Goal: Task Accomplishment & Management: Use online tool/utility

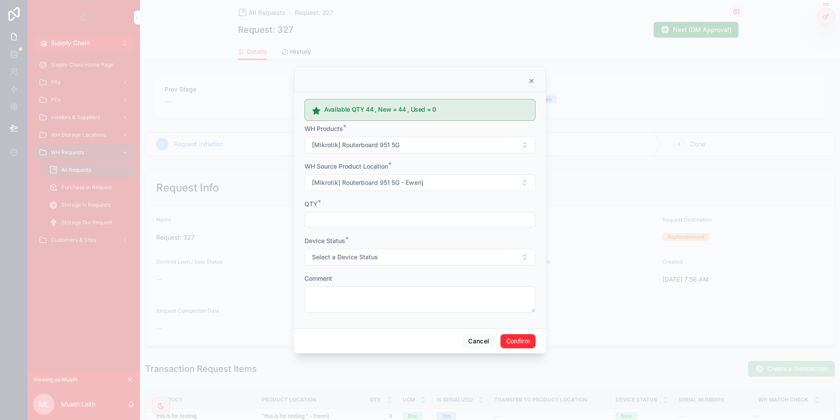
scroll to position [169, 0]
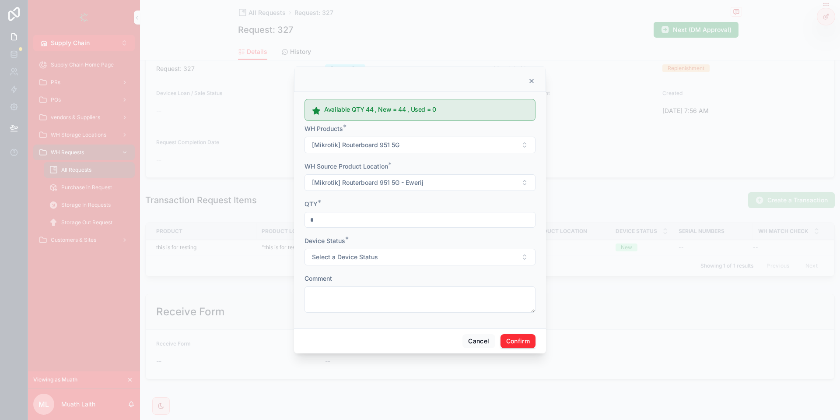
type input "*"
click at [413, 204] on div "QTY *" at bounding box center [420, 204] width 231 height 9
click at [373, 257] on span "Select a Device Status" at bounding box center [345, 257] width 66 height 9
click at [376, 285] on div "New Used" at bounding box center [420, 299] width 125 height 30
click at [440, 301] on div "Used" at bounding box center [420, 304] width 122 height 13
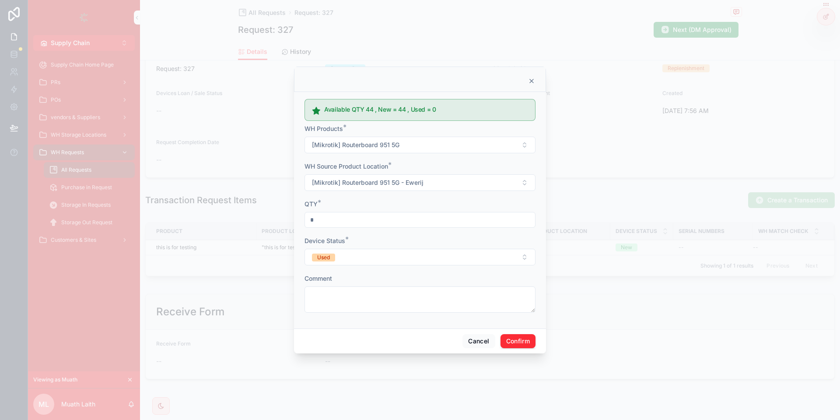
click at [425, 252] on button "Used" at bounding box center [420, 257] width 231 height 17
click at [390, 290] on div "New" at bounding box center [420, 291] width 122 height 13
click at [522, 342] on button "Confirm" at bounding box center [518, 341] width 35 height 14
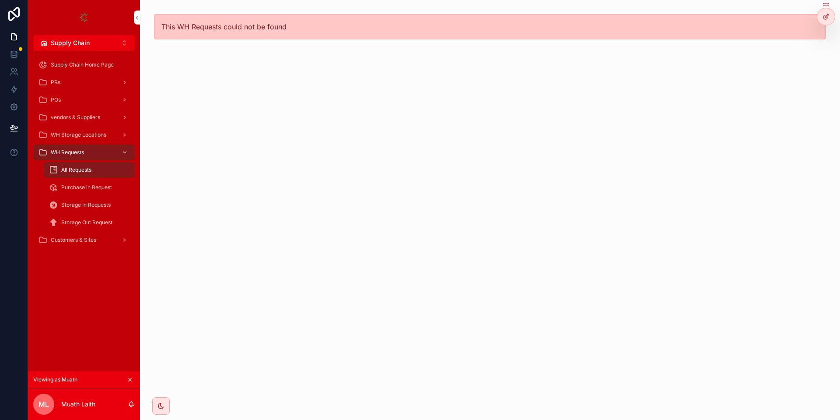
scroll to position [0, 0]
click at [62, 149] on span "WH Requests" at bounding box center [67, 152] width 33 height 7
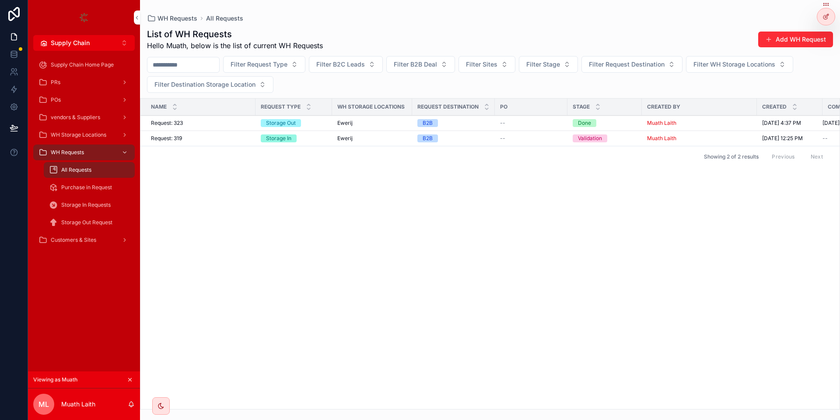
click at [182, 120] on span "Request: 323" at bounding box center [167, 122] width 32 height 7
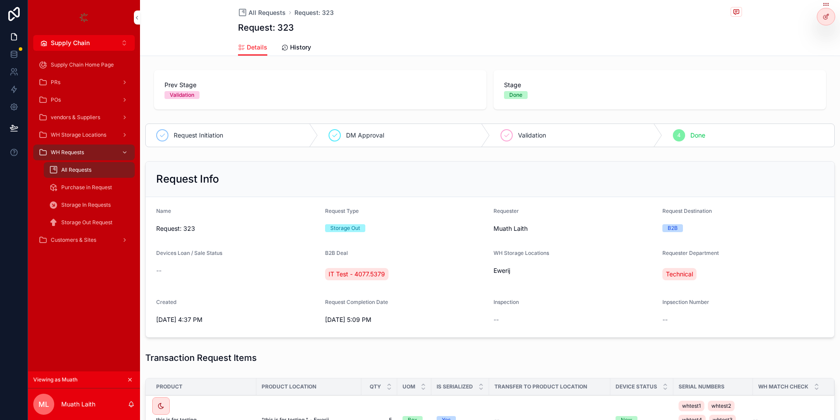
scroll to position [210, 0]
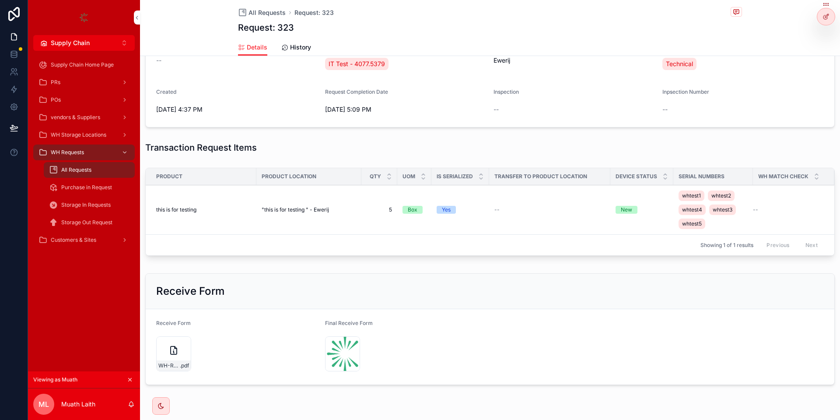
click at [290, 216] on td ""this is for testing " - Ewerij" at bounding box center [308, 209] width 105 height 49
click at [290, 215] on td ""this is for testing " - Ewerij" at bounding box center [308, 209] width 105 height 49
click at [288, 208] on span ""this is for testing " - Ewerij" at bounding box center [295, 209] width 67 height 7
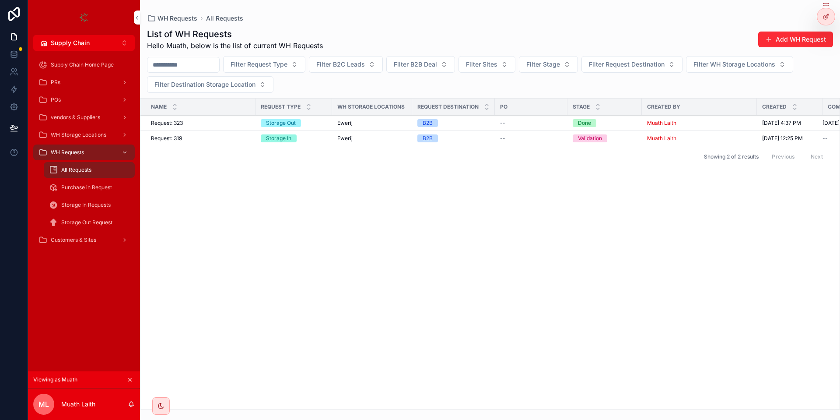
click at [215, 124] on div "Request: 323 Request: 323" at bounding box center [200, 122] width 99 height 7
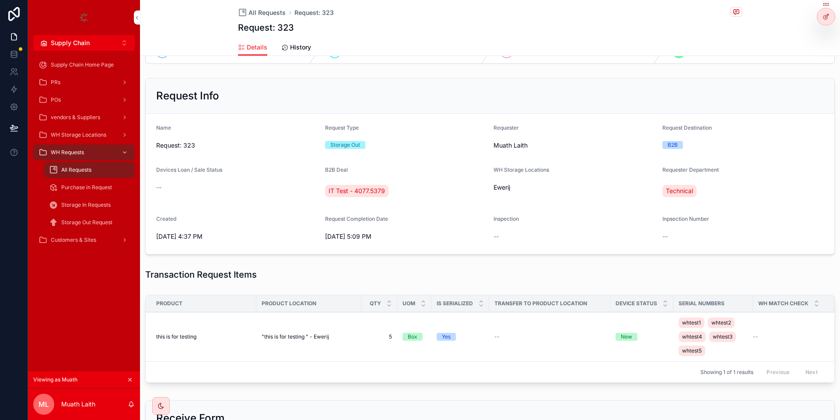
scroll to position [105, 0]
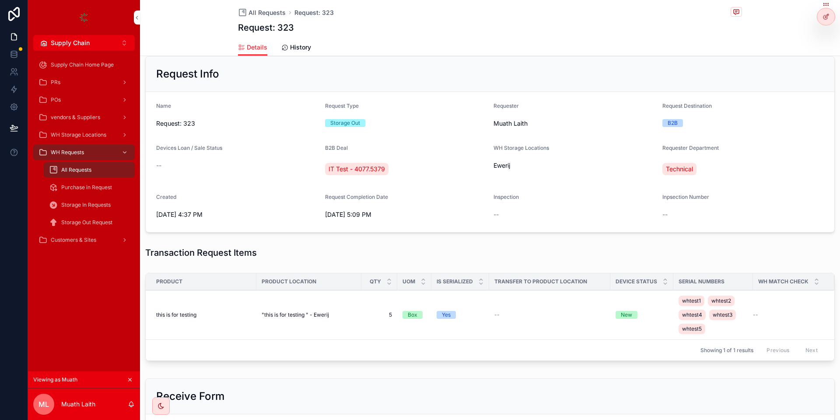
click at [127, 377] on icon "scrollable content" at bounding box center [130, 379] width 6 height 6
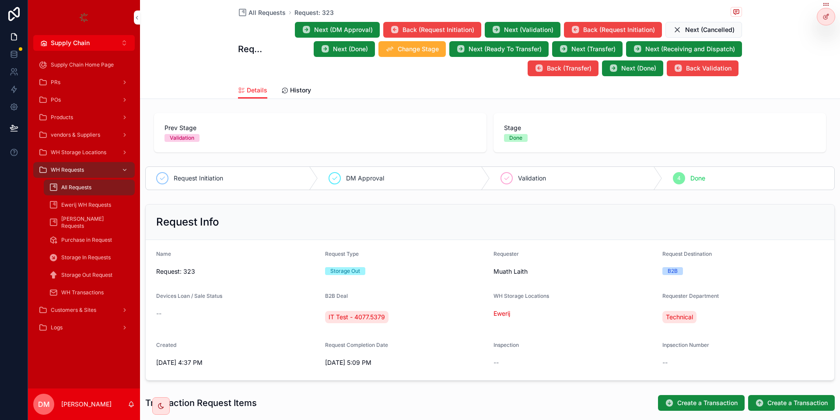
click at [0, 0] on icon at bounding box center [0, 0] width 0 height 0
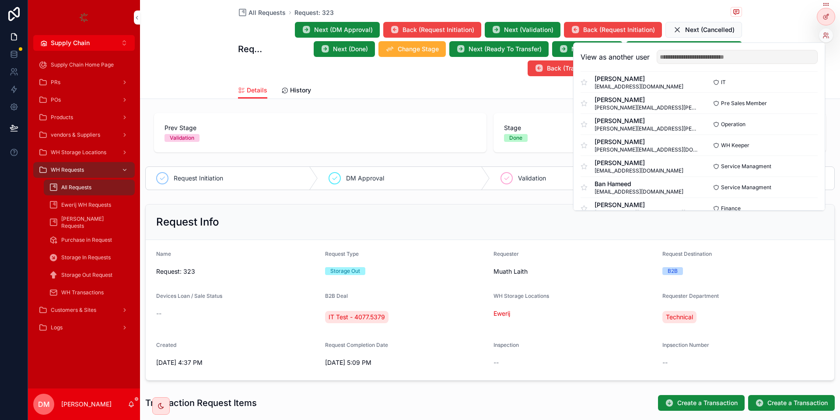
scroll to position [105, 0]
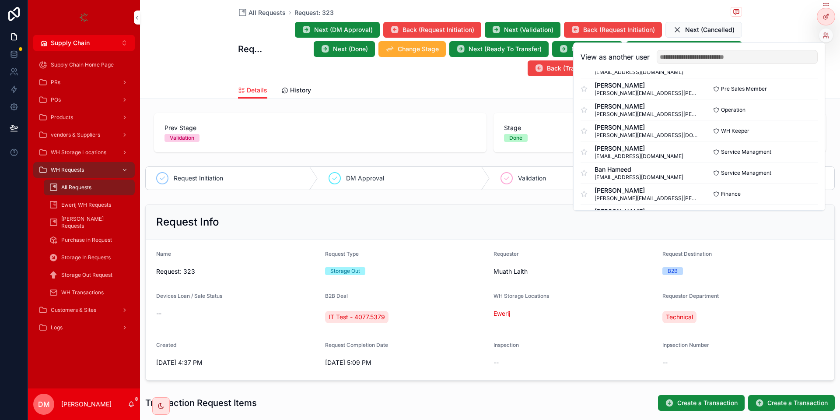
click at [790, 131] on div "WH Keeper Select" at bounding box center [758, 130] width 119 height 7
click at [0, 0] on button "Select" at bounding box center [0, 0] width 0 height 0
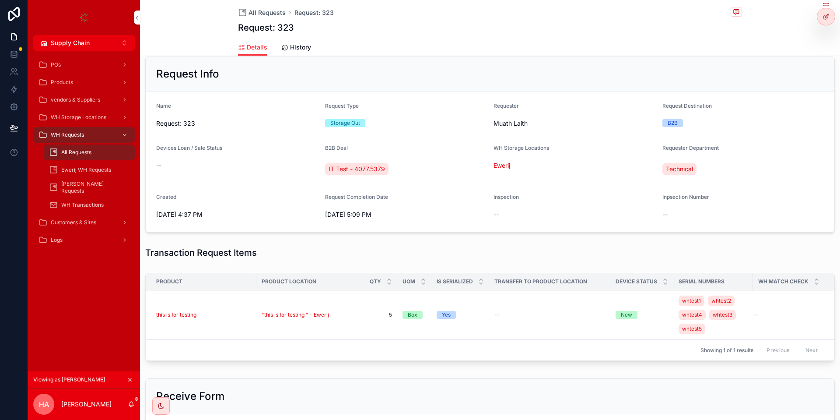
scroll to position [158, 0]
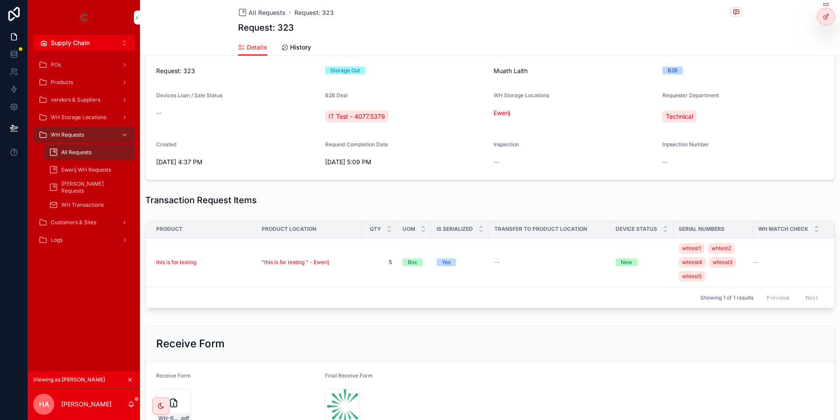
click at [227, 265] on div "this is for testing" at bounding box center [203, 262] width 95 height 7
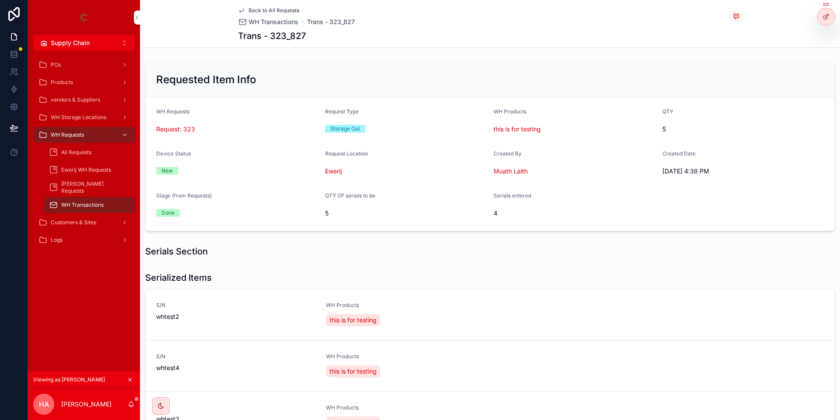
click at [269, 11] on span "Back to All Requests" at bounding box center [274, 10] width 51 height 7
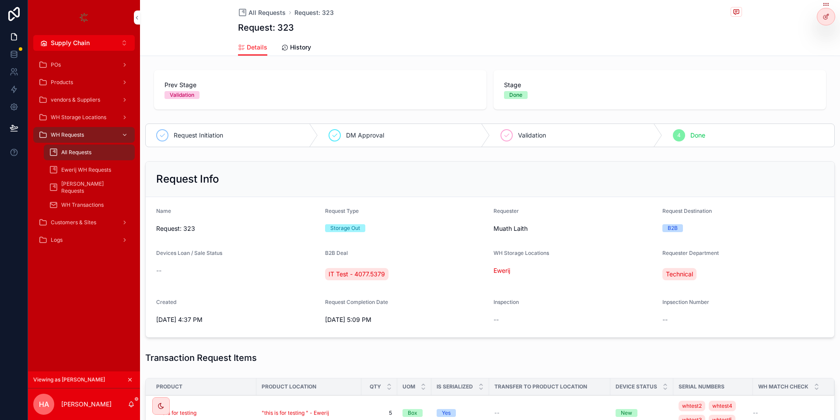
click at [133, 379] on button "scrollable content" at bounding box center [130, 380] width 10 height 10
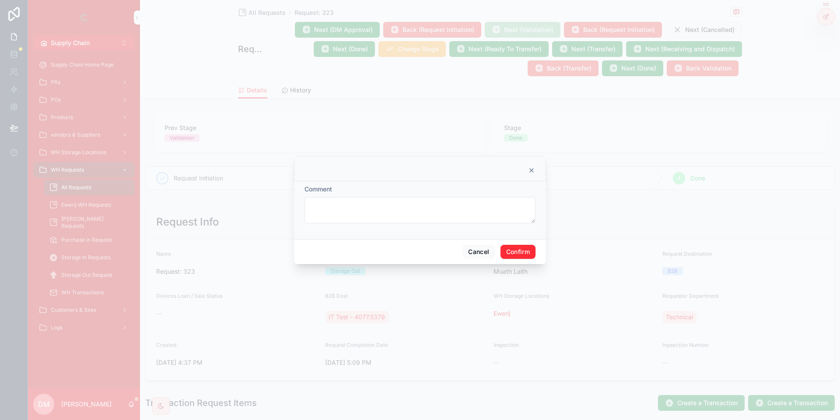
click at [524, 258] on button "Confirm" at bounding box center [518, 252] width 35 height 14
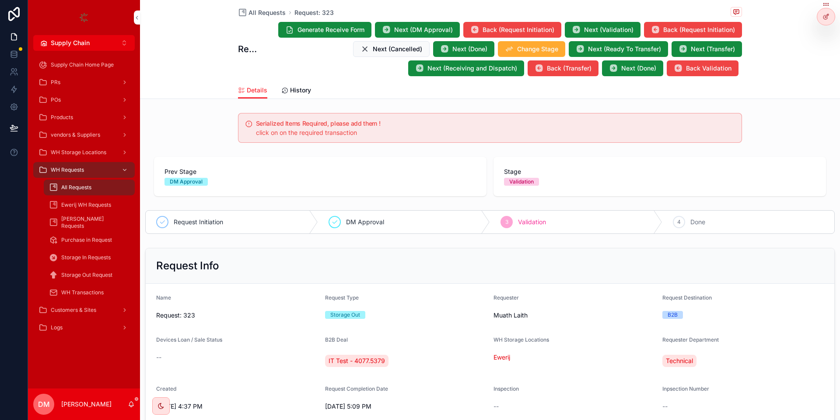
click at [0, 0] on div at bounding box center [0, 0] width 0 height 0
click at [0, 0] on icon at bounding box center [0, 0] width 0 height 0
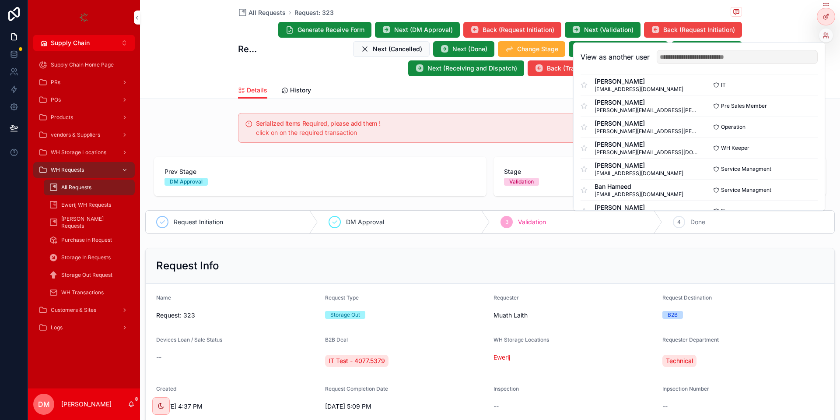
scroll to position [105, 0]
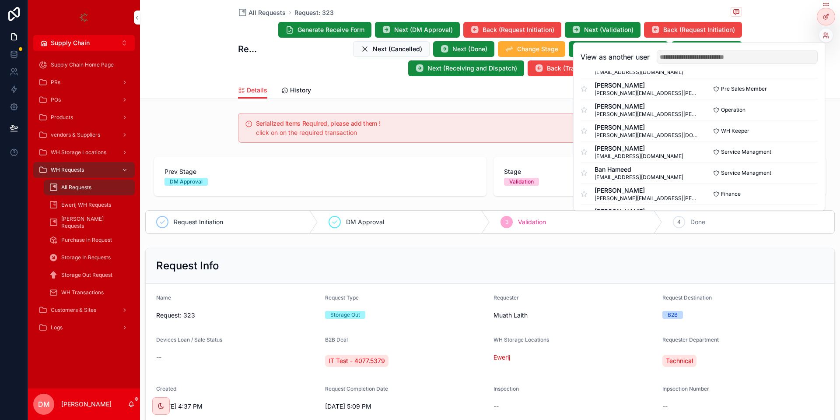
click at [0, 0] on button "Select" at bounding box center [0, 0] width 0 height 0
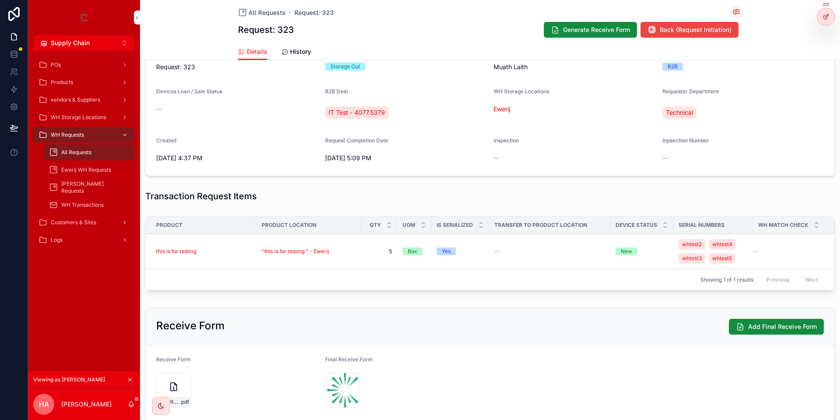
scroll to position [210, 0]
click at [226, 253] on div "this is for testing" at bounding box center [203, 250] width 95 height 7
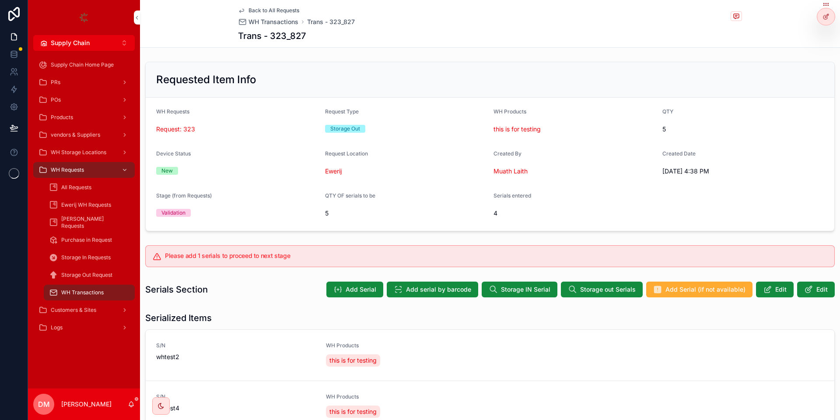
click at [0, 0] on div at bounding box center [0, 0] width 0 height 0
click at [0, 0] on icon at bounding box center [0, 0] width 0 height 0
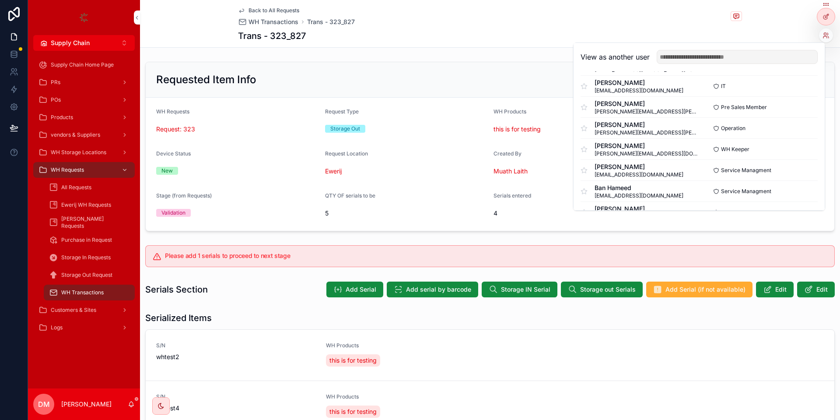
scroll to position [105, 0]
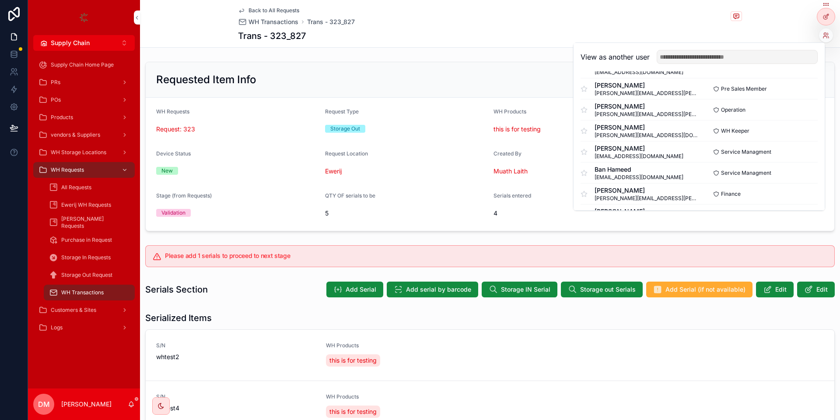
click at [0, 0] on button "Select" at bounding box center [0, 0] width 0 height 0
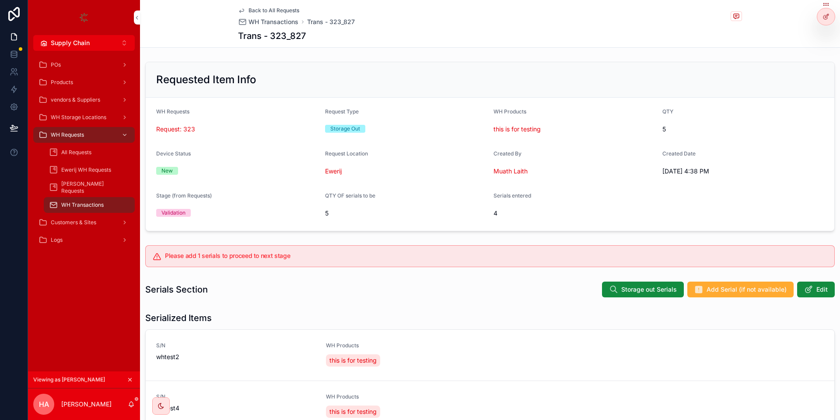
click at [90, 132] on div "WH Requests" at bounding box center [84, 135] width 91 height 14
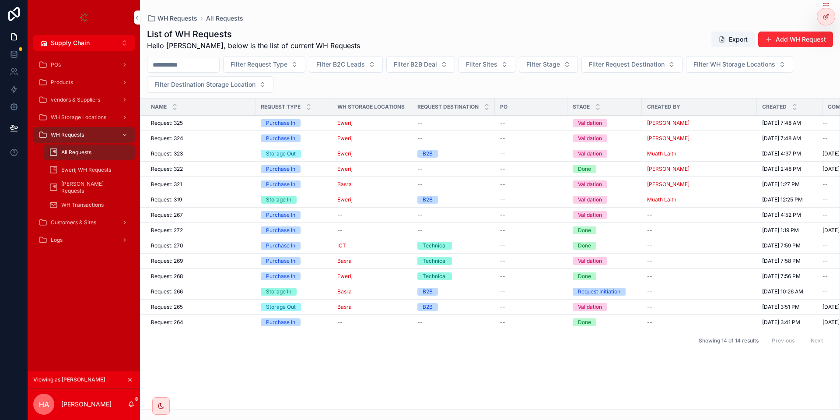
click at [772, 41] on span "scrollable content" at bounding box center [768, 39] width 7 height 7
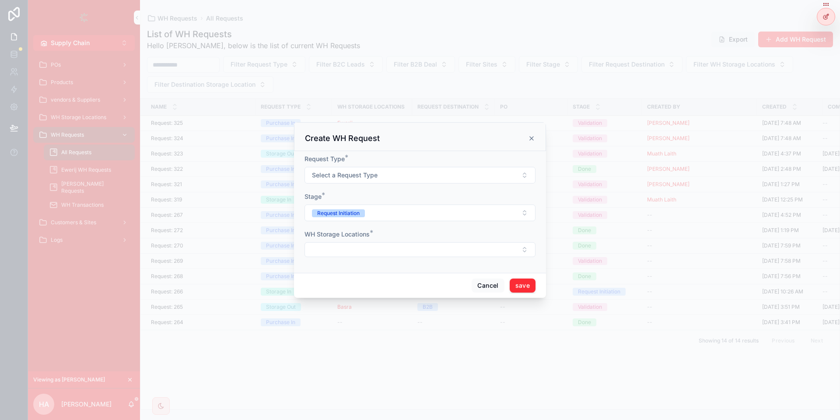
click at [161, 368] on div "scrollable content" at bounding box center [420, 210] width 840 height 420
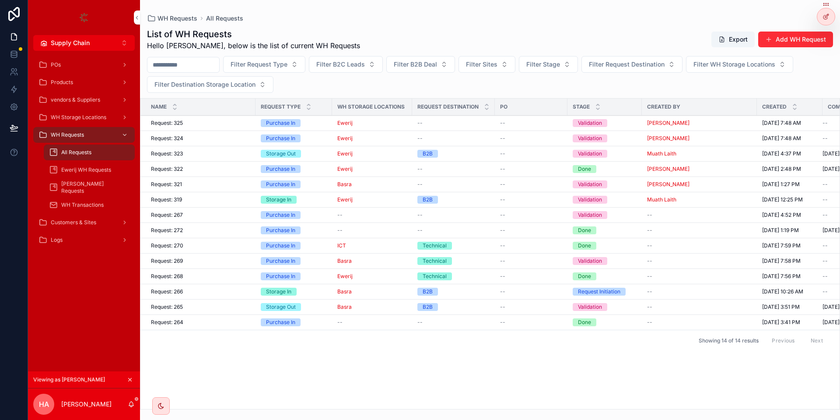
click at [236, 123] on div "Request: 325 Request: 325" at bounding box center [200, 122] width 99 height 7
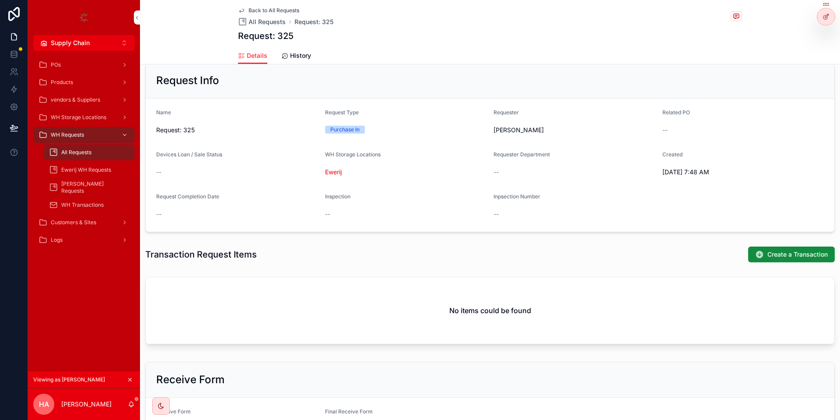
scroll to position [93, 0]
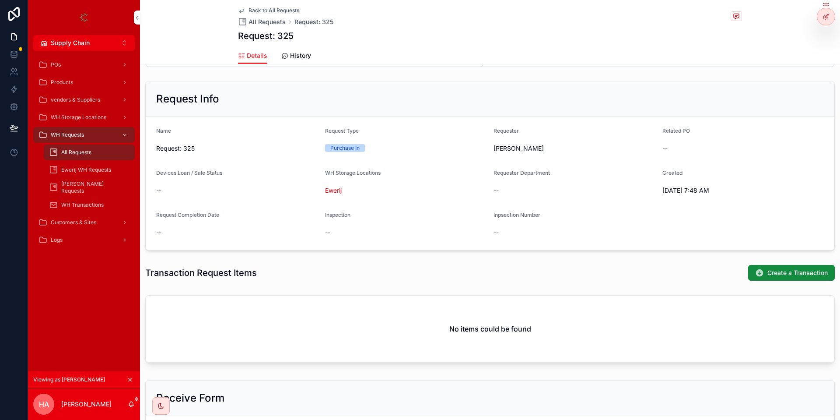
click at [268, 4] on div "Back to All Requests All Requests Request: 325 Request: 325" at bounding box center [490, 23] width 504 height 47
click at [261, 14] on div "Back to All Requests All Requests Request: 325" at bounding box center [285, 16] width 95 height 19
click at [259, 7] on div "Back to All Requests All Requests Request: 325 Request: 325" at bounding box center [490, 23] width 504 height 47
click at [261, 10] on span "Back to All Requests" at bounding box center [274, 10] width 51 height 7
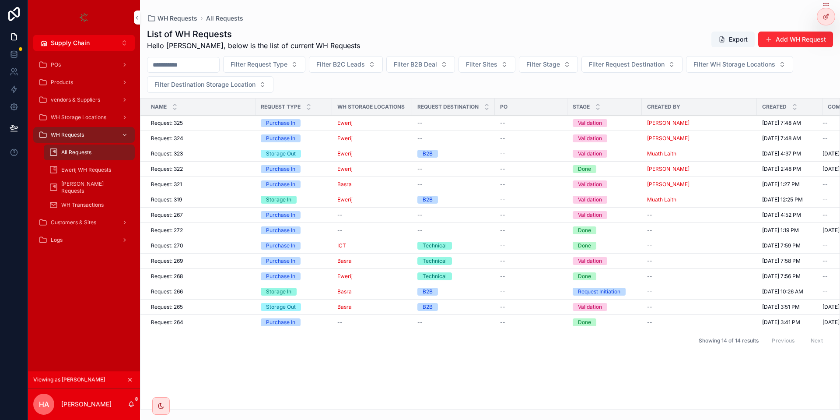
click at [205, 144] on td "Request: 324 Request: 324" at bounding box center [197, 138] width 115 height 15
click at [221, 137] on div "Request: 324 Request: 324" at bounding box center [200, 138] width 99 height 7
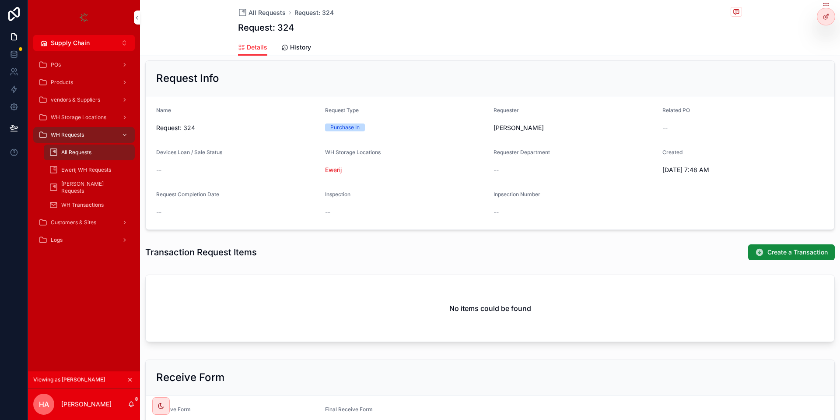
scroll to position [158, 0]
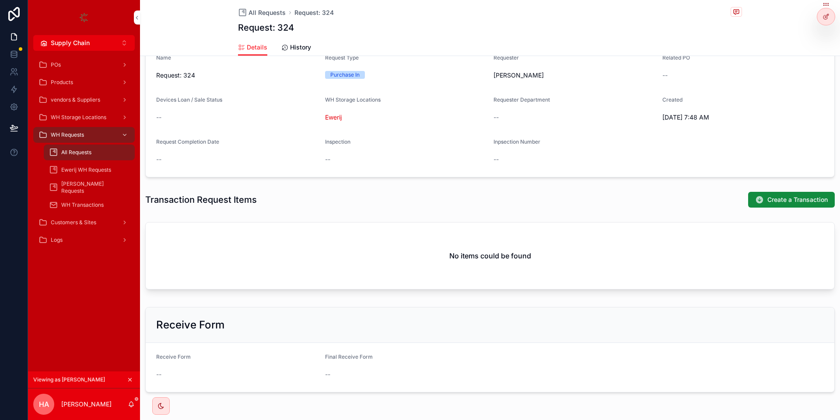
click at [122, 373] on div "Viewing as [PERSON_NAME]" at bounding box center [84, 379] width 112 height 17
click at [131, 378] on icon "scrollable content" at bounding box center [130, 379] width 6 height 6
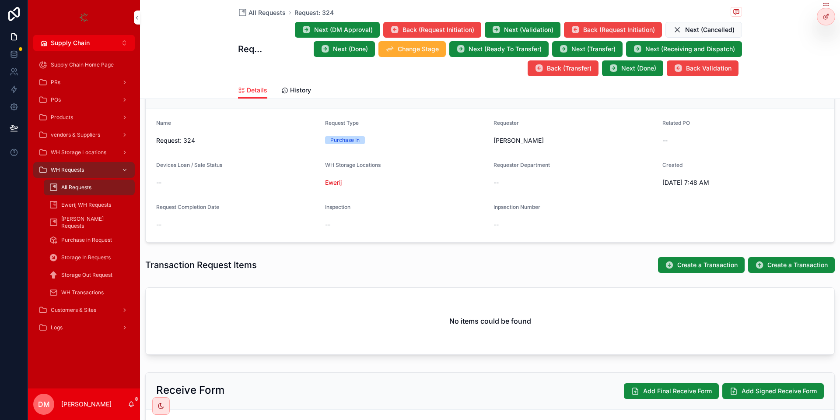
scroll to position [158, 0]
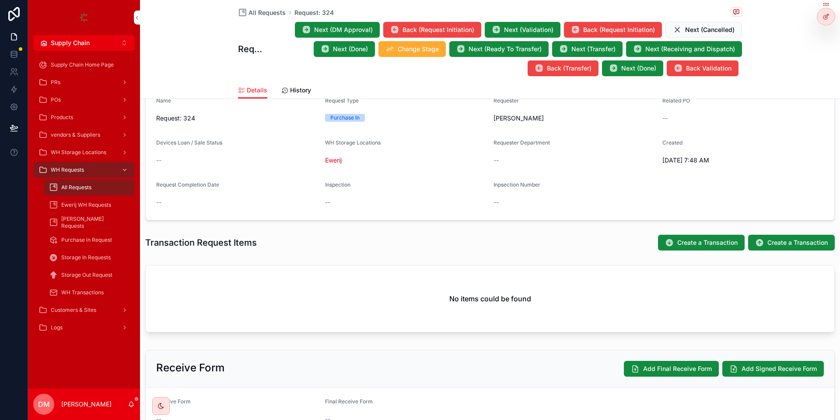
click at [105, 166] on div "WH Requests" at bounding box center [84, 170] width 91 height 14
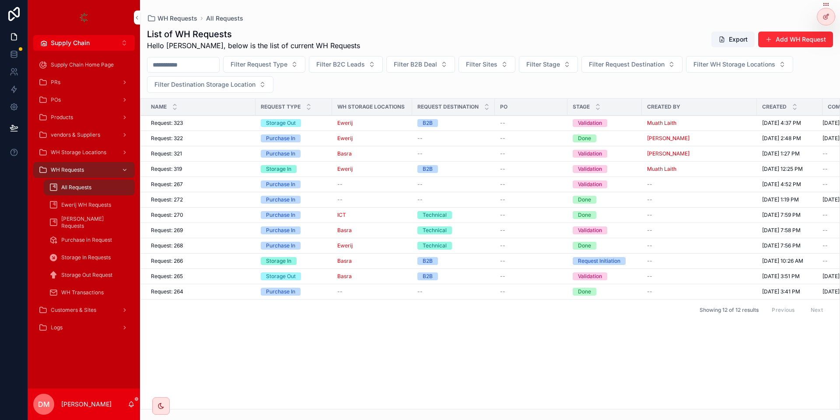
click at [548, 122] on div "--" at bounding box center [531, 122] width 62 height 7
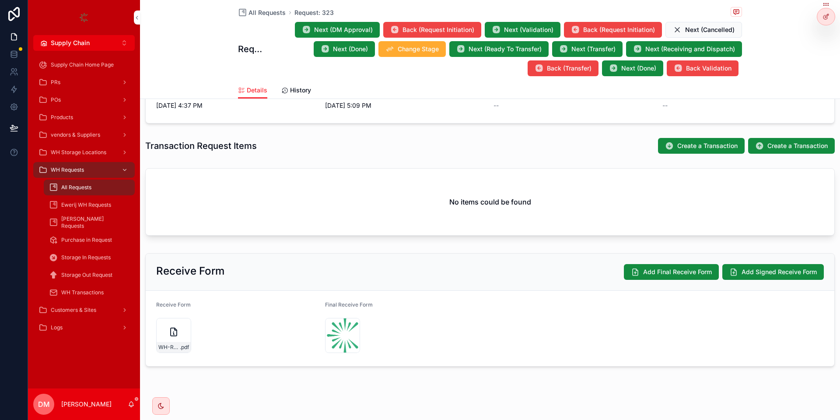
scroll to position [256, 0]
click at [94, 173] on div "WH Requests" at bounding box center [84, 170] width 91 height 14
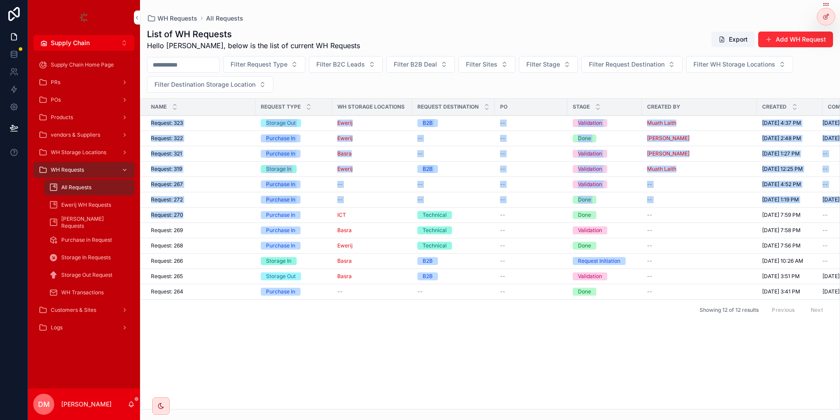
drag, startPoint x: 147, startPoint y: 118, endPoint x: 195, endPoint y: 209, distance: 102.6
click at [195, 209] on tbody "Request: 323 Request: 323 Storage Out Ewerij B2B -- Validation Muath Laith 10/5…" at bounding box center [514, 208] width 748 height 184
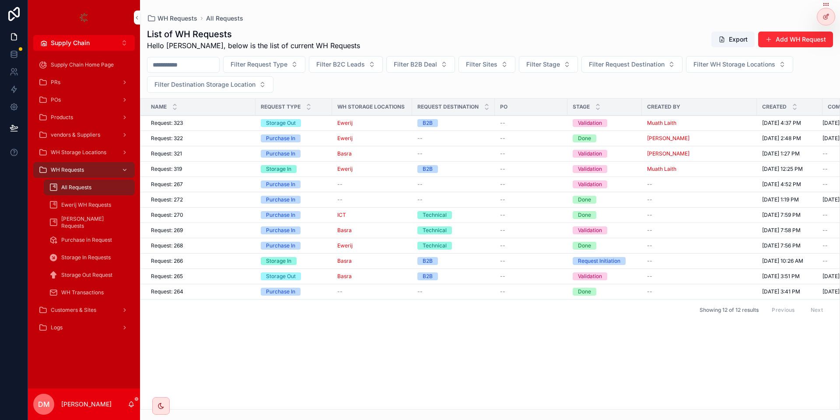
click at [528, 85] on div "Filter Request Type Filter B2C Leads Filter B2B Deal Filter Sites Filter Stage …" at bounding box center [490, 74] width 700 height 37
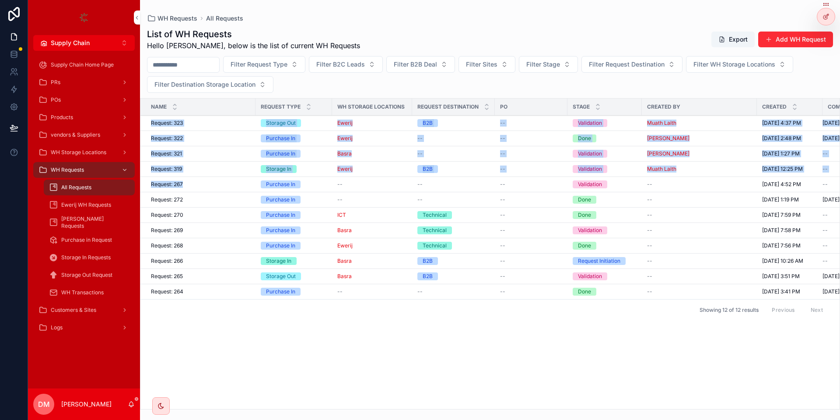
drag, startPoint x: 144, startPoint y: 120, endPoint x: 237, endPoint y: 177, distance: 108.5
click at [237, 177] on tbody "Request: 323 Request: 323 Storage Out Ewerij B2B -- Validation Muath Laith 10/5…" at bounding box center [514, 208] width 748 height 184
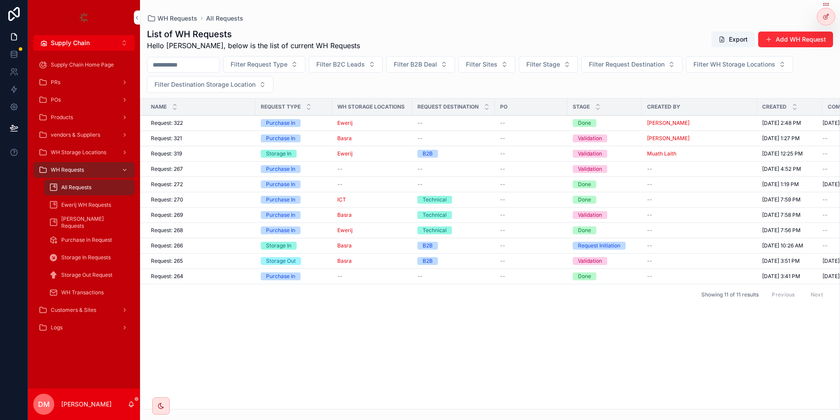
click at [784, 41] on button "Add WH Request" at bounding box center [795, 40] width 75 height 16
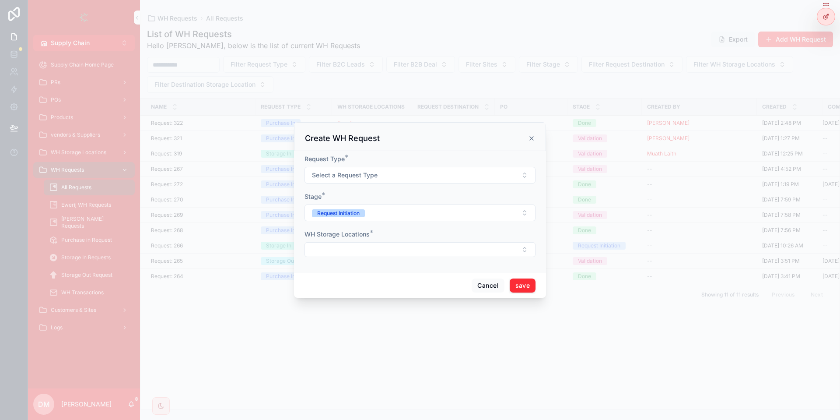
click at [783, 41] on div "scrollable content" at bounding box center [420, 210] width 840 height 420
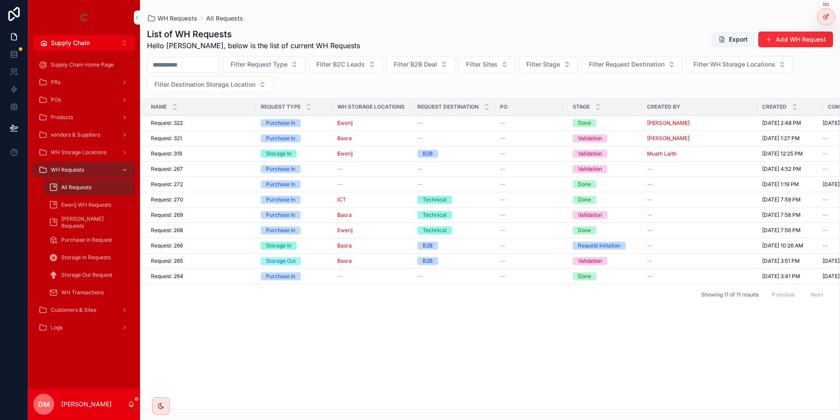
click at [0, 0] on icon at bounding box center [0, 0] width 0 height 0
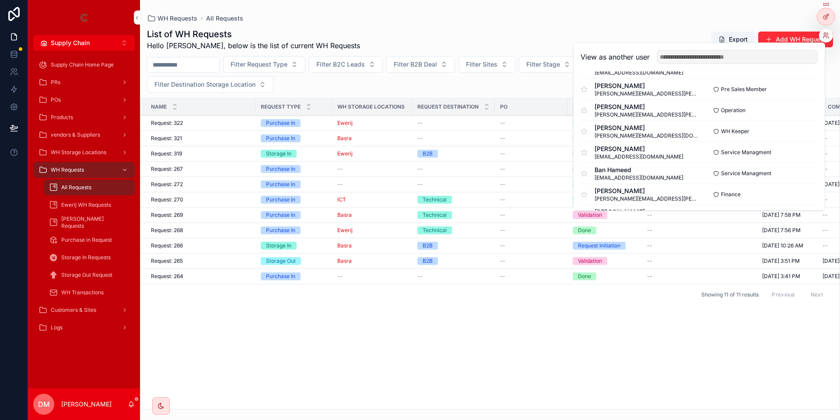
scroll to position [105, 0]
click at [196, 127] on td "Request: 322 Request: 322" at bounding box center [197, 123] width 115 height 15
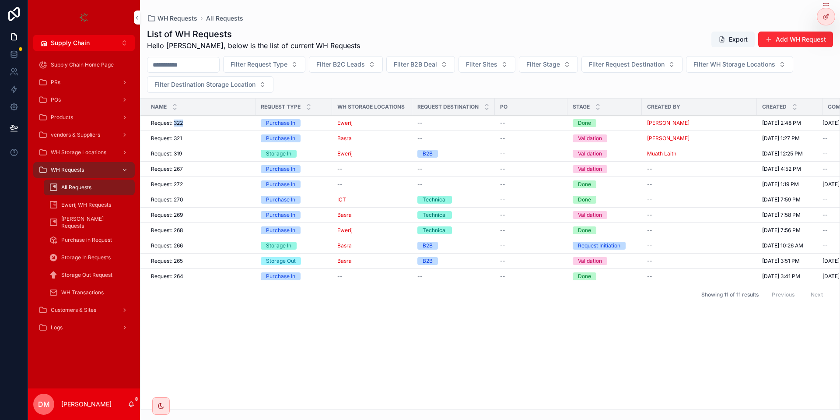
click at [195, 126] on td "Request: 322 Request: 322" at bounding box center [197, 123] width 115 height 15
click at [195, 123] on div "Request: 322 Request: 322" at bounding box center [200, 122] width 99 height 7
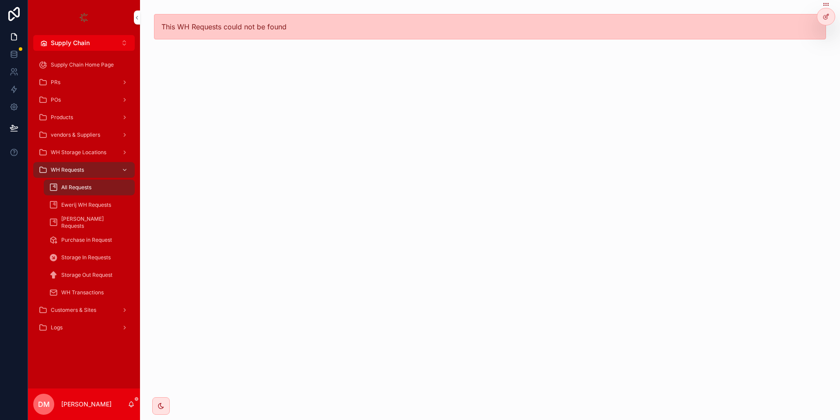
click at [94, 184] on div "All Requests" at bounding box center [89, 187] width 81 height 14
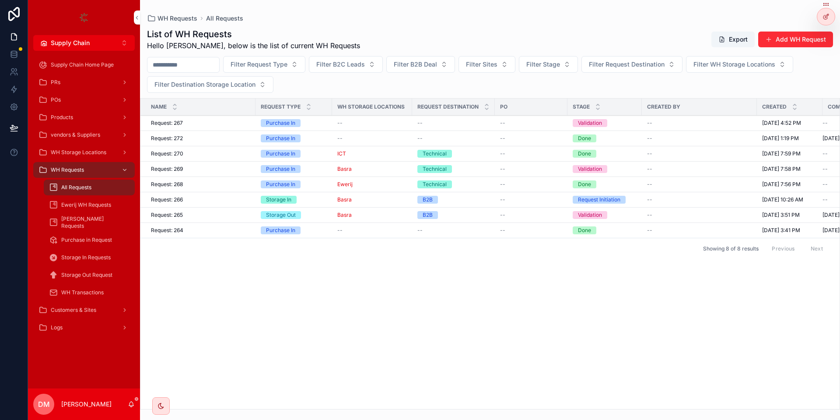
click at [190, 121] on div "Request: 267 Request: 267" at bounding box center [200, 122] width 99 height 7
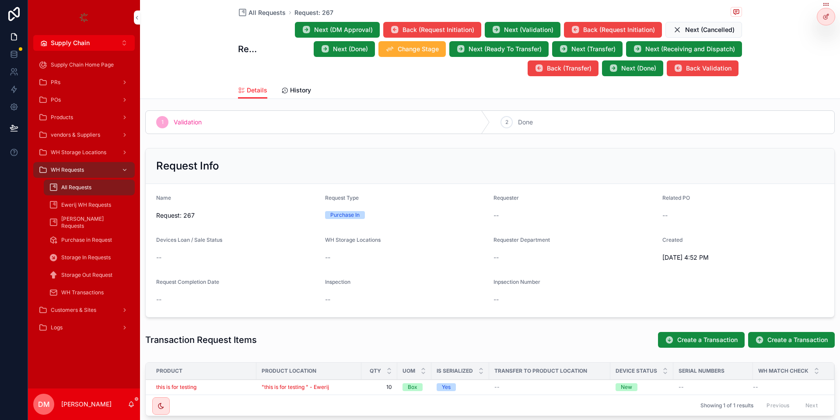
scroll to position [210, 0]
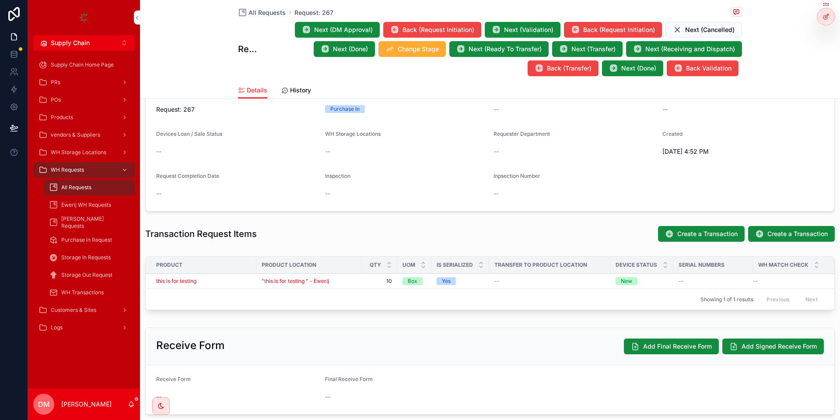
click at [242, 284] on div "this is for testing" at bounding box center [203, 280] width 95 height 7
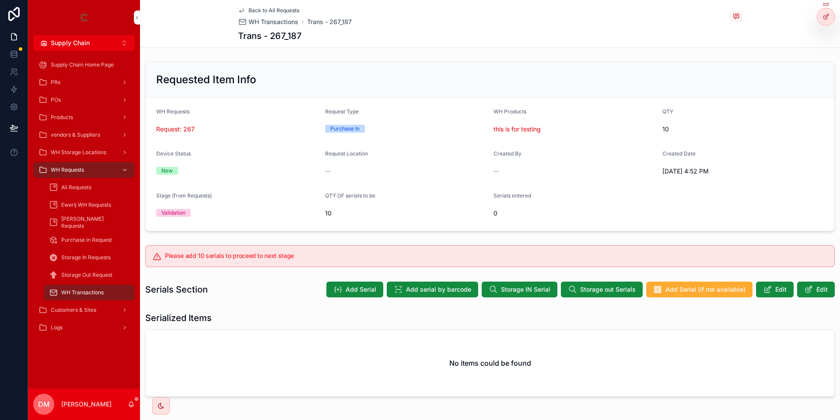
scroll to position [40, 0]
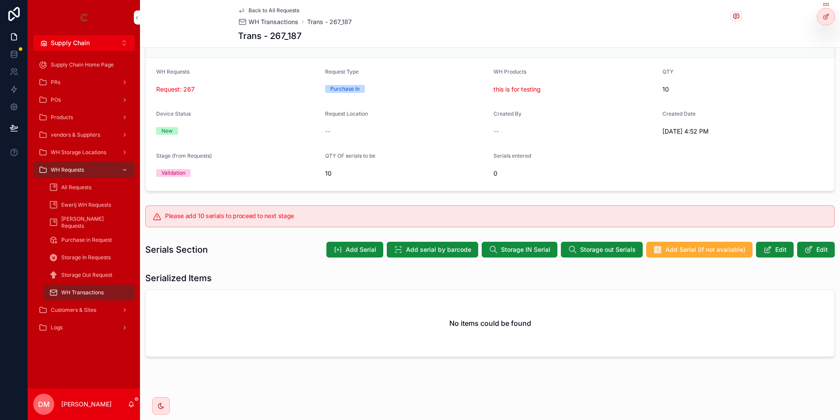
click at [87, 167] on div "WH Requests" at bounding box center [84, 170] width 91 height 14
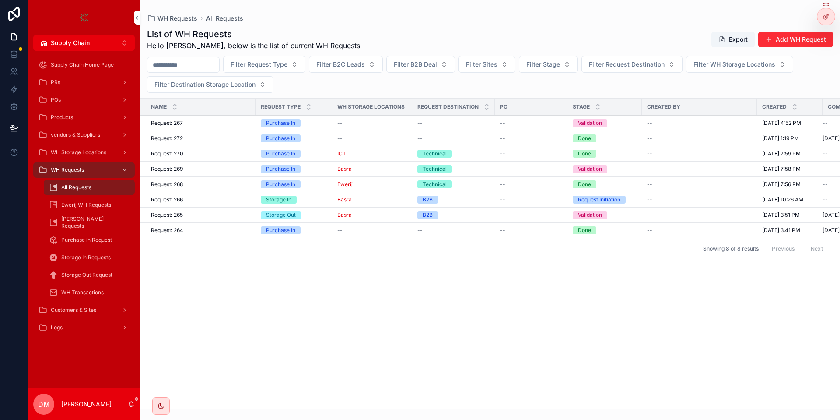
click at [808, 36] on button "Add WH Request" at bounding box center [795, 40] width 75 height 16
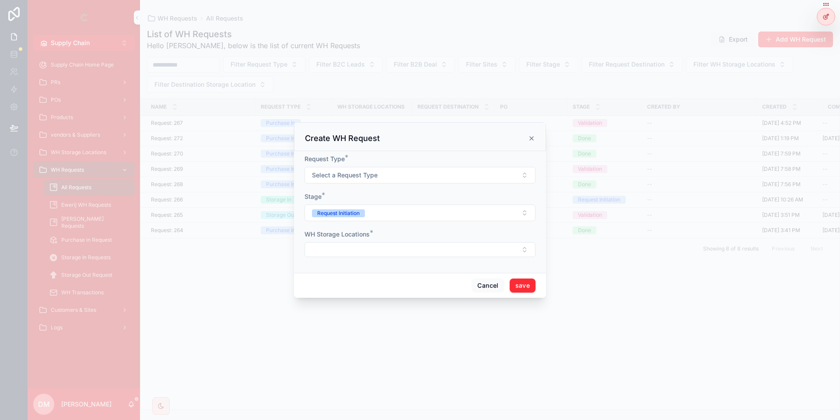
click at [375, 185] on form "Request Type * Select a Request Type Stage * Request Initiation WH Storage Loca…" at bounding box center [420, 209] width 231 height 111
click at [373, 181] on button "Select a Request Type" at bounding box center [420, 175] width 231 height 17
click at [364, 210] on span "Purchase In" at bounding box center [383, 210] width 40 height 8
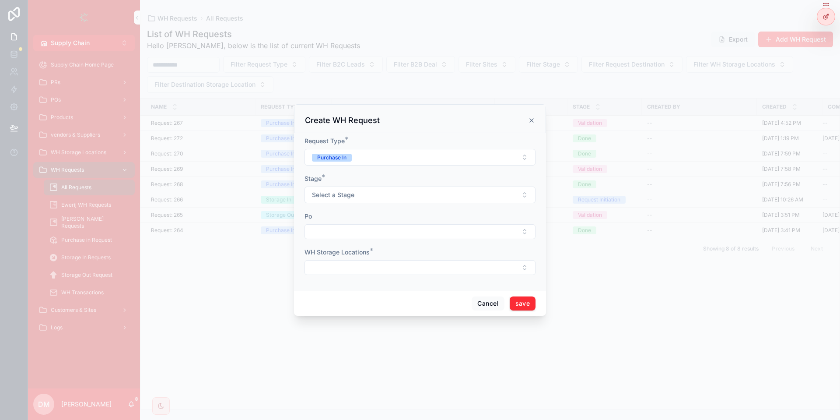
click at [342, 189] on button "Select a Stage" at bounding box center [420, 194] width 231 height 17
drag, startPoint x: 474, startPoint y: 292, endPoint x: 480, endPoint y: 297, distance: 7.1
click at [477, 294] on div "Cancel save" at bounding box center [420, 303] width 252 height 25
click at [480, 297] on button "Cancel" at bounding box center [488, 303] width 32 height 14
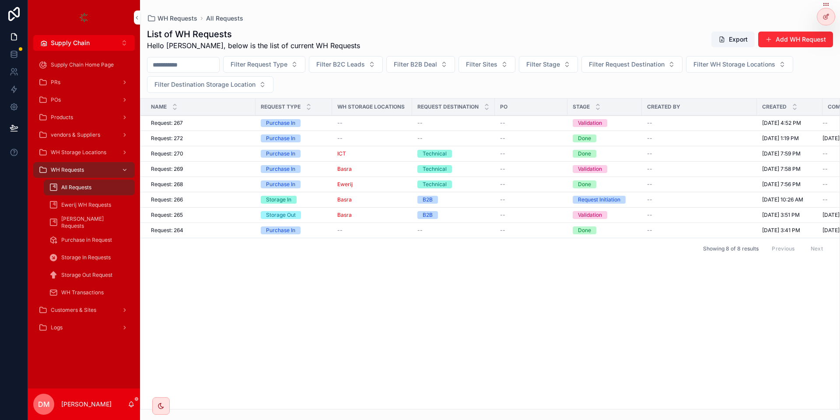
click at [0, 0] on icon at bounding box center [0, 0] width 0 height 0
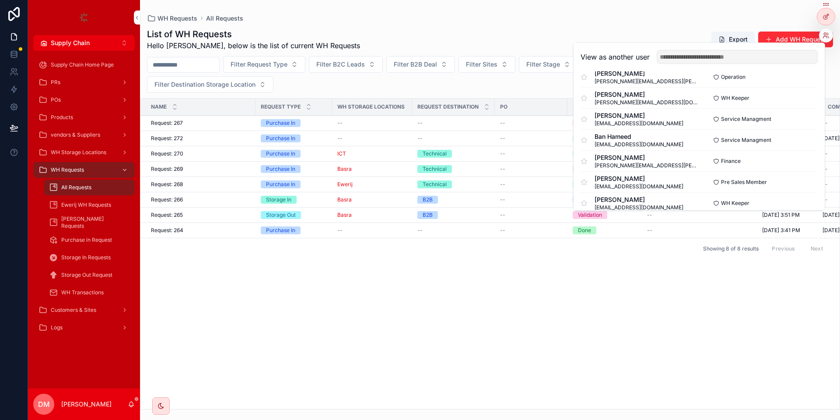
scroll to position [158, 0]
click at [0, 0] on button "Select" at bounding box center [0, 0] width 0 height 0
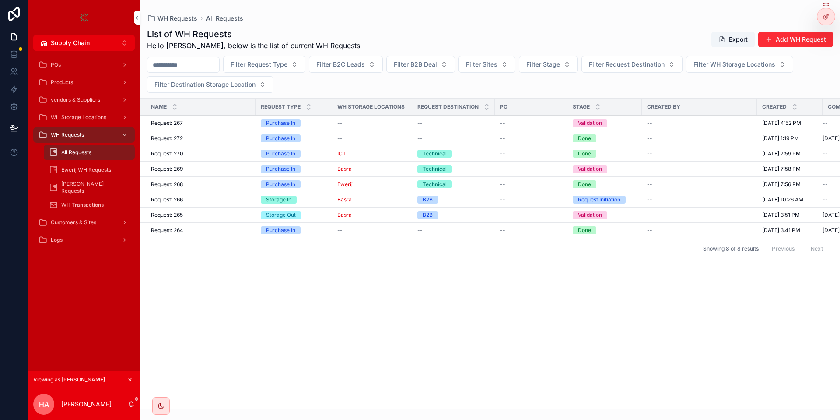
click at [94, 168] on span "Ewerij WH Requests" at bounding box center [86, 169] width 50 height 7
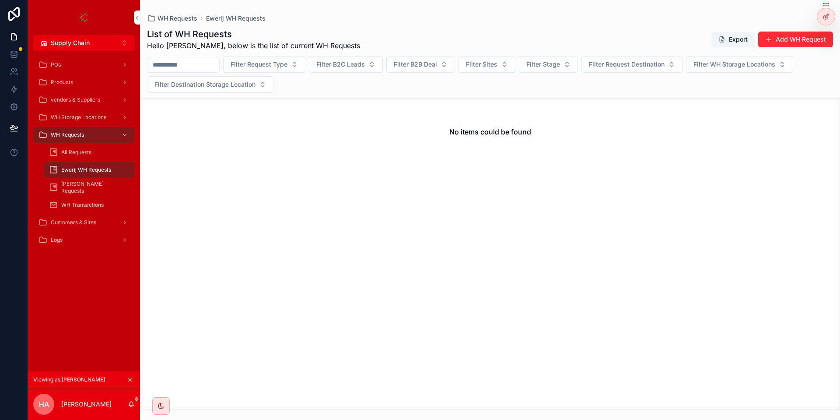
click at [788, 30] on div "List of WH Requests Hello [PERSON_NAME], below is the list of current WH Reques…" at bounding box center [490, 39] width 686 height 23
click at [776, 40] on button "Add WH Request" at bounding box center [795, 40] width 75 height 16
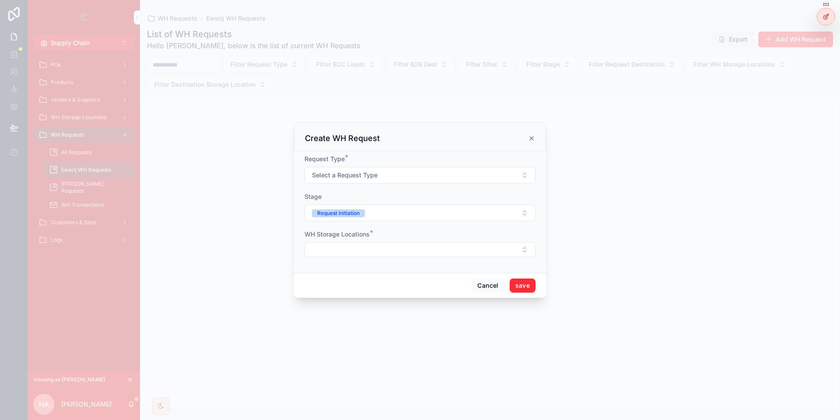
click at [365, 174] on span "Select a Request Type" at bounding box center [345, 175] width 66 height 9
click at [448, 273] on div "Cancel save" at bounding box center [420, 285] width 252 height 25
click at [479, 288] on button "Cancel" at bounding box center [488, 285] width 32 height 14
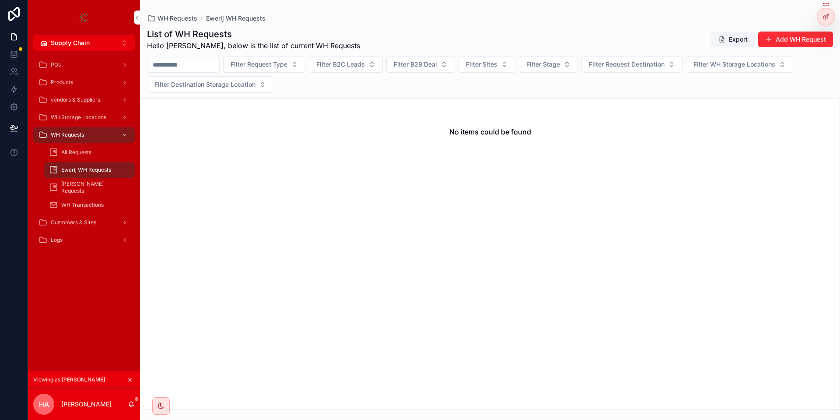
click at [821, 45] on button "Add WH Request" at bounding box center [795, 40] width 75 height 16
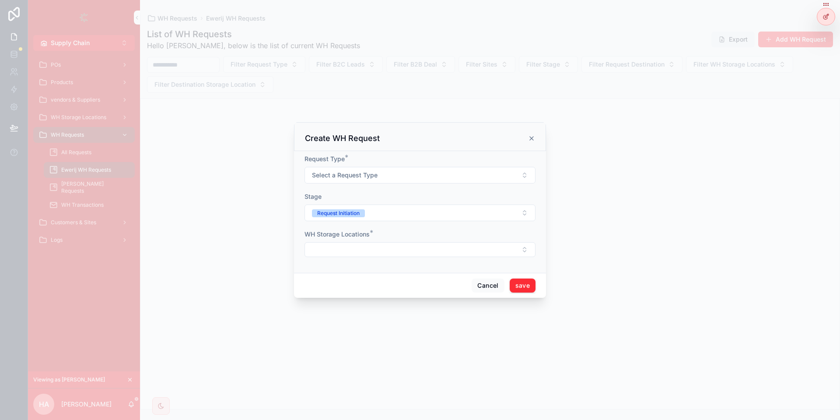
click at [395, 172] on button "Select a Request Type" at bounding box center [420, 175] width 231 height 17
click at [466, 280] on div "Cancel save" at bounding box center [420, 285] width 252 height 25
click at [489, 287] on button "Cancel" at bounding box center [488, 285] width 32 height 14
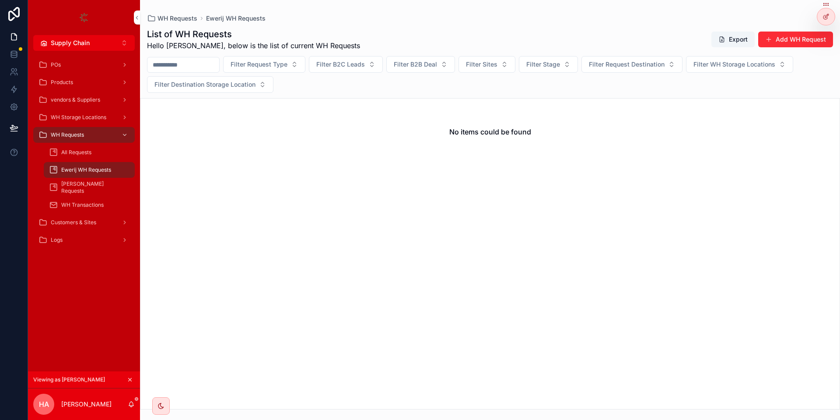
click at [81, 151] on span "All Requests" at bounding box center [76, 152] width 30 height 7
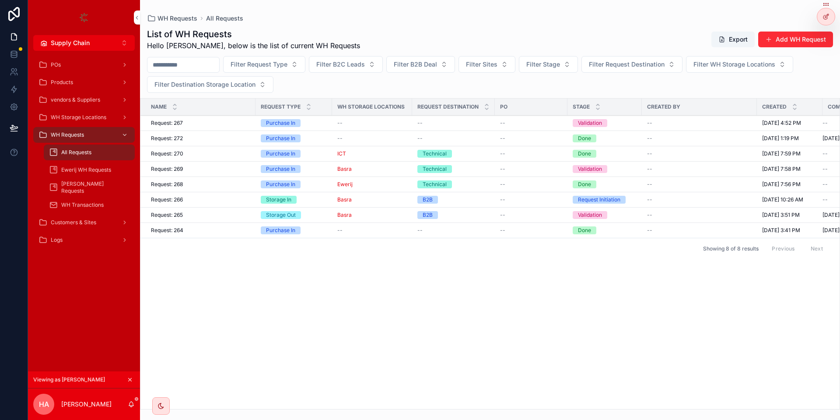
click at [772, 37] on span "scrollable content" at bounding box center [768, 39] width 7 height 7
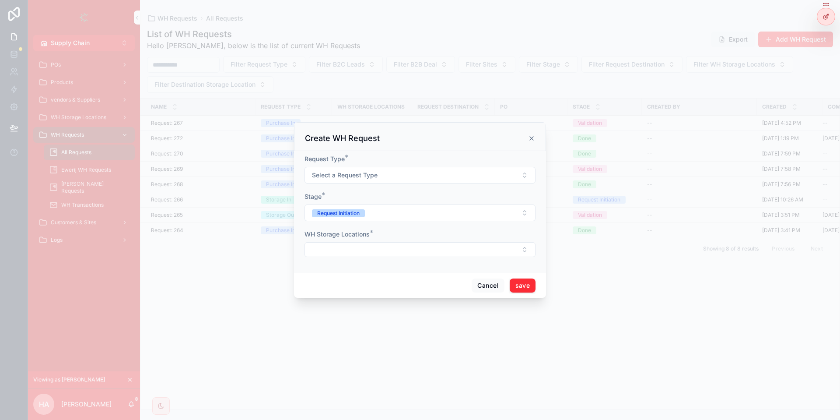
click at [369, 169] on button "Select a Request Type" at bounding box center [420, 175] width 231 height 17
click at [484, 282] on button "Cancel" at bounding box center [488, 285] width 32 height 14
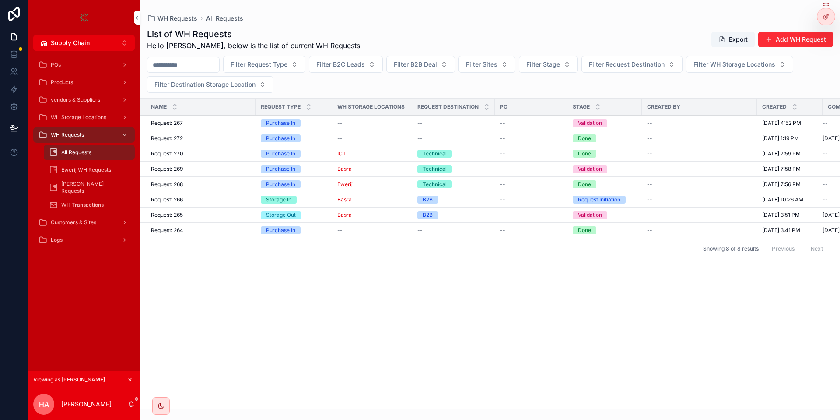
click at [99, 168] on span "Ewerij WH Requests" at bounding box center [86, 169] width 50 height 7
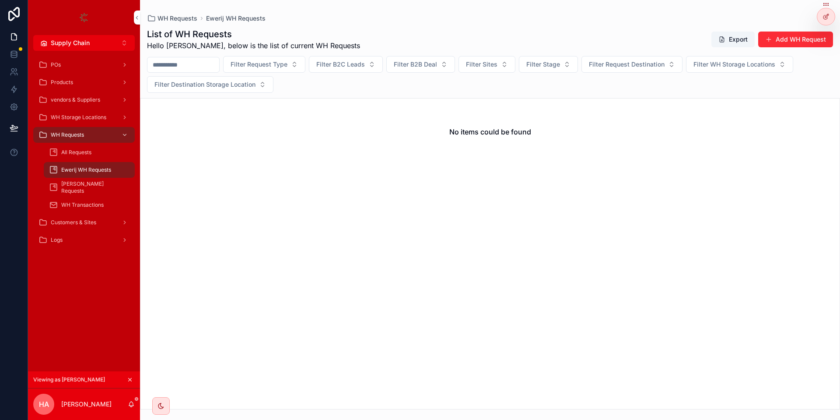
click at [775, 28] on div "List of WH Requests Hello [PERSON_NAME], below is the list of current WH Reques…" at bounding box center [490, 216] width 700 height 386
click at [773, 34] on button "Add WH Request" at bounding box center [795, 40] width 75 height 16
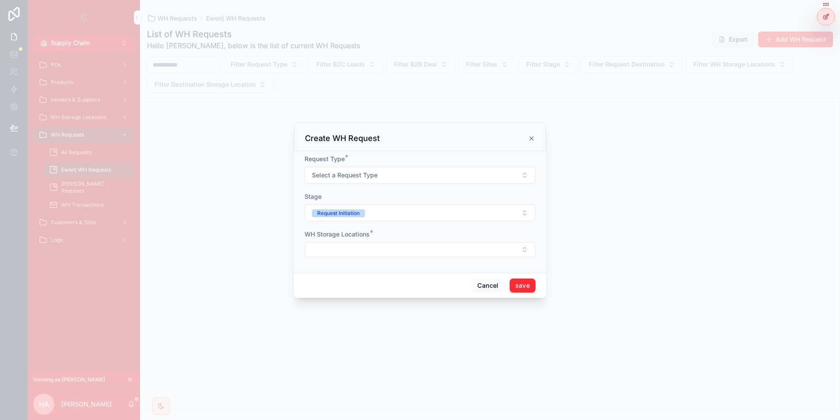
click at [486, 278] on div "Cancel save" at bounding box center [420, 285] width 252 height 25
click at [485, 280] on button "Cancel" at bounding box center [488, 285] width 32 height 14
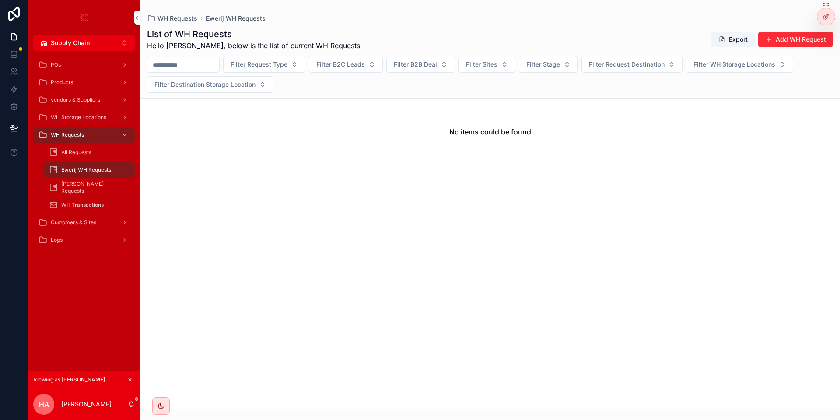
click at [821, 18] on div at bounding box center [827, 16] width 18 height 17
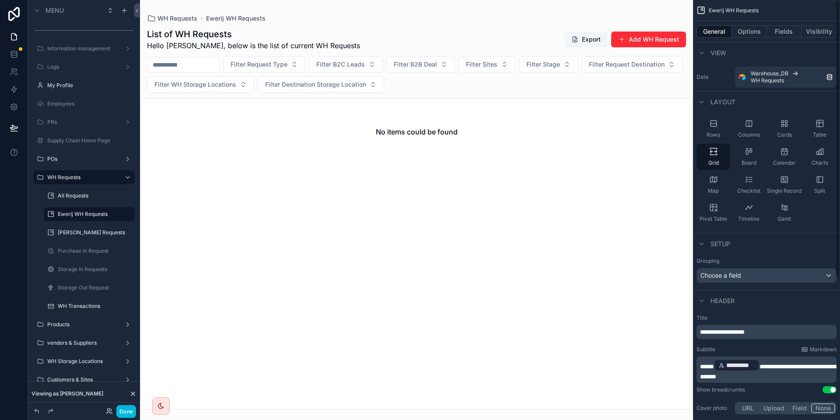
click at [748, 34] on button "Options" at bounding box center [749, 31] width 35 height 12
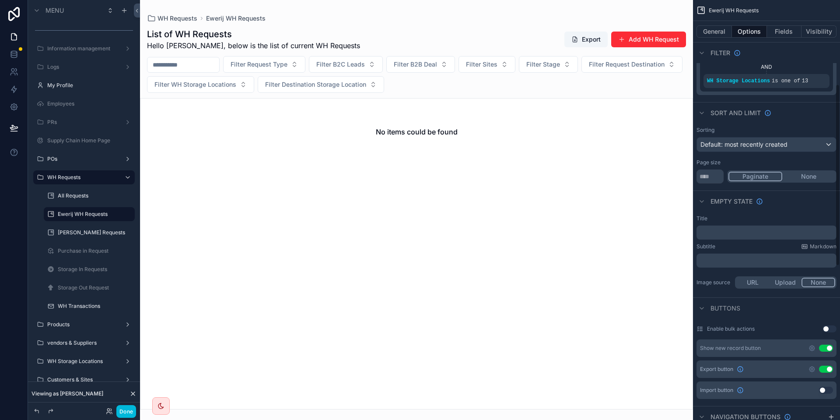
scroll to position [197, 0]
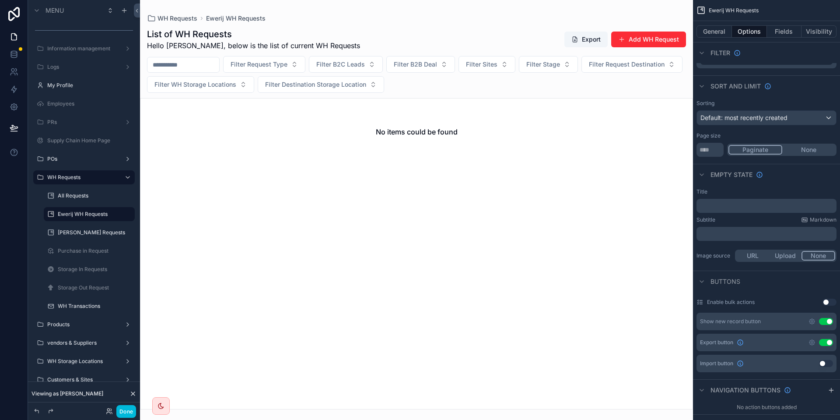
click at [830, 318] on button "Use setting" at bounding box center [826, 321] width 14 height 7
click at [81, 239] on div "[PERSON_NAME] Requests" at bounding box center [90, 233] width 88 height 14
click at [81, 233] on label "[PERSON_NAME] Requests" at bounding box center [94, 232] width 72 height 7
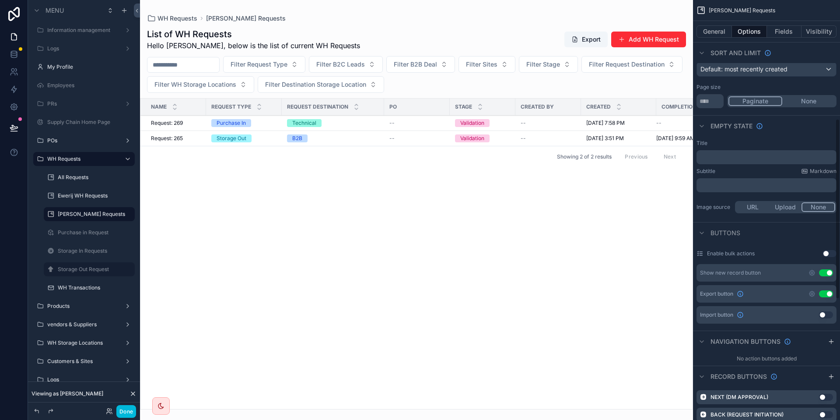
scroll to position [276, 0]
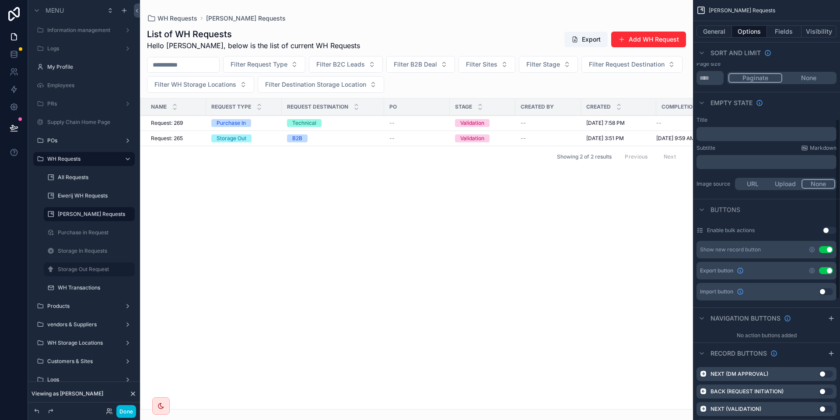
click at [827, 246] on button "Use setting" at bounding box center [826, 249] width 14 height 7
click at [125, 411] on button "Done" at bounding box center [126, 411] width 20 height 13
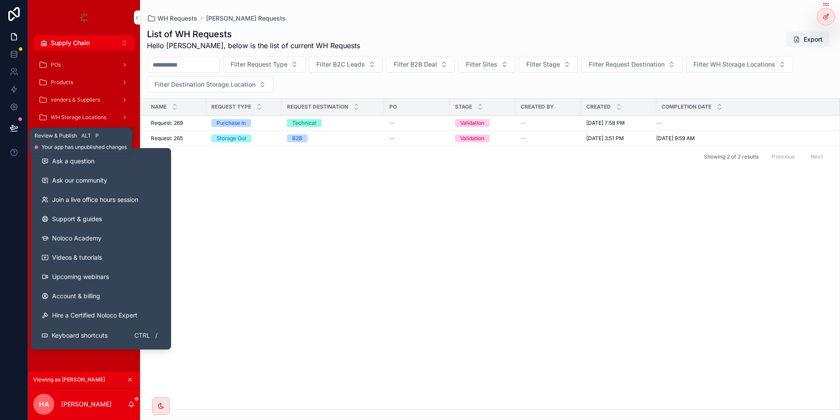
click at [9, 130] on button at bounding box center [13, 128] width 19 height 25
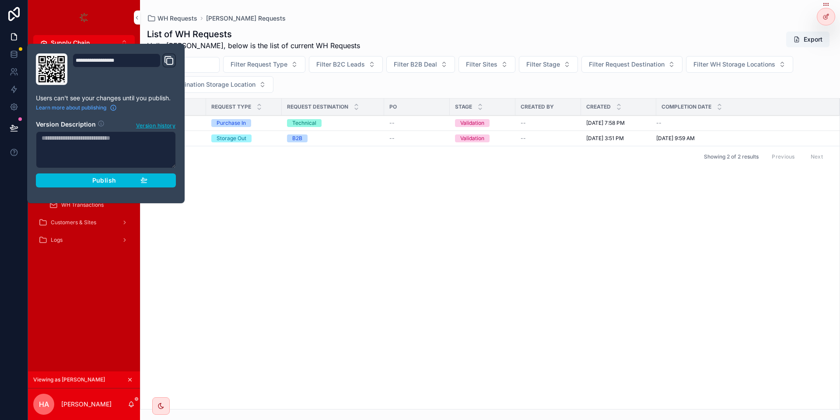
click at [175, 179] on button "Publish" at bounding box center [106, 180] width 140 height 14
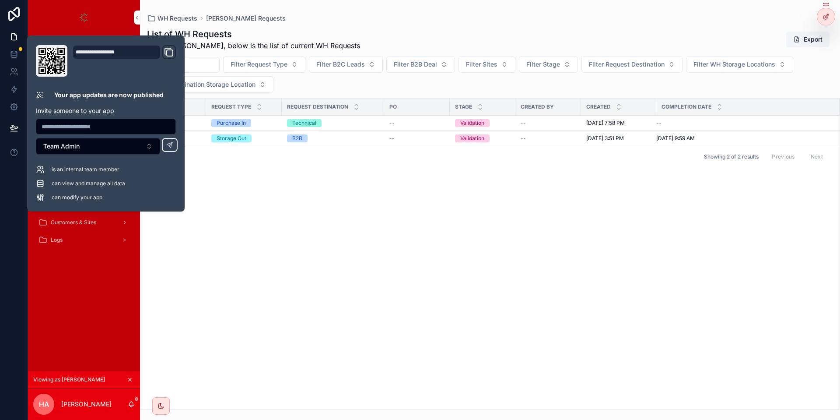
click at [193, 220] on div "Name Request Type Request Destination PO Stage Created By Created Completion Da…" at bounding box center [489, 253] width 699 height 310
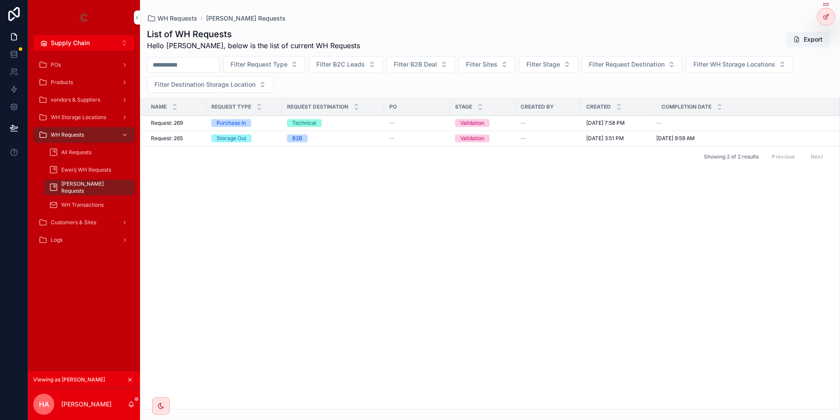
click at [88, 150] on span "All Requests" at bounding box center [76, 152] width 30 height 7
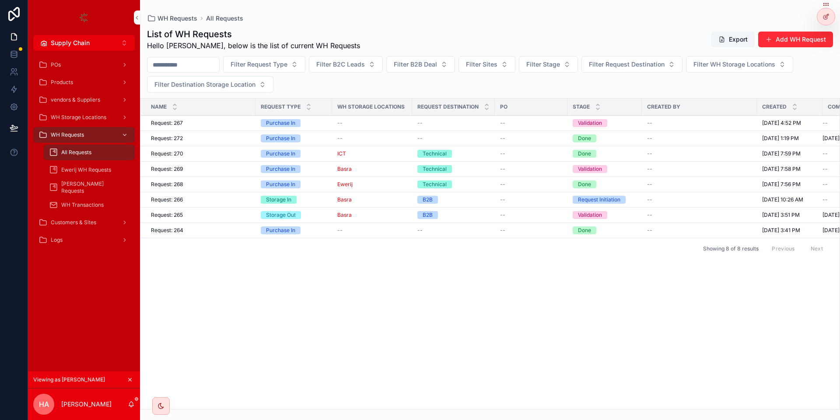
click at [787, 39] on button "Add WH Request" at bounding box center [795, 40] width 75 height 16
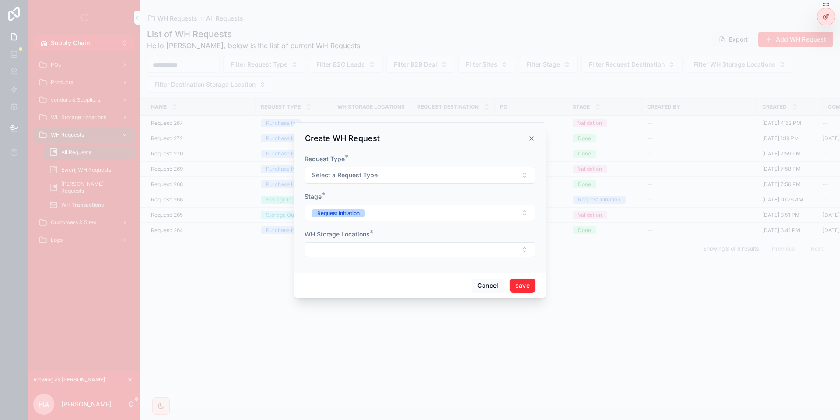
click at [482, 278] on div "Cancel save" at bounding box center [420, 285] width 252 height 25
click at [482, 283] on button "Cancel" at bounding box center [488, 285] width 32 height 14
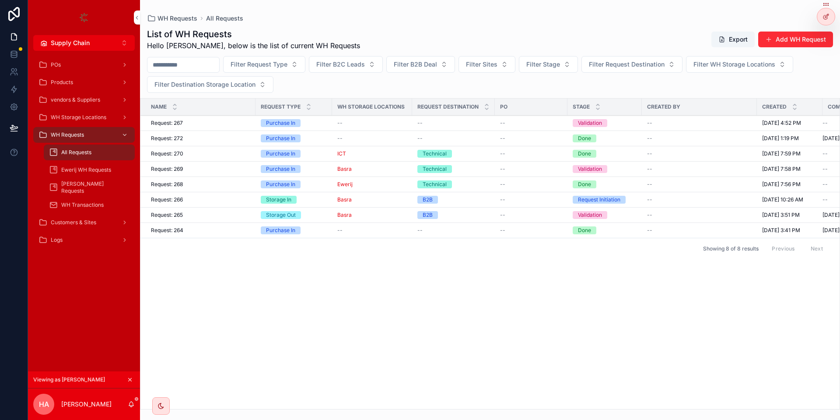
scroll to position [0, 49]
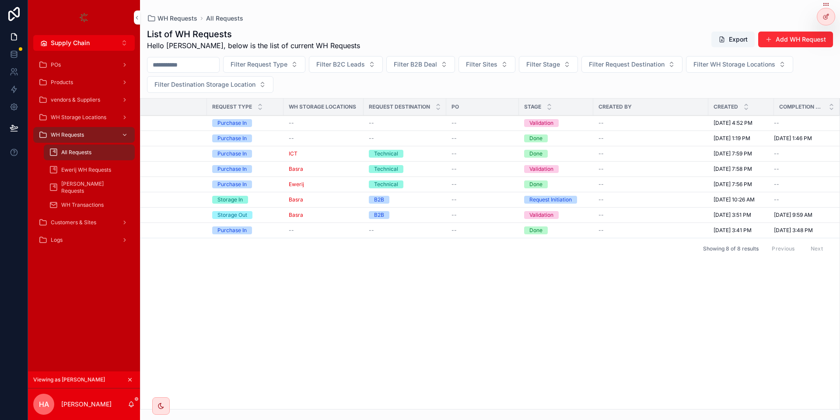
click at [802, 40] on button "Add WH Request" at bounding box center [795, 40] width 75 height 16
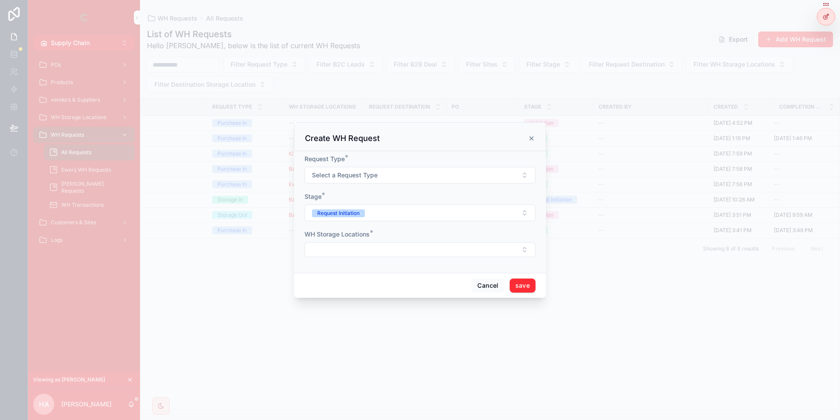
click at [381, 178] on button "Select a Request Type" at bounding box center [420, 175] width 231 height 17
click at [394, 211] on div "Purchase In" at bounding box center [382, 210] width 29 height 8
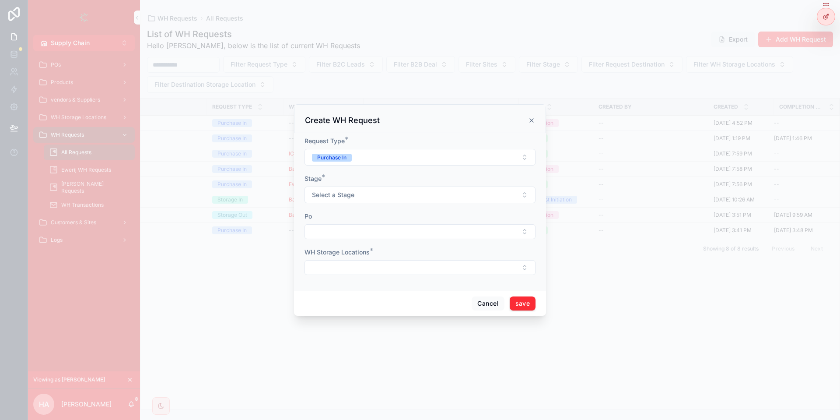
click at [336, 195] on span "Select a Stage" at bounding box center [333, 194] width 42 height 9
click at [384, 230] on div "Validation" at bounding box center [380, 230] width 24 height 8
click at [344, 260] on div "WH Storage Locations *" at bounding box center [420, 261] width 231 height 27
click at [343, 264] on button "Select Button" at bounding box center [420, 267] width 231 height 15
click at [404, 341] on div "Ewerij" at bounding box center [420, 344] width 122 height 14
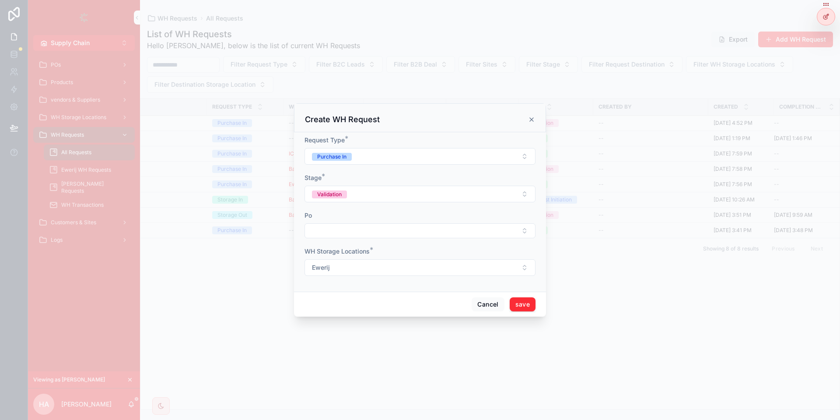
click at [386, 264] on button "Ewerij" at bounding box center [420, 267] width 231 height 17
click at [412, 252] on div "WH Storage Locations *" at bounding box center [420, 251] width 231 height 9
click at [404, 270] on button "Ewerij" at bounding box center [420, 267] width 231 height 17
click at [530, 310] on div "Cancel save" at bounding box center [420, 303] width 252 height 25
click at [526, 301] on button "save" at bounding box center [523, 304] width 26 height 14
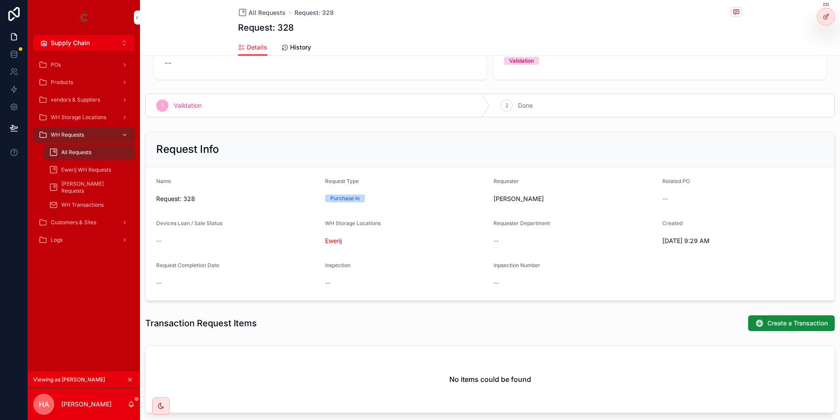
scroll to position [53, 0]
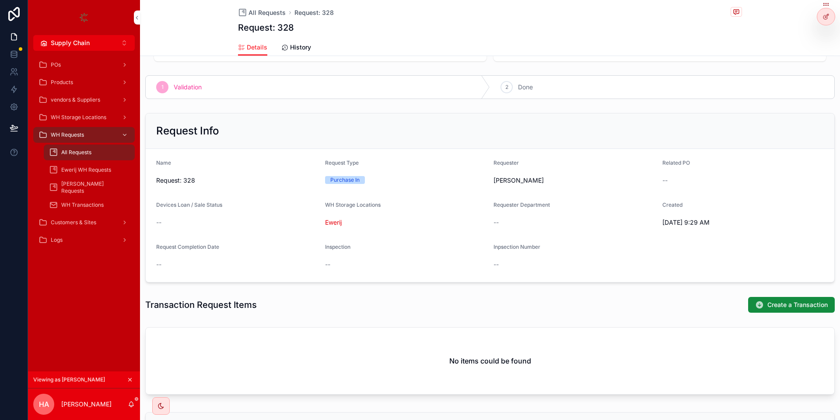
click at [776, 304] on span "Create a Transaction" at bounding box center [798, 304] width 60 height 9
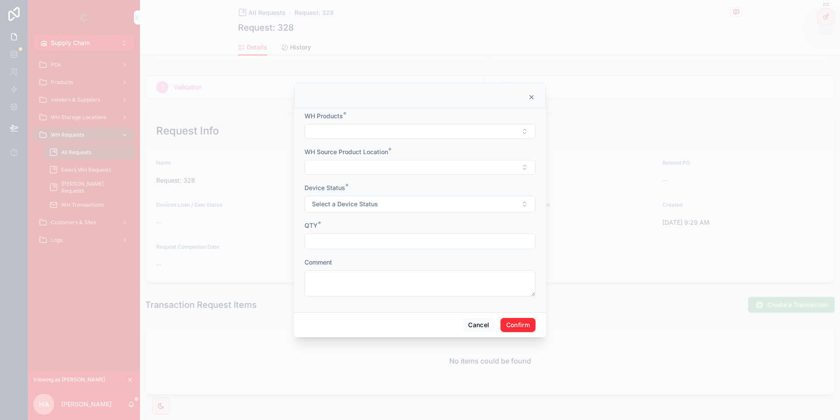
click at [426, 127] on button "Select Button" at bounding box center [420, 131] width 231 height 15
type input "****"
click at [429, 169] on div "this is for testing" at bounding box center [420, 166] width 122 height 14
click at [357, 176] on form "WH Products * this is for testing WH Source Product Location * Device Status * …" at bounding box center [420, 208] width 231 height 195
click at [357, 175] on button "Select Button" at bounding box center [420, 168] width 231 height 15
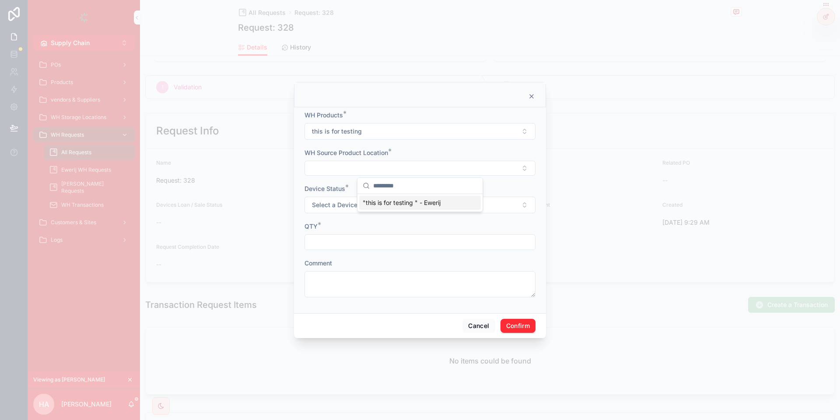
click at [390, 208] on div ""this is for testing " - Ewerij" at bounding box center [420, 203] width 122 height 14
click at [350, 205] on span "Select a Device Status" at bounding box center [345, 205] width 66 height 9
click at [421, 239] on div "New" at bounding box center [420, 240] width 122 height 13
click at [363, 241] on input "text" at bounding box center [420, 243] width 230 height 12
type input "*"
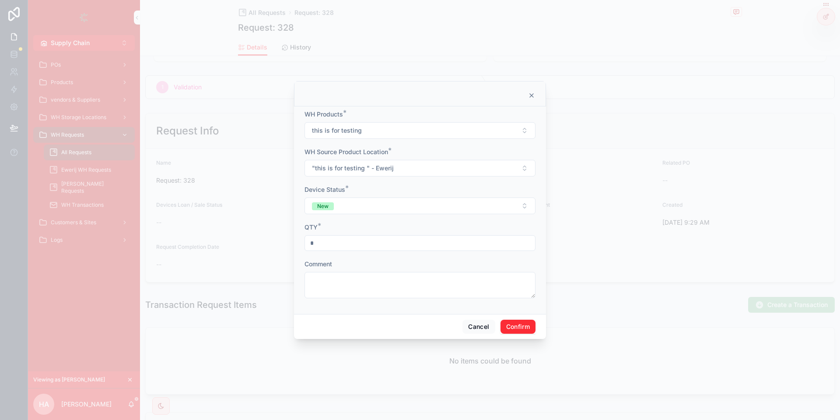
click at [513, 324] on button "Confirm" at bounding box center [518, 326] width 35 height 14
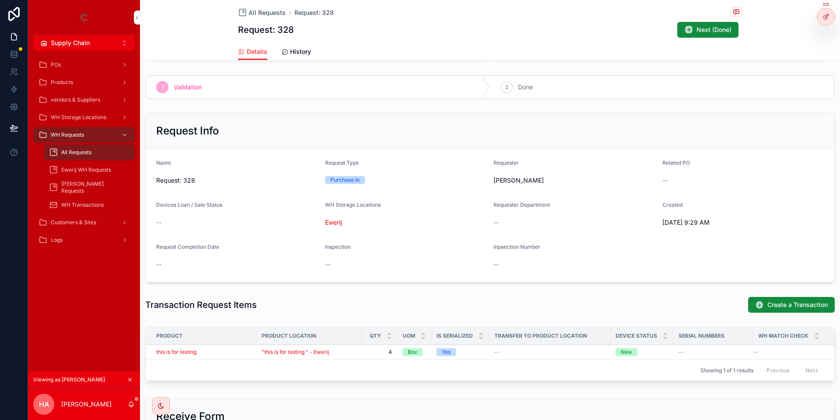
scroll to position [109, 0]
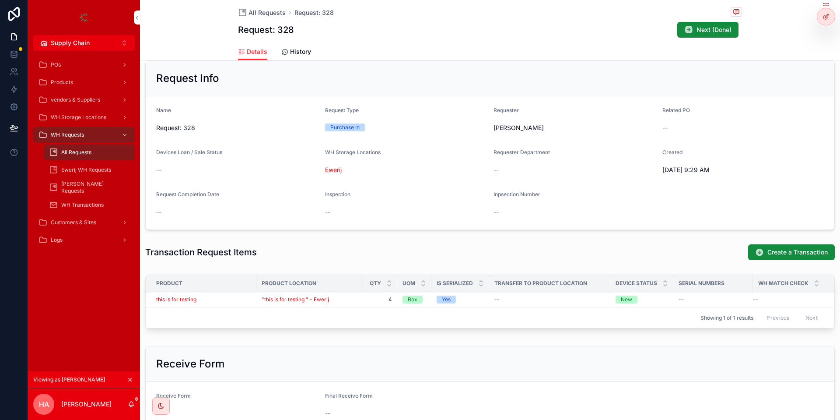
click at [830, 18] on div at bounding box center [827, 16] width 18 height 17
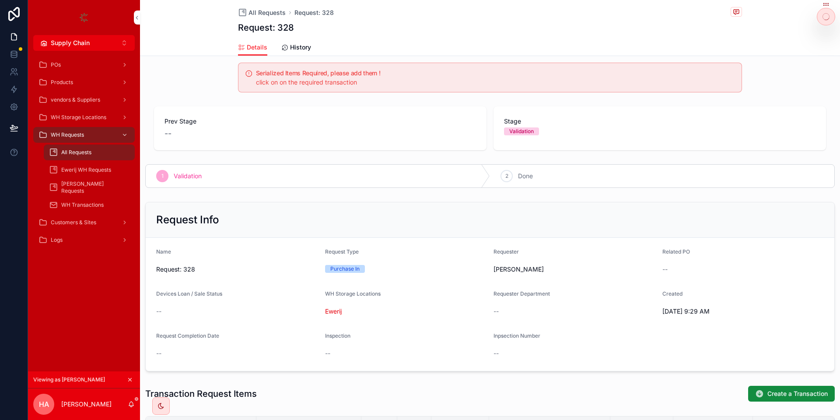
scroll to position [0, 0]
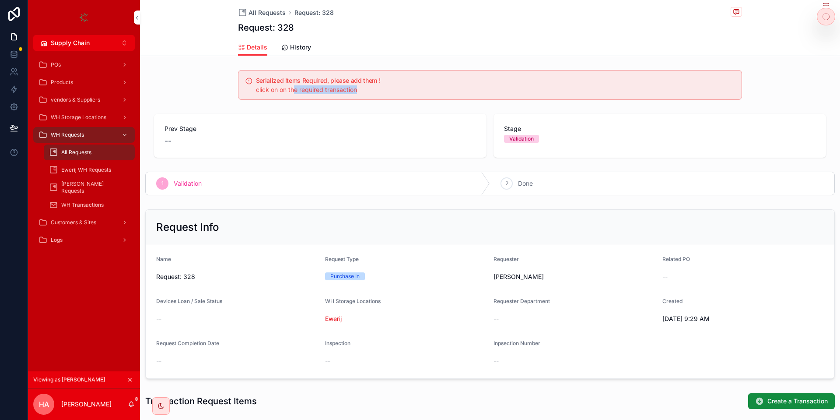
drag, startPoint x: 393, startPoint y: 91, endPoint x: 442, endPoint y: 88, distance: 49.1
click at [442, 88] on div "click on on the required transaction" at bounding box center [495, 89] width 479 height 9
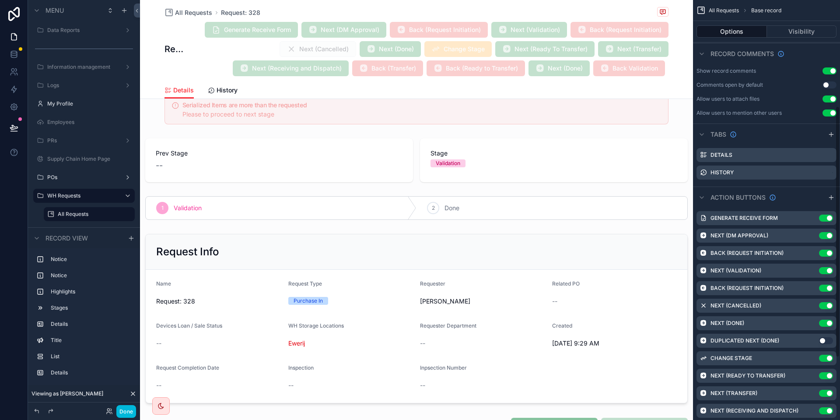
scroll to position [197, 0]
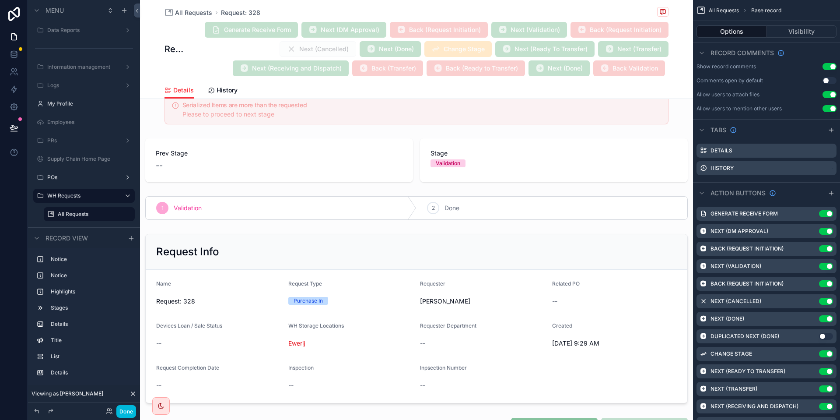
click at [814, 315] on div "Next (Done) Use setting" at bounding box center [767, 319] width 140 height 14
click at [0, 0] on icon "scrollable content" at bounding box center [0, 0] width 0 height 0
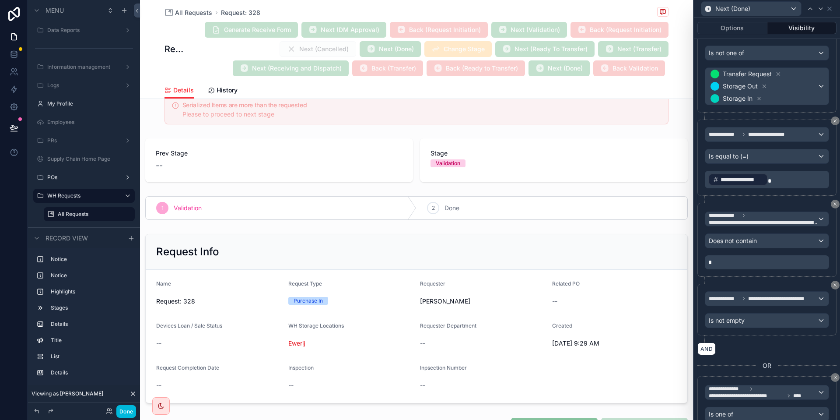
scroll to position [473, 0]
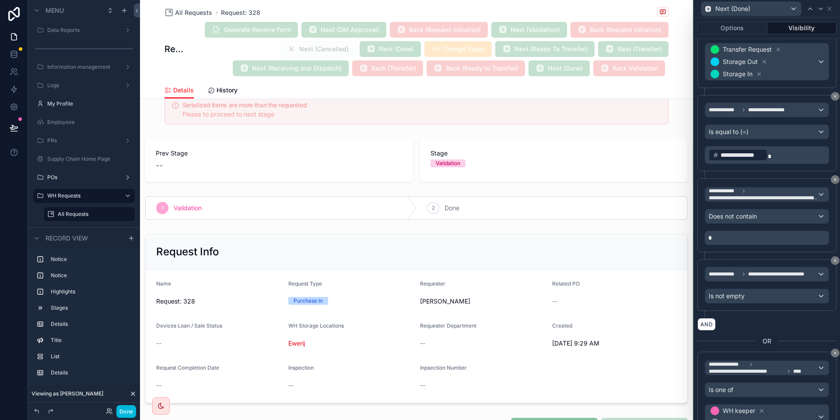
click at [133, 412] on button "Done" at bounding box center [126, 411] width 20 height 13
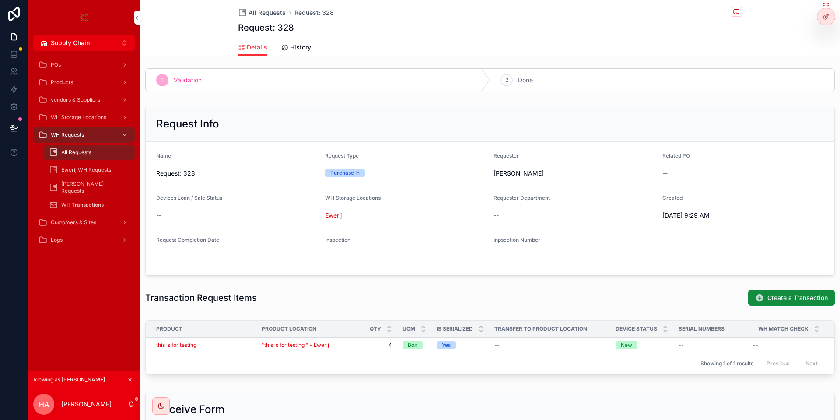
scroll to position [105, 0]
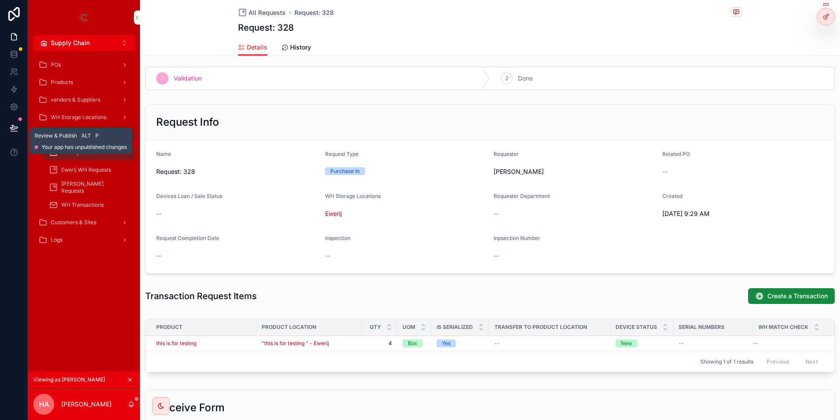
click at [11, 129] on icon at bounding box center [14, 127] width 9 height 9
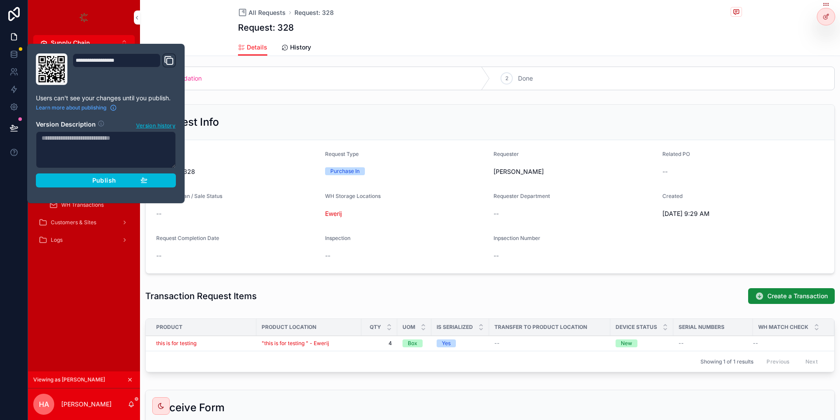
click at [340, 62] on div "Serialized Items Required, please add them ! click on on the required transacti…" at bounding box center [490, 219] width 700 height 517
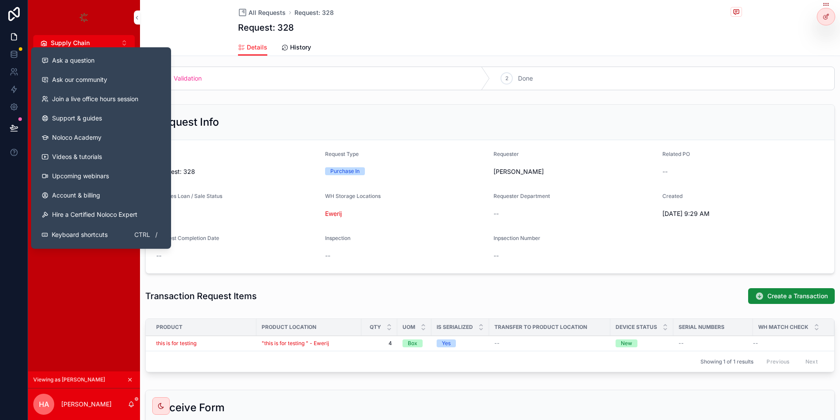
click at [134, 56] on div "Ask a question" at bounding box center [101, 60] width 119 height 9
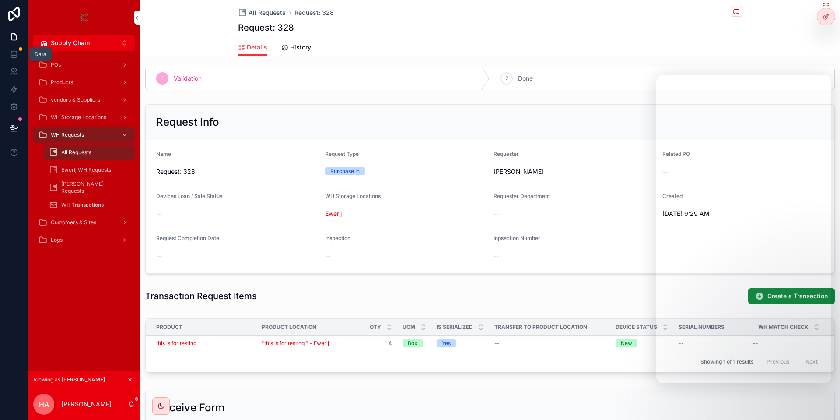
click at [15, 55] on icon at bounding box center [14, 54] width 9 height 9
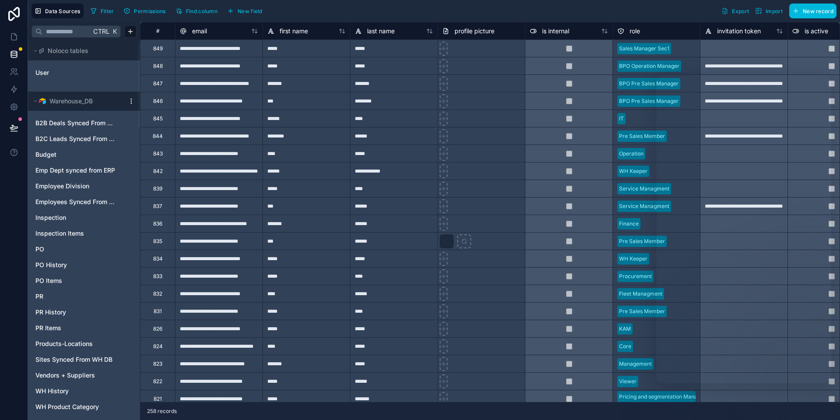
click at [130, 101] on html "Data Sources Filter Permissions Find column New field Export Import New record …" at bounding box center [420, 210] width 840 height 420
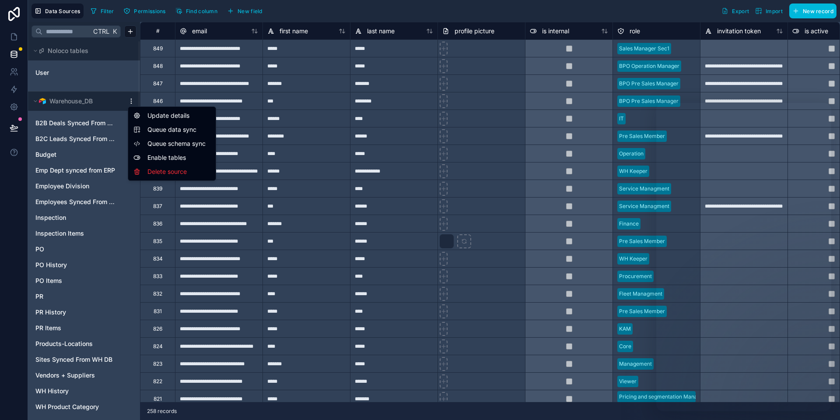
click at [359, 13] on html "Data Sources Filter Permissions Find column New field Export Import New record …" at bounding box center [420, 210] width 840 height 420
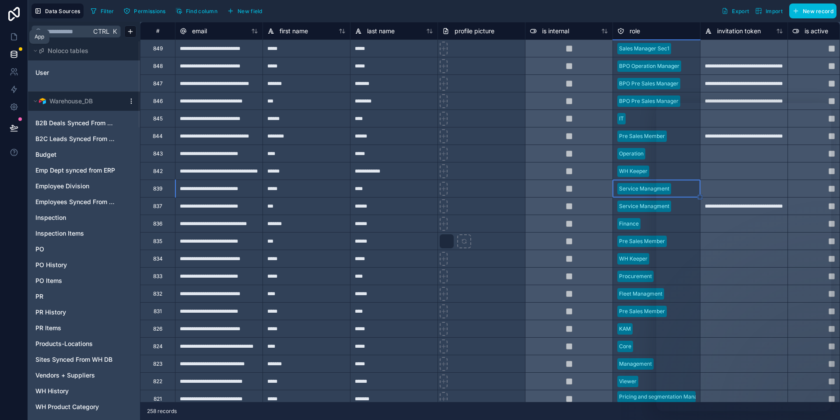
click at [18, 35] on icon at bounding box center [14, 36] width 9 height 9
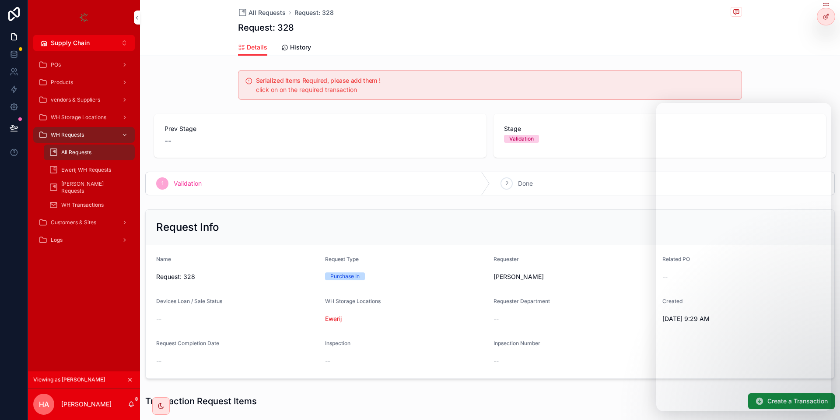
click at [319, 166] on div "Serialized Items Required, please add them ! click on on the required transacti…" at bounding box center [490, 325] width 700 height 517
click at [91, 155] on span "All Requests" at bounding box center [76, 152] width 30 height 7
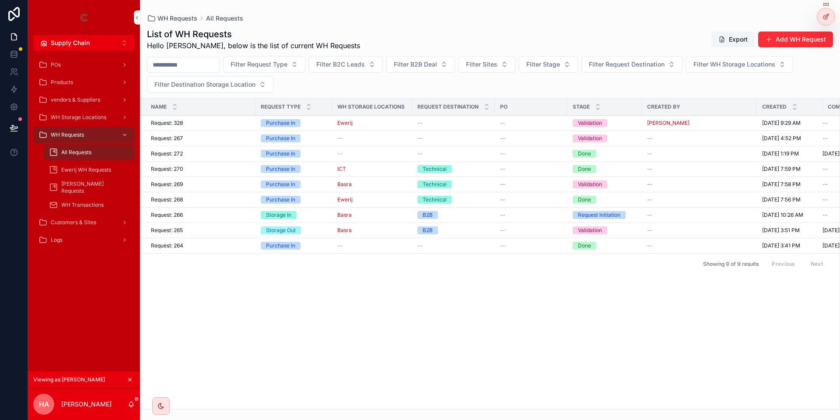
click at [807, 42] on button "Add WH Request" at bounding box center [795, 40] width 75 height 16
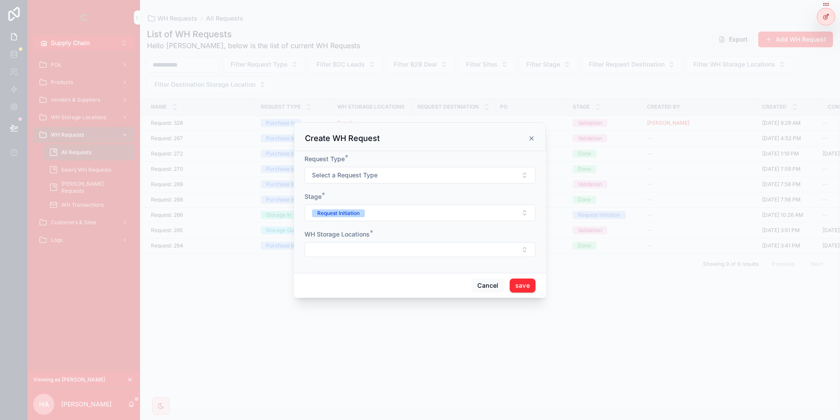
click at [373, 174] on span "Select a Request Type" at bounding box center [345, 175] width 66 height 9
click at [379, 212] on div "Purchase In" at bounding box center [382, 210] width 29 height 8
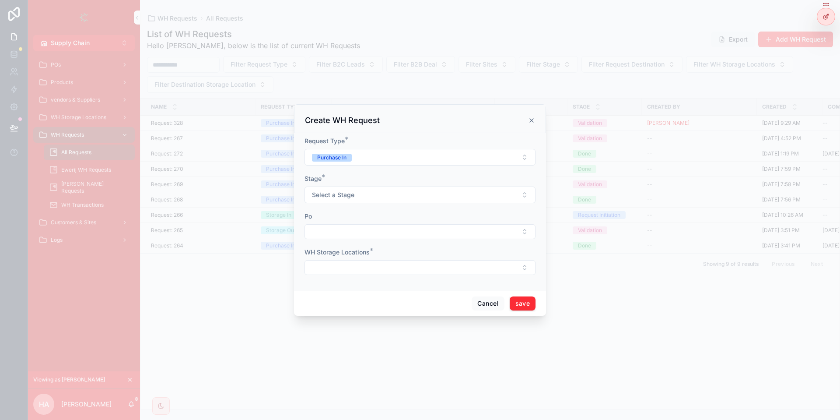
click at [379, 196] on button "Select a Stage" at bounding box center [420, 194] width 231 height 17
click at [404, 232] on div "Validation" at bounding box center [420, 229] width 122 height 13
click at [379, 263] on button "Select Button" at bounding box center [420, 267] width 231 height 15
click at [397, 338] on div "Ewerij" at bounding box center [420, 344] width 122 height 14
click at [532, 308] on button "save" at bounding box center [523, 304] width 26 height 14
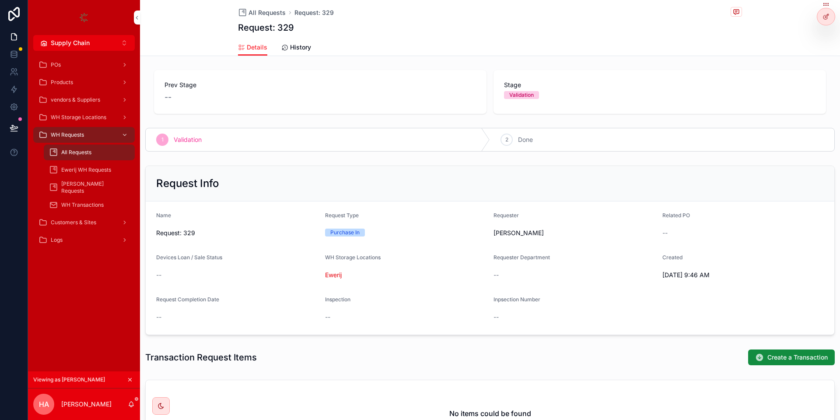
click at [793, 356] on span "Create a Transaction" at bounding box center [798, 357] width 60 height 9
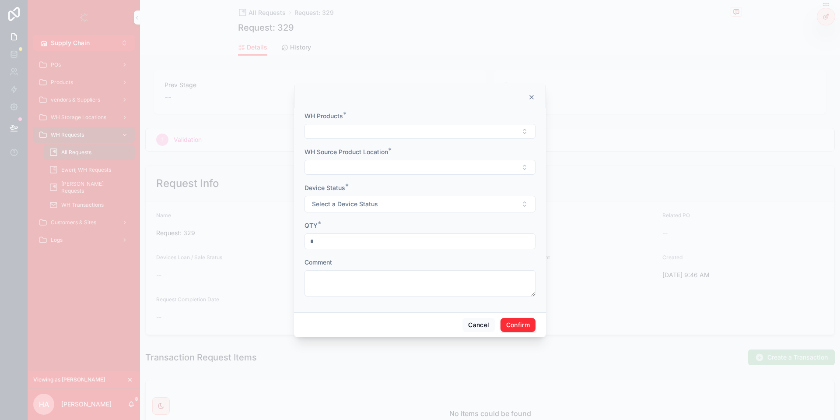
click at [358, 135] on button "Select Button" at bounding box center [420, 131] width 231 height 15
type input "*******"
click at [404, 162] on span "this is for testing" at bounding box center [386, 165] width 47 height 9
click at [378, 165] on button "Select Button" at bounding box center [420, 168] width 231 height 15
click at [387, 205] on span ""this is for testing " - Ewerij" at bounding box center [402, 202] width 78 height 9
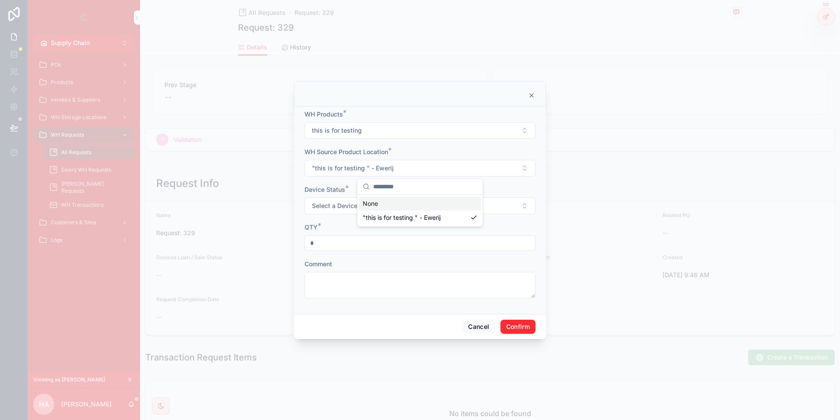
click at [359, 213] on button "Select a Device Status" at bounding box center [420, 205] width 231 height 17
click at [386, 242] on div "New" at bounding box center [420, 240] width 122 height 13
click at [341, 229] on div "QTY *" at bounding box center [420, 227] width 231 height 9
click at [340, 232] on div "QTY * *" at bounding box center [420, 237] width 231 height 28
click at [337, 244] on input "*" at bounding box center [420, 243] width 230 height 12
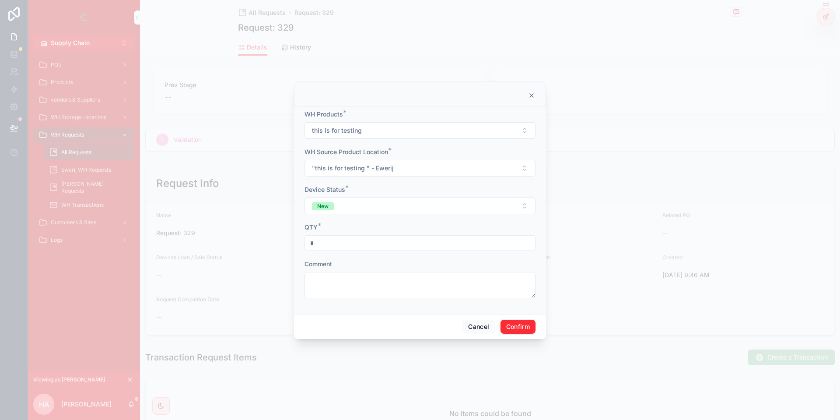
click at [337, 244] on input "*" at bounding box center [420, 243] width 230 height 12
click at [513, 330] on button "Confirm" at bounding box center [518, 326] width 35 height 14
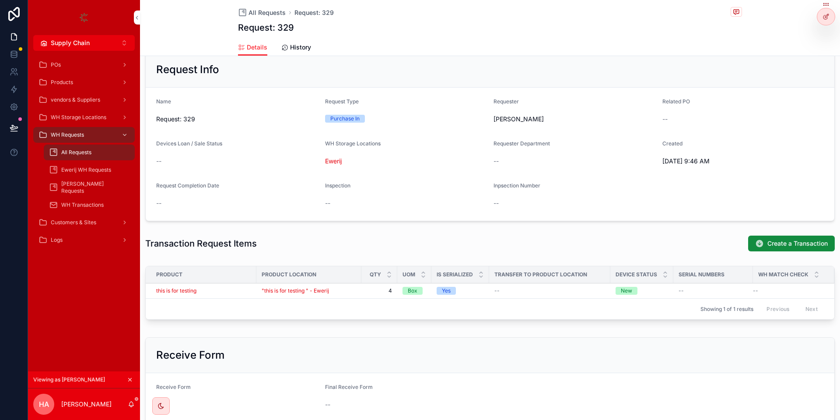
scroll to position [197, 0]
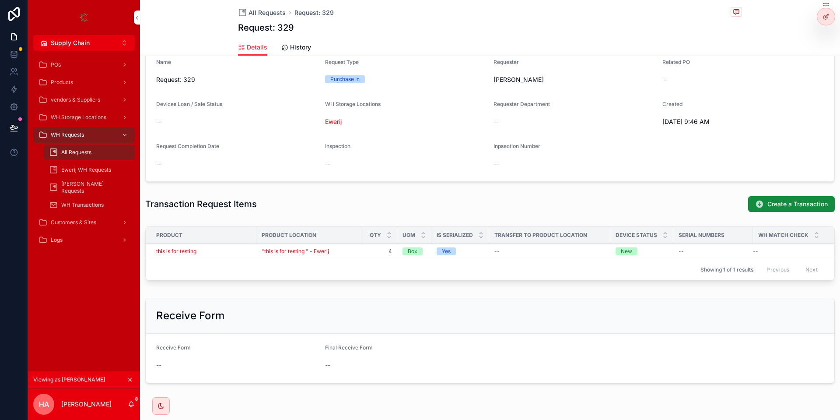
click at [822, 18] on div at bounding box center [827, 16] width 18 height 17
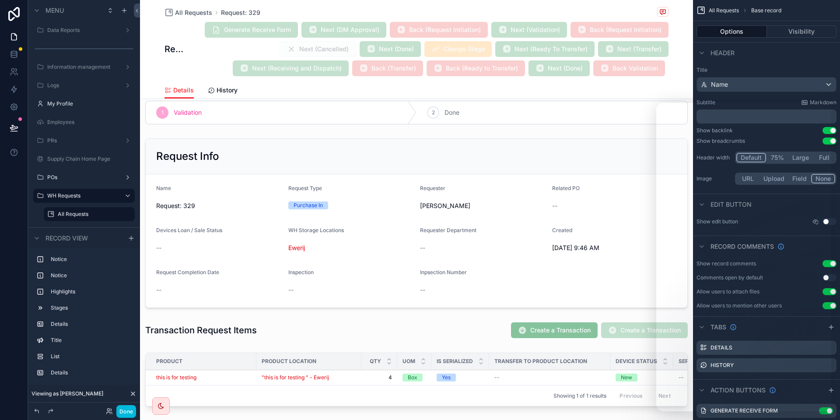
scroll to position [210, 0]
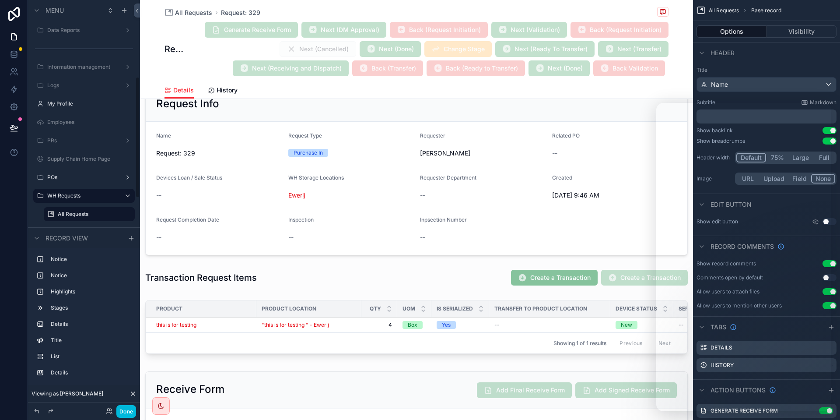
click at [118, 412] on button "Done" at bounding box center [126, 411] width 20 height 13
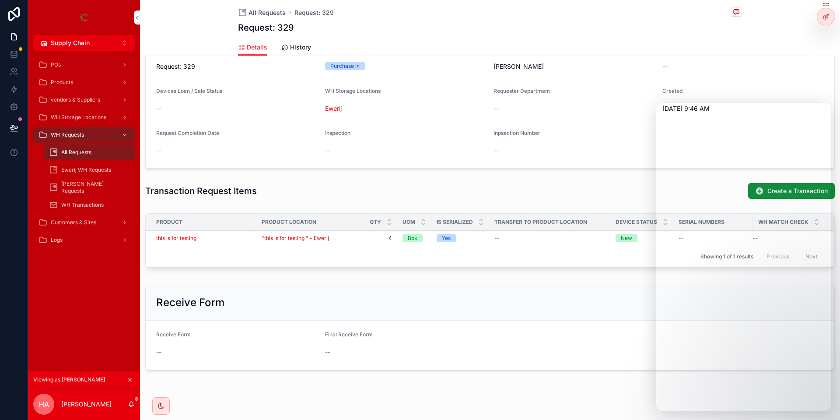
click at [241, 237] on div "this is for testing" at bounding box center [203, 238] width 95 height 7
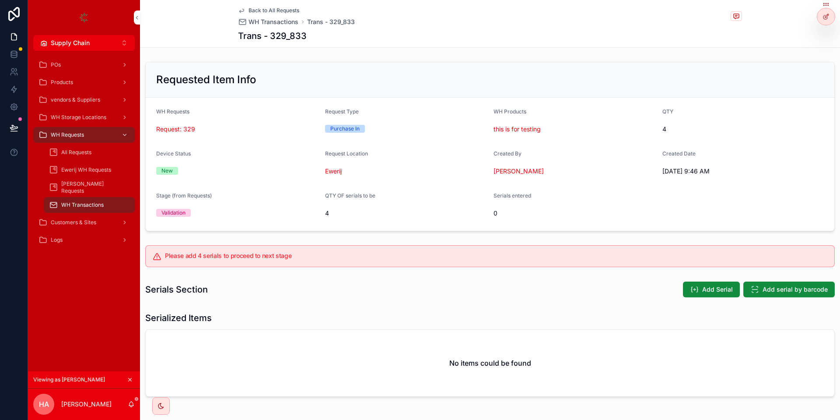
click at [699, 288] on icon "scrollable content" at bounding box center [694, 289] width 9 height 9
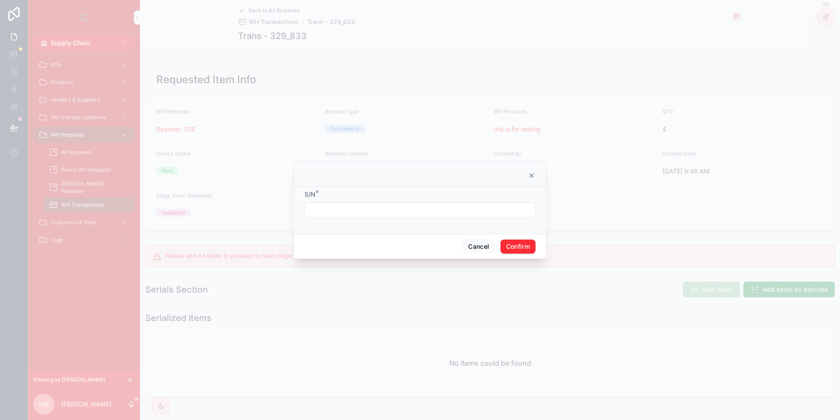
click at [351, 220] on form "S/N *" at bounding box center [420, 208] width 231 height 37
click at [355, 215] on input "text" at bounding box center [420, 210] width 230 height 12
click at [364, 211] on input "*********" at bounding box center [420, 210] width 230 height 12
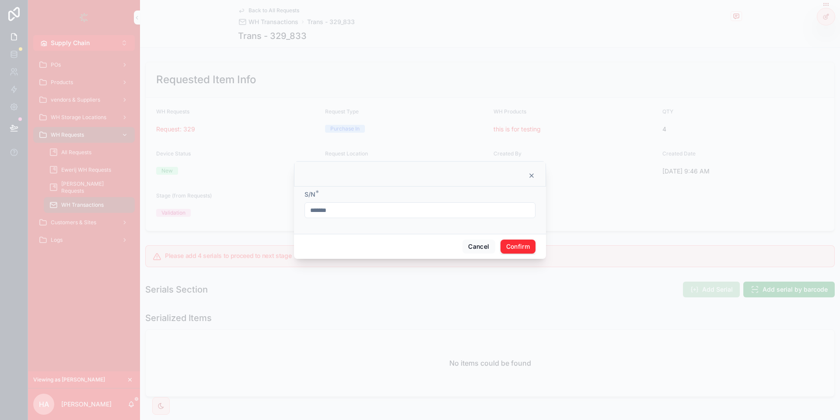
type input "*******"
click at [375, 204] on div "*******" at bounding box center [420, 210] width 231 height 16
click at [355, 214] on input "*******" at bounding box center [420, 210] width 230 height 12
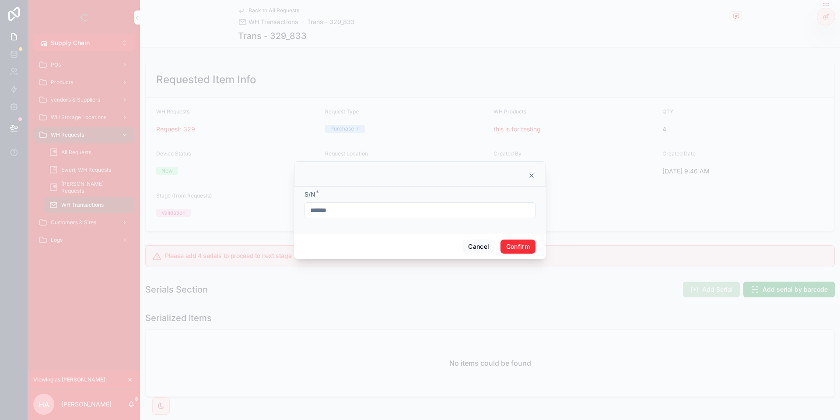
click at [355, 214] on input "*******" at bounding box center [420, 210] width 230 height 12
click at [517, 230] on div "S/N * *******" at bounding box center [420, 209] width 252 height 47
click at [519, 239] on div "Cancel Confirm" at bounding box center [420, 246] width 252 height 25
click at [519, 240] on button "Confirm" at bounding box center [518, 246] width 35 height 14
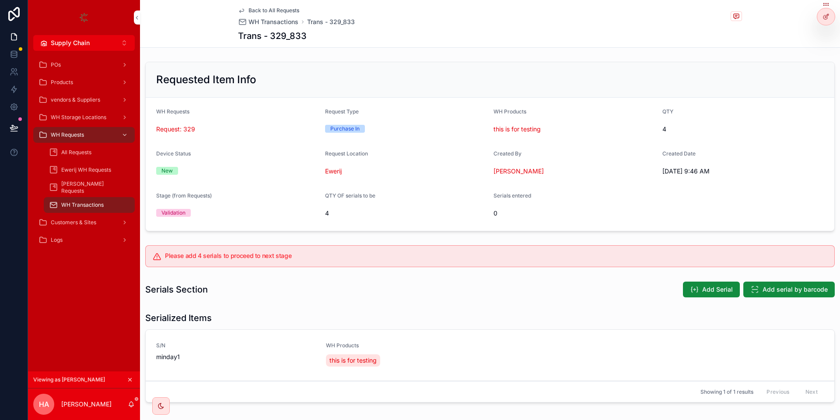
click at [699, 283] on button "Add Serial" at bounding box center [711, 289] width 57 height 16
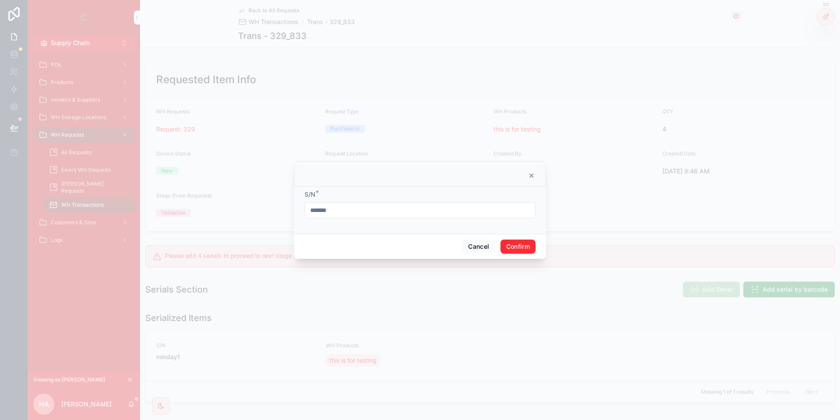
click at [351, 216] on input "*******" at bounding box center [420, 210] width 230 height 12
click at [360, 216] on input "*******" at bounding box center [420, 210] width 230 height 12
click at [362, 215] on div "*******" at bounding box center [420, 210] width 231 height 16
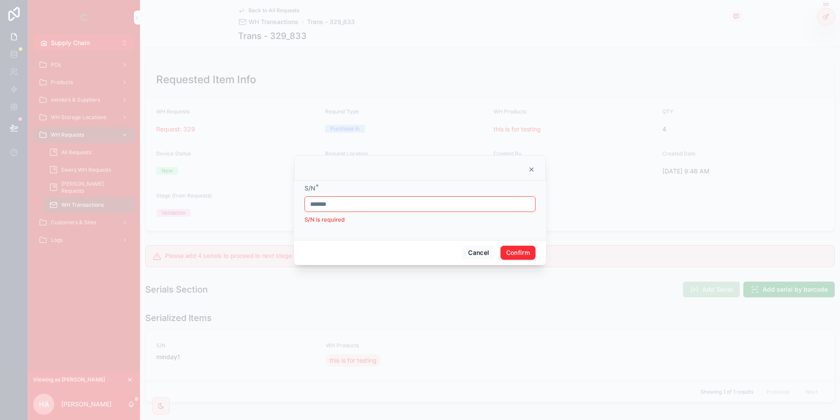
click at [363, 209] on input "*******" at bounding box center [420, 204] width 230 height 12
type input "*******"
click at [527, 246] on button "Confirm" at bounding box center [518, 246] width 35 height 14
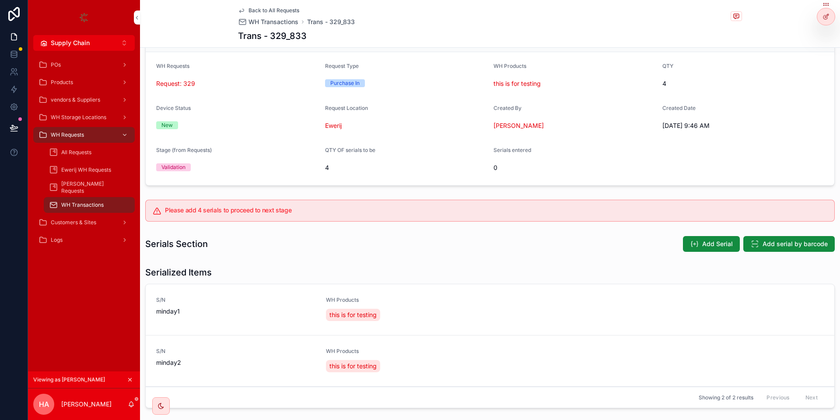
scroll to position [97, 0]
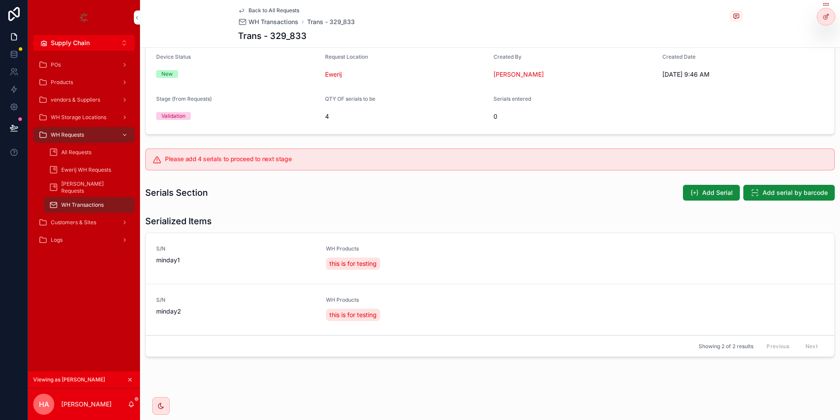
click at [722, 192] on span "Add Serial" at bounding box center [717, 192] width 31 height 9
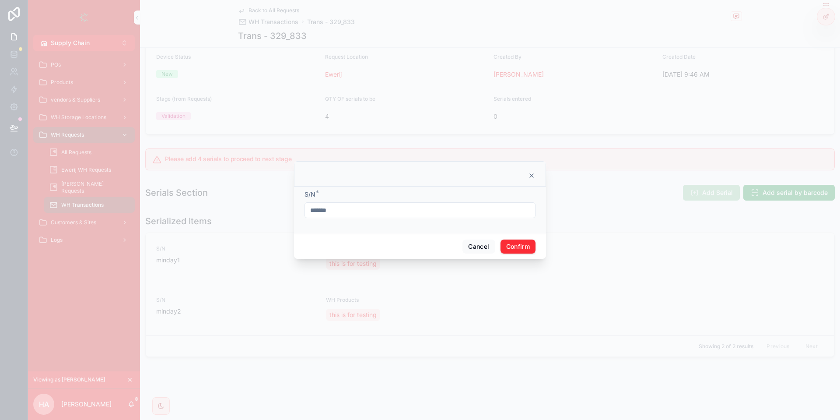
click at [425, 199] on div "S/N * *******" at bounding box center [420, 204] width 231 height 28
click at [420, 205] on input "*******" at bounding box center [420, 210] width 230 height 12
type input "*******"
click at [514, 242] on button "Confirm" at bounding box center [518, 246] width 35 height 14
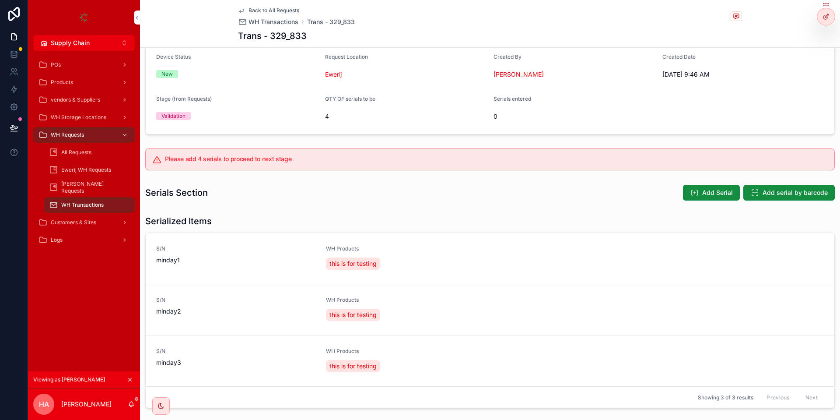
click at [718, 192] on span "Add Serial" at bounding box center [717, 192] width 31 height 9
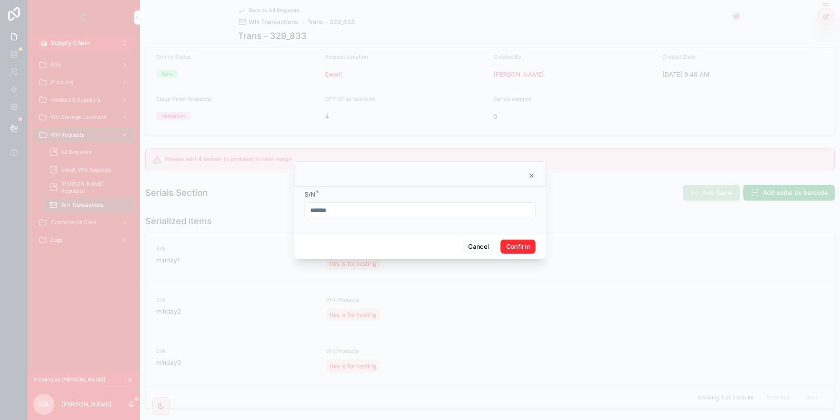
click at [449, 206] on input "*******" at bounding box center [420, 210] width 230 height 12
click at [424, 215] on input "*******" at bounding box center [420, 210] width 230 height 12
type input "*******"
click at [522, 246] on button "Confirm" at bounding box center [518, 246] width 35 height 14
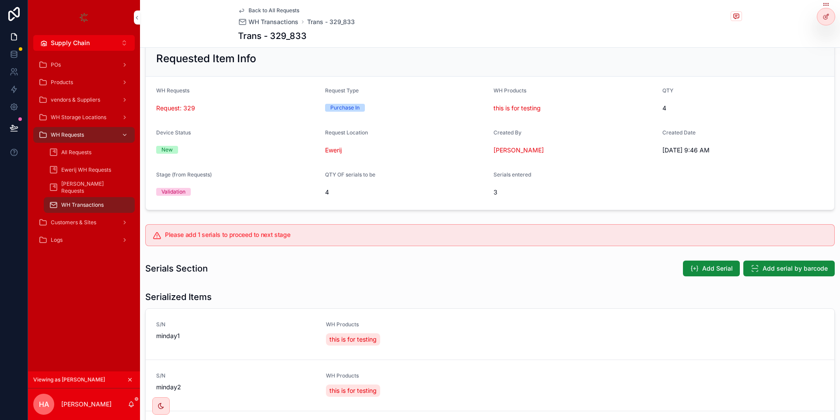
scroll to position [53, 0]
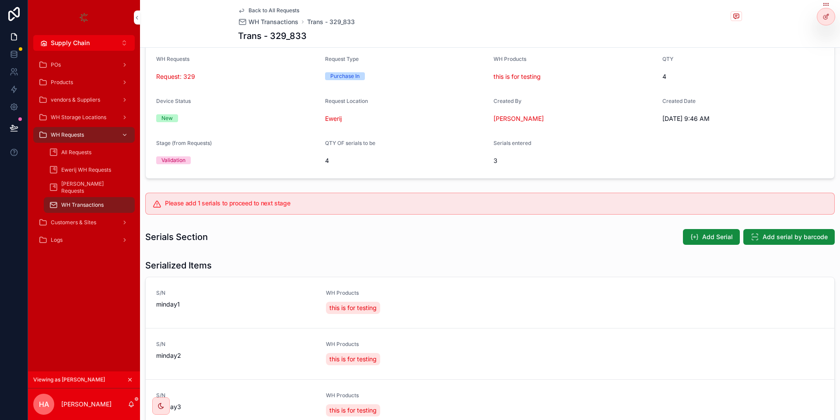
drag, startPoint x: 274, startPoint y: 207, endPoint x: 352, endPoint y: 200, distance: 78.2
click at [341, 202] on div "Please add 1 serials to proceed to next stage" at bounding box center [496, 204] width 663 height 8
click at [423, 192] on div "Please add 1 serials to proceed to next stage" at bounding box center [490, 203] width 700 height 29
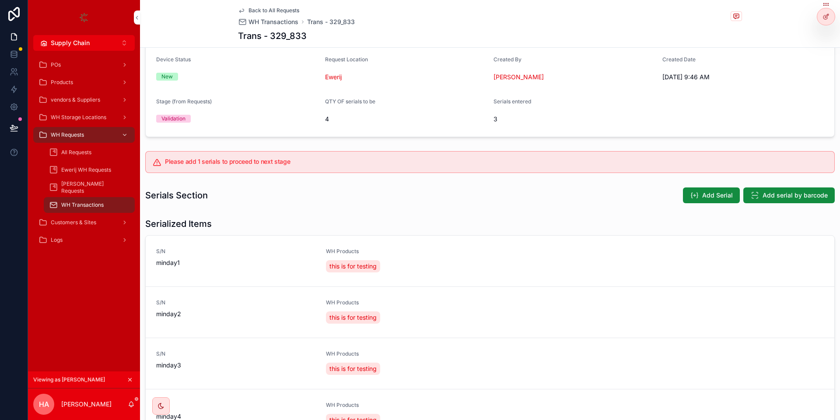
scroll to position [42, 0]
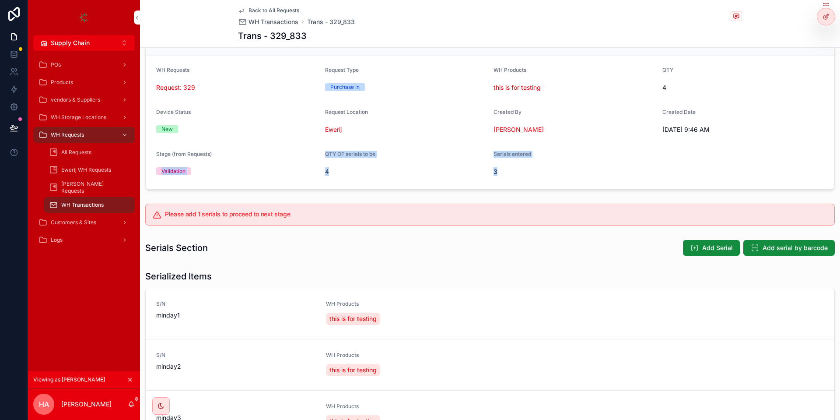
drag, startPoint x: 319, startPoint y: 155, endPoint x: 497, endPoint y: 164, distance: 177.9
click at [497, 164] on form "WH Requests Request: 329 Request Type Purchase In WH Products this is for testi…" at bounding box center [490, 122] width 689 height 133
click at [397, 180] on form "WH Requests Request: 329 Request Type Purchase In WH Products this is for testi…" at bounding box center [490, 122] width 689 height 133
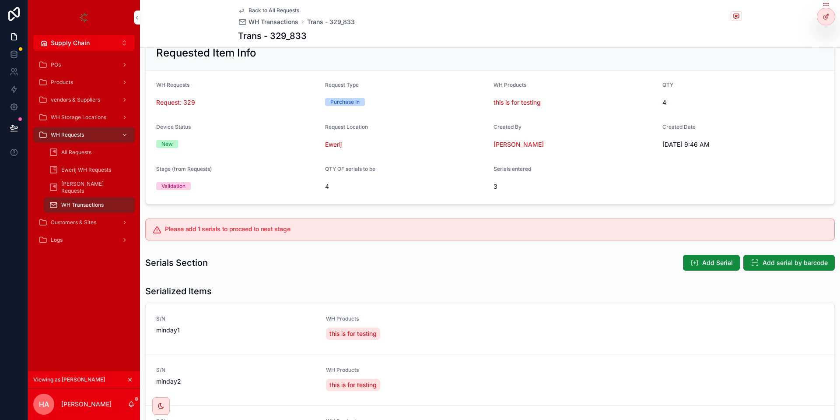
scroll to position [0, 0]
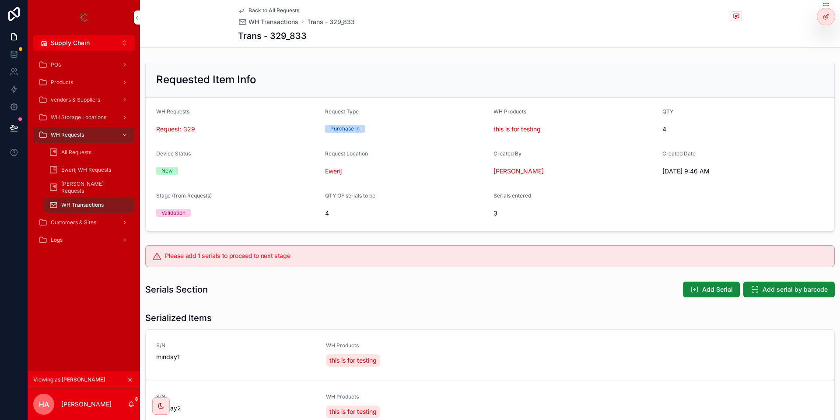
click at [298, 10] on span "Back to All Requests" at bounding box center [274, 10] width 51 height 7
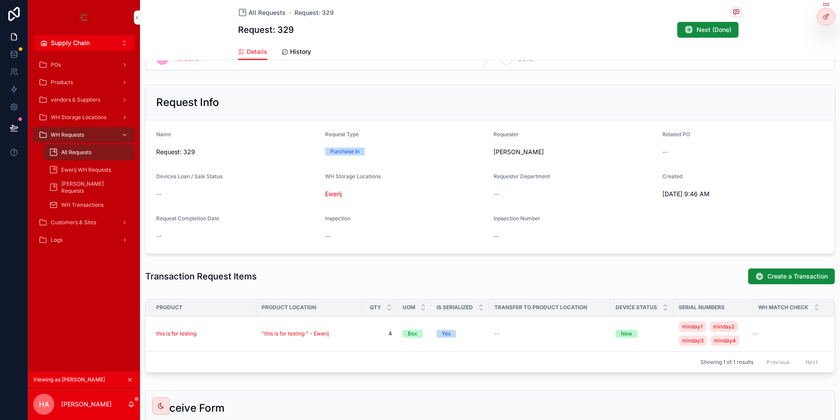
scroll to position [105, 0]
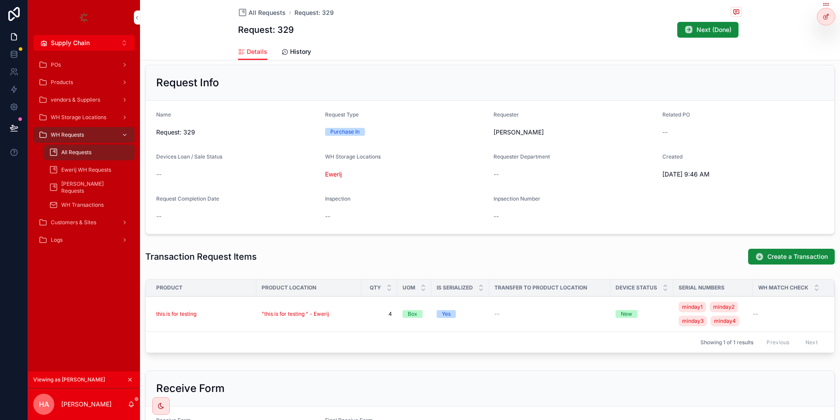
click at [228, 317] on div "this is for testing" at bounding box center [203, 313] width 95 height 7
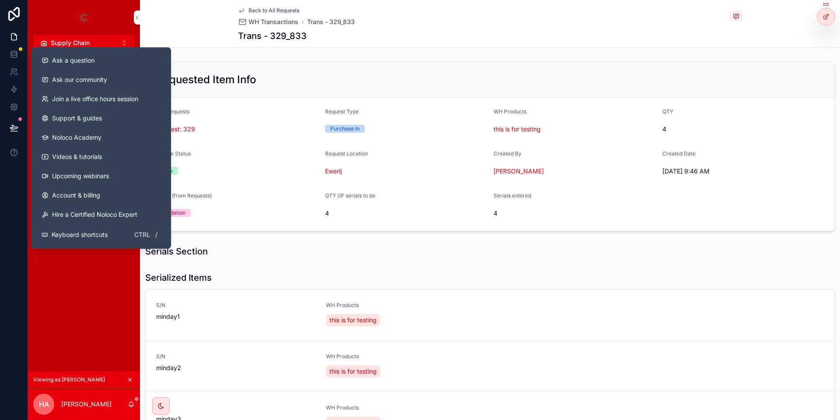
click at [101, 66] on button "Ask a question" at bounding box center [101, 60] width 133 height 19
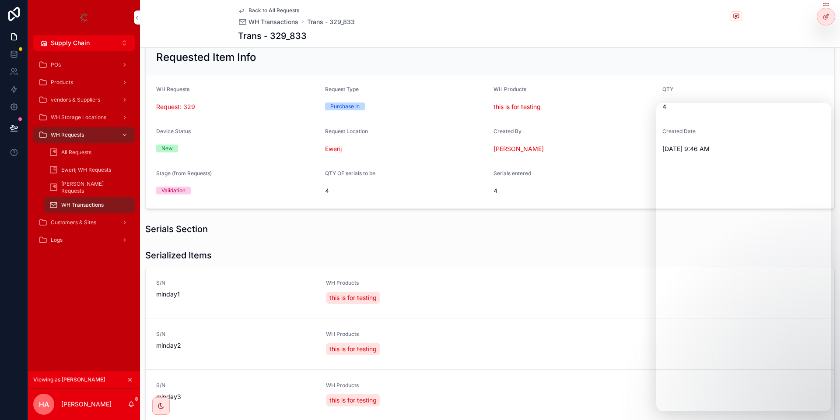
scroll to position [159, 0]
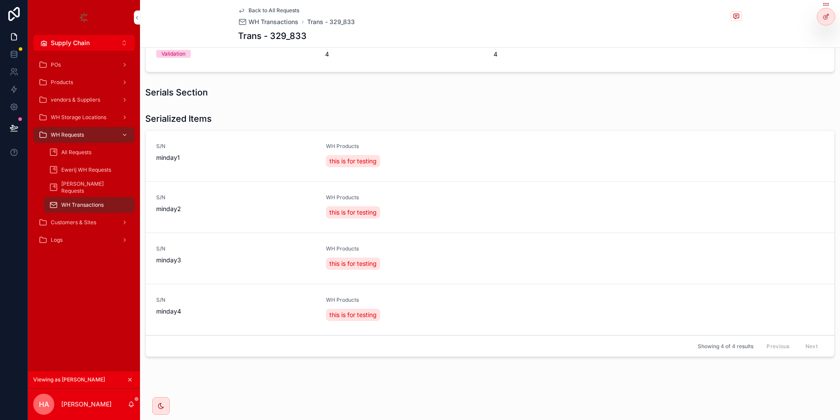
click at [0, 0] on button "Delete" at bounding box center [0, 0] width 0 height 0
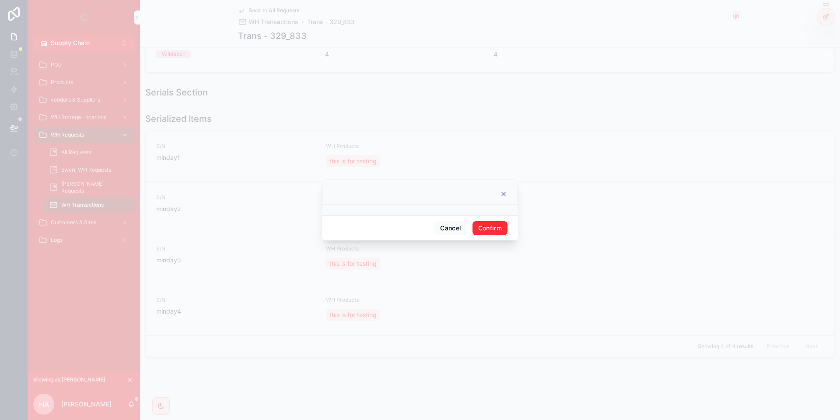
click at [489, 227] on button "Confirm" at bounding box center [490, 228] width 35 height 14
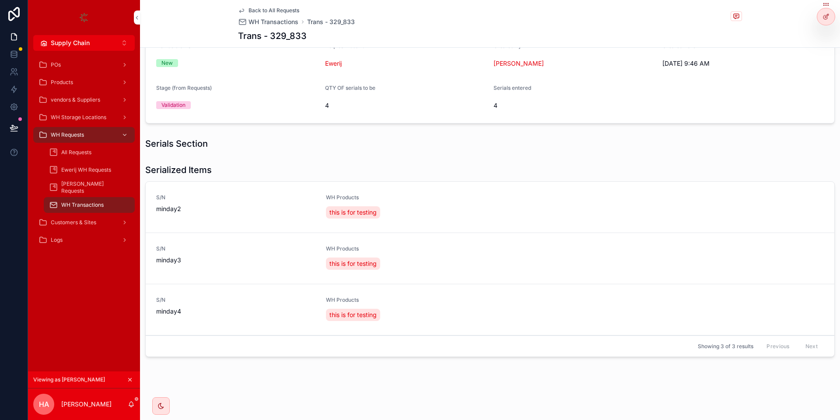
click at [0, 0] on span "Delete" at bounding box center [0, 0] width 0 height 0
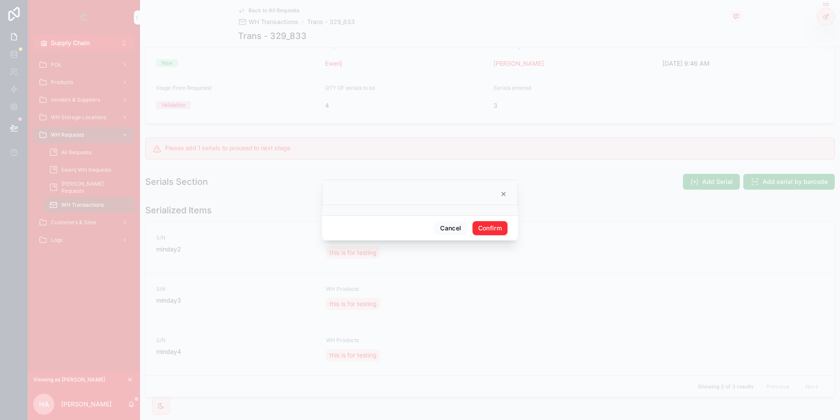
click at [492, 225] on button "Confirm" at bounding box center [490, 228] width 35 height 14
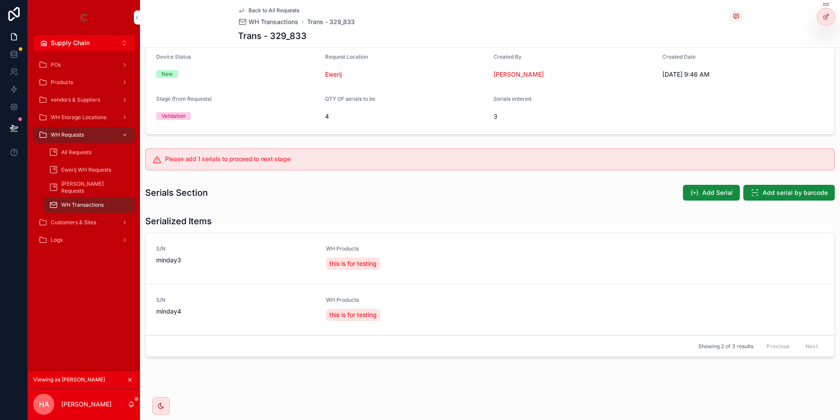
scroll to position [97, 0]
click at [0, 0] on span "Delete" at bounding box center [0, 0] width 0 height 0
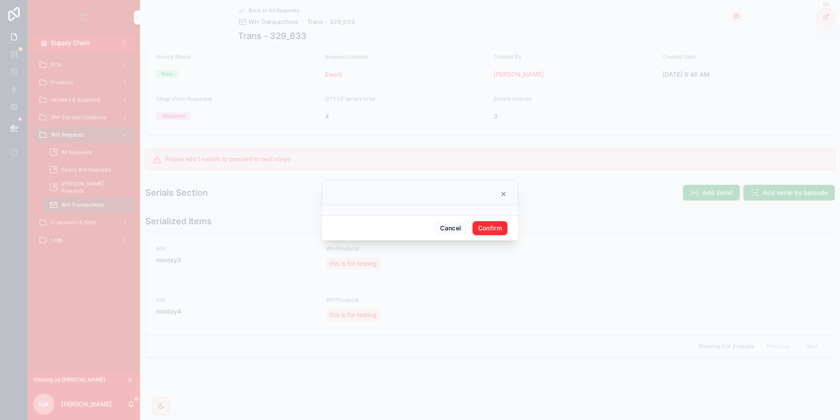
click at [504, 225] on button "Confirm" at bounding box center [490, 228] width 35 height 14
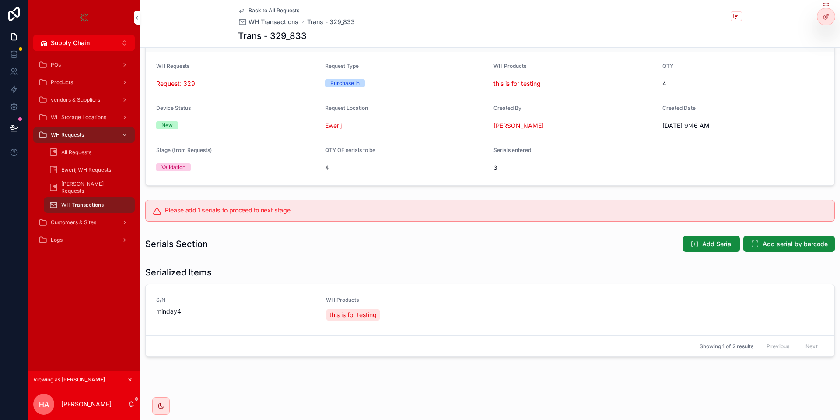
click at [809, 300] on div "S/N minday4 WH Products this is for testing" at bounding box center [490, 309] width 668 height 26
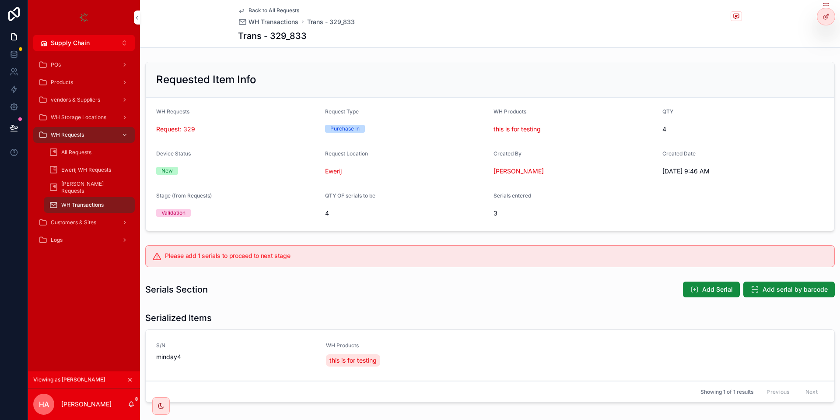
click at [0, 0] on div "Delete Edit" at bounding box center [0, 0] width 0 height 0
click at [0, 0] on span "Delete" at bounding box center [0, 0] width 0 height 0
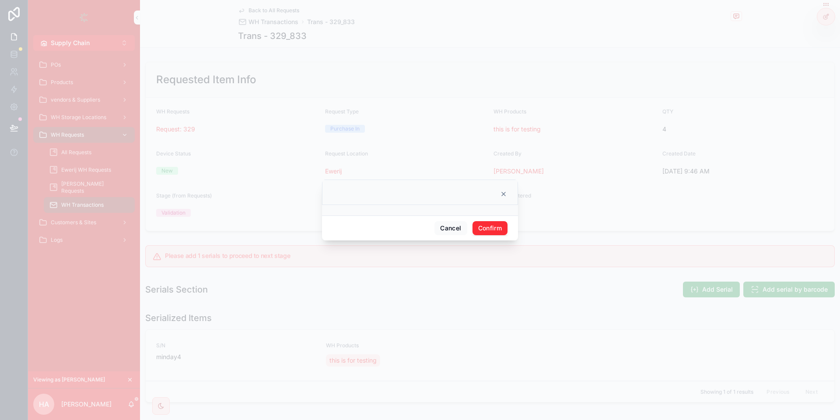
click at [502, 233] on button "Confirm" at bounding box center [490, 228] width 35 height 14
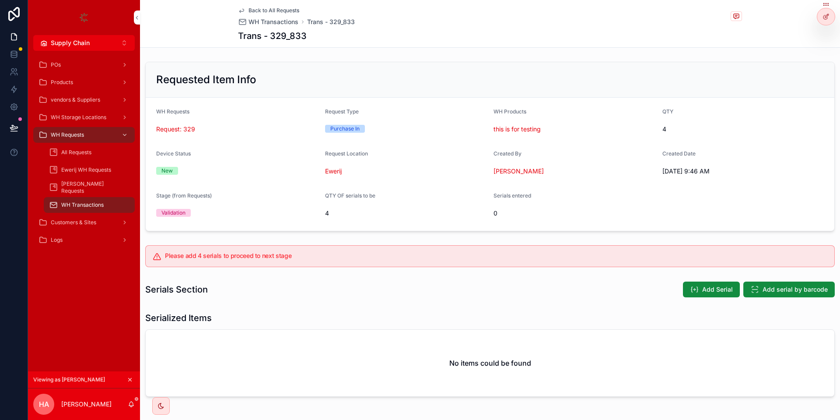
drag, startPoint x: 677, startPoint y: 280, endPoint x: 703, endPoint y: 296, distance: 30.9
click at [682, 284] on div "Serials Section Add Serial Add serial by barcode" at bounding box center [490, 289] width 700 height 24
click at [703, 296] on button "Add Serial" at bounding box center [711, 289] width 57 height 16
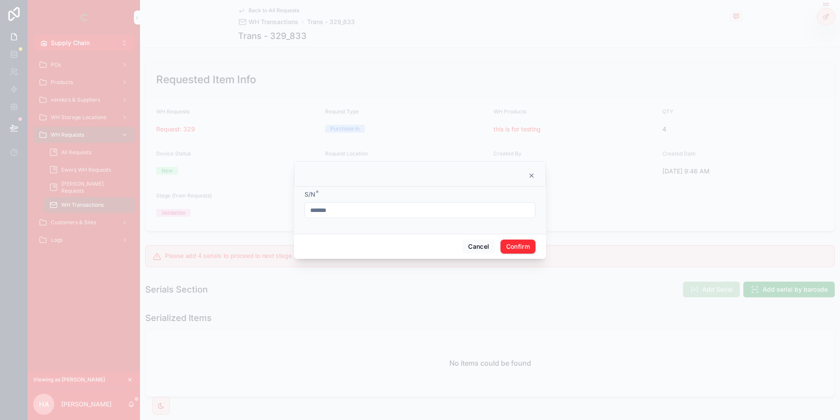
click at [341, 214] on input "*******" at bounding box center [420, 210] width 230 height 12
type input "*******"
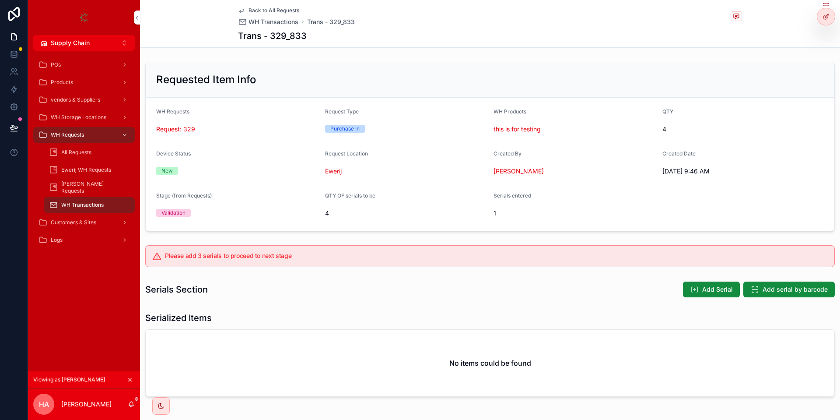
scroll to position [40, 0]
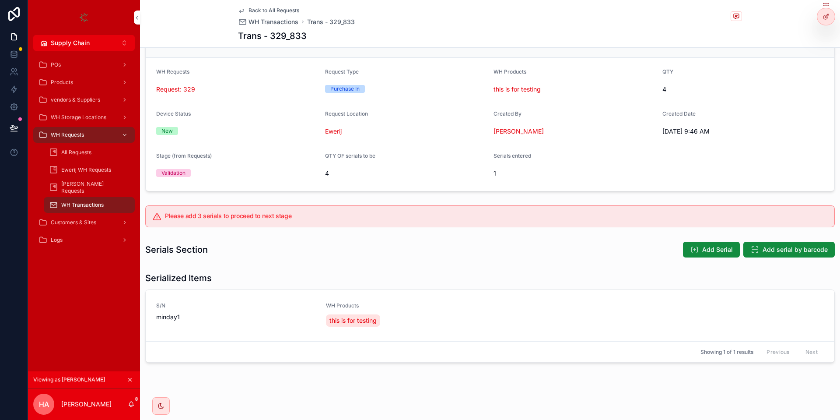
click at [713, 246] on span "Add Serial" at bounding box center [717, 249] width 31 height 9
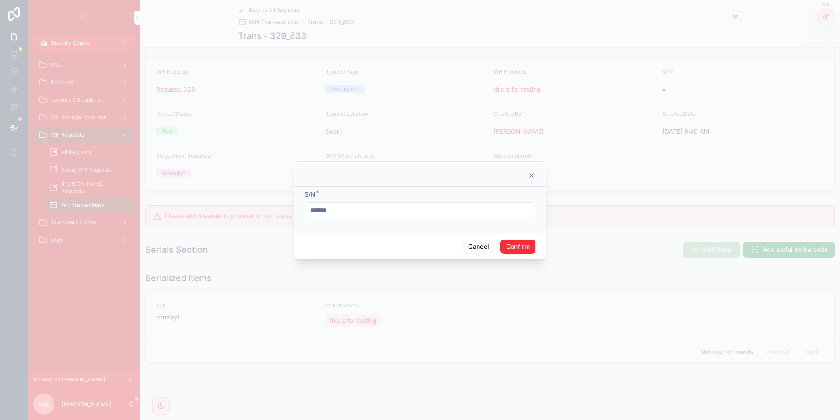
click at [452, 212] on input "*******" at bounding box center [420, 210] width 230 height 12
type input "*******"
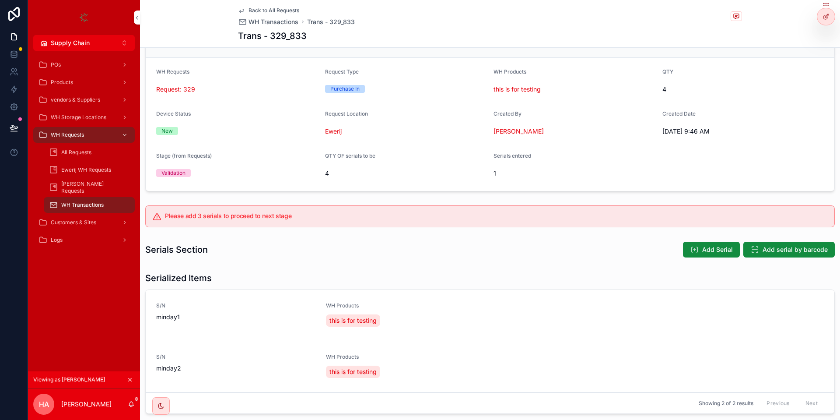
click at [683, 248] on div "Add Serial Add serial by barcode" at bounding box center [755, 249] width 159 height 17
click at [699, 247] on icon "scrollable content" at bounding box center [694, 249] width 9 height 9
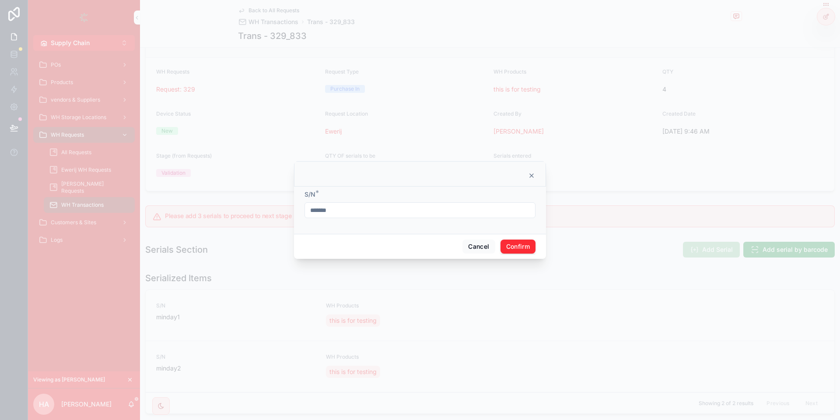
click at [425, 195] on div "S/N *" at bounding box center [420, 194] width 231 height 9
click at [416, 218] on div "*******" at bounding box center [420, 210] width 231 height 16
click at [416, 213] on input "*******" at bounding box center [420, 210] width 230 height 12
type input "*******"
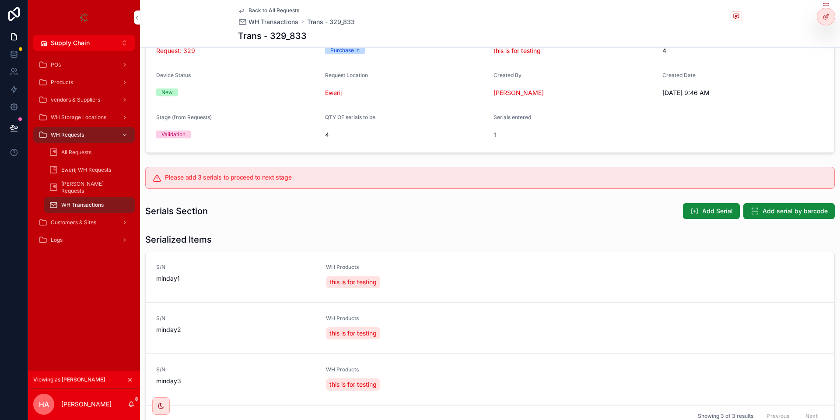
scroll to position [97, 0]
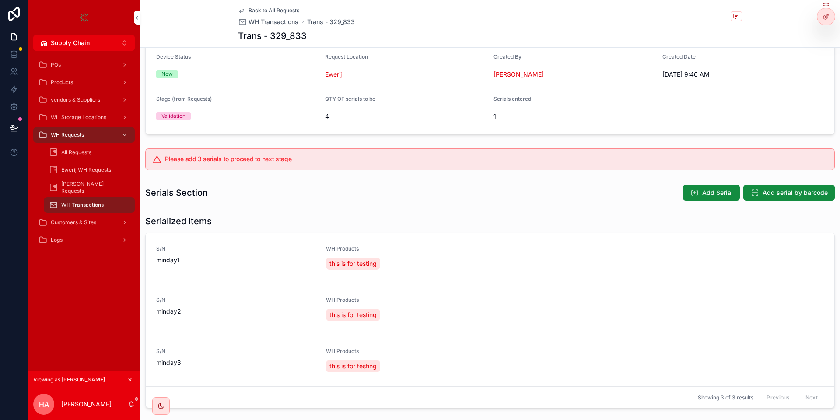
click at [709, 194] on span "Add Serial" at bounding box center [717, 192] width 31 height 9
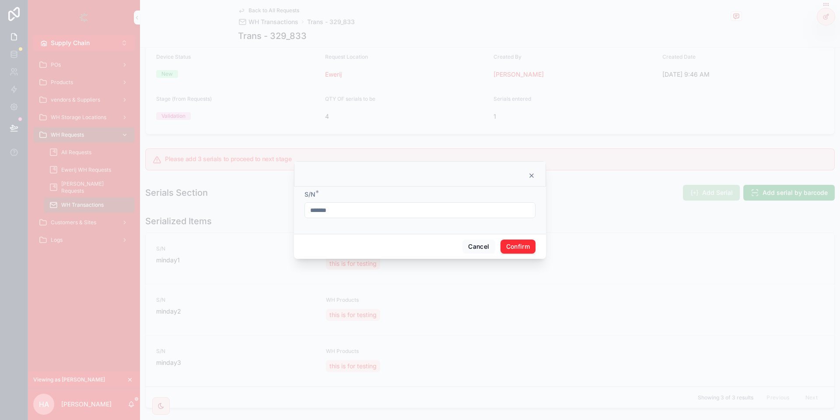
click at [393, 205] on input "*******" at bounding box center [420, 210] width 230 height 12
type input "*******"
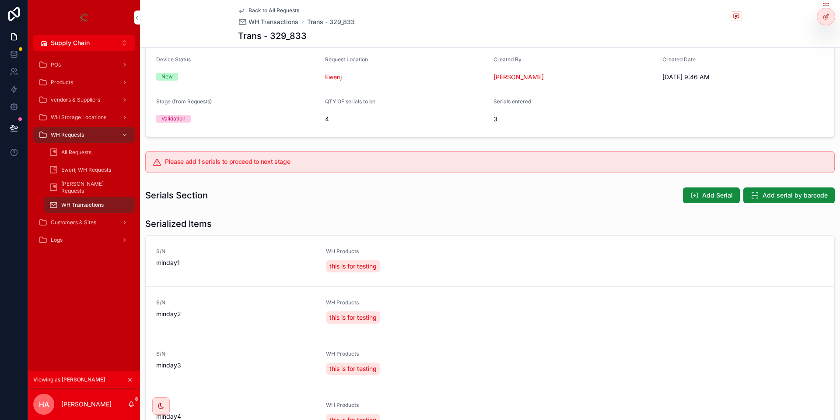
scroll to position [147, 0]
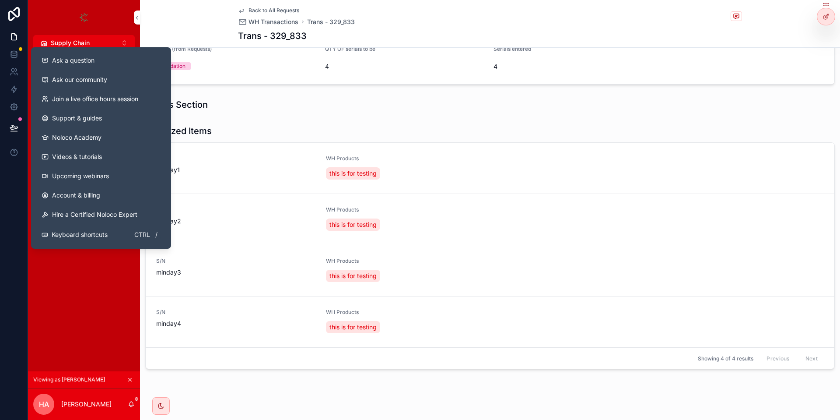
click at [126, 65] on button "Ask a question" at bounding box center [101, 60] width 133 height 19
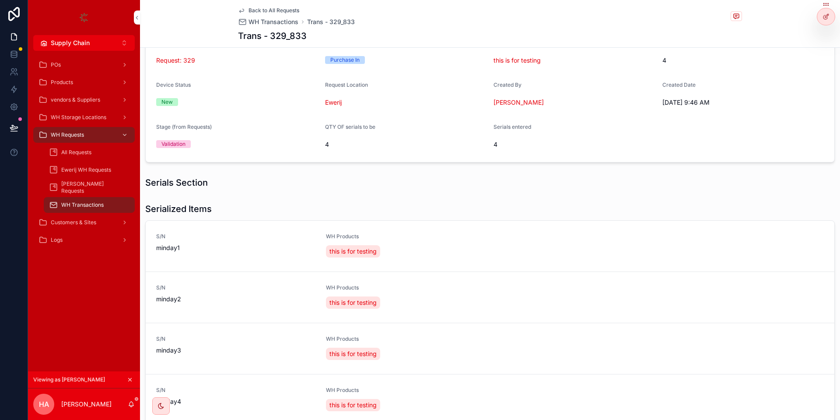
scroll to position [0, 0]
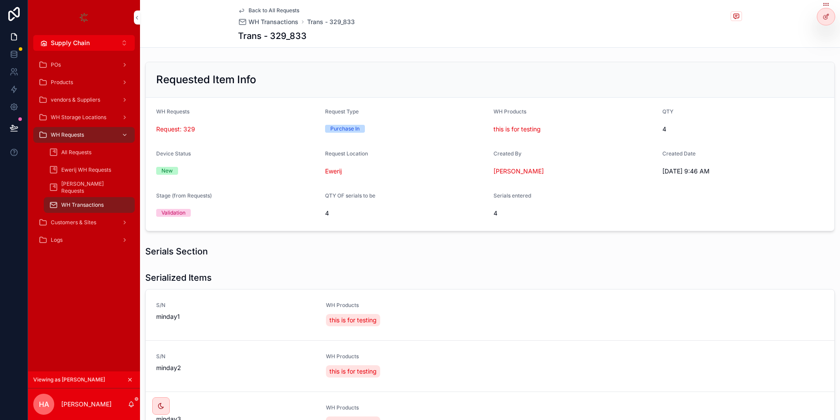
click at [287, 14] on div "Back to All Requests WH Transactions Trans - 329_833" at bounding box center [296, 16] width 117 height 19
click at [287, 12] on span "Back to All Requests" at bounding box center [274, 10] width 51 height 7
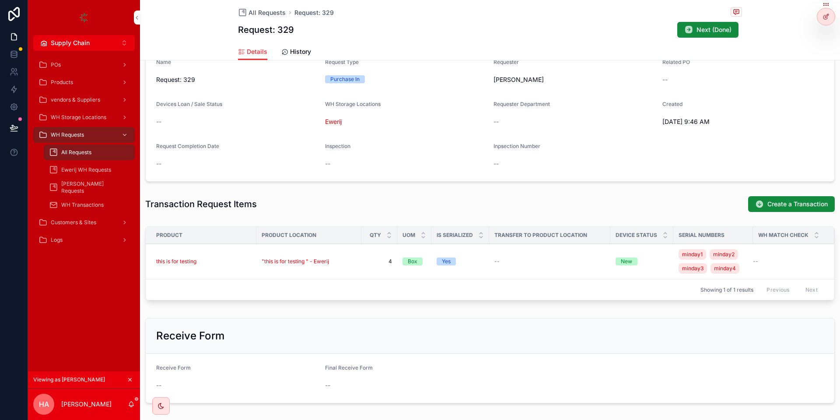
scroll to position [95, 0]
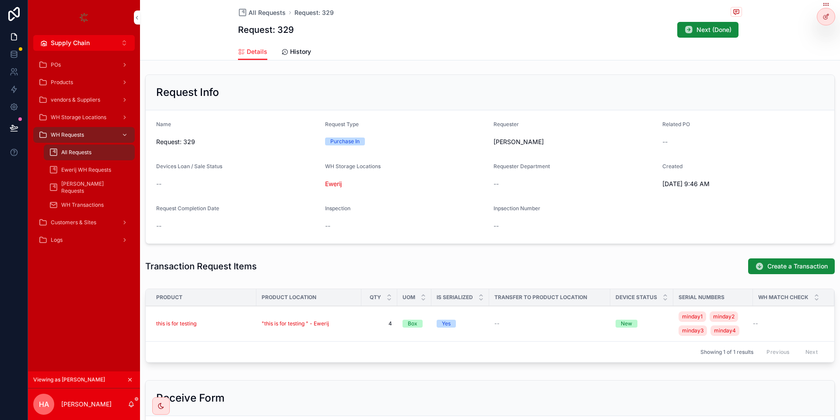
click at [348, 323] on div ""this is for testing " - Ewerij" at bounding box center [309, 323] width 95 height 7
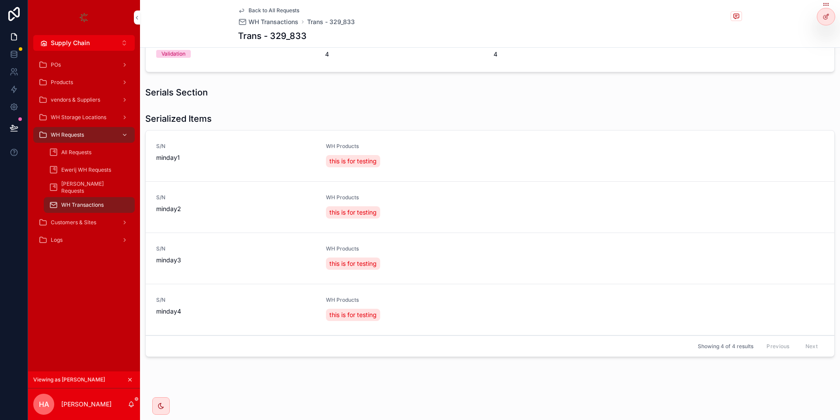
scroll to position [106, 0]
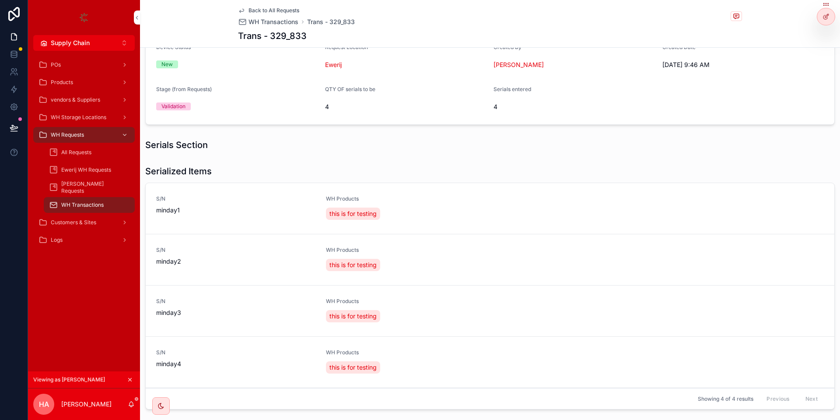
click at [0, 0] on span "Delete" at bounding box center [0, 0] width 0 height 0
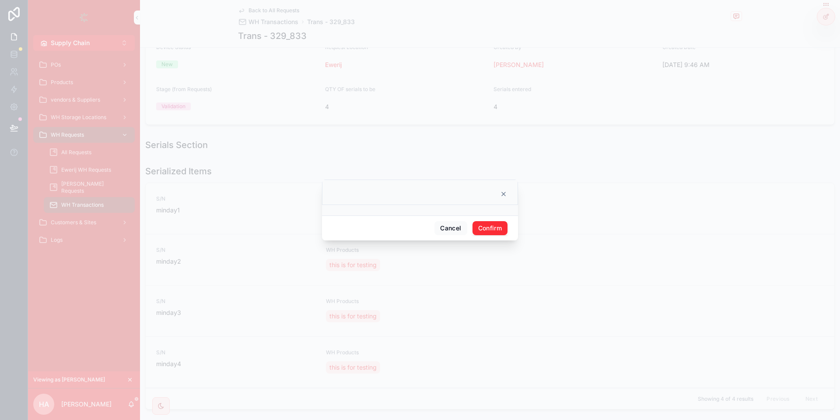
click at [491, 228] on button "Confirm" at bounding box center [490, 228] width 35 height 14
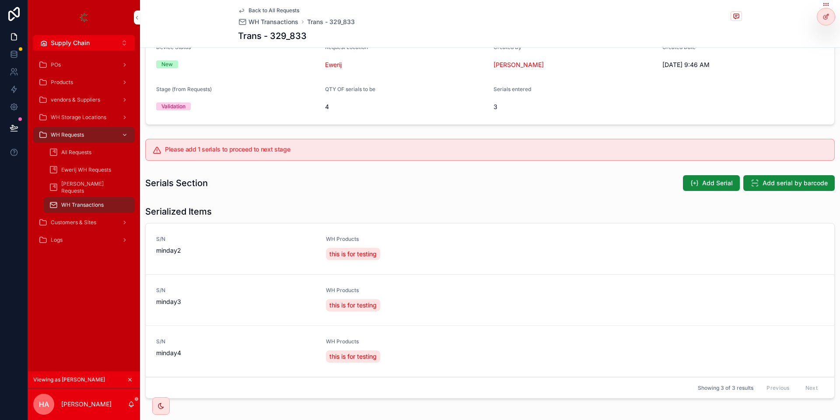
click at [0, 0] on button "Delete" at bounding box center [0, 0] width 0 height 0
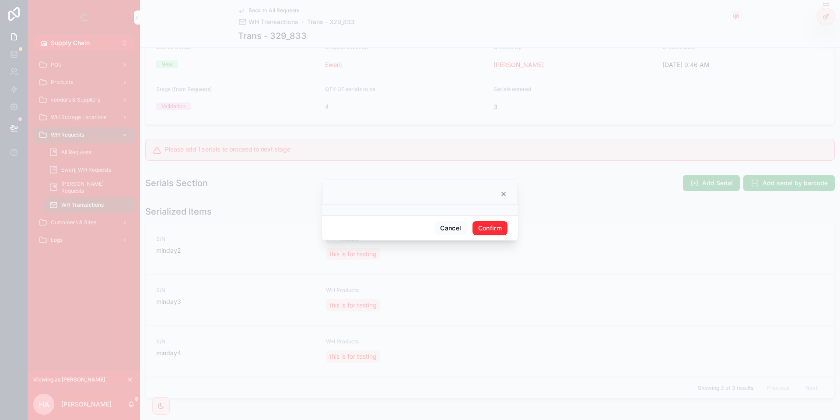
click at [496, 228] on button "Confirm" at bounding box center [490, 228] width 35 height 14
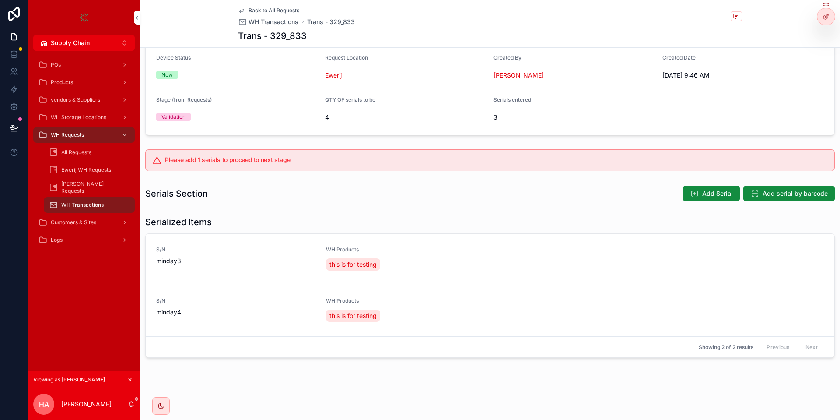
scroll to position [97, 0]
click at [0, 0] on span "Delete" at bounding box center [0, 0] width 0 height 0
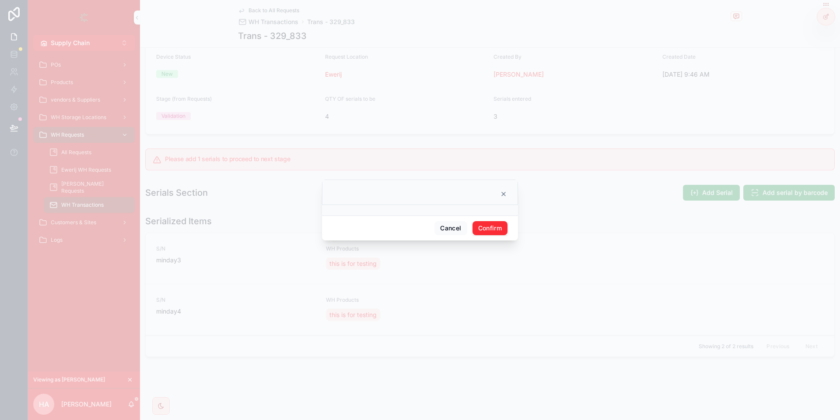
click at [507, 229] on button "Confirm" at bounding box center [490, 228] width 35 height 14
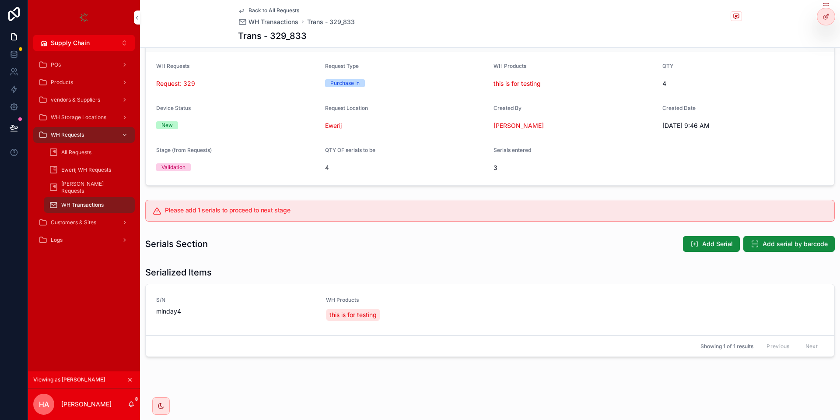
click at [0, 0] on span "Delete" at bounding box center [0, 0] width 0 height 0
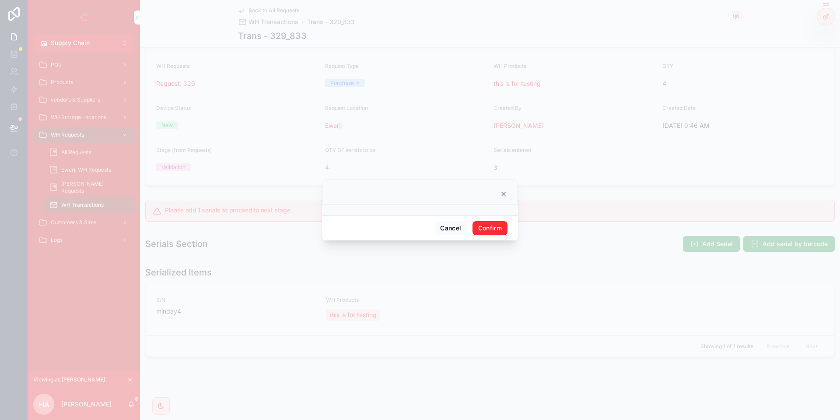
click at [490, 227] on button "Confirm" at bounding box center [490, 228] width 35 height 14
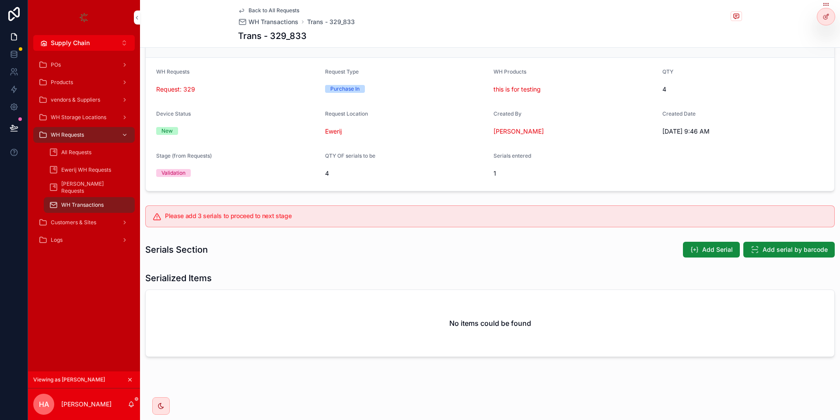
scroll to position [40, 0]
click at [706, 251] on span "Add Serial" at bounding box center [717, 249] width 31 height 9
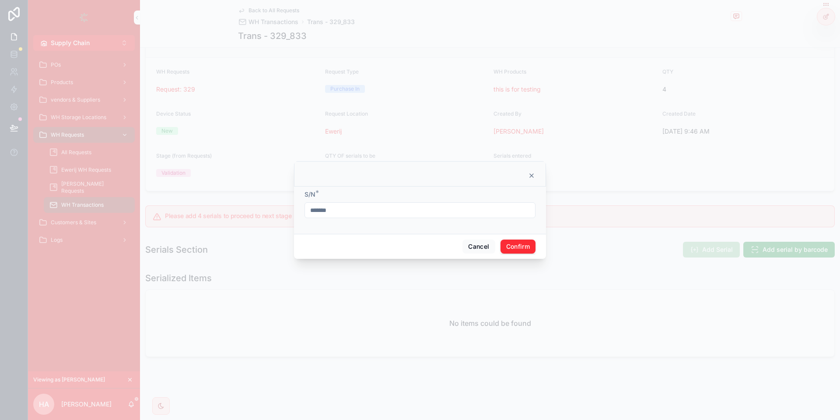
click at [374, 221] on form "S/N * *******" at bounding box center [420, 208] width 231 height 37
click at [375, 207] on input "*******" at bounding box center [420, 210] width 230 height 12
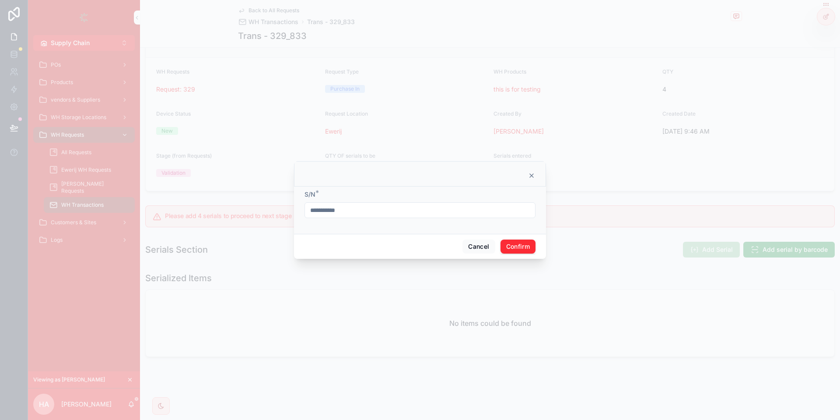
click at [391, 214] on input "**********" at bounding box center [420, 210] width 230 height 12
click at [418, 210] on input "**********" at bounding box center [420, 210] width 230 height 12
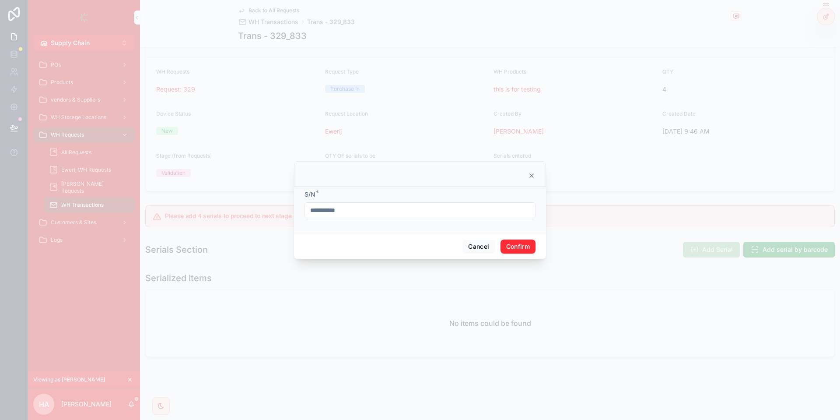
click at [418, 210] on input "**********" at bounding box center [420, 210] width 230 height 12
type input "**********"
click at [520, 242] on button "Confirm" at bounding box center [518, 246] width 35 height 14
click at [520, 247] on span "Confirm" at bounding box center [518, 246] width 35 height 14
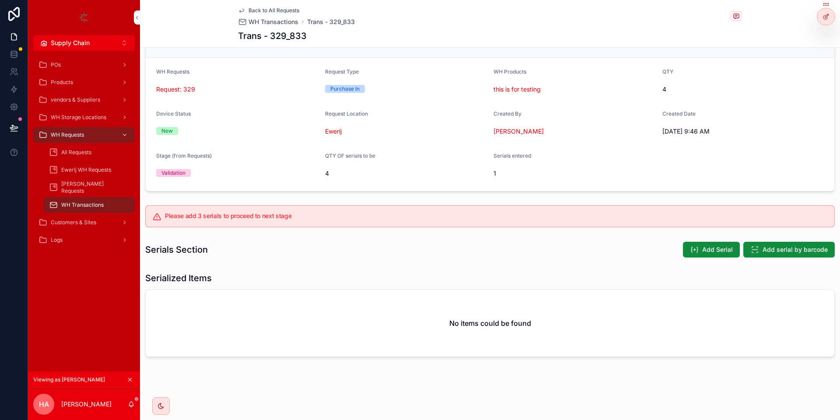
click at [720, 248] on span "Add Serial" at bounding box center [717, 249] width 31 height 9
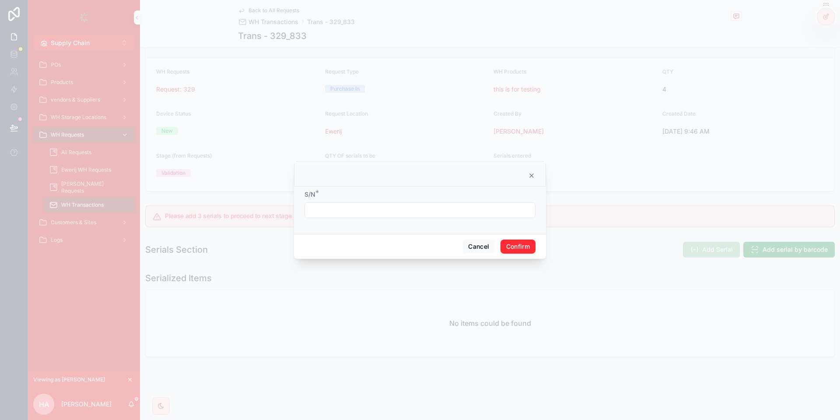
click at [376, 213] on input "text" at bounding box center [420, 210] width 230 height 12
paste input "**********"
type input "**********"
click at [517, 249] on button "Confirm" at bounding box center [518, 246] width 35 height 14
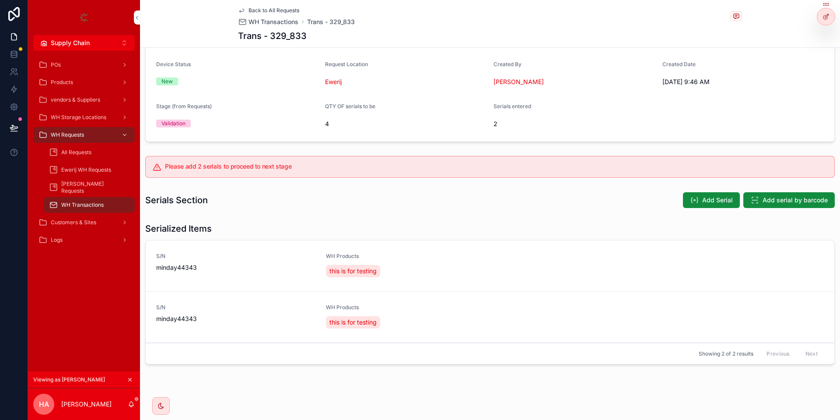
scroll to position [97, 0]
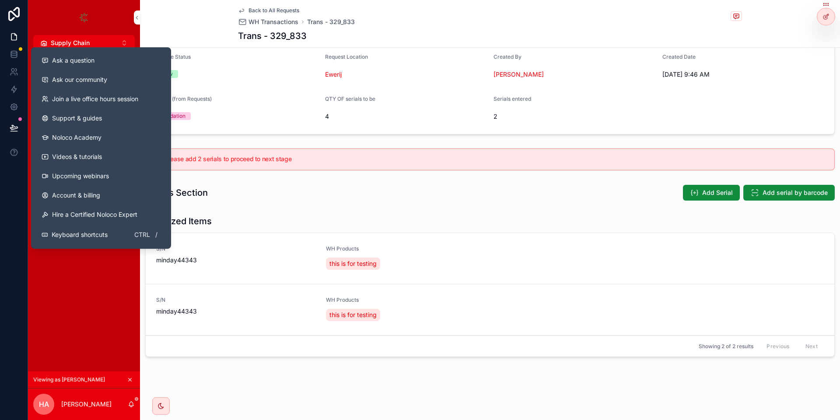
click at [89, 65] on button "Ask a question" at bounding box center [101, 60] width 133 height 19
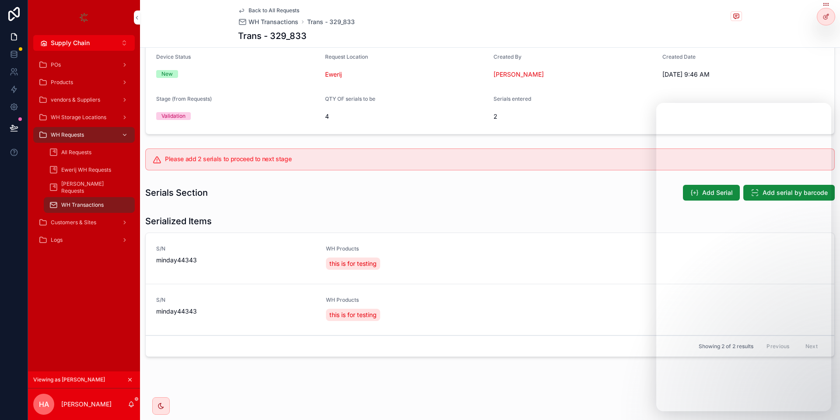
click at [734, 90] on form "WH Requests Request: 329 Request Type Purchase In WH Products this is for testi…" at bounding box center [490, 67] width 689 height 133
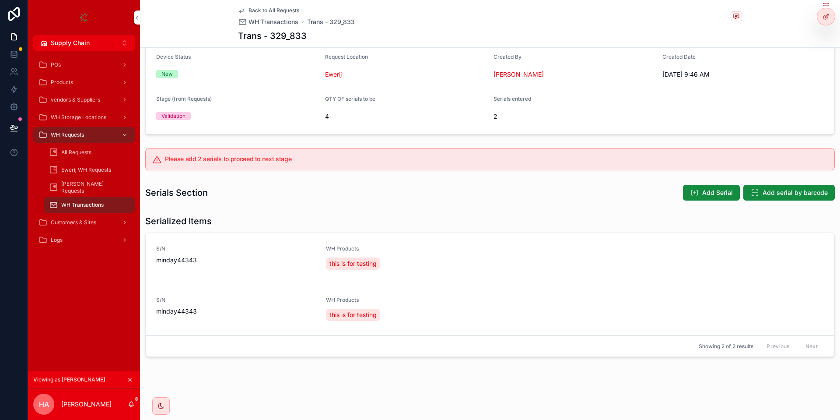
click at [730, 196] on span "Add Serial" at bounding box center [717, 192] width 31 height 9
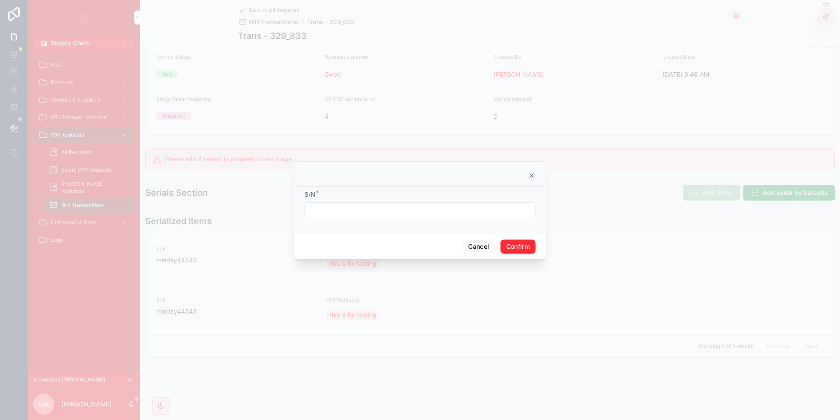
click at [351, 230] on div "S/N *" at bounding box center [420, 209] width 252 height 47
click at [366, 211] on input "text" at bounding box center [420, 210] width 230 height 12
type input "**********"
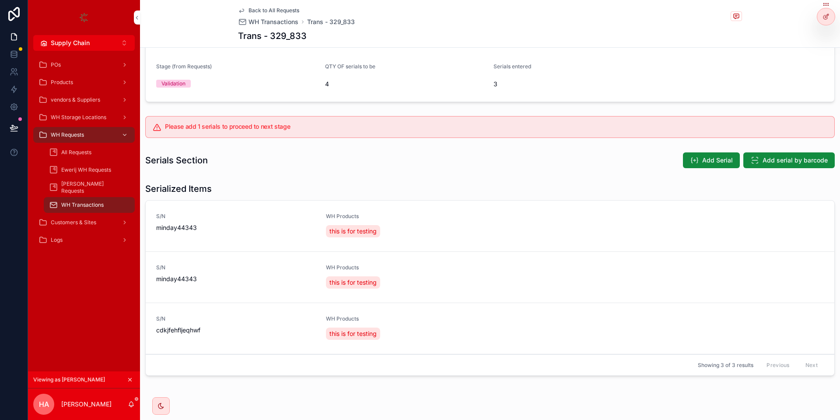
scroll to position [148, 0]
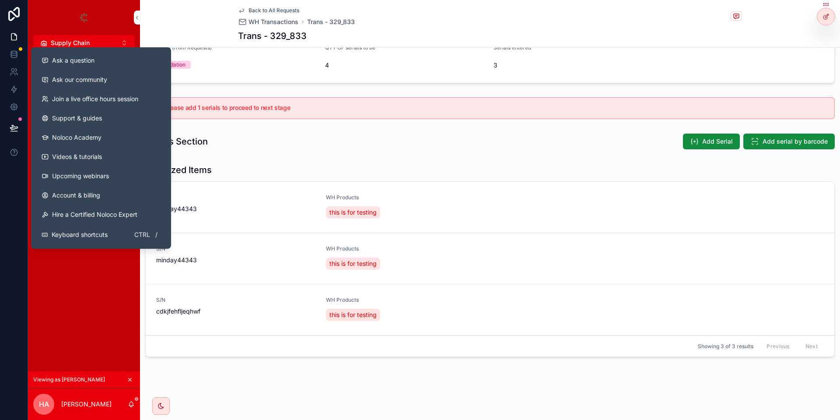
click at [102, 62] on div "Ask a question" at bounding box center [101, 60] width 119 height 9
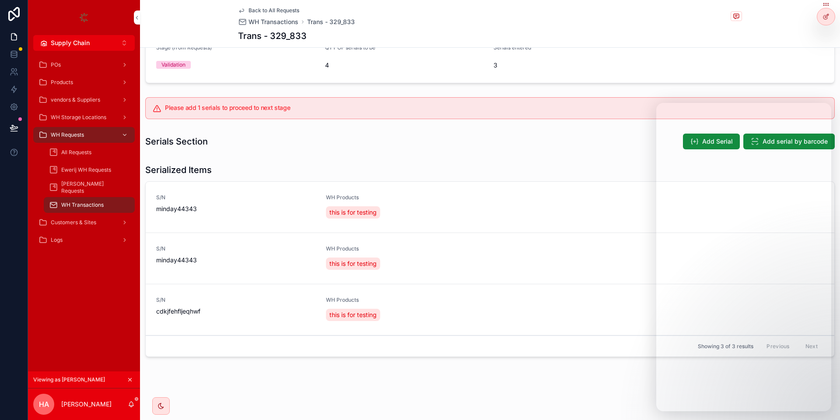
click at [83, 43] on span "Supply Chain" at bounding box center [70, 43] width 39 height 9
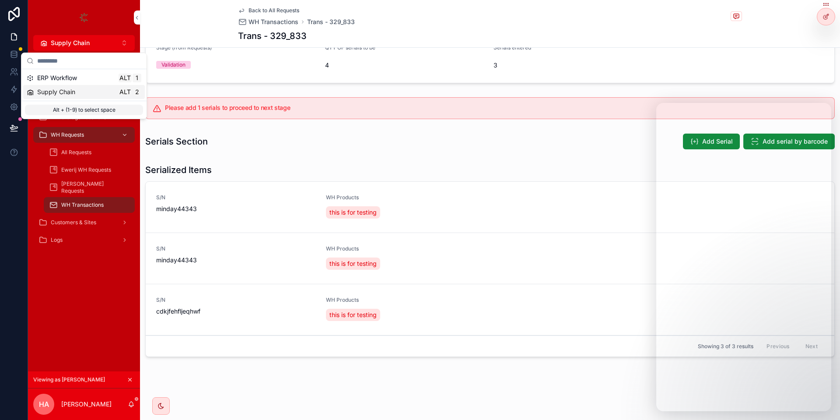
click at [72, 79] on span "ERP Workflow" at bounding box center [57, 78] width 40 height 9
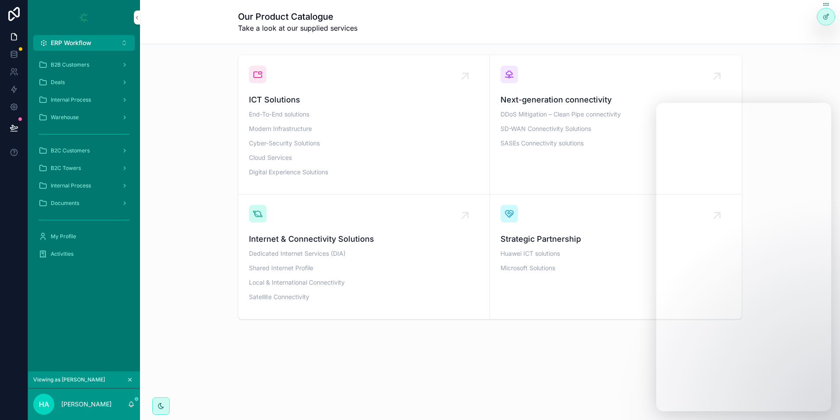
click at [102, 68] on div "B2B Customers" at bounding box center [84, 65] width 91 height 14
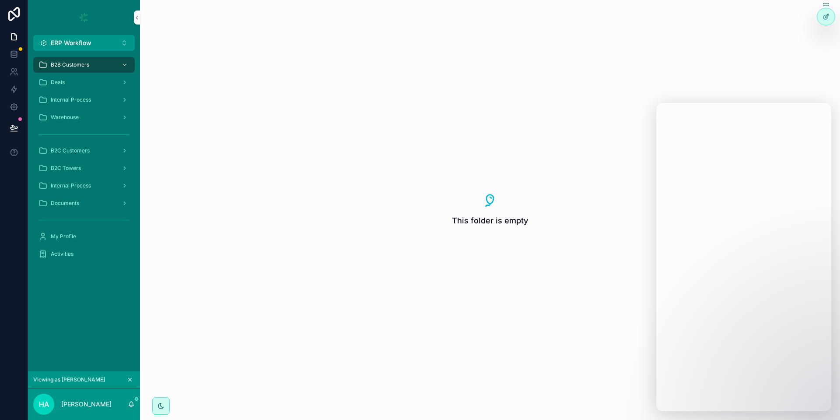
click at [130, 380] on icon "scrollable content" at bounding box center [130, 379] width 6 height 6
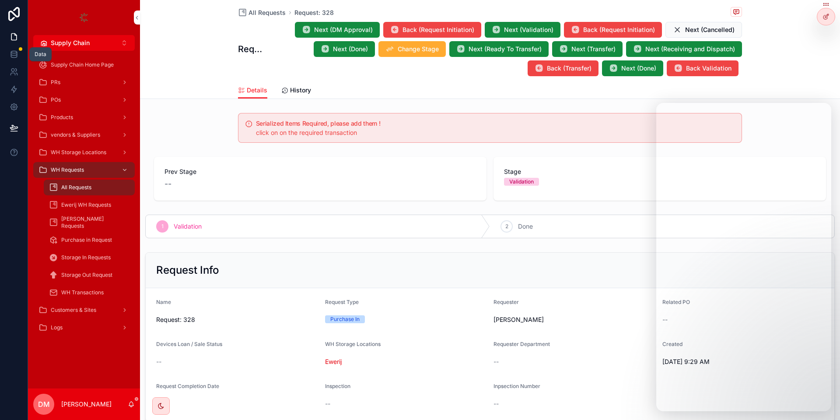
click at [16, 55] on icon at bounding box center [14, 54] width 6 height 4
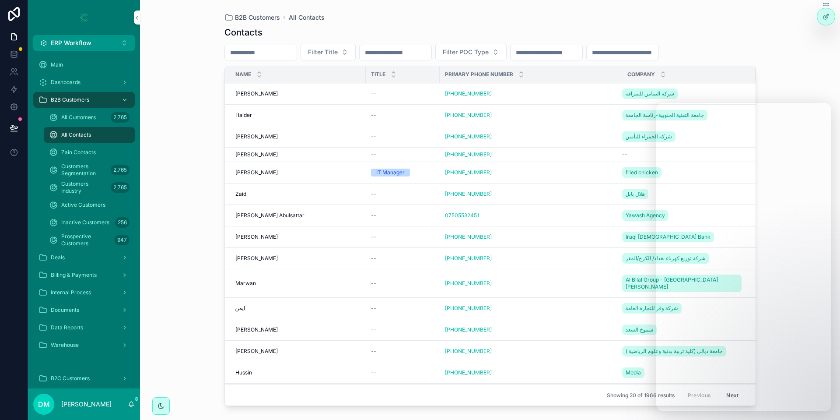
click at [291, 92] on div "[PERSON_NAME]" at bounding box center [297, 93] width 125 height 7
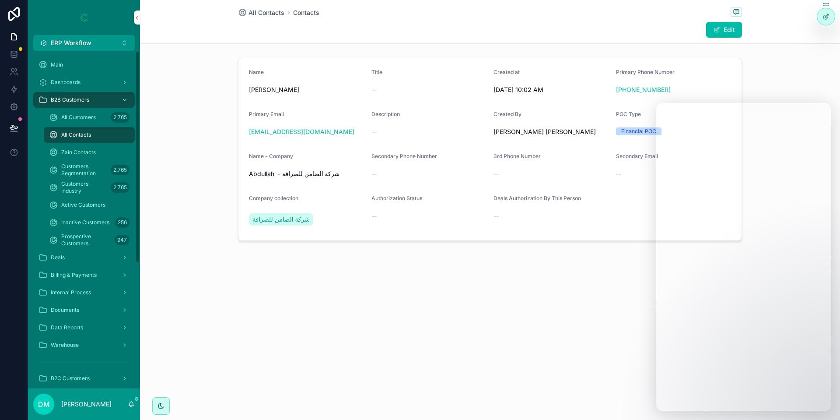
click at [74, 119] on span "All Customers" at bounding box center [78, 117] width 35 height 7
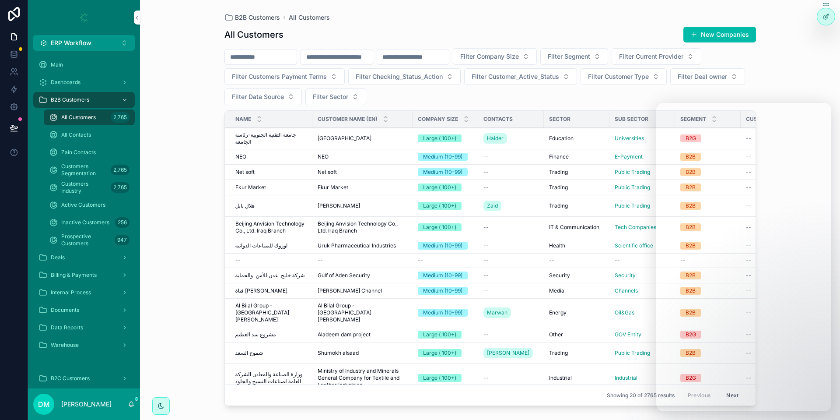
click at [293, 138] on span "جامعة التقنية الجنوبية-رئاسة الجامعة" at bounding box center [271, 138] width 72 height 14
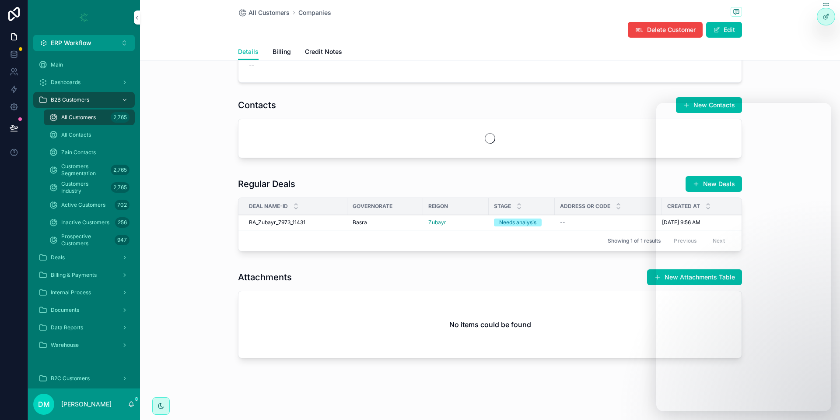
scroll to position [299, 0]
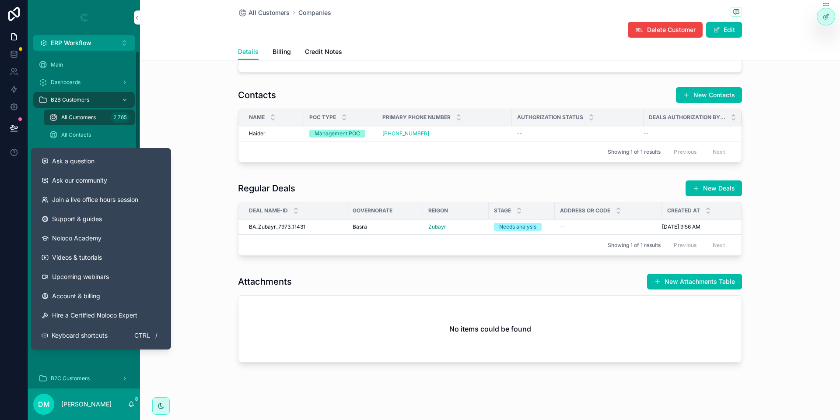
click at [57, 160] on span "Ask a question" at bounding box center [73, 161] width 42 height 9
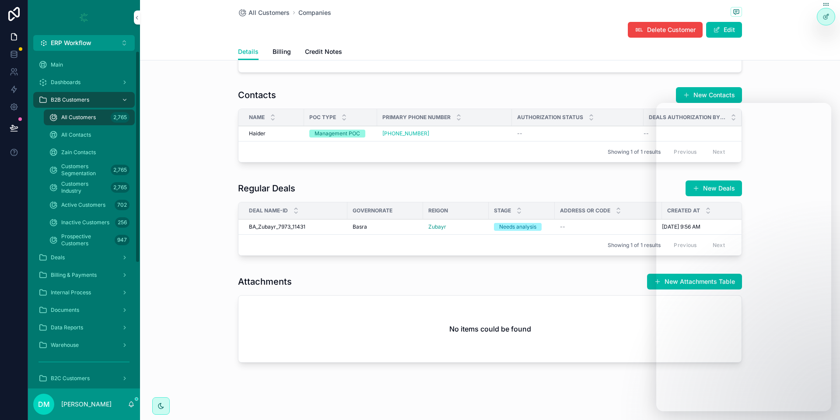
click at [117, 47] on button "ERP Workflow Alt 1" at bounding box center [84, 43] width 102 height 16
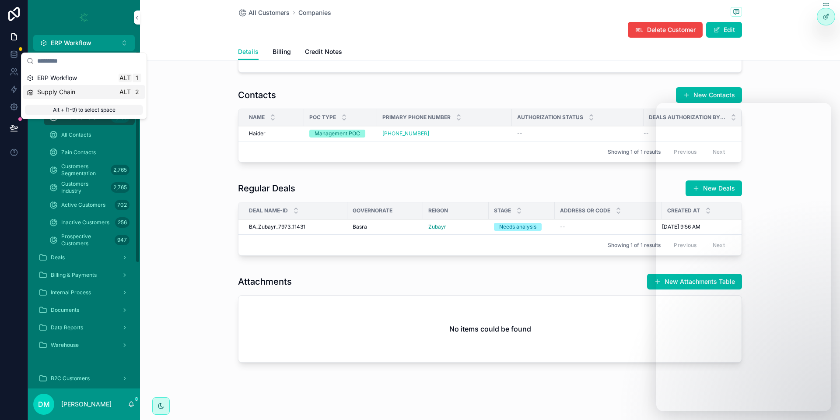
click at [77, 97] on div "Supply Chain Alt 2" at bounding box center [84, 92] width 122 height 14
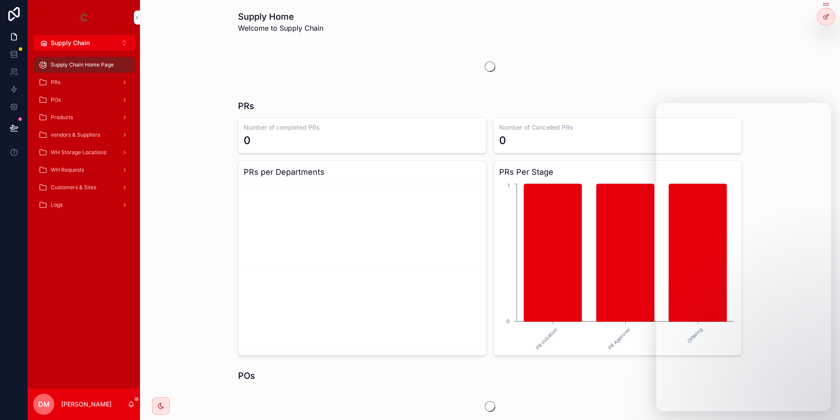
click at [100, 173] on div "WH Requests" at bounding box center [84, 170] width 91 height 14
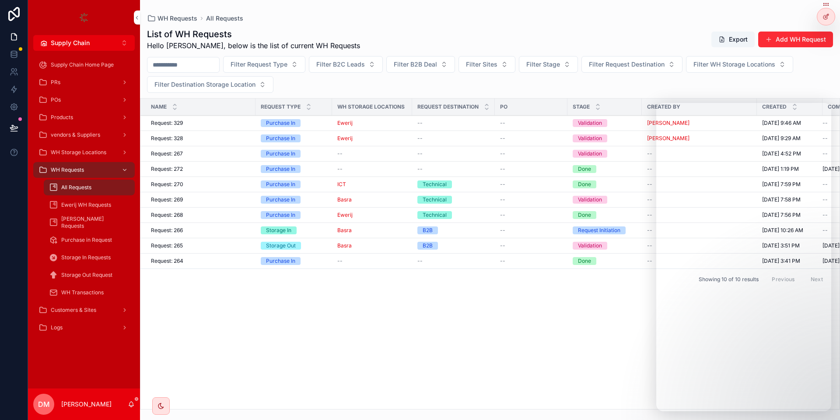
click at [200, 126] on div "Request: 329 Request: 329" at bounding box center [200, 122] width 99 height 7
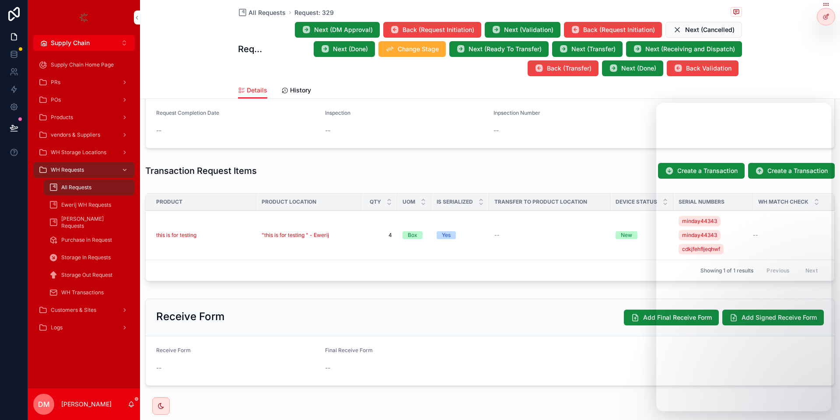
scroll to position [298, 0]
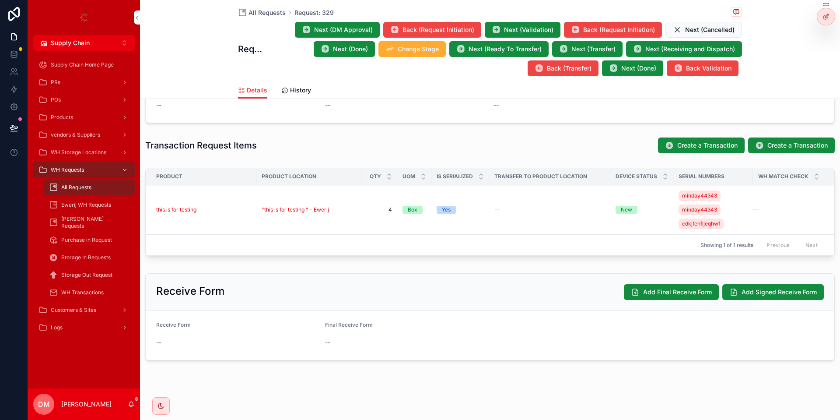
click at [695, 140] on button "Create a Transaction" at bounding box center [701, 145] width 87 height 16
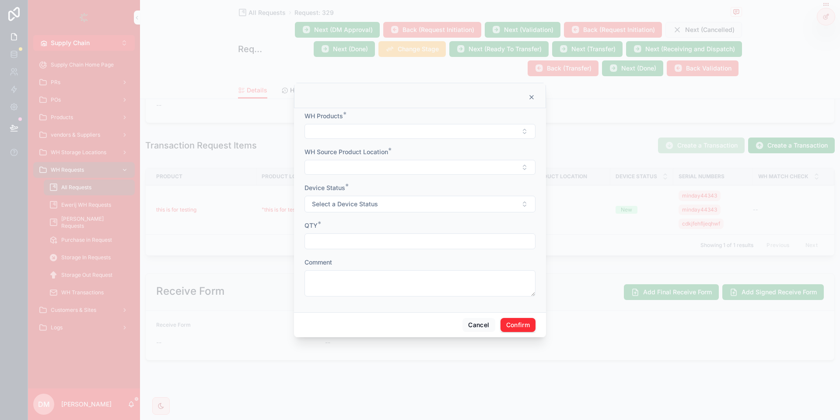
click at [379, 123] on div "WH Products *" at bounding box center [420, 125] width 231 height 27
click at [365, 135] on button "Select Button" at bounding box center [420, 131] width 231 height 15
click at [393, 147] on input "text" at bounding box center [425, 149] width 104 height 16
type input "****"
click at [417, 165] on div "this is for testing" at bounding box center [420, 166] width 122 height 14
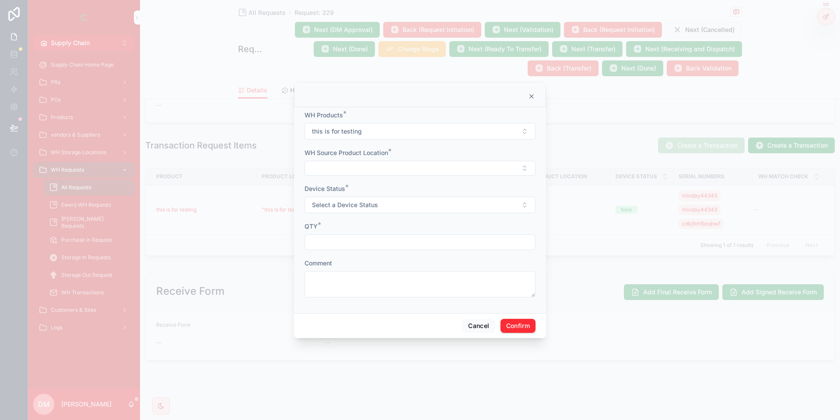
click at [356, 165] on button "Select Button" at bounding box center [420, 168] width 231 height 15
click at [393, 201] on span ""this is for testing " - Ewerij" at bounding box center [402, 202] width 78 height 9
click at [371, 214] on form "WH Products * this is for testing WH Source Product Location * "this is for tes…" at bounding box center [420, 208] width 231 height 197
click at [368, 208] on span "Select a Device Status" at bounding box center [345, 205] width 66 height 9
click at [373, 242] on div "New" at bounding box center [373, 241] width 11 height 8
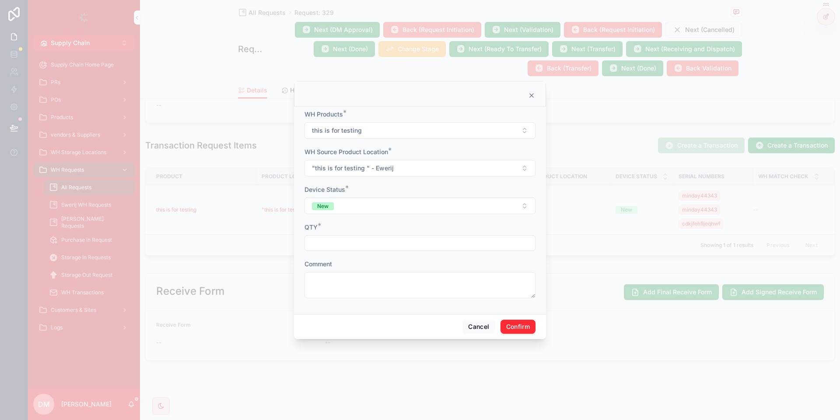
click at [331, 246] on input "text" at bounding box center [420, 243] width 230 height 12
type input "*"
click at [475, 271] on div "Comment" at bounding box center [420, 279] width 231 height 39
click at [522, 329] on button "Confirm" at bounding box center [518, 326] width 35 height 14
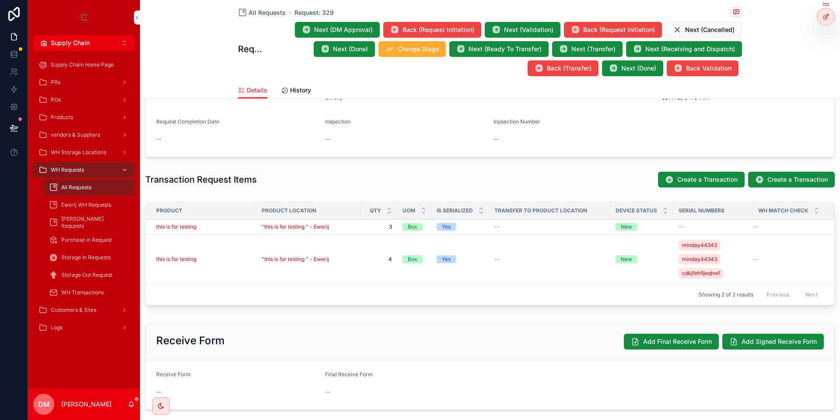
scroll to position [246, 0]
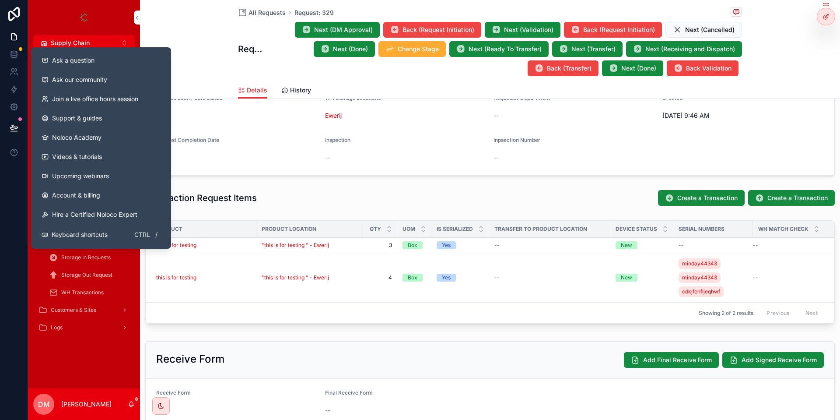
click at [87, 64] on span "Ask a question" at bounding box center [73, 60] width 42 height 9
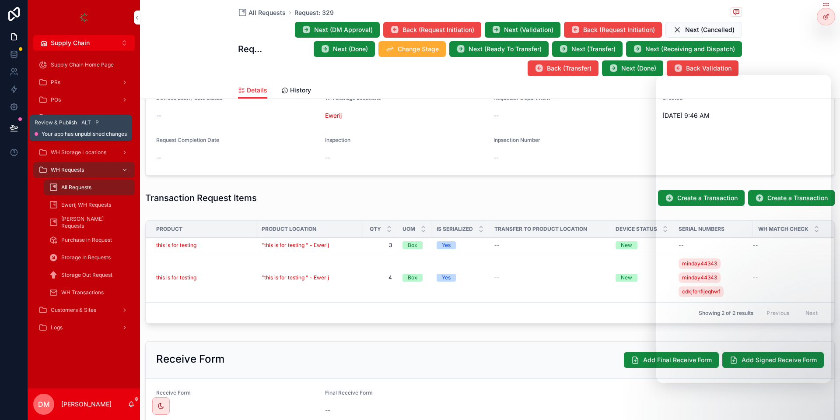
click at [6, 126] on button at bounding box center [13, 128] width 19 height 25
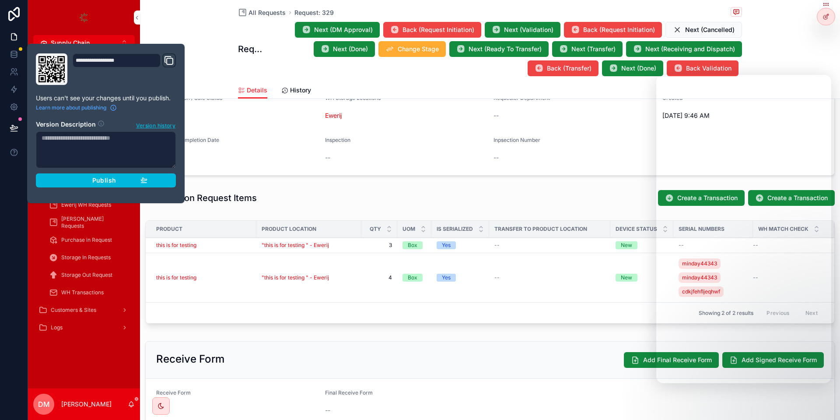
click at [137, 183] on div "Publish" at bounding box center [105, 180] width 83 height 8
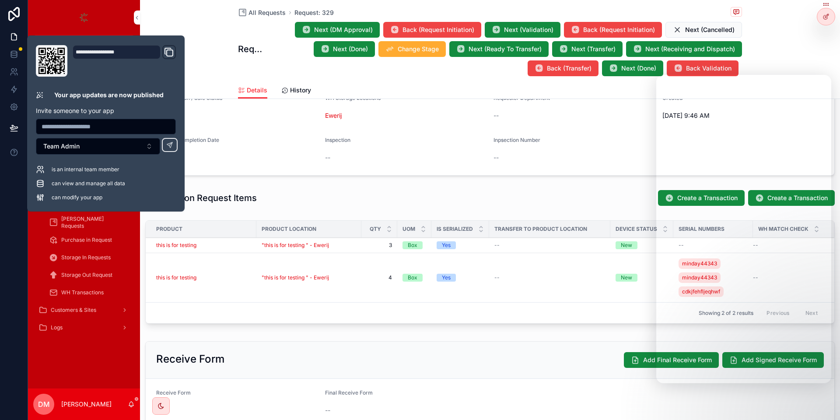
click at [466, 197] on div "Transaction Request Items Create a Transaction Create a Transaction" at bounding box center [490, 198] width 690 height 17
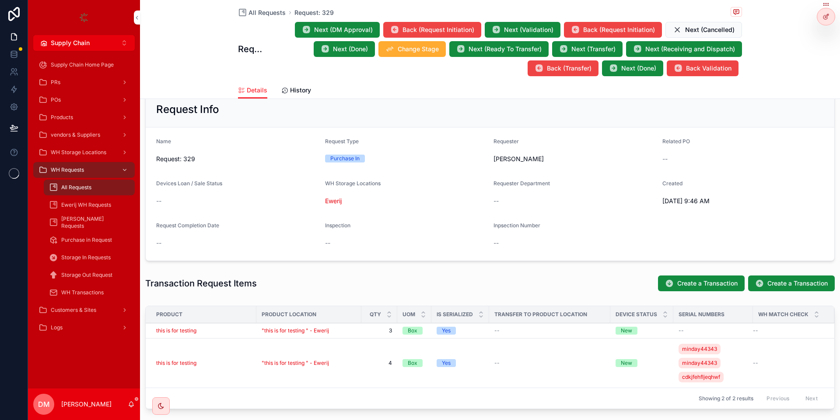
scroll to position [210, 0]
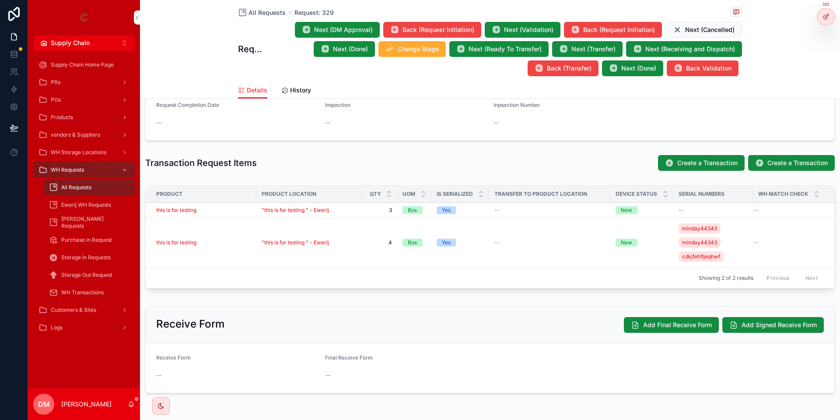
scroll to position [261, 0]
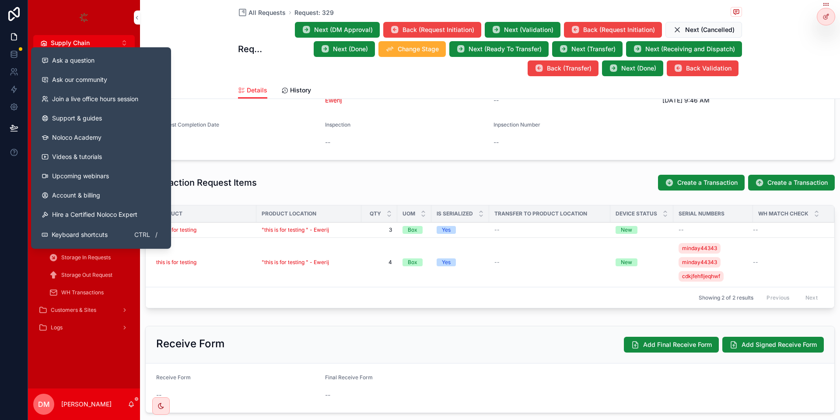
click at [97, 61] on div "Ask a question" at bounding box center [101, 60] width 119 height 9
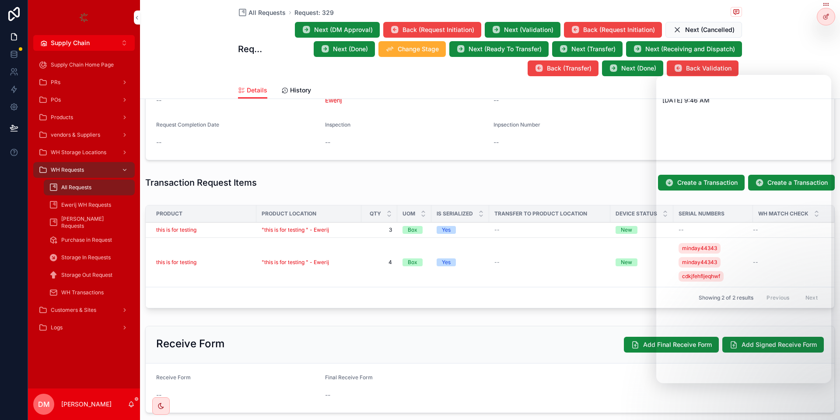
click at [251, 256] on td "this is for testing" at bounding box center [201, 262] width 111 height 49
click at [240, 260] on div "this is for testing" at bounding box center [203, 262] width 95 height 7
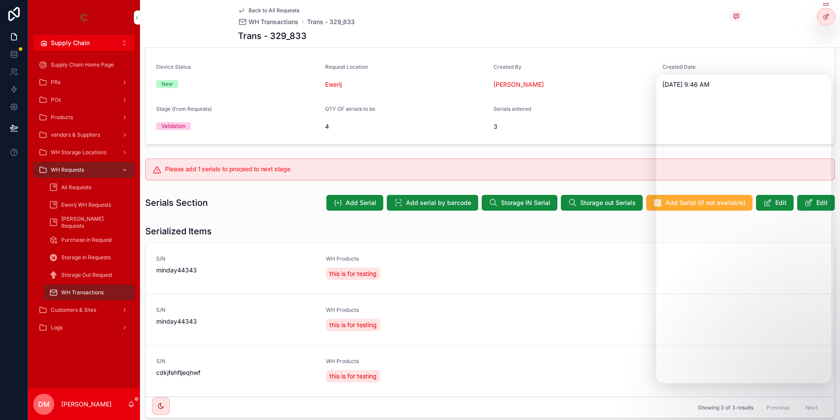
scroll to position [105, 0]
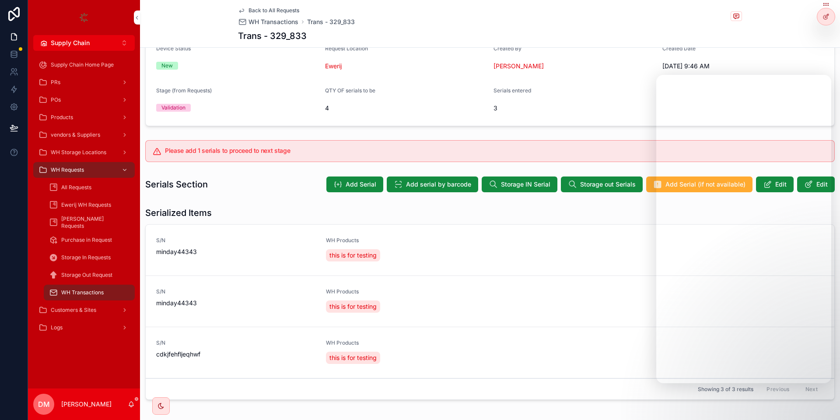
click at [338, 179] on button "Add Serial" at bounding box center [354, 184] width 57 height 16
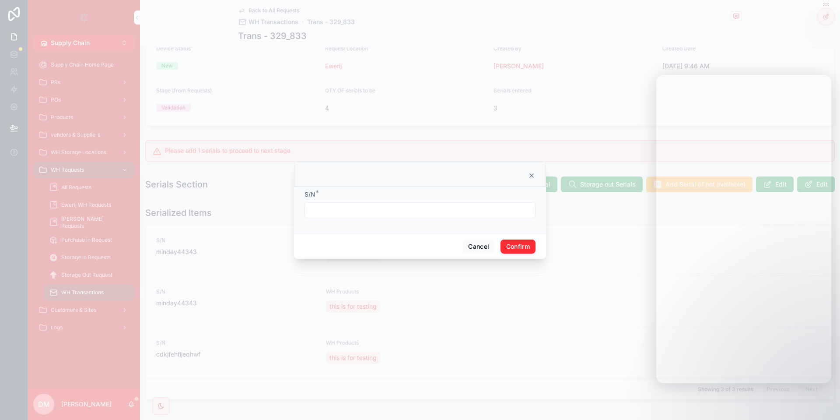
click at [354, 213] on input "text" at bounding box center [420, 210] width 230 height 12
type input "********"
click at [523, 240] on button "Confirm" at bounding box center [518, 246] width 35 height 14
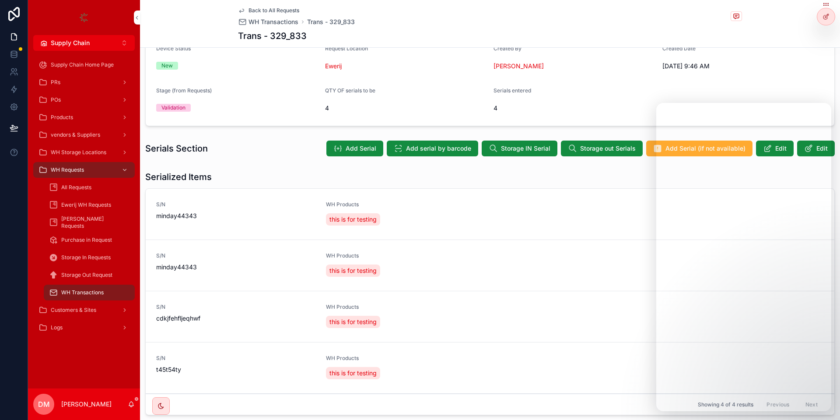
click at [130, 37] on button "Supply Chain Alt 2" at bounding box center [84, 43] width 102 height 16
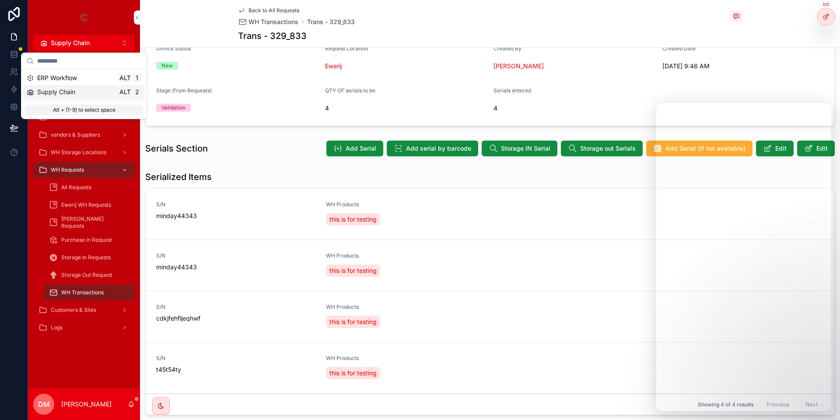
click at [94, 88] on div "Supply Chain Alt 2" at bounding box center [84, 92] width 115 height 9
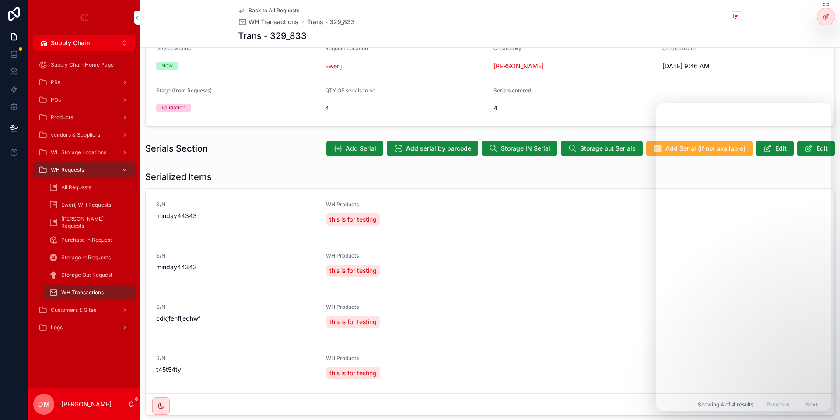
click at [98, 43] on button "Supply Chain Alt 2" at bounding box center [84, 43] width 102 height 16
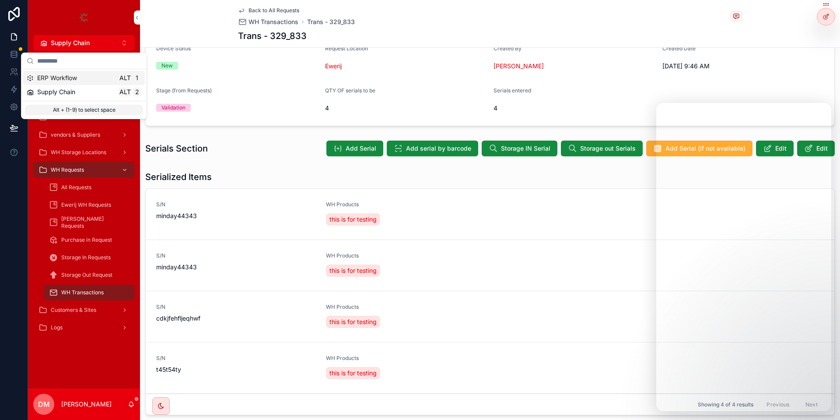
click at [88, 82] on div "ERP Workflow Alt 1" at bounding box center [84, 78] width 115 height 9
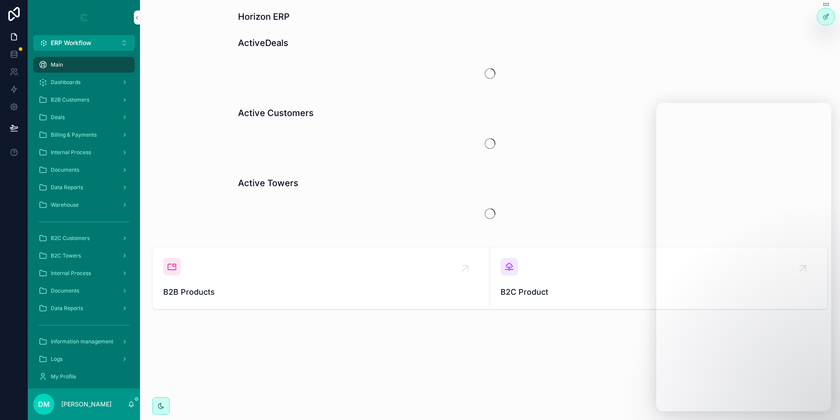
click at [87, 104] on div "B2B Customers" at bounding box center [84, 100] width 91 height 14
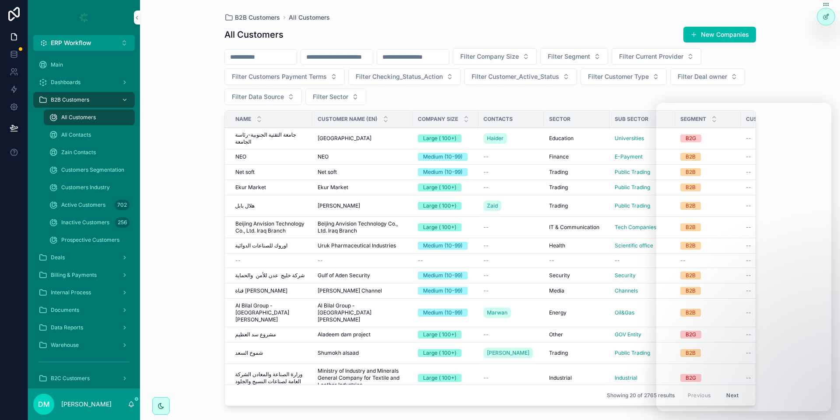
click at [268, 55] on input "scrollable content" at bounding box center [261, 57] width 72 height 12
type input "****"
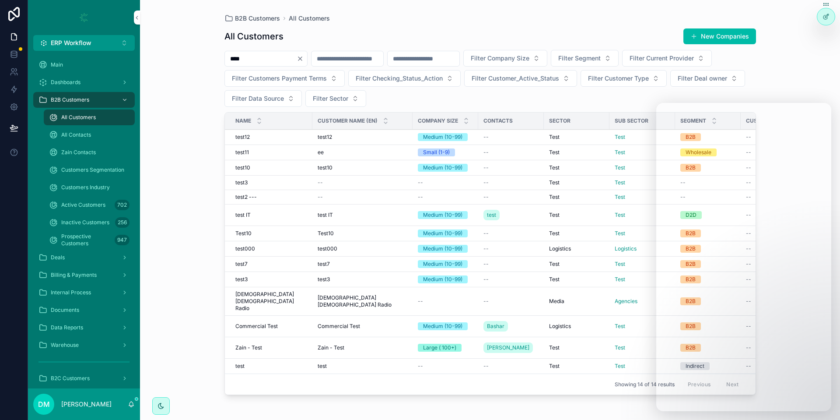
click at [277, 323] on span "Commercial Test" at bounding box center [256, 326] width 42 height 7
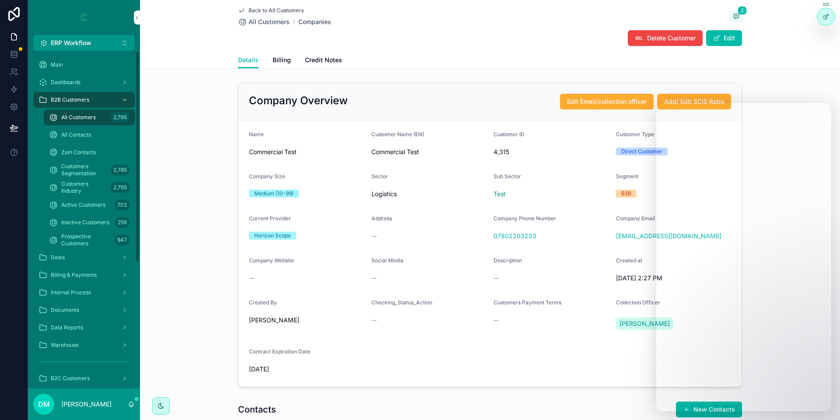
click at [80, 44] on span "ERP Workflow" at bounding box center [71, 43] width 41 height 9
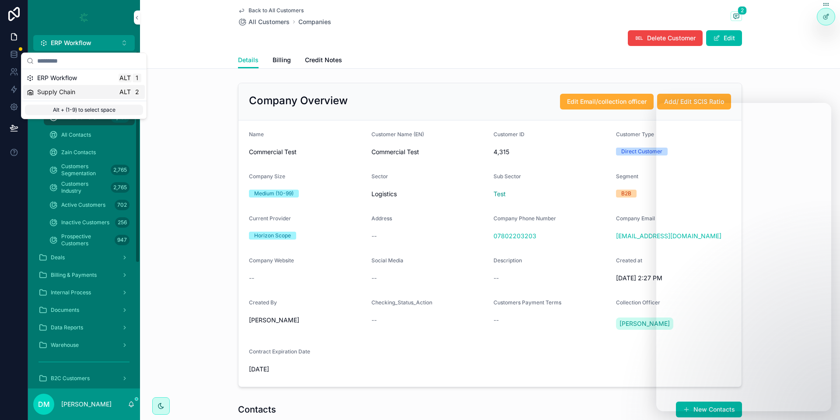
click at [84, 74] on div "ERP Workflow Alt 1" at bounding box center [84, 78] width 115 height 9
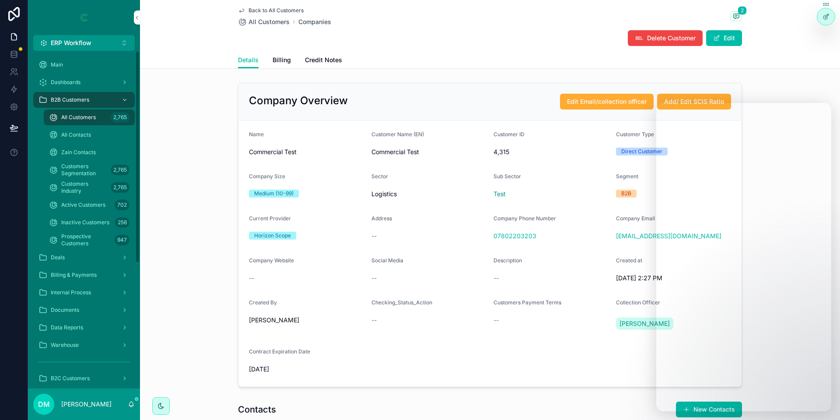
click at [102, 42] on button "ERP Workflow Alt 1" at bounding box center [84, 43] width 102 height 16
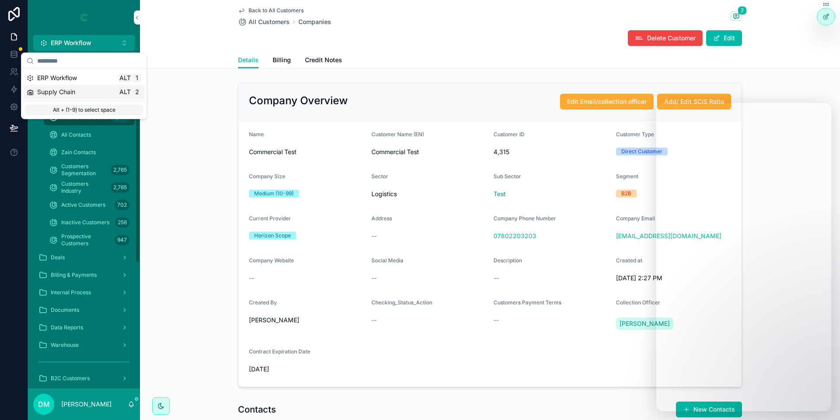
click at [65, 97] on div "Supply Chain Alt 2" at bounding box center [84, 92] width 122 height 14
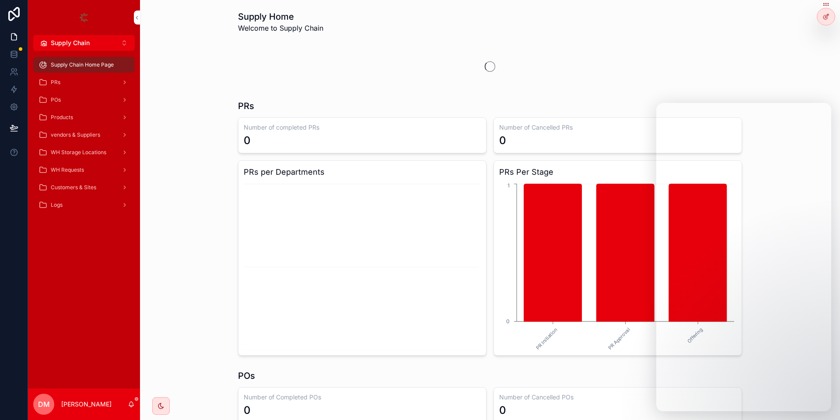
click at [58, 168] on span "WH Requests" at bounding box center [67, 169] width 33 height 7
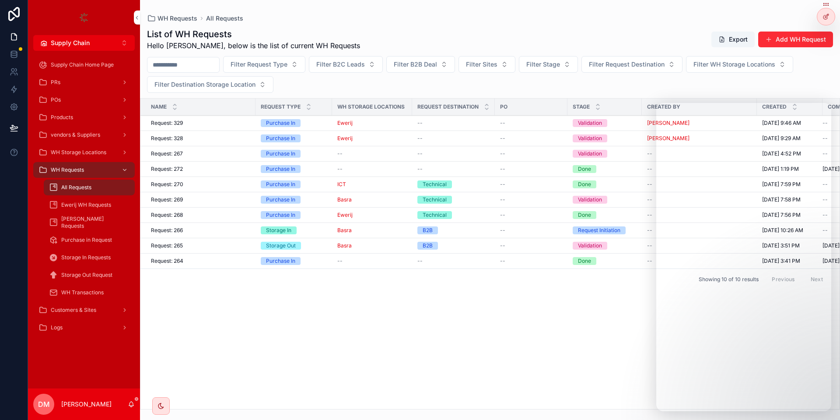
click at [204, 122] on div "Request: 329 Request: 329" at bounding box center [200, 122] width 99 height 7
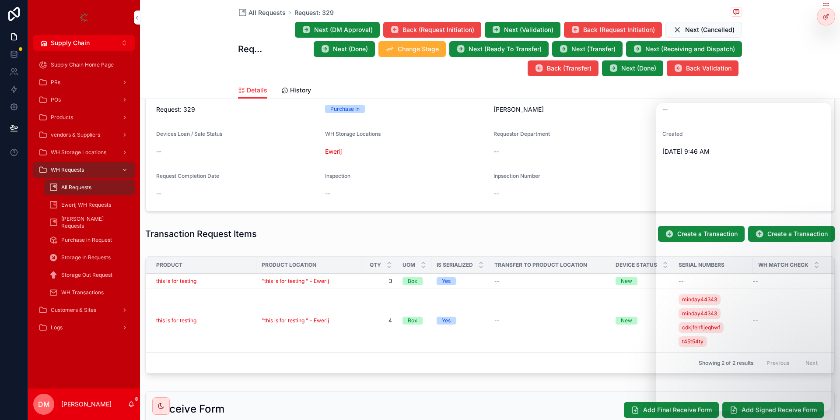
scroll to position [263, 0]
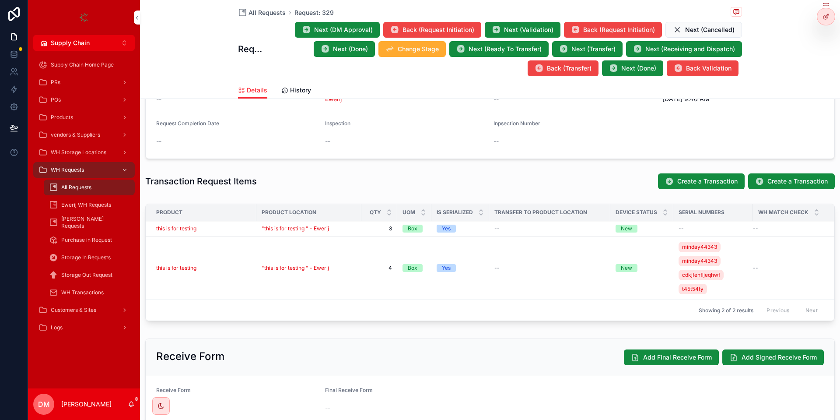
click at [338, 335] on div "Receive Form Add Final Receive Form Add Signed Receive Form Receive Form -- Fin…" at bounding box center [490, 382] width 700 height 94
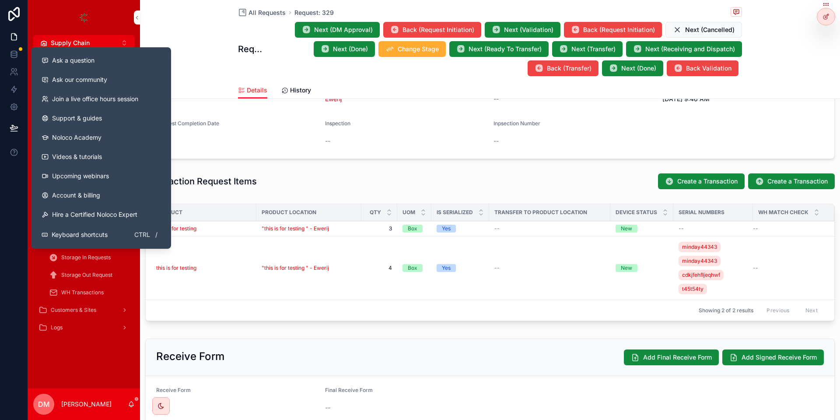
click at [102, 53] on button "Ask a question" at bounding box center [101, 60] width 133 height 19
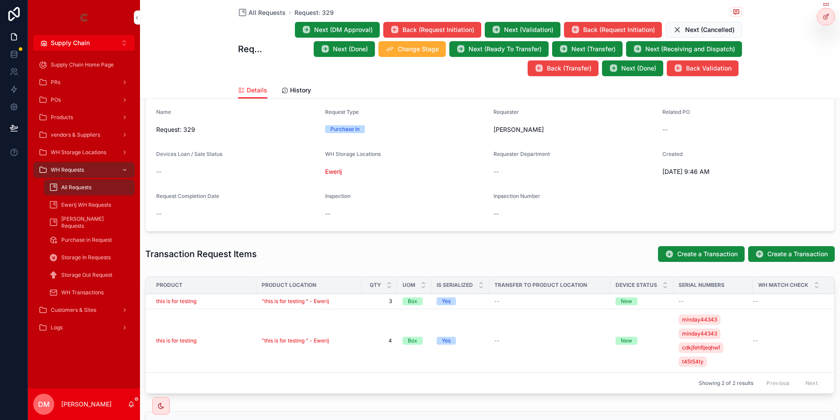
scroll to position [210, 0]
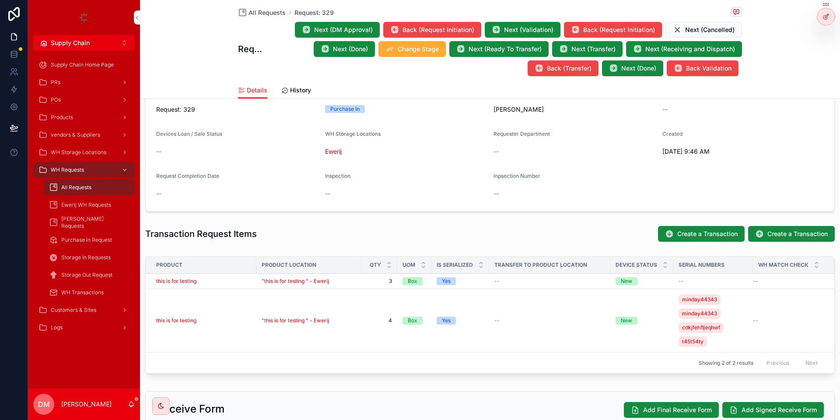
click at [112, 191] on div "All Requests" at bounding box center [89, 187] width 81 height 14
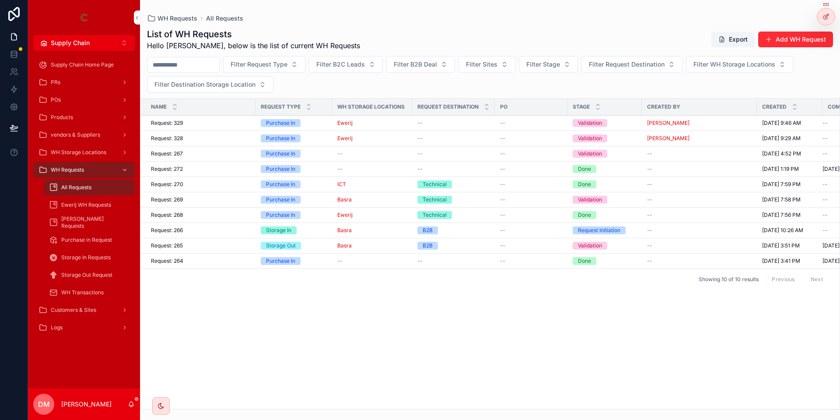
click at [207, 228] on div "Request: 266 Request: 266" at bounding box center [200, 230] width 99 height 7
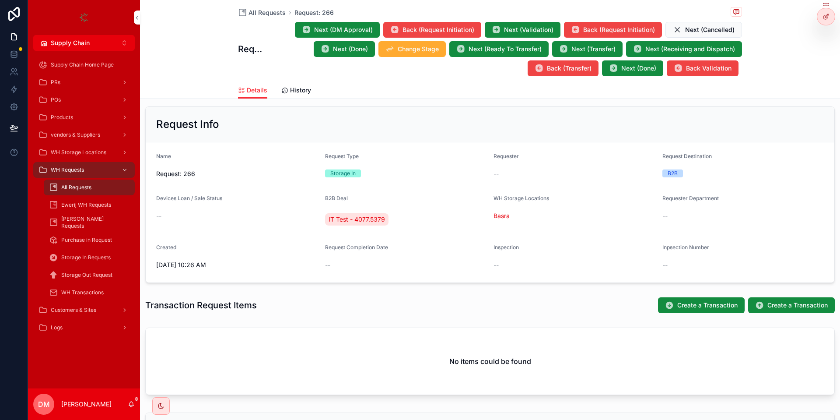
scroll to position [84, 0]
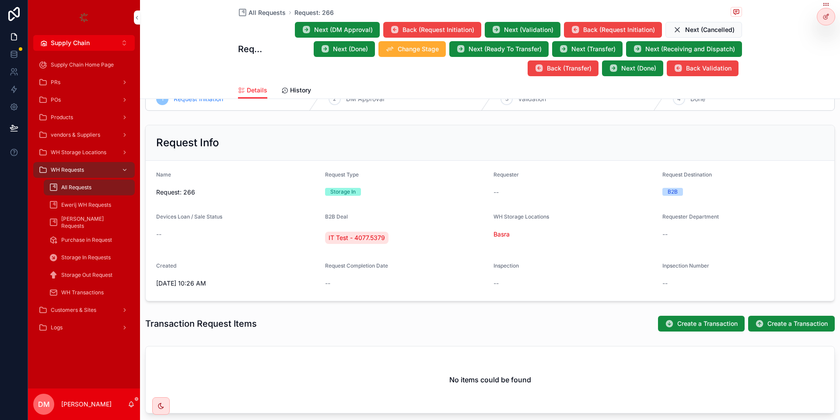
click at [111, 176] on div "WH Requests" at bounding box center [84, 170] width 91 height 14
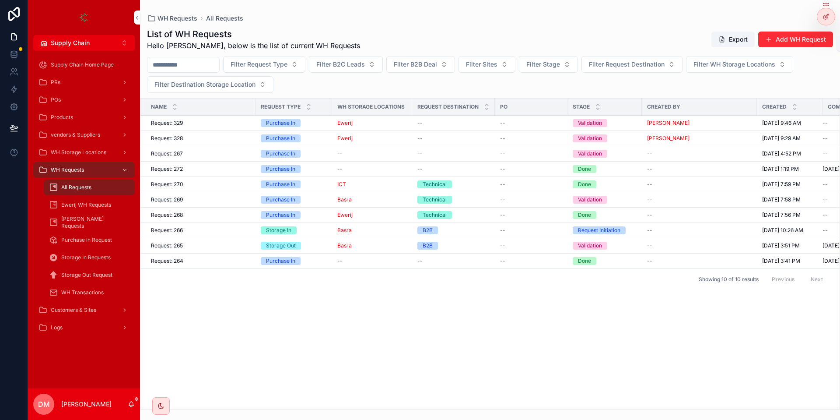
click at [0, 0] on icon at bounding box center [0, 0] width 0 height 0
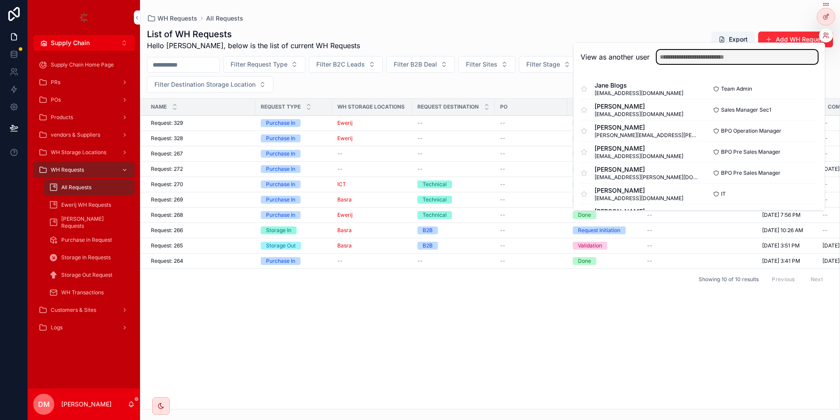
click at [685, 58] on input "text" at bounding box center [737, 57] width 161 height 14
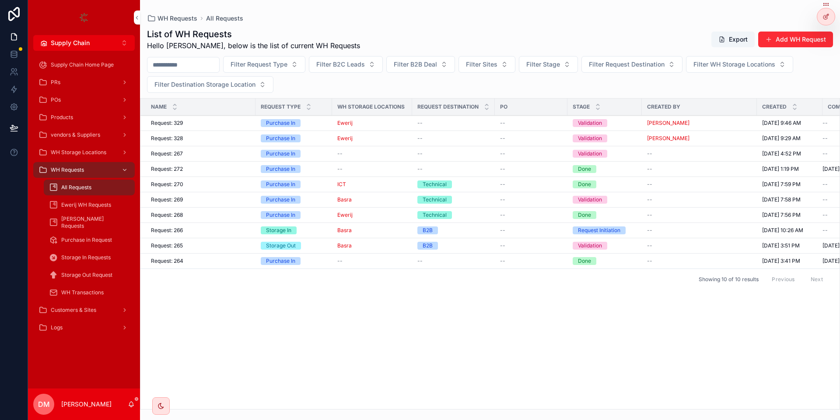
click at [484, 10] on div "WH Requests All Requests List of WH Requests Hello Danya, below is the list of …" at bounding box center [490, 204] width 700 height 409
click at [494, 180] on td "Technical" at bounding box center [453, 184] width 83 height 15
click at [302, 227] on div "Storage In" at bounding box center [294, 230] width 66 height 8
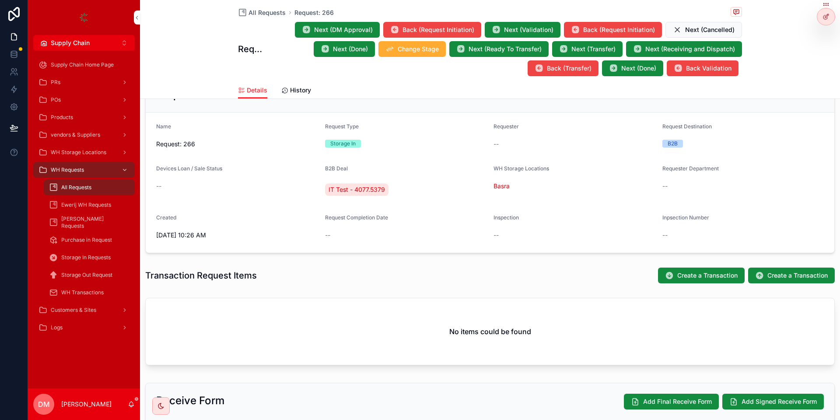
scroll to position [158, 0]
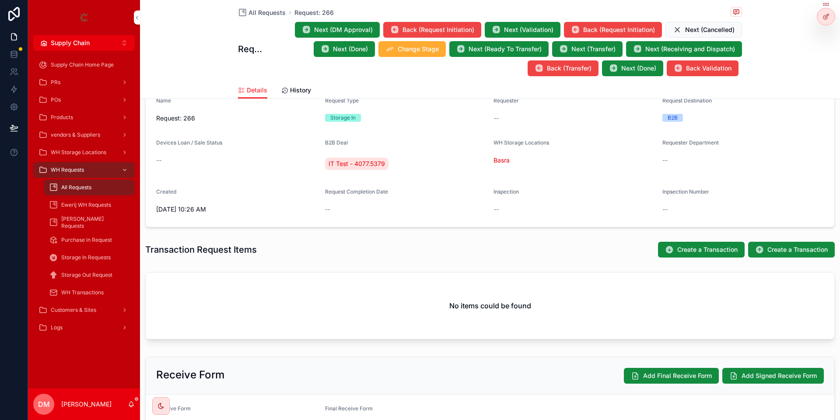
click at [678, 242] on button "Create a Transaction" at bounding box center [701, 250] width 87 height 16
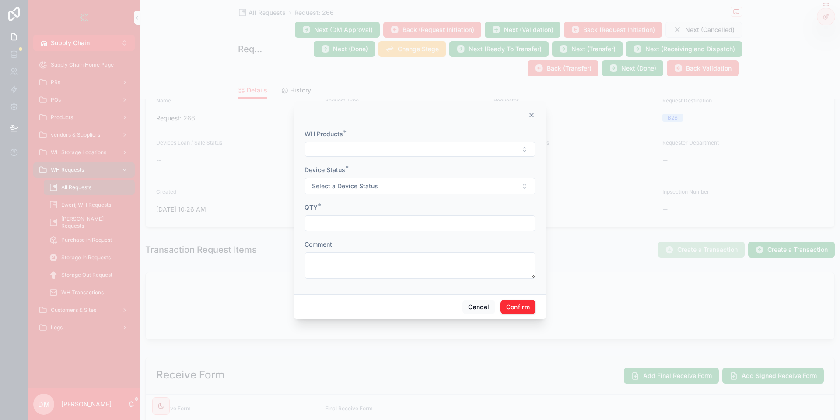
click at [362, 151] on button "Select Button" at bounding box center [420, 149] width 231 height 15
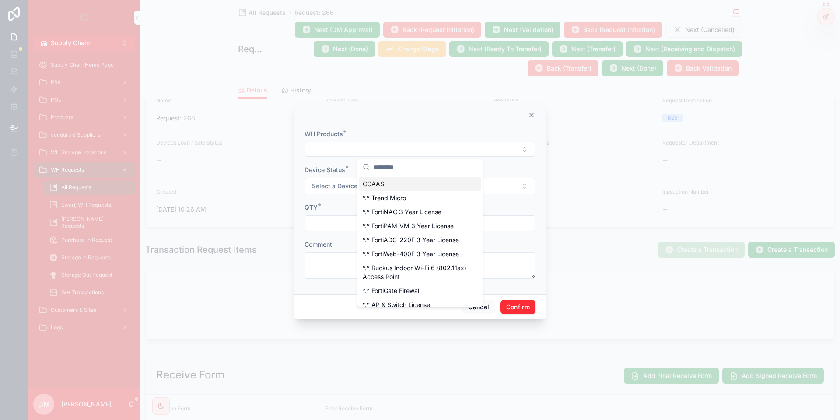
click at [392, 165] on input "text" at bounding box center [425, 167] width 104 height 16
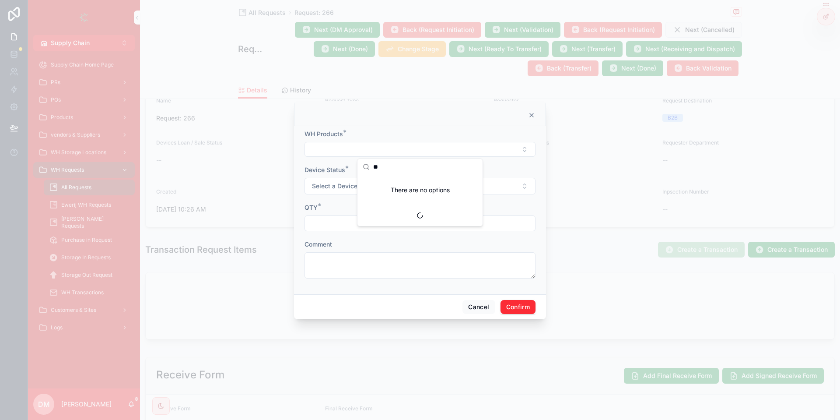
type input "*"
type input "***"
drag, startPoint x: 488, startPoint y: 301, endPoint x: 476, endPoint y: 306, distance: 12.5
click at [487, 301] on button "Cancel" at bounding box center [479, 307] width 32 height 14
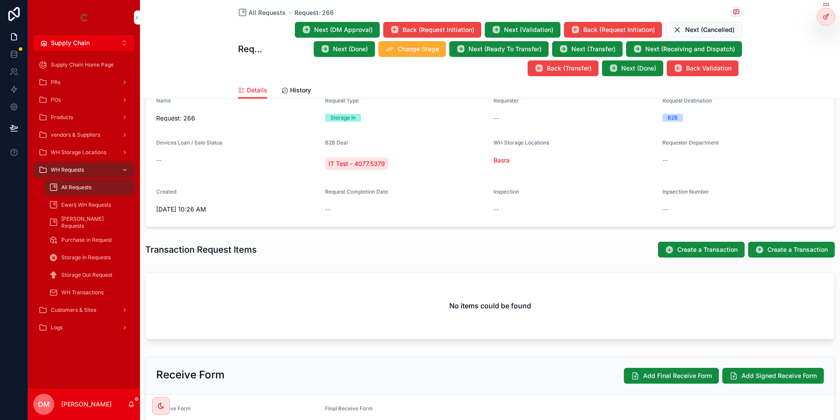
click at [75, 174] on div "WH Requests" at bounding box center [84, 170] width 91 height 14
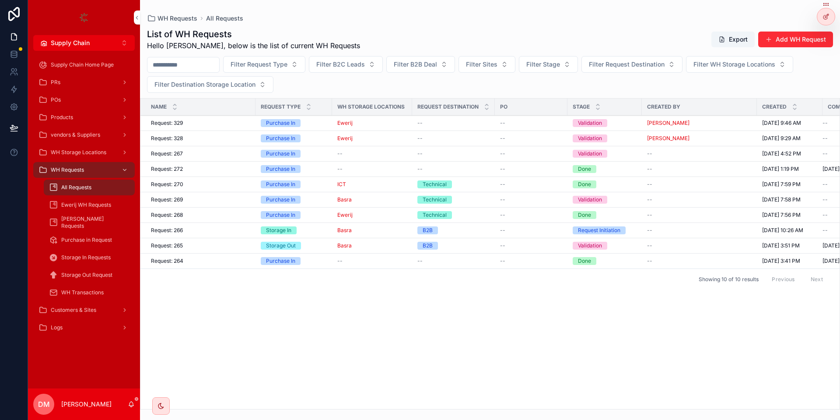
click at [0, 0] on div at bounding box center [0, 0] width 0 height 0
click at [0, 0] on icon at bounding box center [0, 0] width 0 height 0
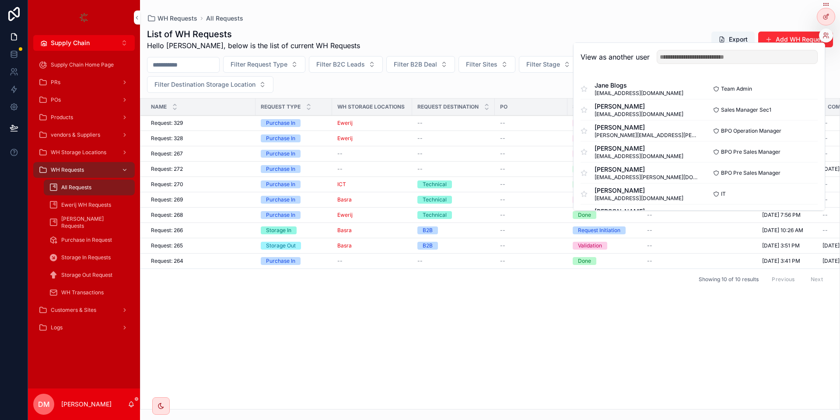
click at [713, 48] on div "View as another user" at bounding box center [699, 57] width 251 height 28
click at [711, 58] on input "text" at bounding box center [737, 57] width 161 height 14
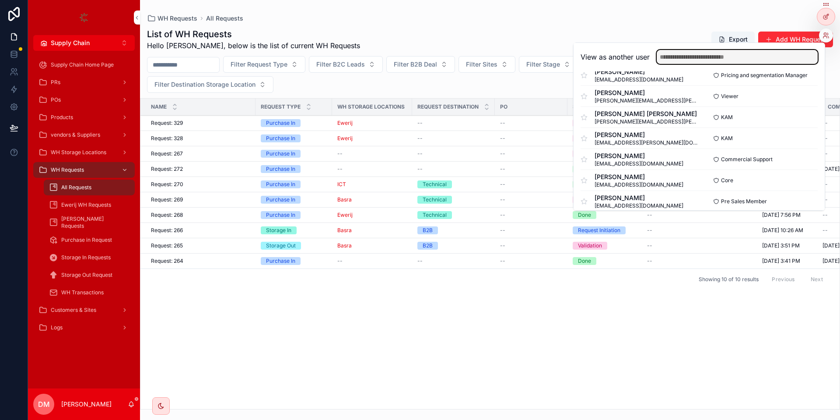
scroll to position [473, 0]
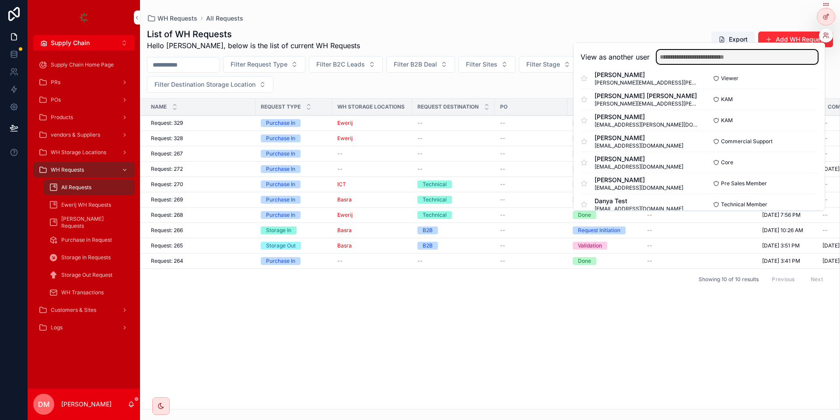
click at [722, 56] on input "text" at bounding box center [737, 57] width 161 height 14
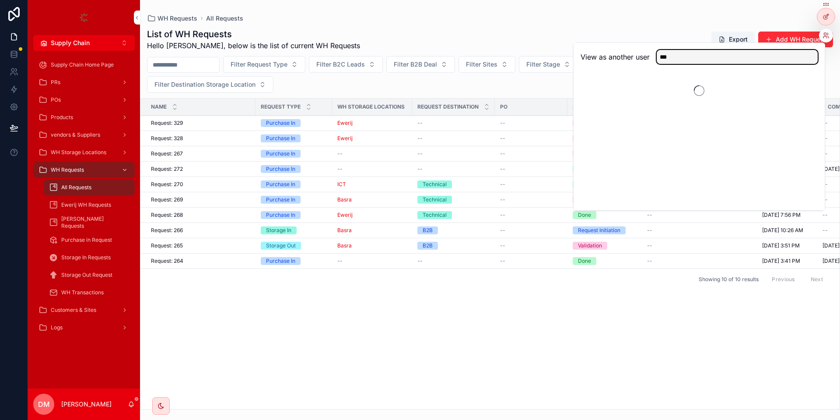
scroll to position [0, 0]
type input "***"
click at [0, 0] on button "Select" at bounding box center [0, 0] width 0 height 0
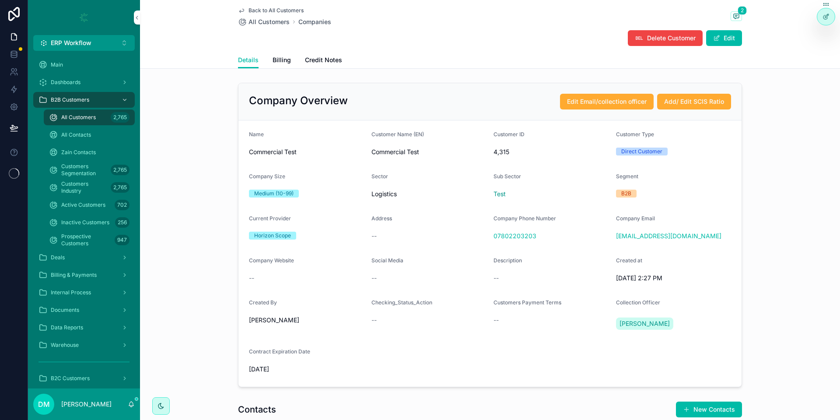
click at [294, 150] on span "Commercial Test" at bounding box center [307, 151] width 116 height 9
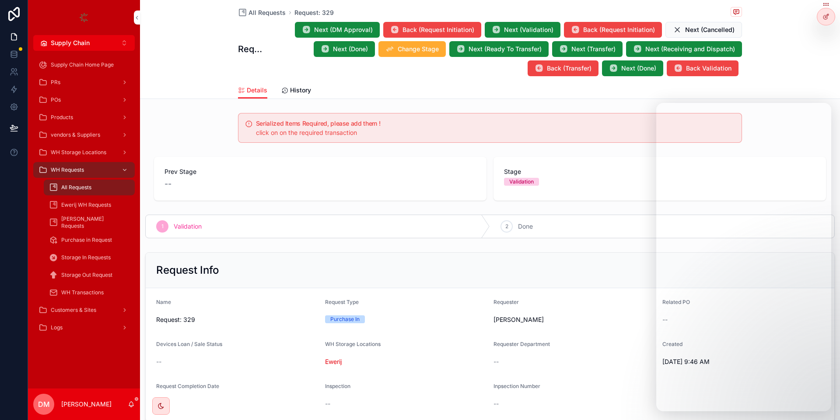
click at [170, 95] on div "Details History" at bounding box center [490, 90] width 690 height 17
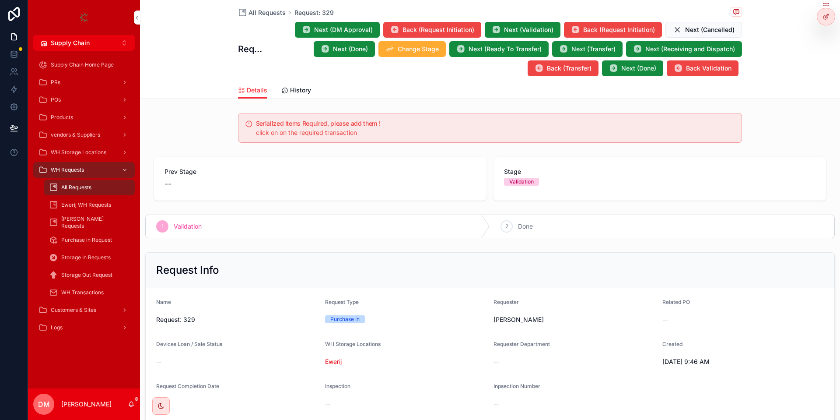
click at [70, 84] on div "PRs" at bounding box center [84, 82] width 91 height 14
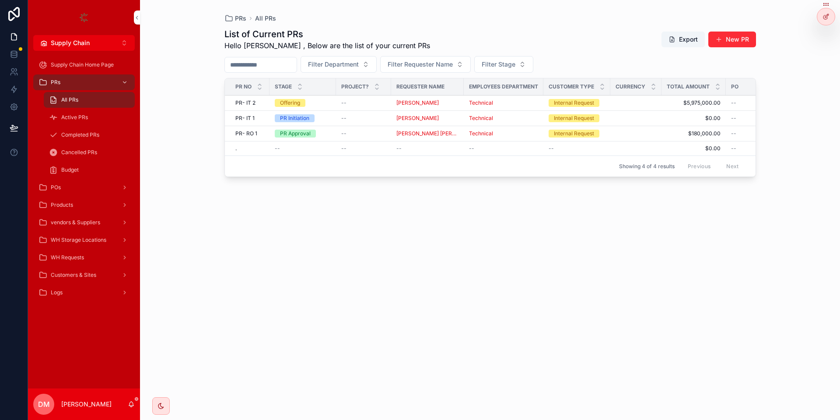
click at [345, 102] on span "--" at bounding box center [343, 102] width 5 height 7
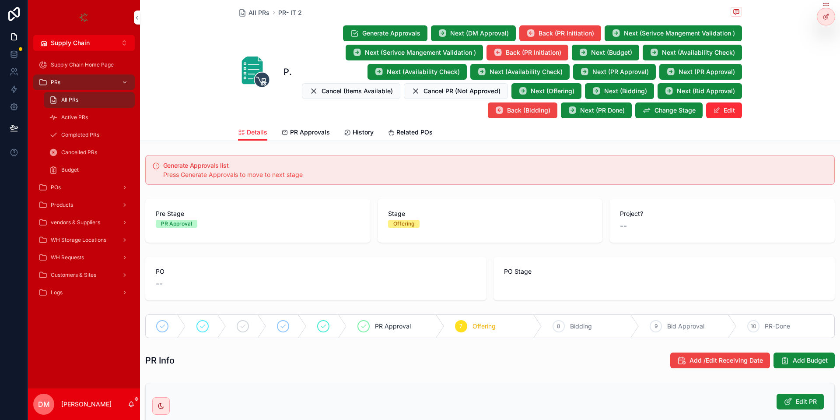
click at [109, 256] on div "WH Requests" at bounding box center [84, 257] width 91 height 14
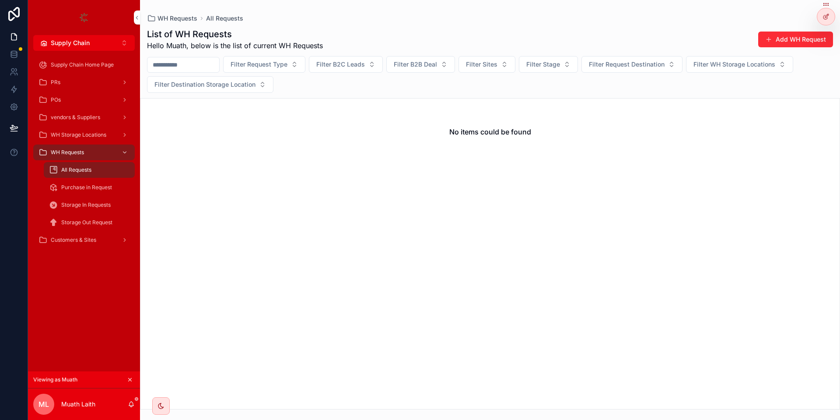
click at [0, 0] on div at bounding box center [0, 0] width 0 height 0
click at [774, 37] on button "Add WH Request" at bounding box center [795, 40] width 75 height 16
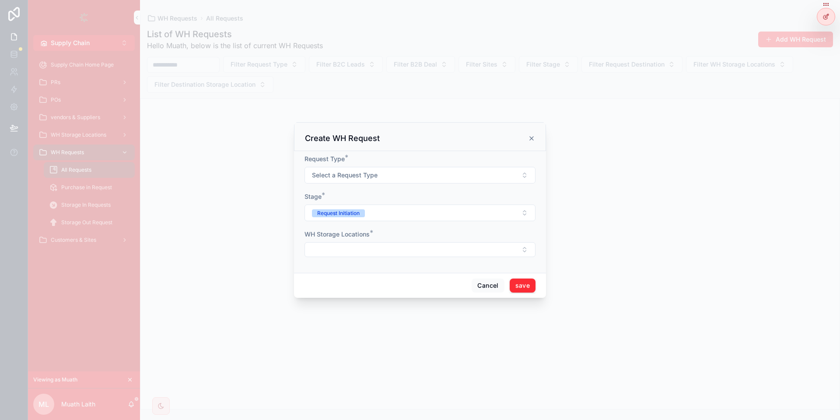
click at [372, 175] on span "Select a Request Type" at bounding box center [345, 175] width 66 height 9
click at [420, 237] on div "Storage In" at bounding box center [420, 236] width 122 height 13
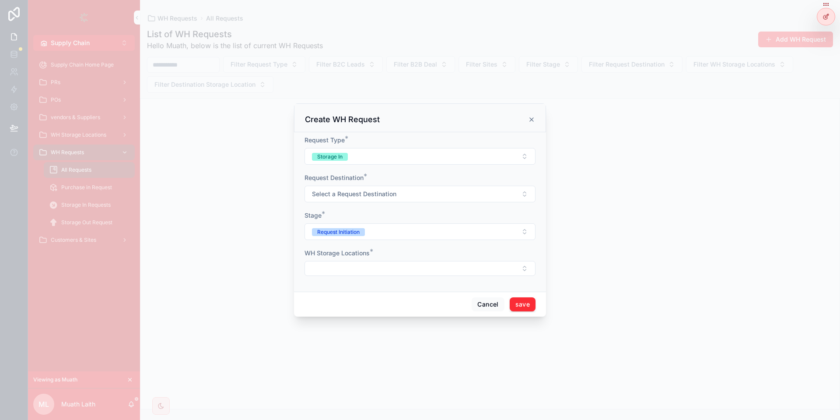
click at [404, 194] on button "Select a Request Destination" at bounding box center [420, 194] width 231 height 17
click at [412, 297] on span "Internal Request" at bounding box center [388, 295] width 51 height 8
click at [331, 260] on div "WH Storage Locations *" at bounding box center [420, 262] width 231 height 27
click at [332, 268] on button "Select Button" at bounding box center [420, 268] width 231 height 15
click at [407, 348] on div "Ewerij" at bounding box center [420, 345] width 122 height 14
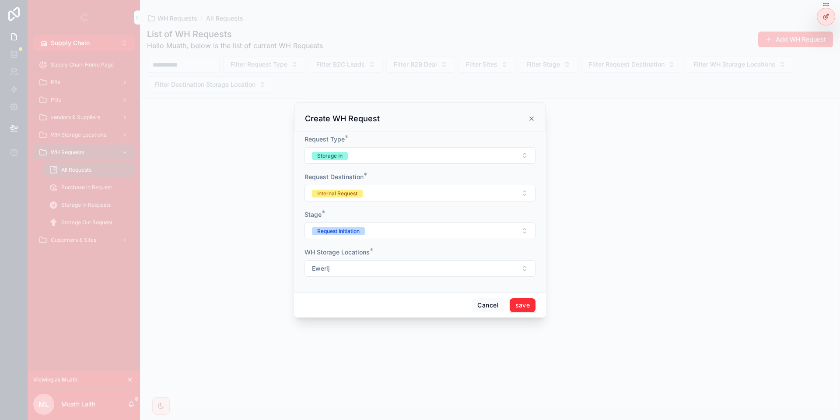
click at [523, 306] on button "save" at bounding box center [523, 305] width 26 height 14
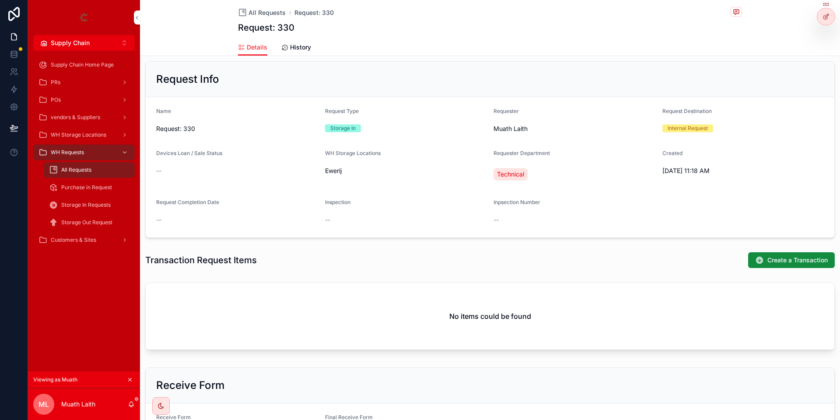
scroll to position [105, 0]
click at [801, 262] on span "Create a Transaction" at bounding box center [798, 259] width 60 height 9
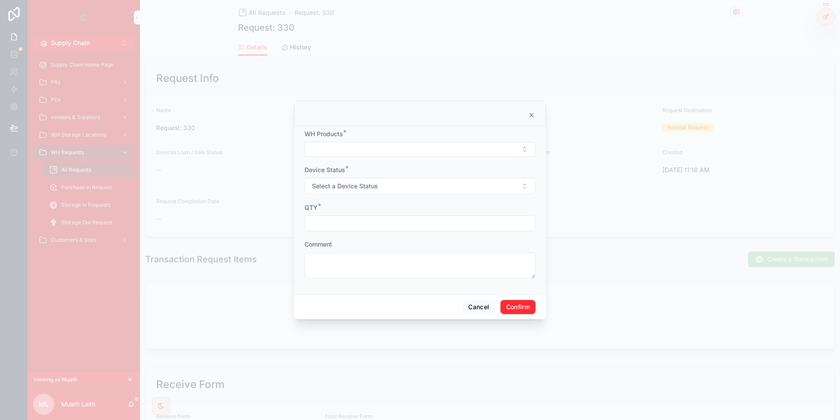
click at [409, 139] on div "WH Products *" at bounding box center [420, 143] width 231 height 27
click at [398, 150] on button "Select Button" at bounding box center [420, 149] width 231 height 15
click at [397, 166] on input "text" at bounding box center [425, 167] width 104 height 16
type input "****"
click at [395, 187] on span "this is for testing" at bounding box center [386, 183] width 47 height 9
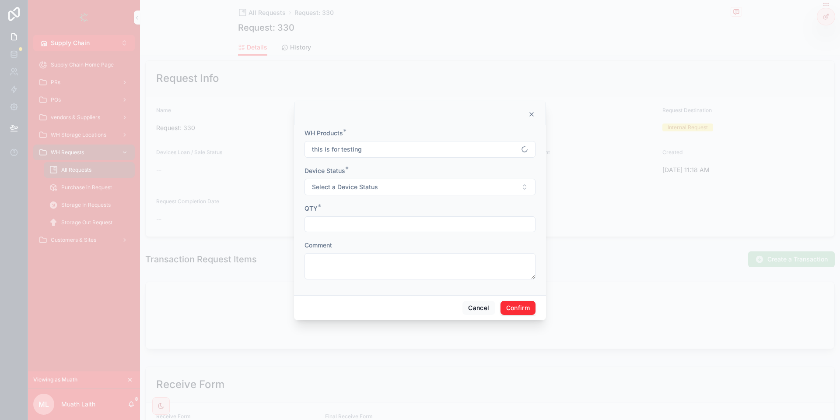
click at [349, 187] on span "Select a Device Status" at bounding box center [345, 187] width 66 height 9
click at [385, 220] on span "Used" at bounding box center [374, 222] width 23 height 8
click at [341, 229] on input "text" at bounding box center [420, 224] width 230 height 12
type input "*"
click at [376, 280] on form "WH Products * this is for testing Device Status * Used QTY * * Comment" at bounding box center [420, 208] width 231 height 159
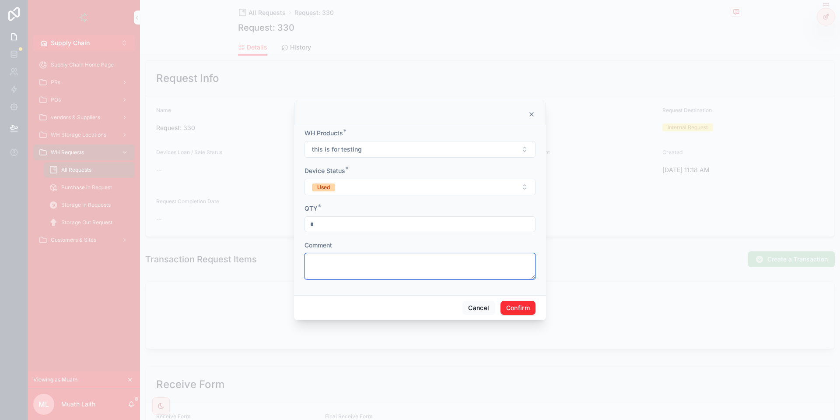
click at [446, 277] on textarea at bounding box center [420, 266] width 231 height 26
click at [519, 301] on button "Confirm" at bounding box center [518, 308] width 35 height 14
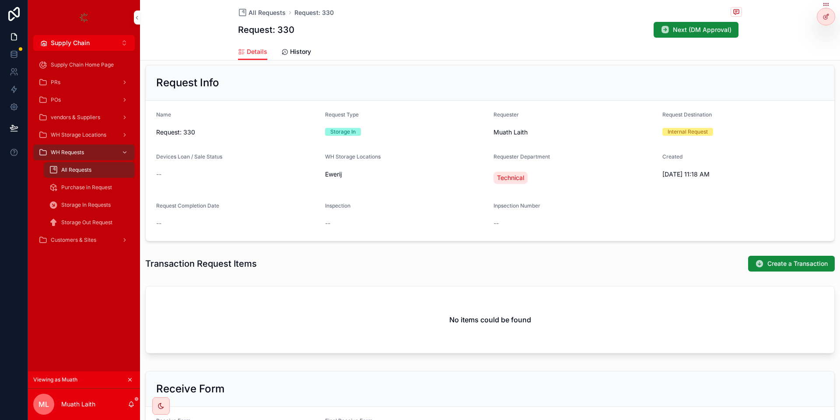
scroll to position [109, 0]
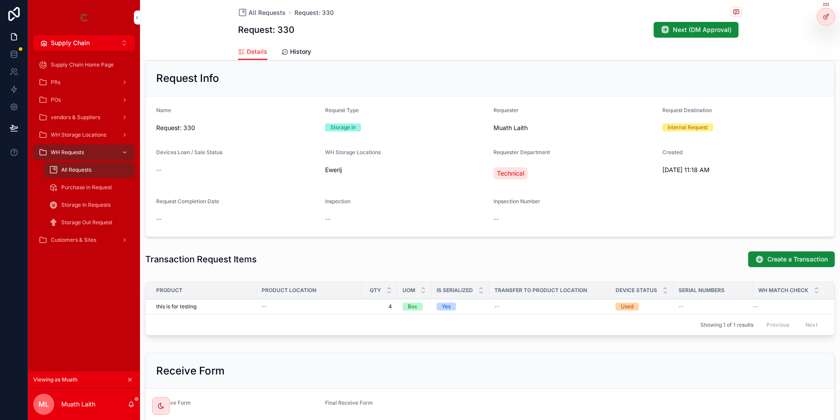
click at [691, 36] on button "Next (DM Approval)" at bounding box center [696, 30] width 85 height 16
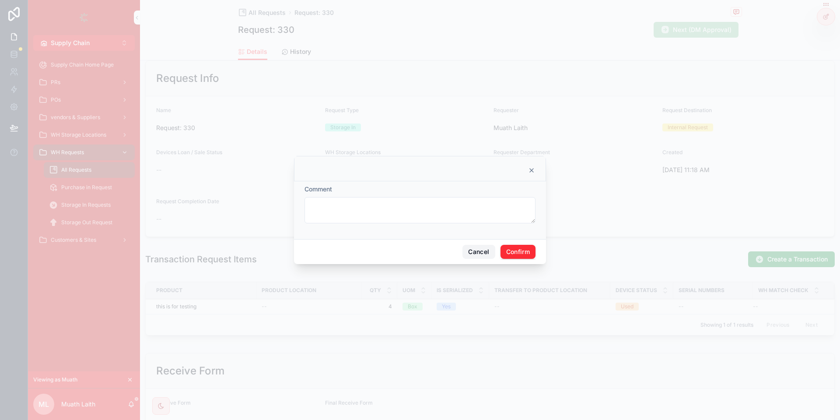
click at [478, 250] on button "Cancel" at bounding box center [479, 252] width 32 height 14
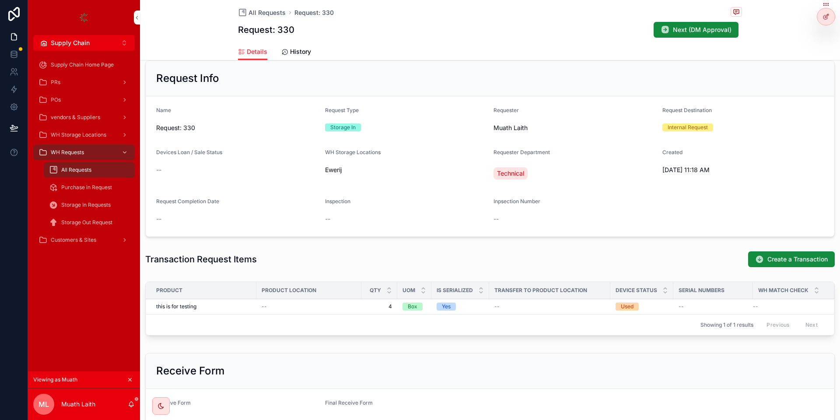
click at [726, 294] on div "Serial Numbers" at bounding box center [714, 290] width 80 height 14
click at [0, 0] on span "Update Products" at bounding box center [0, 0] width 0 height 0
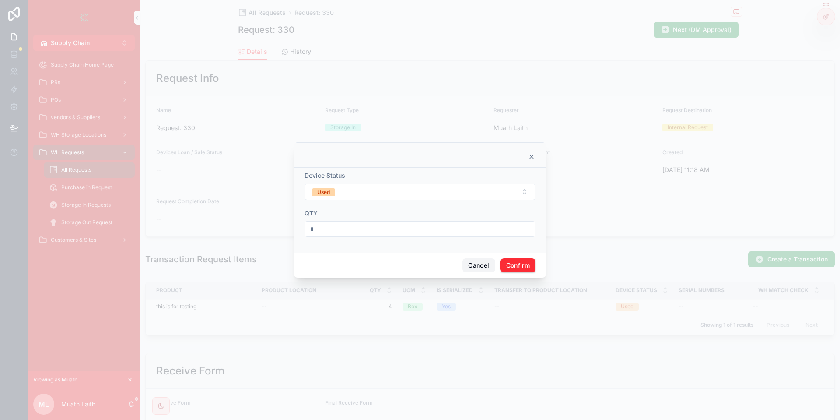
click at [481, 269] on button "Cancel" at bounding box center [479, 265] width 32 height 14
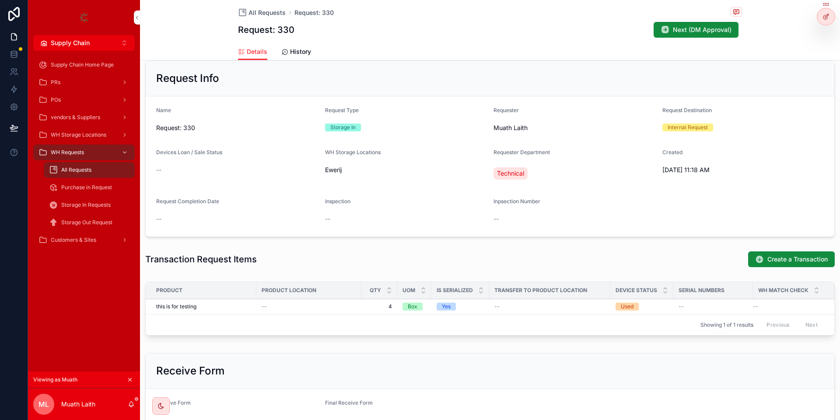
click at [801, 288] on span "WH Match check" at bounding box center [783, 290] width 50 height 7
click at [686, 39] on div "All Requests Request: 330 Request: 330 Next (DM Approval)" at bounding box center [490, 21] width 504 height 43
click at [689, 33] on span "Next (DM Approval)" at bounding box center [702, 29] width 59 height 9
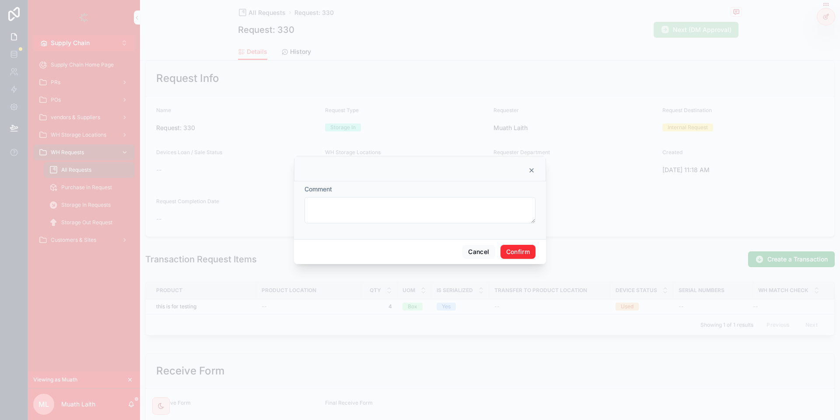
click at [525, 253] on button "Confirm" at bounding box center [518, 252] width 35 height 14
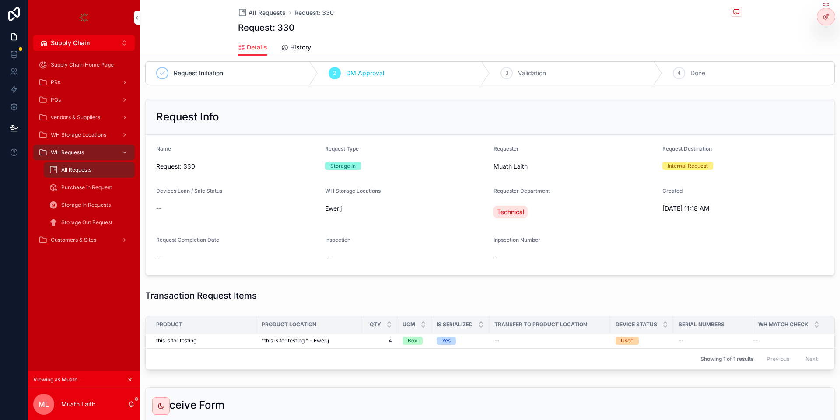
scroll to position [53, 0]
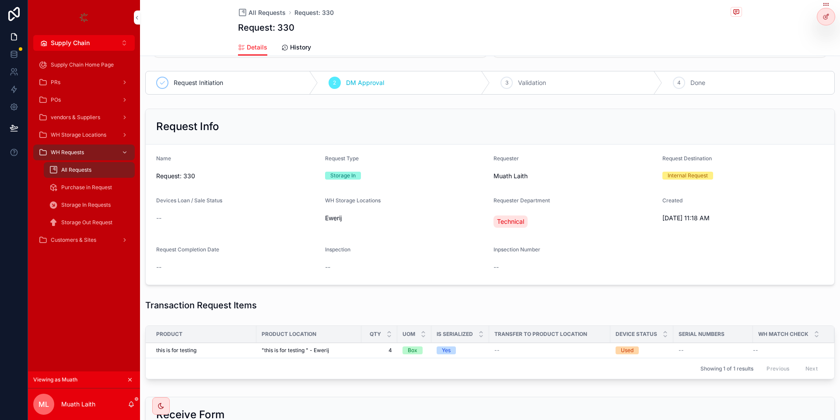
click at [0, 0] on icon at bounding box center [0, 0] width 0 height 0
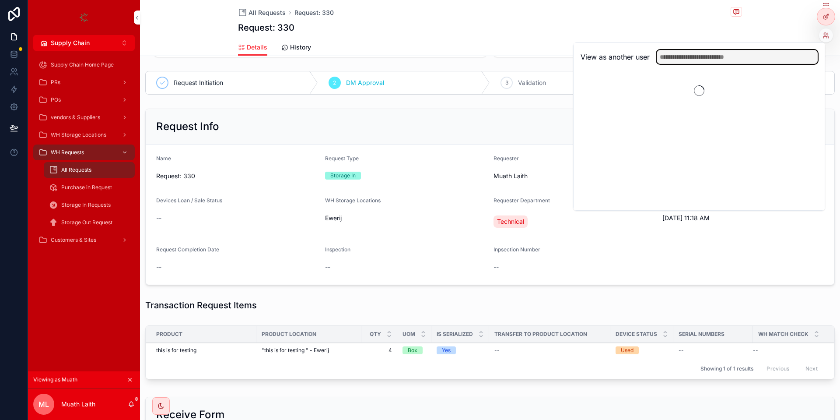
click at [731, 55] on input "text" at bounding box center [737, 57] width 161 height 14
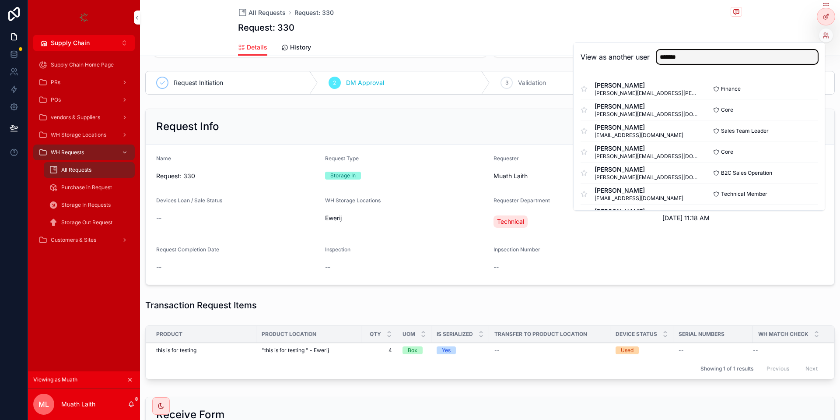
type input "*******"
click at [0, 0] on button "Select" at bounding box center [0, 0] width 0 height 0
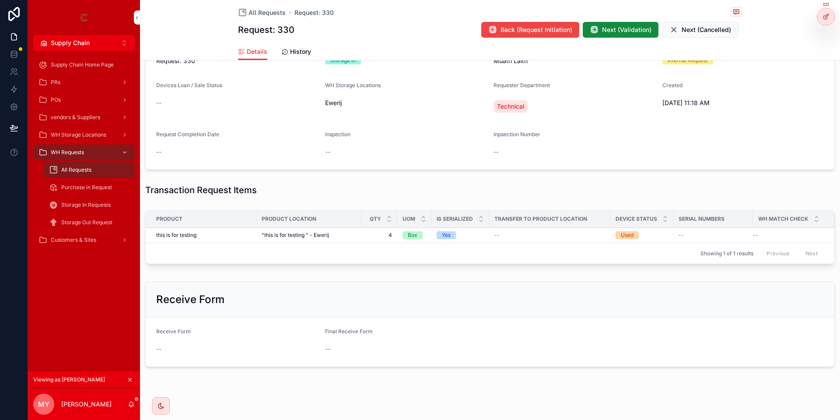
scroll to position [179, 0]
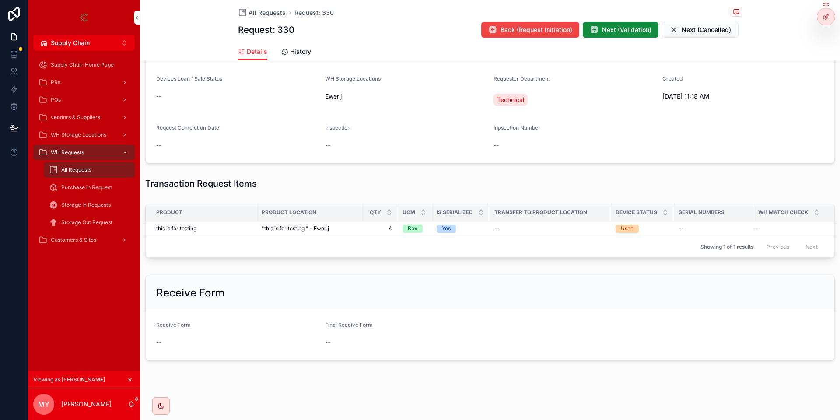
click at [627, 34] on span "Next (Validation)" at bounding box center [626, 29] width 49 height 9
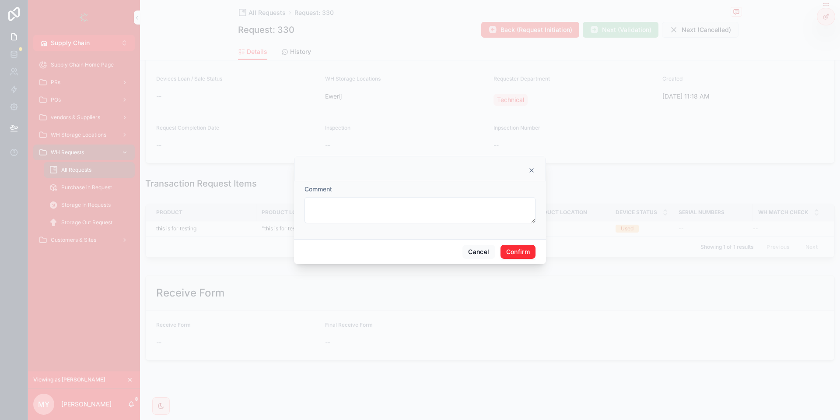
click at [525, 253] on button "Confirm" at bounding box center [518, 252] width 35 height 14
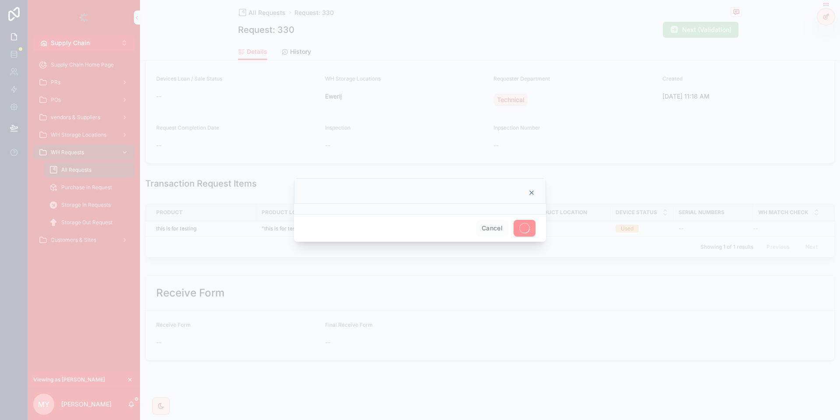
scroll to position [218, 0]
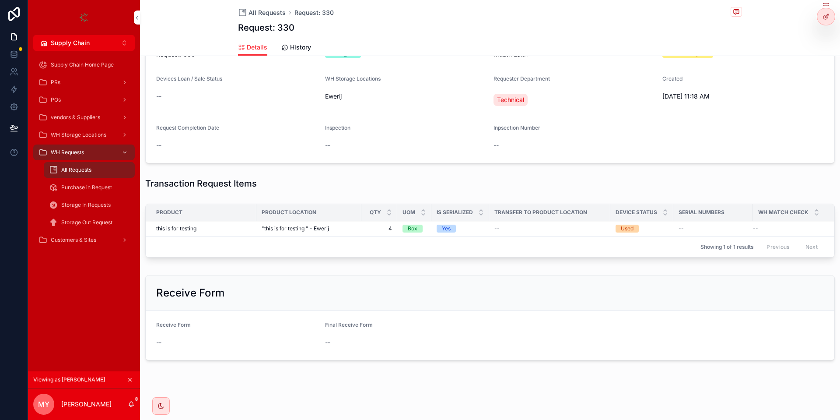
click at [0, 0] on div at bounding box center [0, 0] width 0 height 0
click at [0, 0] on icon at bounding box center [0, 0] width 0 height 0
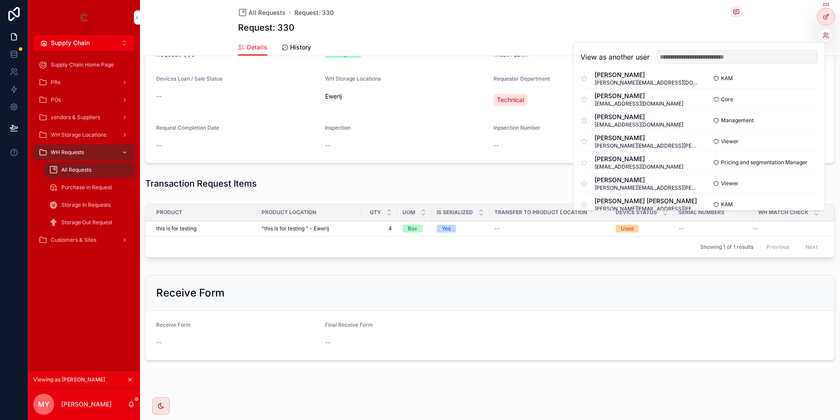
scroll to position [420, 0]
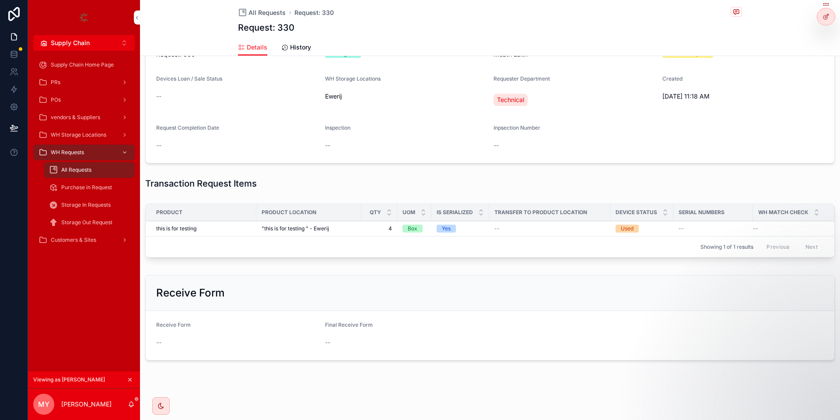
click at [590, 246] on div "Showing 1 of 1 results Previous Next" at bounding box center [490, 246] width 689 height 21
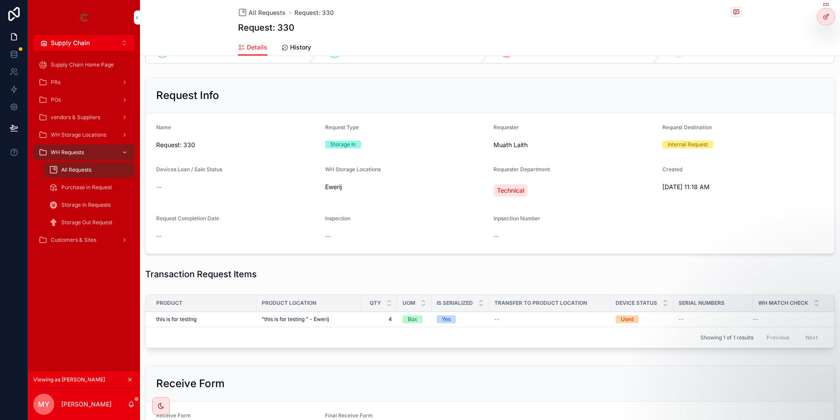
scroll to position [127, 0]
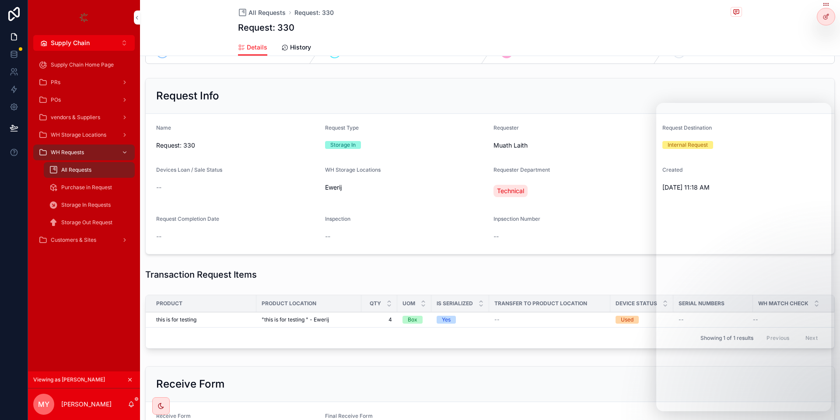
click at [76, 81] on div "PRs" at bounding box center [84, 82] width 91 height 14
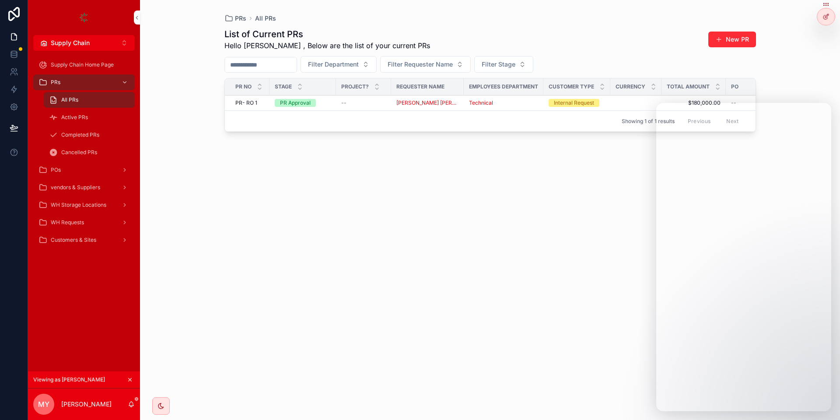
click at [69, 164] on div "POs" at bounding box center [84, 170] width 91 height 14
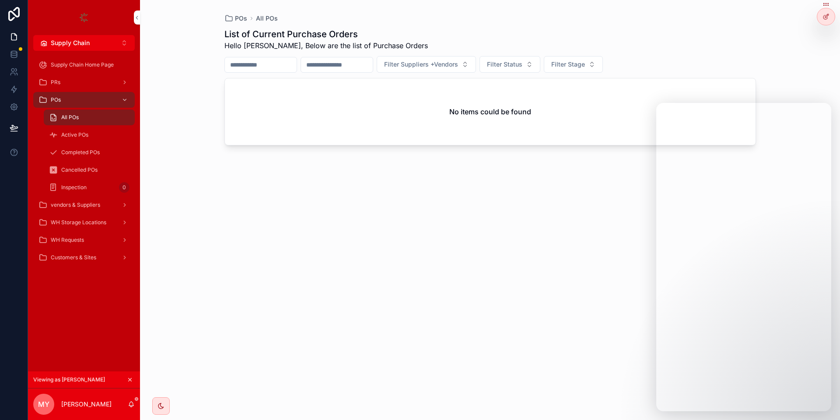
click at [69, 183] on div "Inspection 0" at bounding box center [89, 187] width 81 height 14
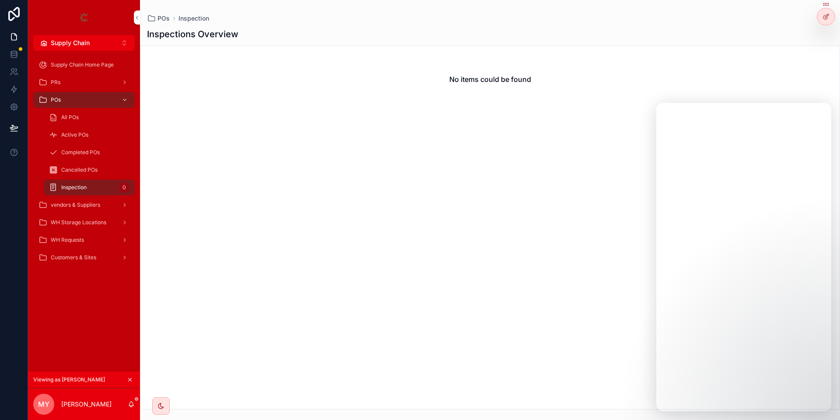
click at [133, 380] on button "scrollable content" at bounding box center [130, 380] width 10 height 10
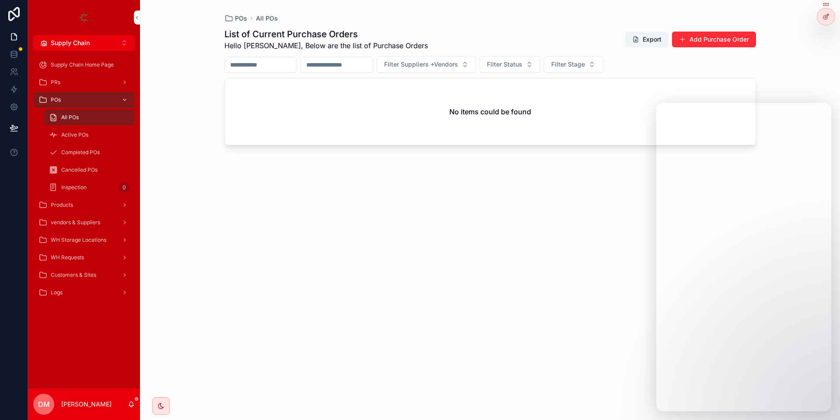
click at [61, 255] on span "WH Requests" at bounding box center [67, 257] width 33 height 7
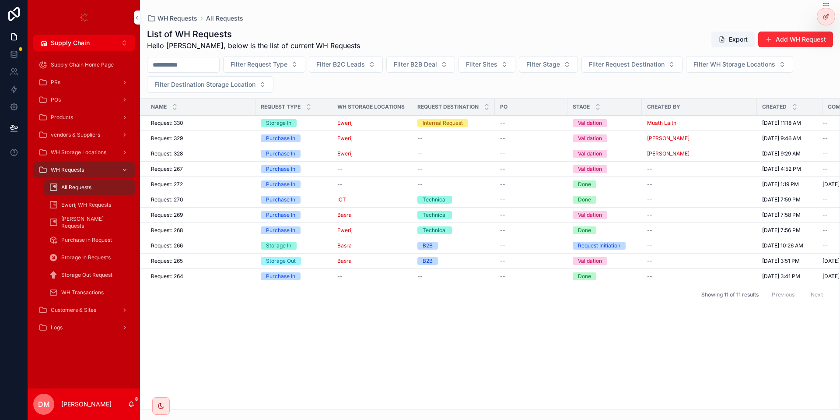
click at [59, 80] on span "PRs" at bounding box center [56, 82] width 10 height 7
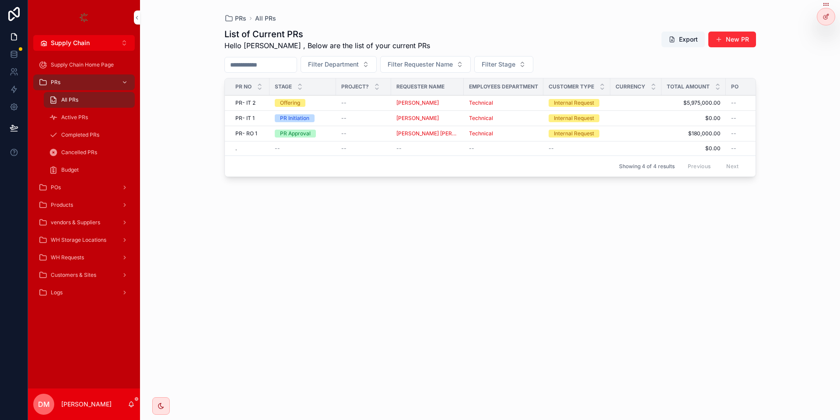
click at [70, 185] on div "POs" at bounding box center [84, 187] width 91 height 14
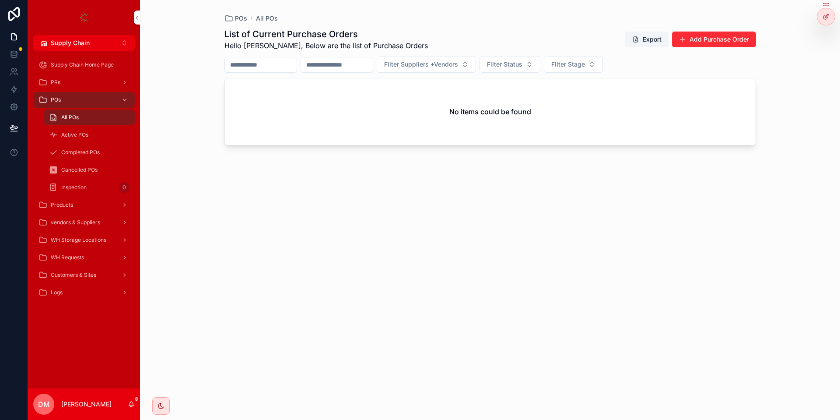
click at [70, 260] on span "WH Requests" at bounding box center [67, 257] width 33 height 7
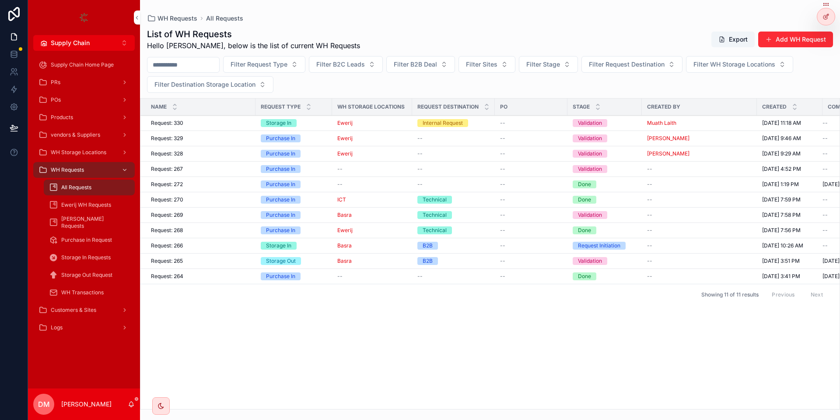
click at [74, 81] on div "PRs" at bounding box center [84, 82] width 91 height 14
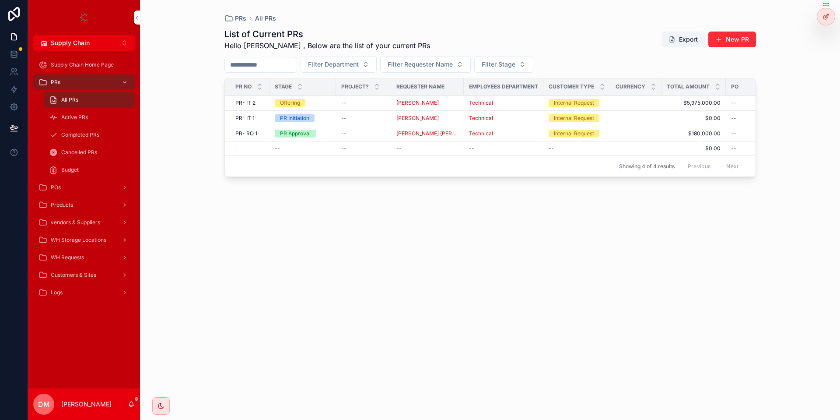
click at [74, 191] on div "POs" at bounding box center [84, 187] width 91 height 14
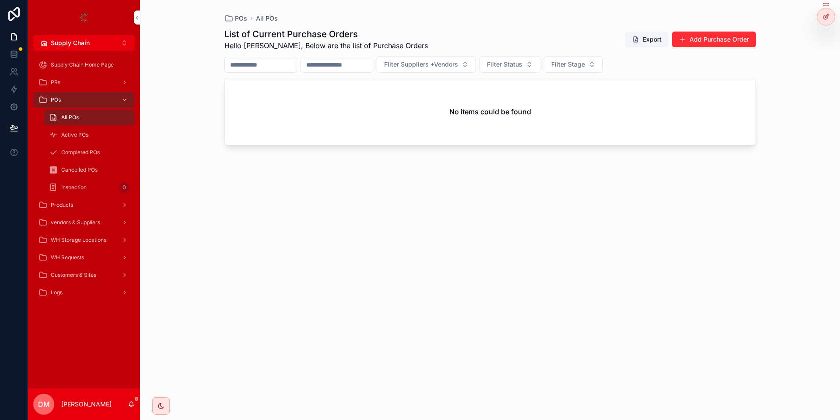
click at [87, 75] on div "PRs" at bounding box center [84, 82] width 91 height 14
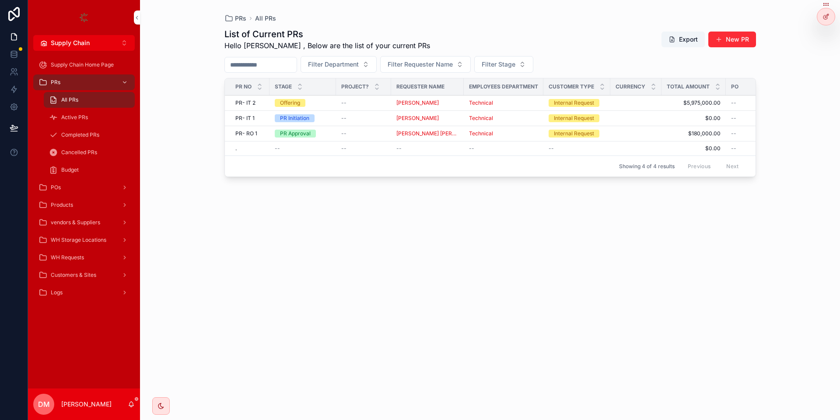
click at [80, 185] on div "POs" at bounding box center [84, 187] width 91 height 14
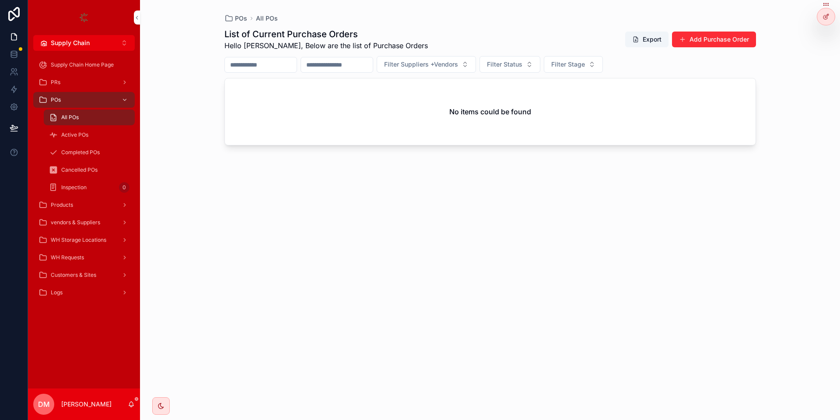
click at [82, 186] on span "Inspection" at bounding box center [73, 187] width 25 height 7
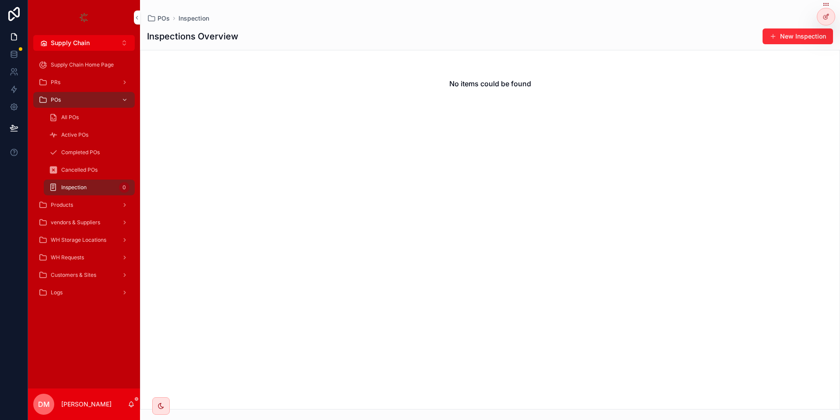
click at [121, 81] on div "scrollable content" at bounding box center [123, 82] width 11 height 14
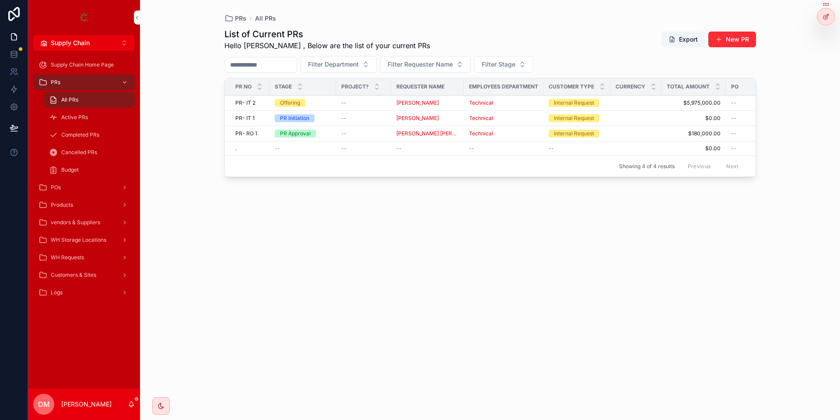
click at [264, 103] on div "PR- IT 2 PR- IT 2" at bounding box center [249, 102] width 29 height 7
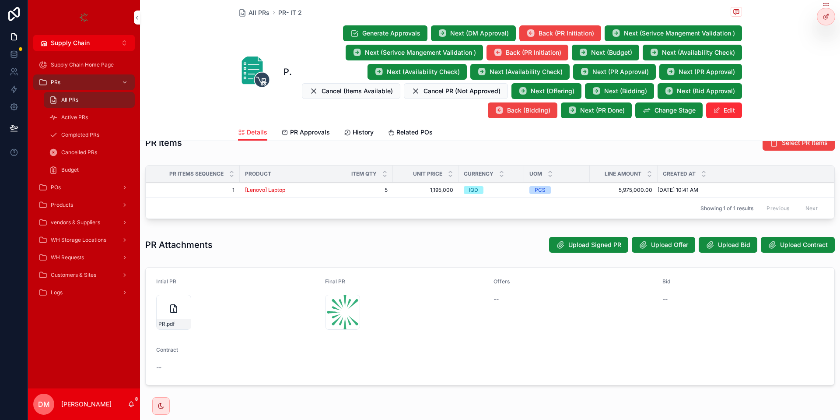
scroll to position [458, 0]
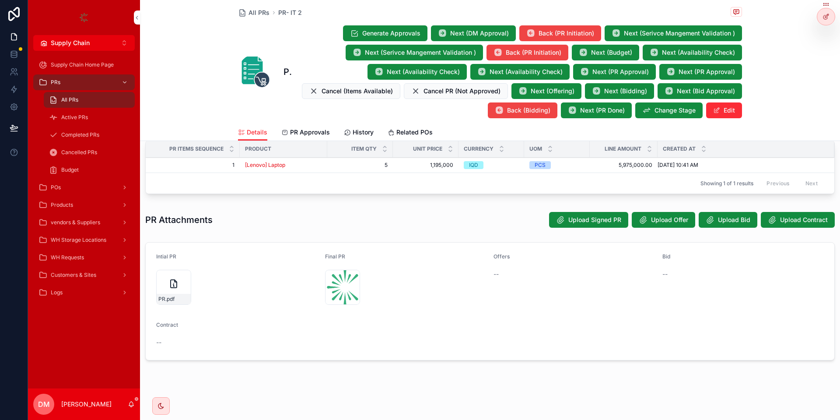
click at [175, 286] on icon "scrollable content" at bounding box center [174, 283] width 11 height 11
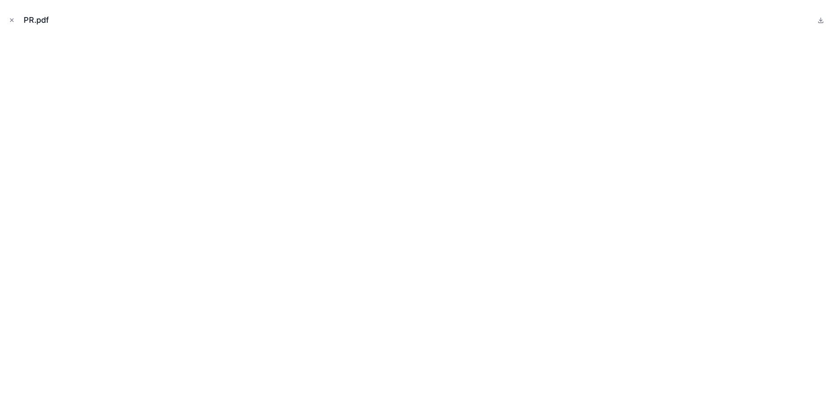
click at [9, 18] on icon "Close modal" at bounding box center [12, 20] width 6 height 6
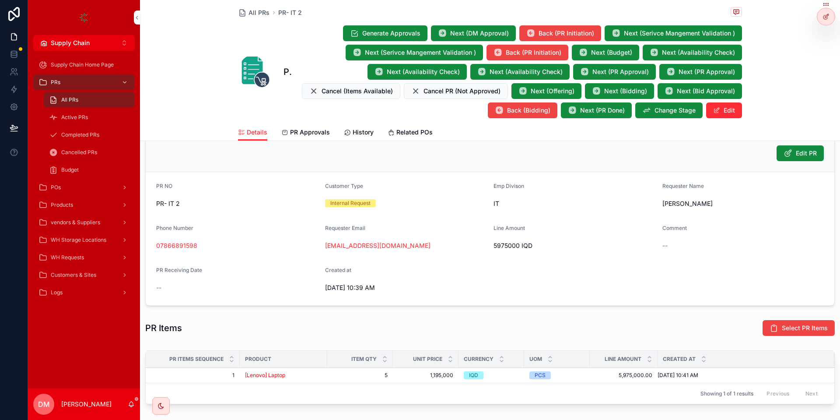
scroll to position [458, 0]
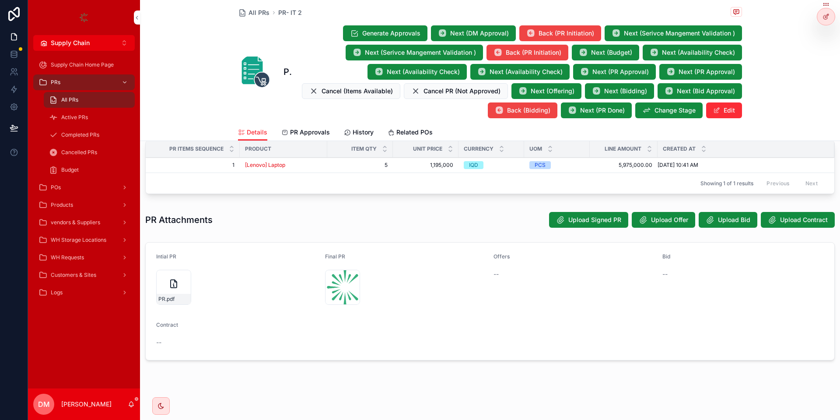
click at [162, 294] on div "PR .pdf" at bounding box center [174, 299] width 34 height 11
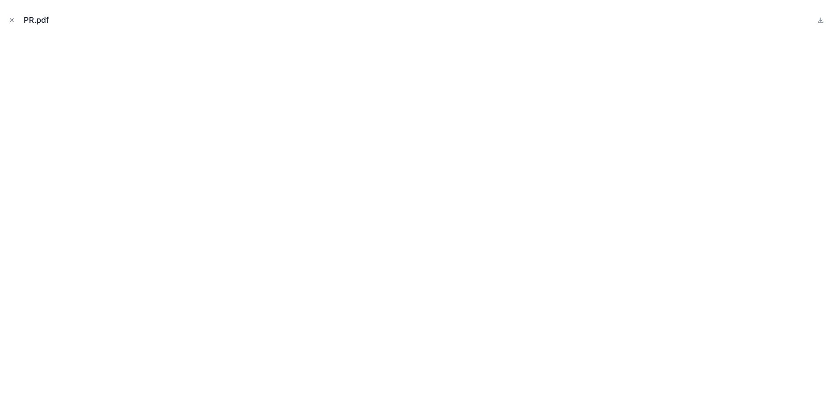
click at [11, 23] on icon "Close modal" at bounding box center [12, 20] width 6 height 6
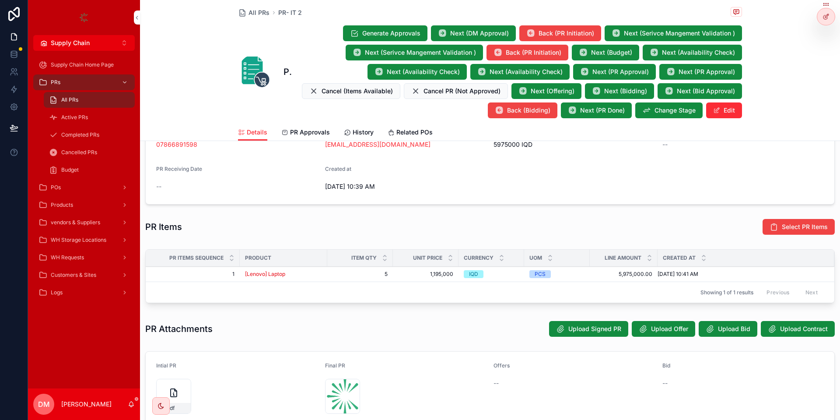
scroll to position [353, 0]
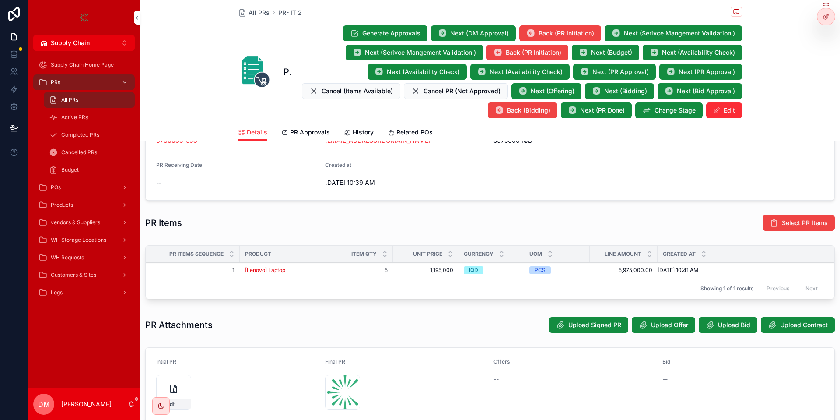
click at [97, 261] on div "WH Requests" at bounding box center [84, 257] width 91 height 14
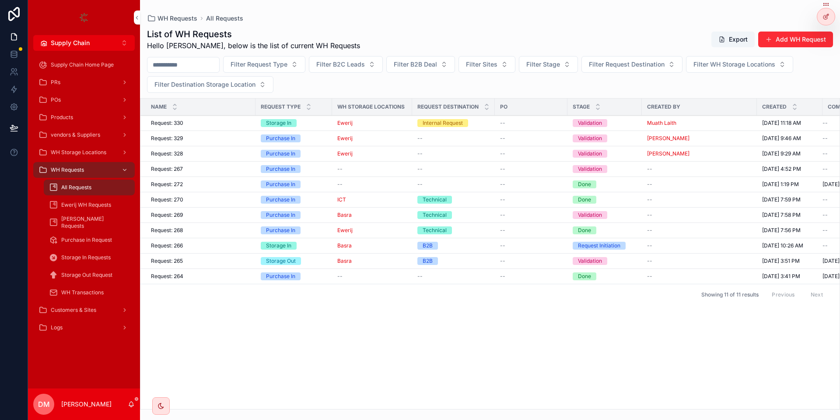
click at [105, 77] on div "PRs" at bounding box center [84, 82] width 91 height 14
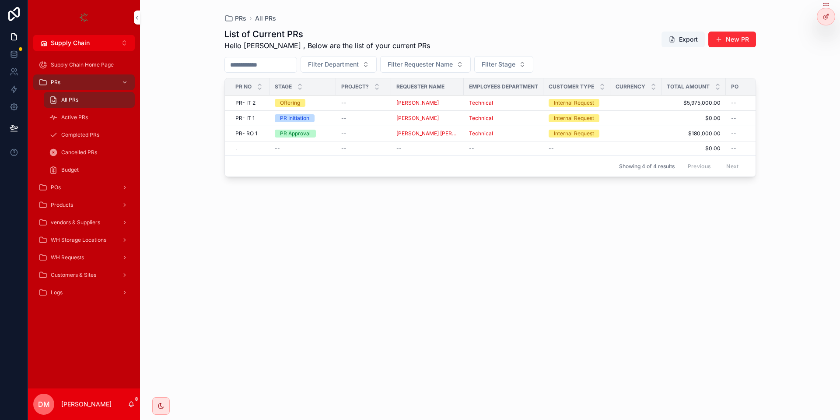
click at [93, 188] on div "POs" at bounding box center [84, 187] width 91 height 14
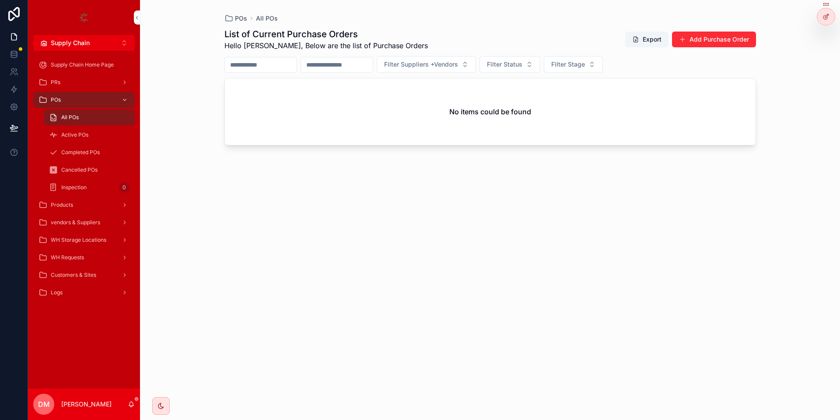
click at [85, 261] on div "WH Requests" at bounding box center [84, 257] width 91 height 14
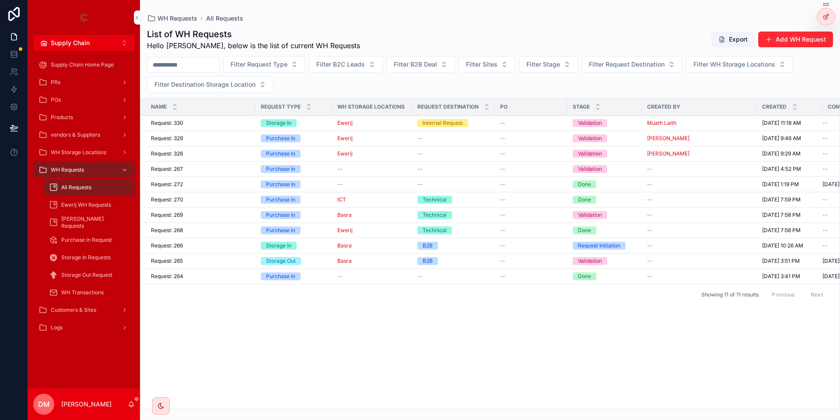
click at [541, 119] on td "--" at bounding box center [531, 123] width 73 height 15
click at [540, 123] on div "--" at bounding box center [531, 122] width 62 height 7
click at [826, 13] on div at bounding box center [827, 16] width 18 height 17
click at [363, 122] on div "Ewerij" at bounding box center [372, 122] width 70 height 7
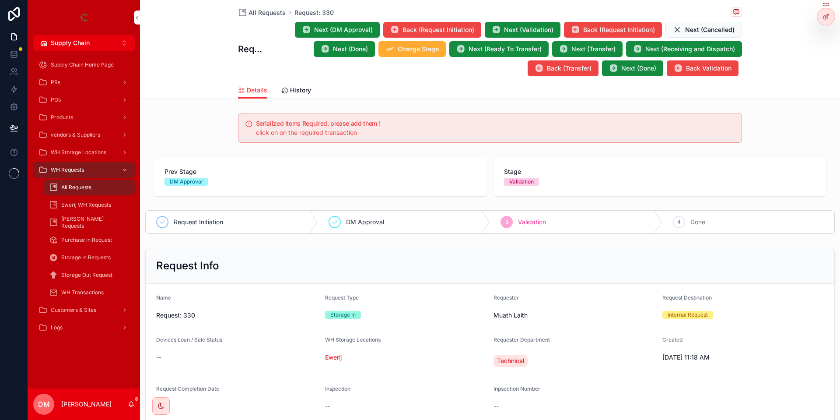
click at [0, 0] on icon at bounding box center [0, 0] width 0 height 0
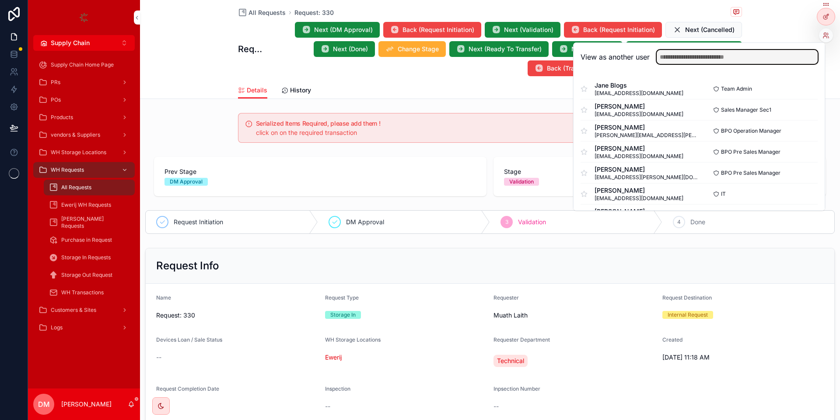
click at [744, 57] on input "text" at bounding box center [737, 57] width 161 height 14
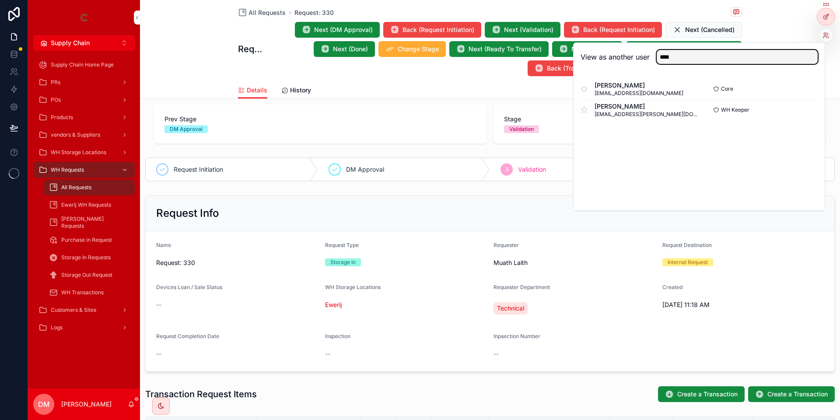
type input "****"
click at [0, 0] on button "Select" at bounding box center [0, 0] width 0 height 0
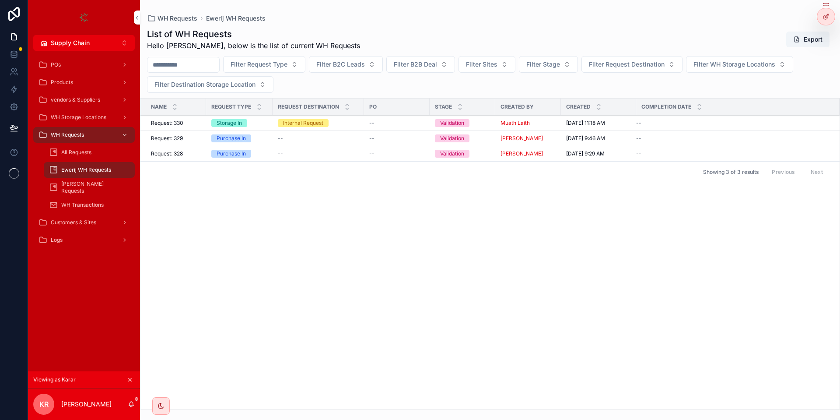
click at [191, 120] on div "Request: 330 Request: 330" at bounding box center [176, 122] width 50 height 7
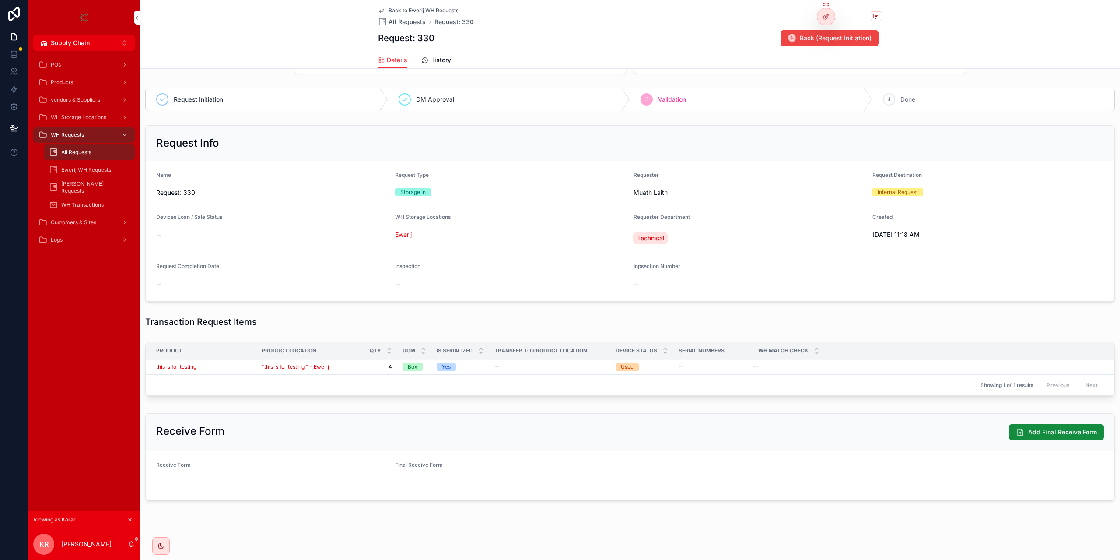
scroll to position [94, 0]
click at [663, 343] on div "Device Status" at bounding box center [642, 350] width 63 height 17
click at [224, 365] on div "this is for testing" at bounding box center [203, 366] width 95 height 7
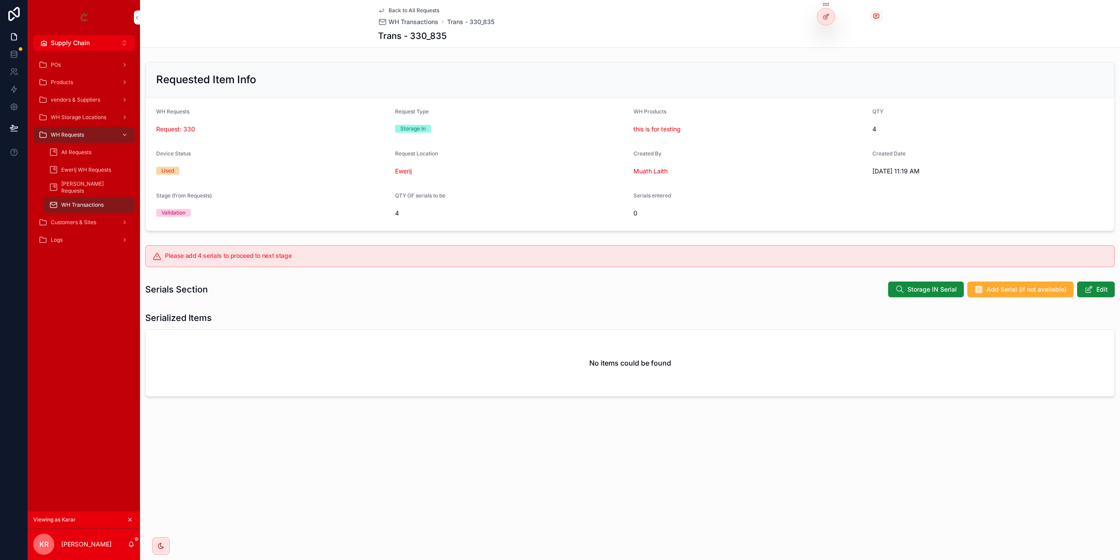
click at [840, 284] on button "Storage IN Serial" at bounding box center [926, 289] width 76 height 16
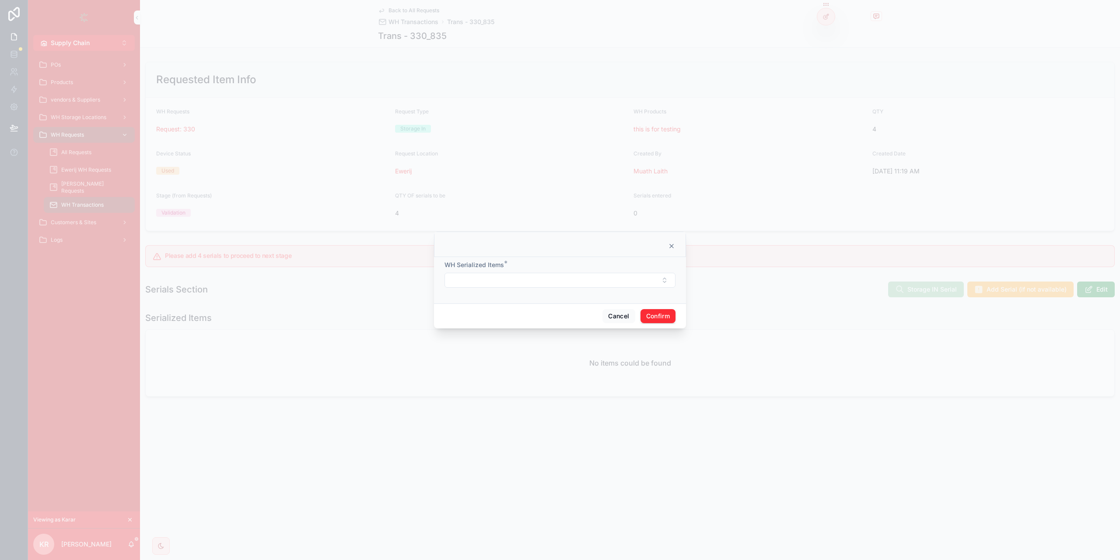
click at [502, 279] on button "Select Button" at bounding box center [560, 280] width 231 height 15
click at [659, 288] on form "WH Serialized Items *" at bounding box center [560, 278] width 231 height 36
click at [616, 316] on button "Cancel" at bounding box center [619, 316] width 32 height 14
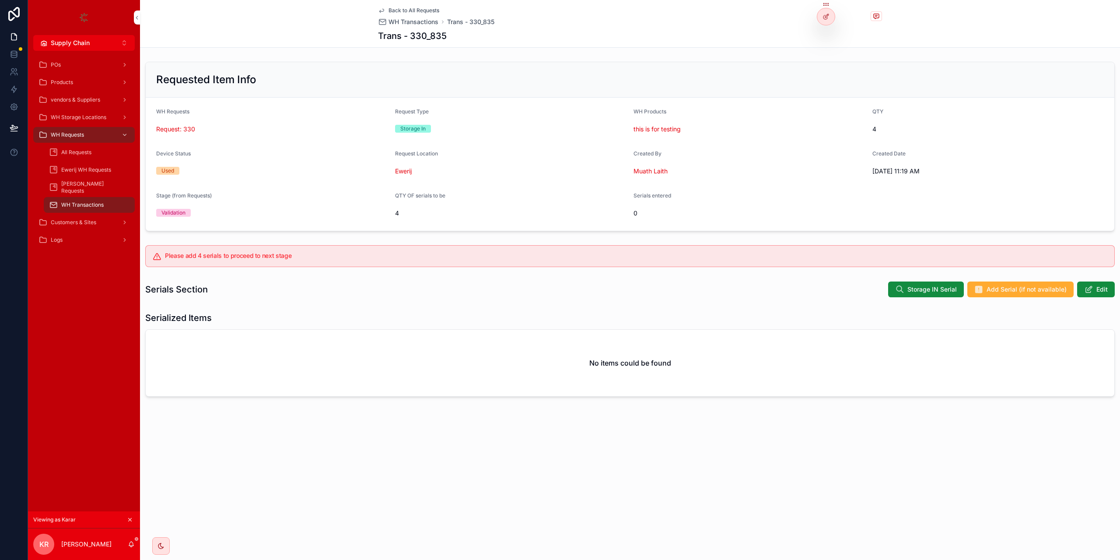
click at [229, 259] on h5 "Please add 4 serials to proceed to next stage" at bounding box center [636, 256] width 943 height 6
click at [133, 419] on button "scrollable content" at bounding box center [130, 520] width 10 height 10
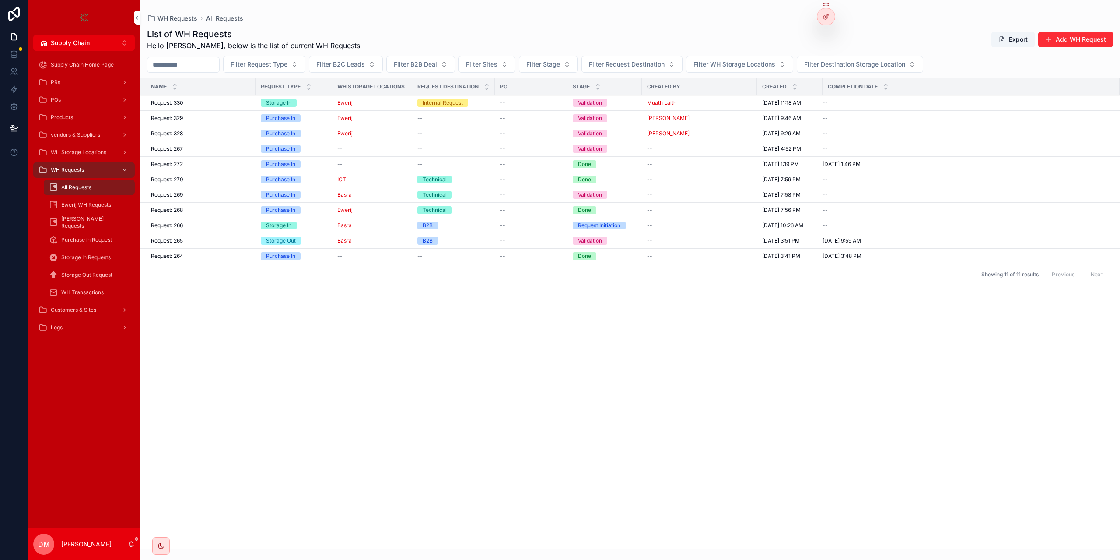
click at [245, 239] on div "Request: 265 Request: 265" at bounding box center [200, 240] width 99 height 7
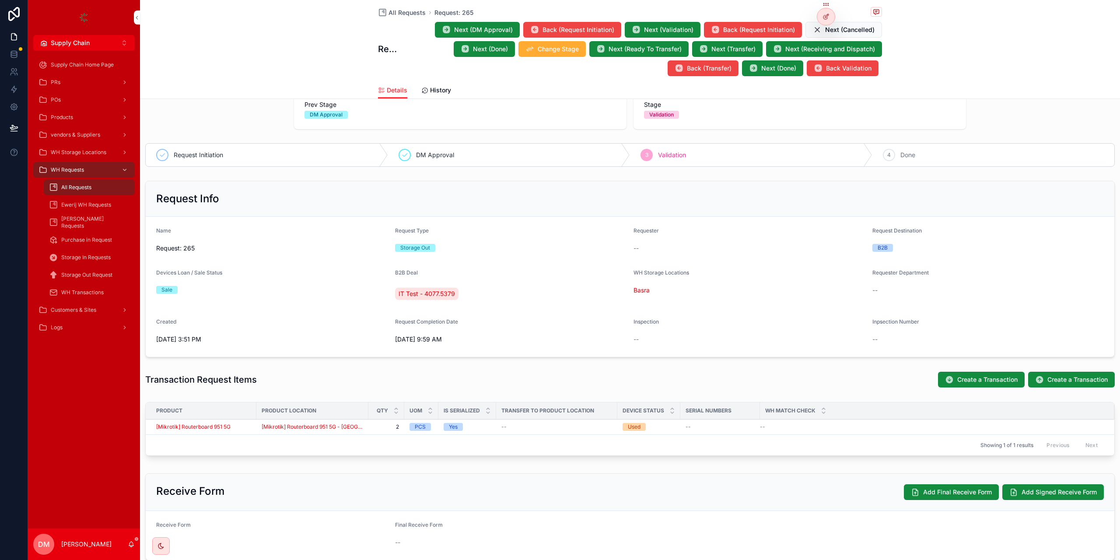
scroll to position [105, 0]
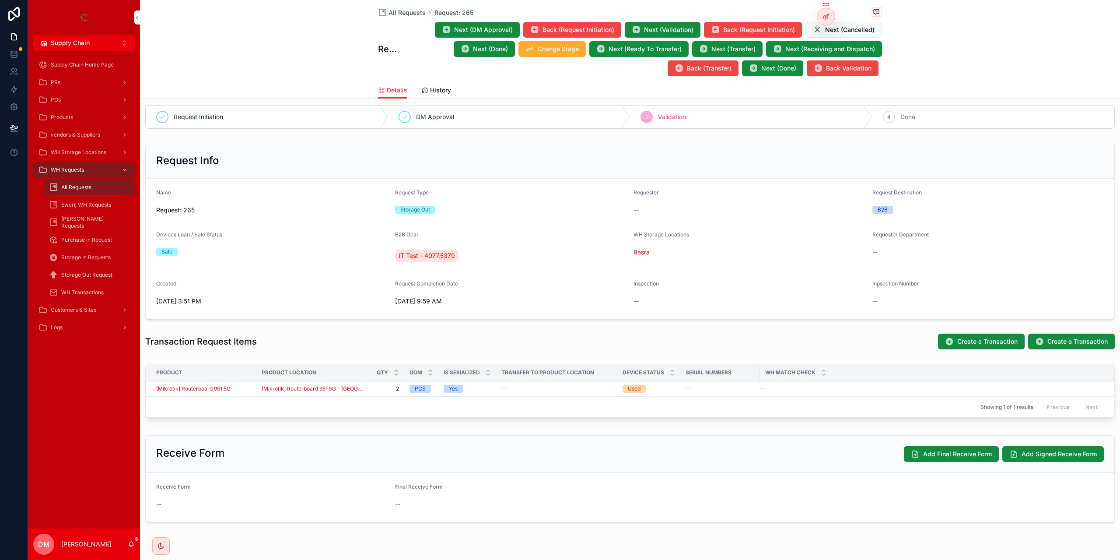
click at [96, 187] on div "All Requests" at bounding box center [89, 187] width 81 height 14
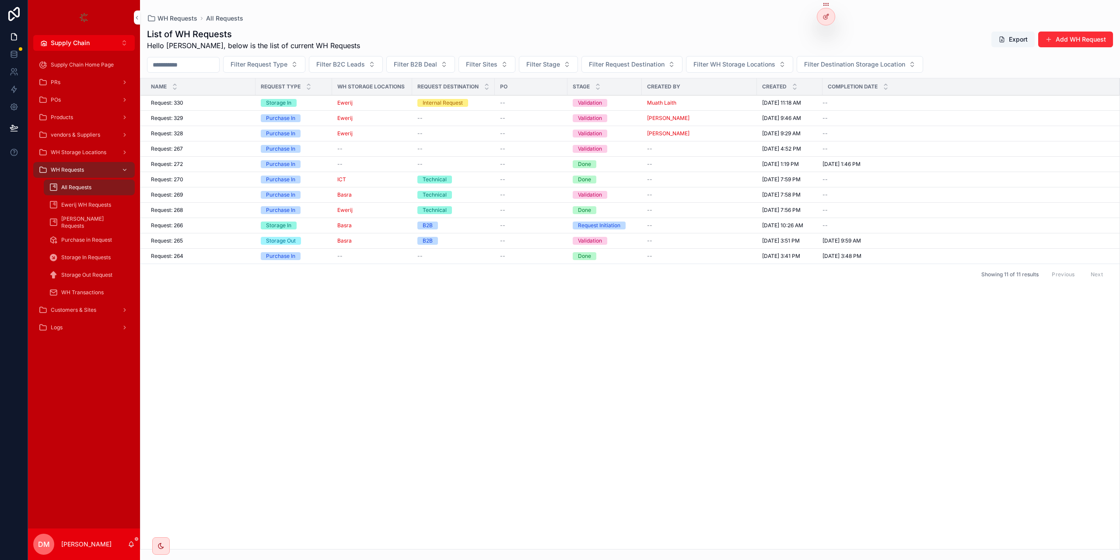
click at [239, 119] on div "Request: 329 Request: 329" at bounding box center [200, 118] width 99 height 7
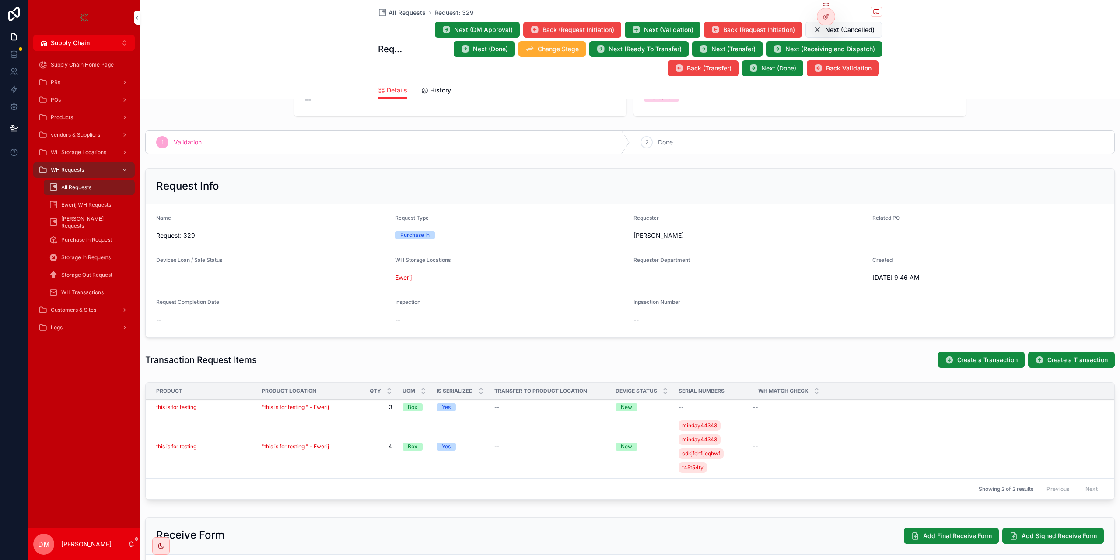
scroll to position [158, 0]
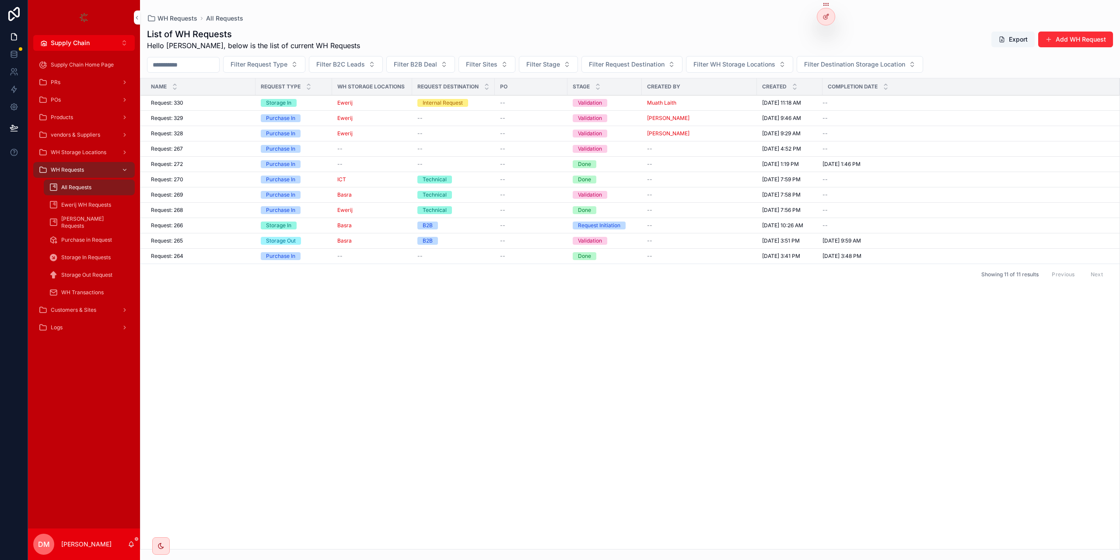
click at [321, 102] on div "Storage In" at bounding box center [294, 103] width 66 height 8
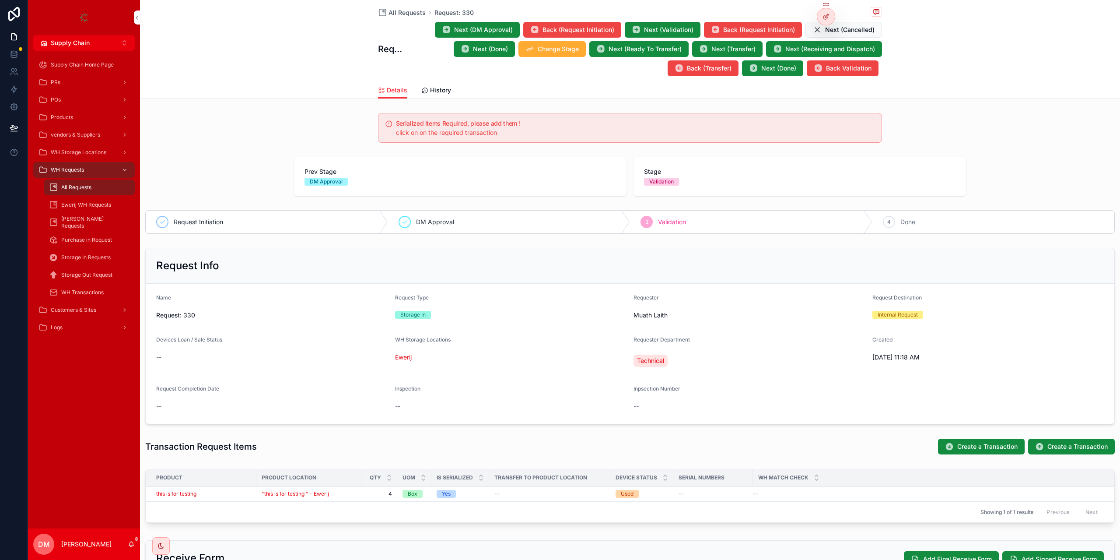
click at [0, 0] on icon at bounding box center [0, 0] width 0 height 0
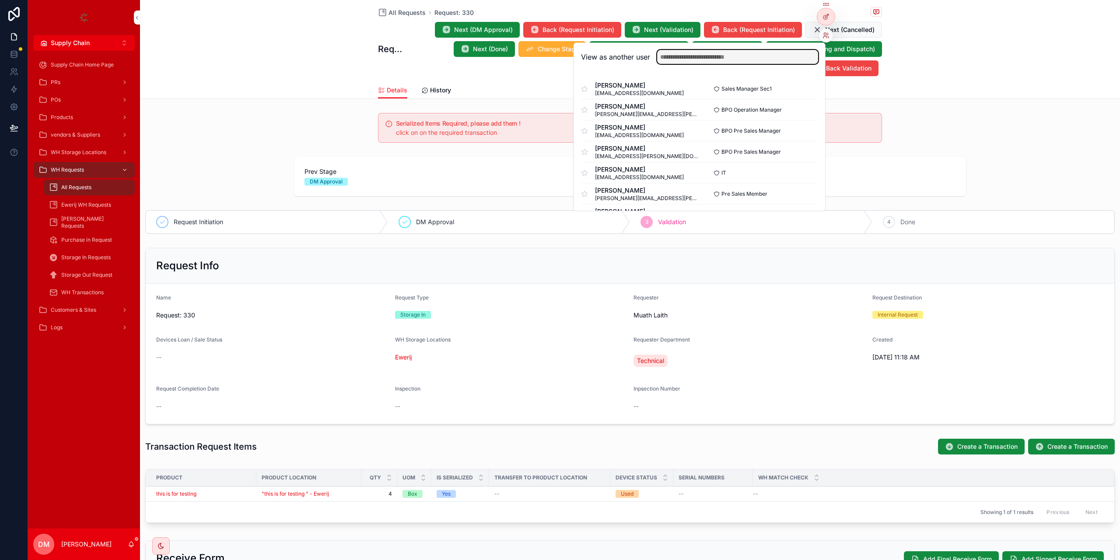
click at [761, 52] on input "text" at bounding box center [737, 57] width 161 height 14
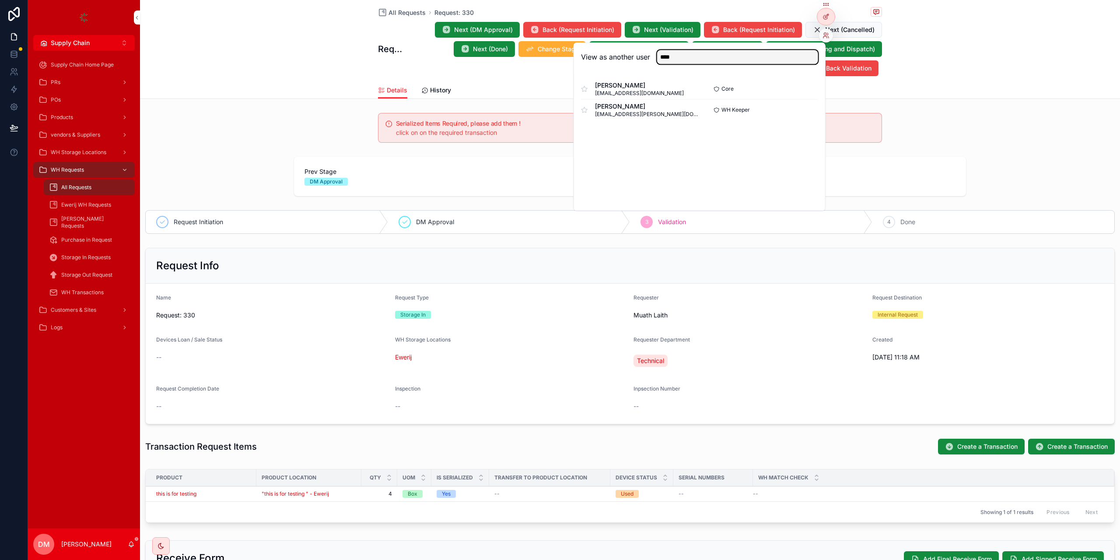
type input "****"
click at [0, 0] on button "Select" at bounding box center [0, 0] width 0 height 0
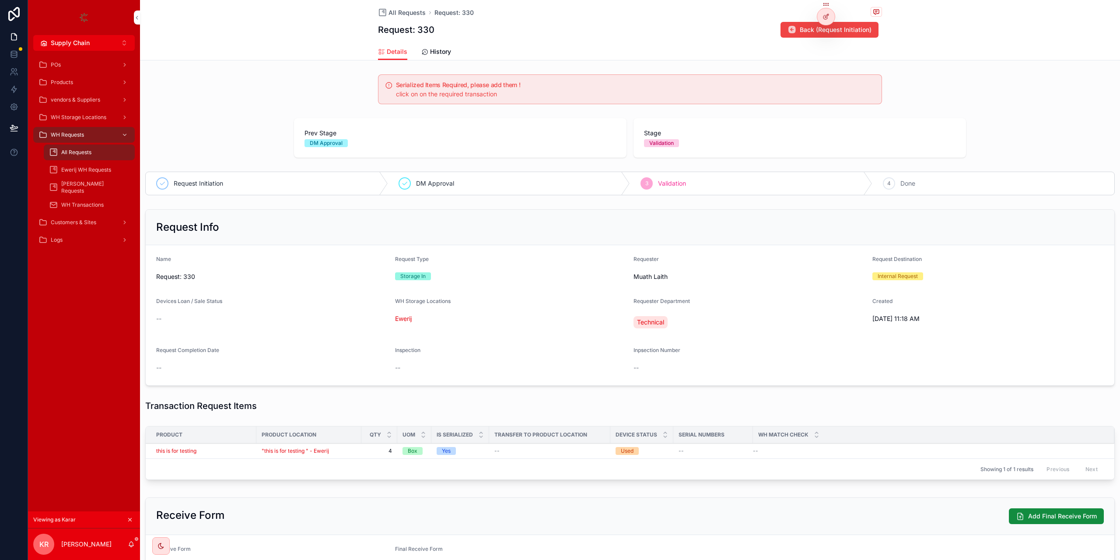
scroll to position [86, 0]
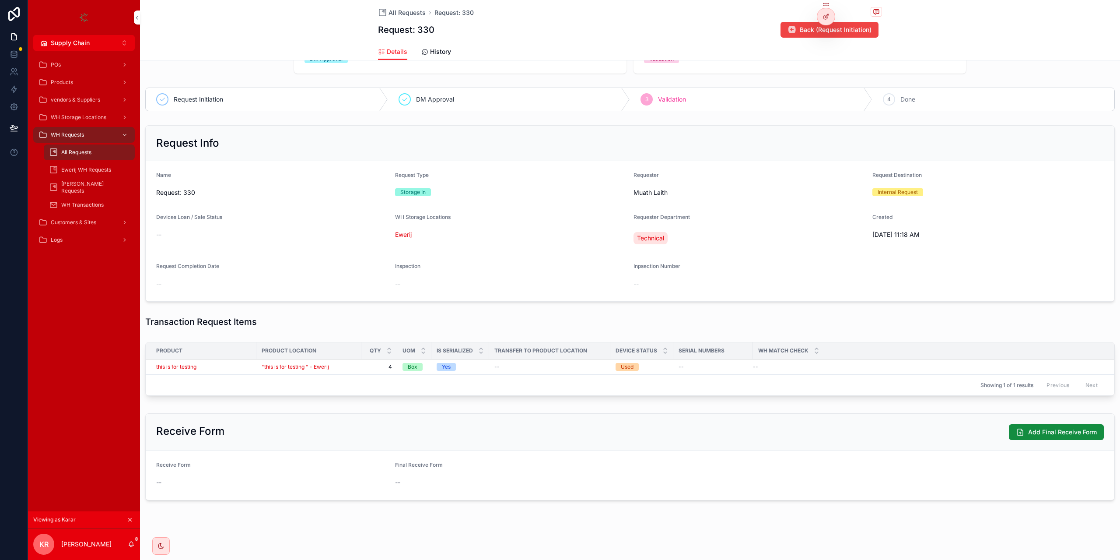
click at [360, 367] on td ""this is for testing " - Ewerij" at bounding box center [308, 366] width 105 height 15
click at [353, 367] on div ""this is for testing " - Ewerij" at bounding box center [309, 366] width 95 height 7
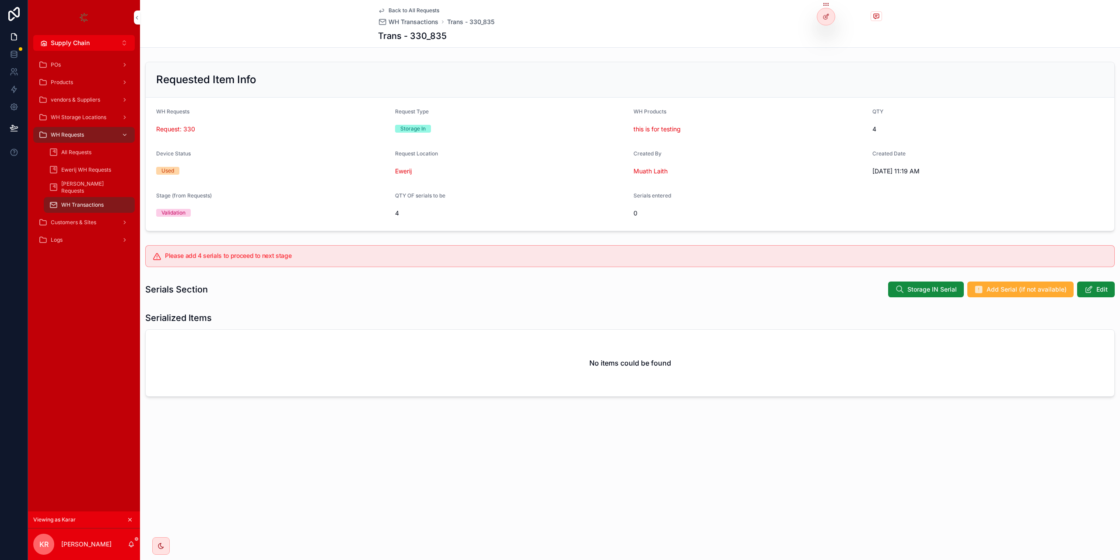
click at [1103, 291] on span "Edit" at bounding box center [1102, 289] width 11 height 9
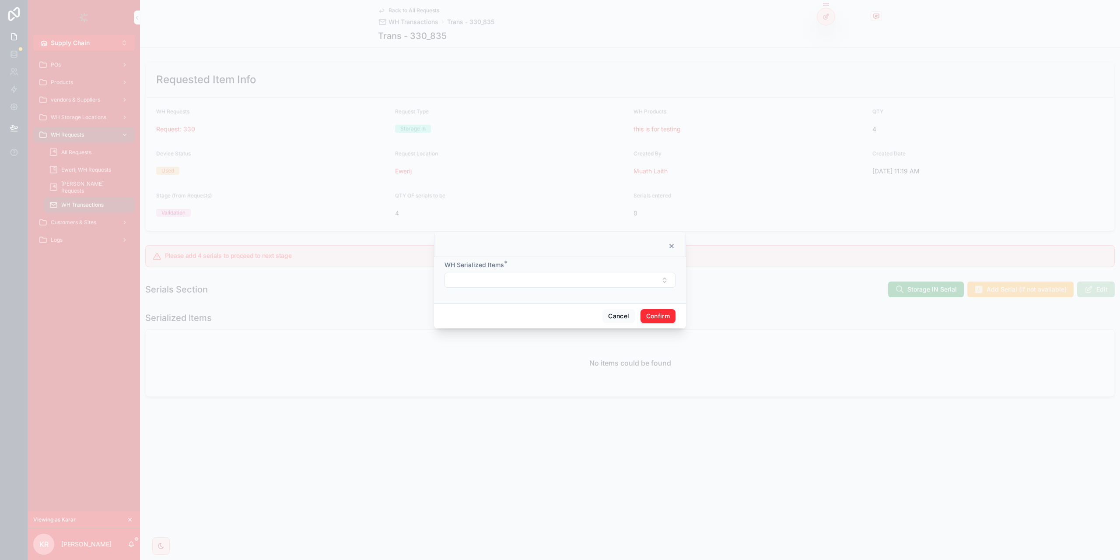
click at [506, 278] on button "Select Button" at bounding box center [560, 280] width 231 height 15
click at [567, 272] on div "WH Serialized Items *" at bounding box center [560, 273] width 231 height 27
click at [615, 315] on button "Cancel" at bounding box center [619, 316] width 32 height 14
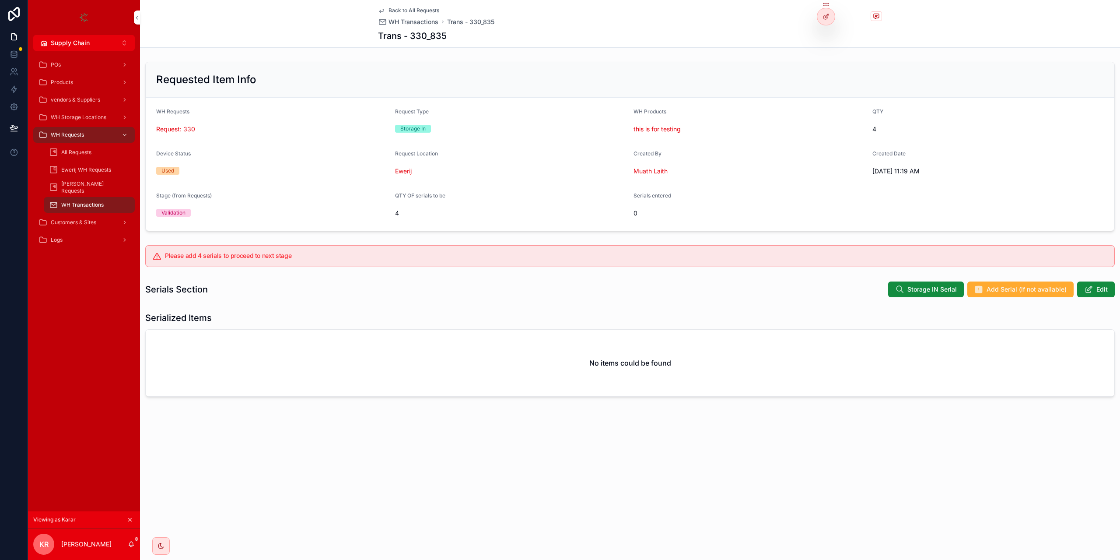
click at [821, 16] on div at bounding box center [827, 16] width 18 height 17
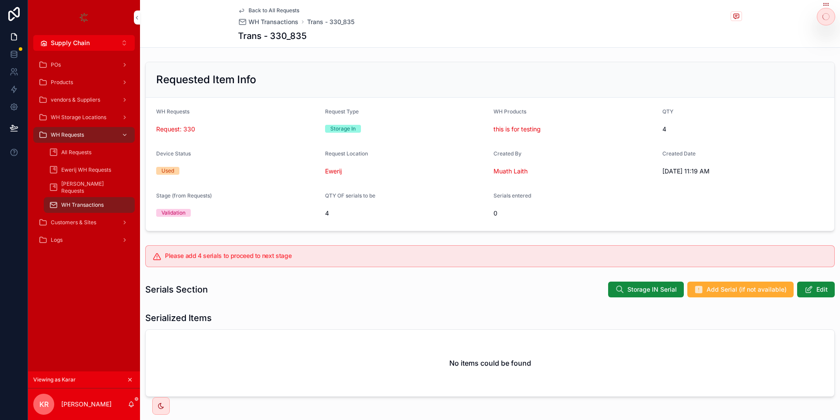
click at [481, 263] on div "Please add 4 serials to proceed to next stage" at bounding box center [490, 256] width 690 height 22
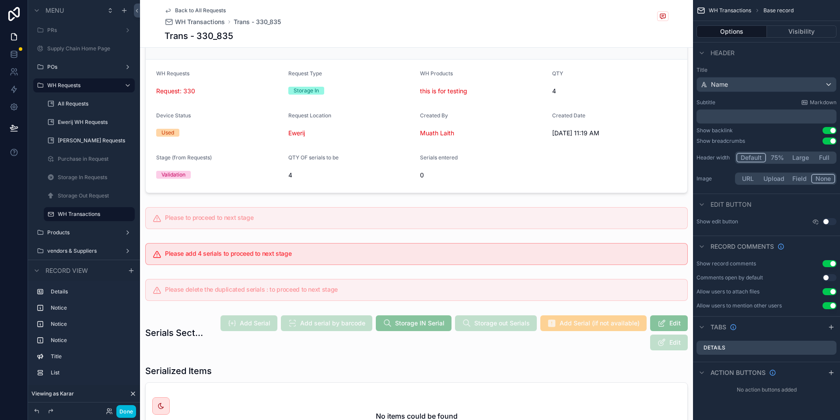
scroll to position [53, 0]
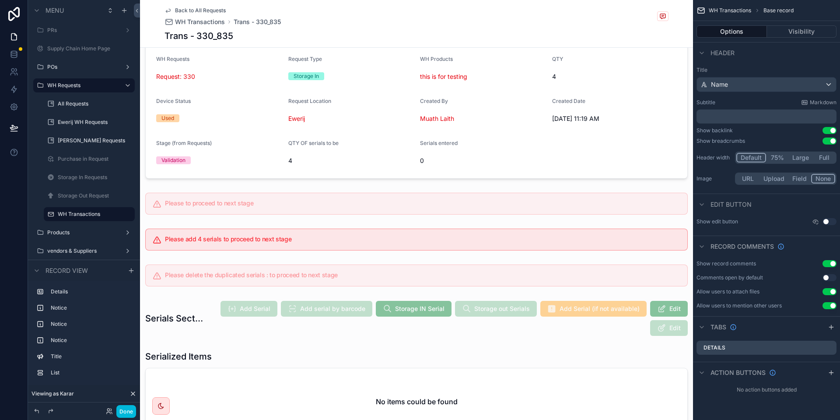
click at [636, 308] on div "scrollable content" at bounding box center [416, 318] width 553 height 43
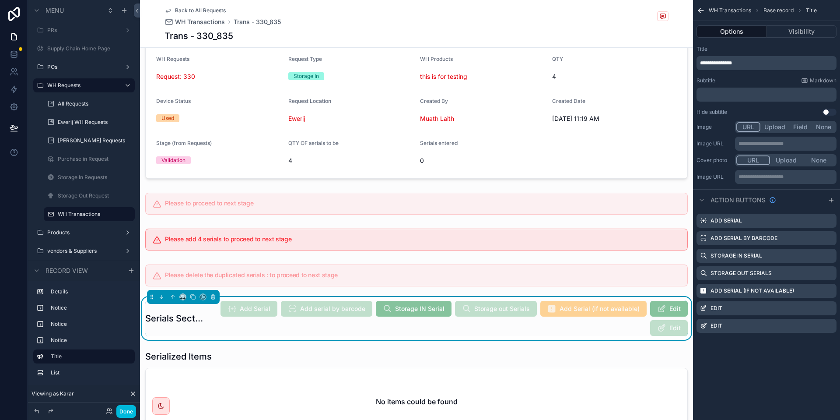
click at [0, 0] on icon "scrollable content" at bounding box center [0, 0] width 0 height 0
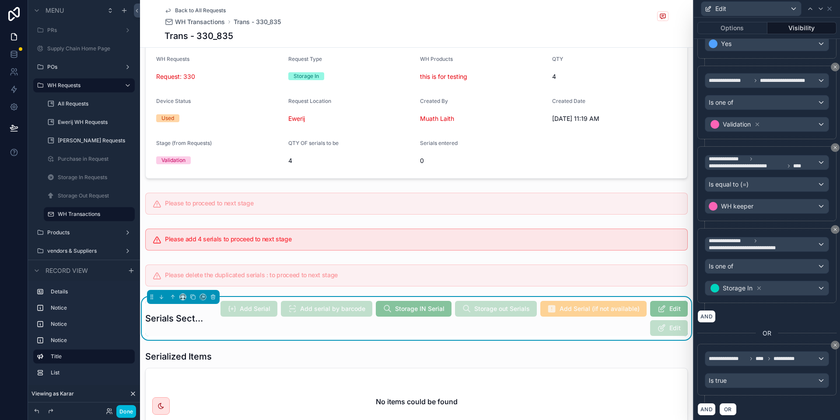
scroll to position [217, 0]
click at [832, 7] on icon at bounding box center [829, 8] width 7 height 7
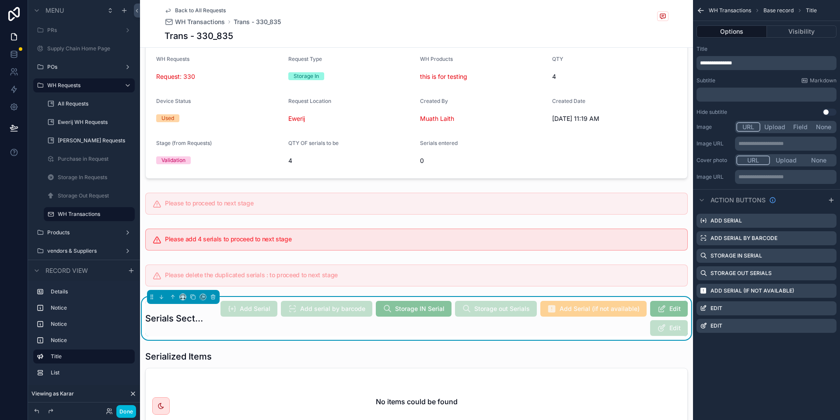
click at [833, 326] on div "Edit" at bounding box center [767, 326] width 140 height 14
click at [0, 0] on icon "scrollable content" at bounding box center [0, 0] width 0 height 0
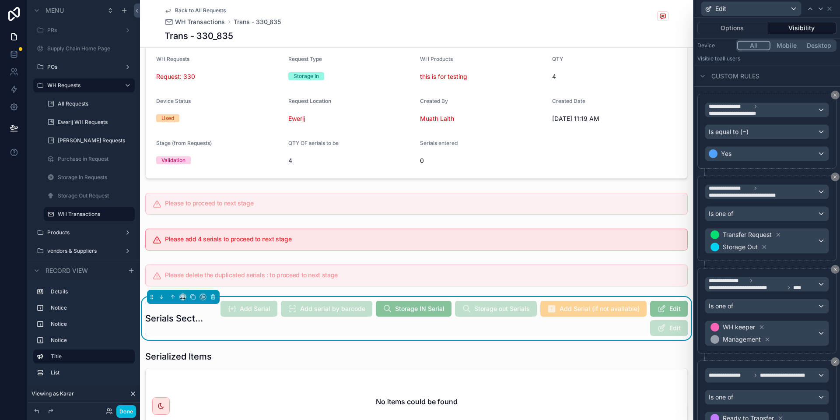
scroll to position [91, 0]
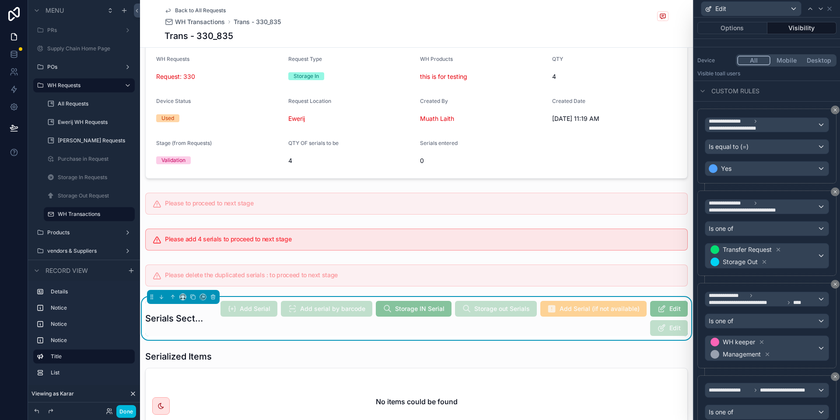
click at [833, 6] on div "Edit" at bounding box center [767, 8] width 139 height 17
click at [832, 7] on icon at bounding box center [829, 8] width 7 height 7
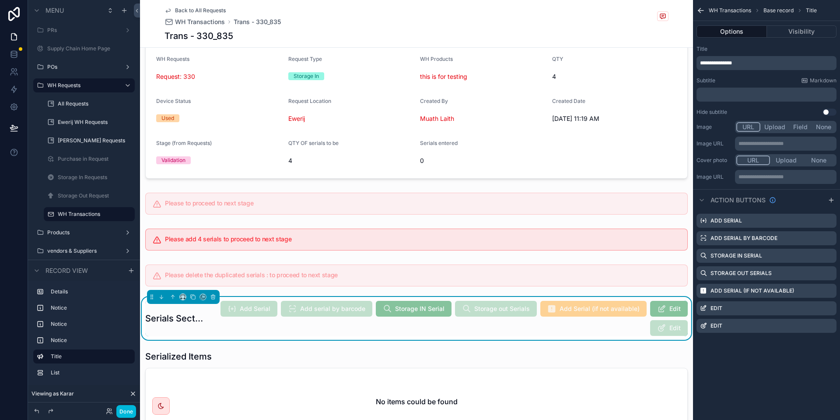
click at [0, 0] on icon "scrollable content" at bounding box center [0, 0] width 0 height 0
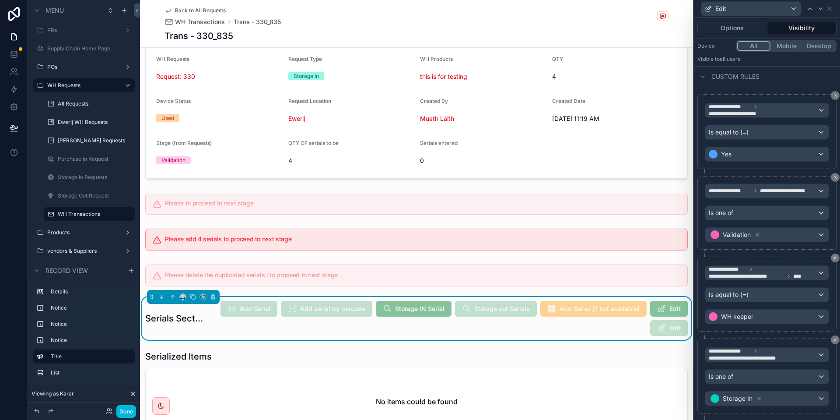
scroll to position [158, 0]
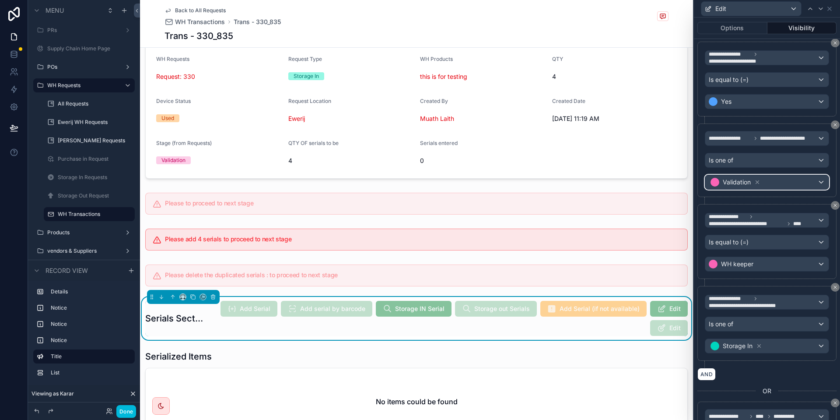
click at [772, 186] on div "Validation" at bounding box center [767, 182] width 123 height 14
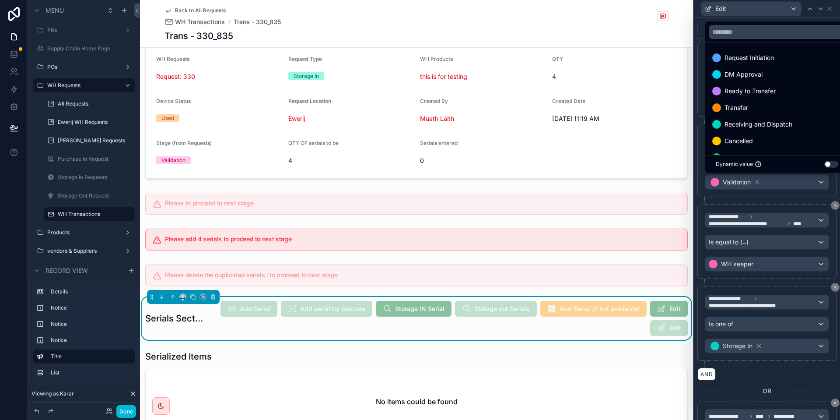
click at [779, 195] on div at bounding box center [767, 210] width 146 height 420
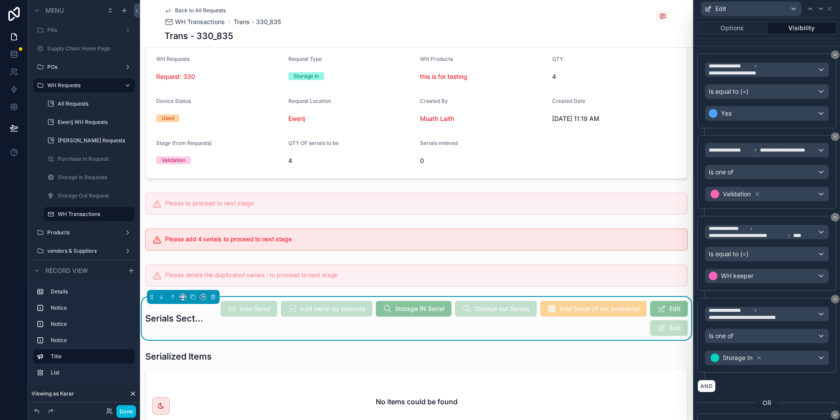
scroll to position [164, 0]
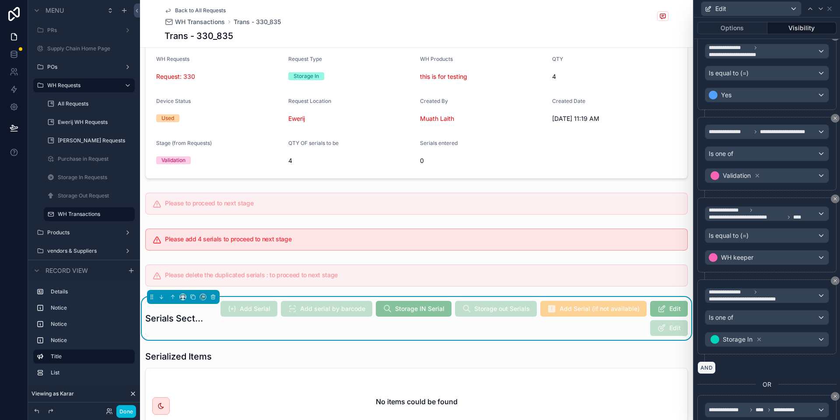
click at [703, 367] on button "AND" at bounding box center [707, 367] width 18 height 13
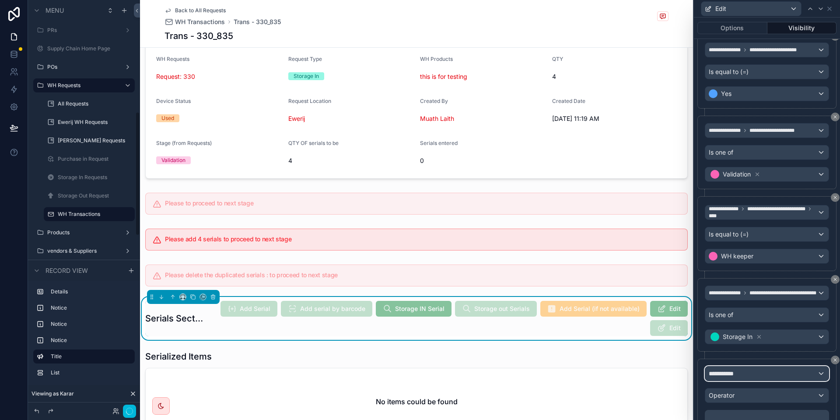
click at [753, 366] on div "**********" at bounding box center [767, 373] width 123 height 14
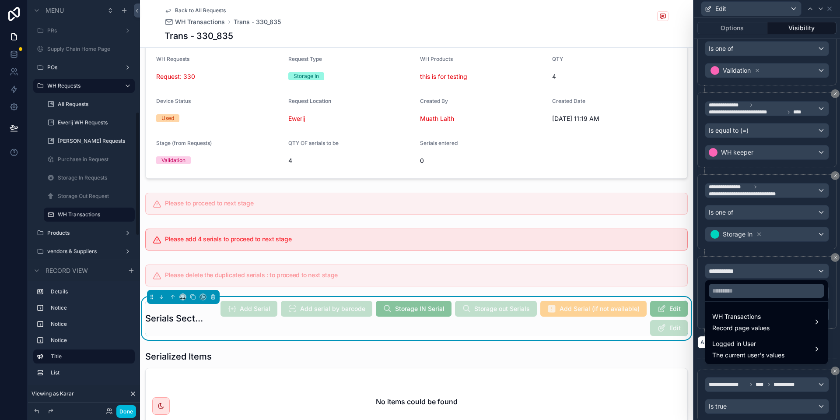
click at [753, 269] on div at bounding box center [767, 210] width 146 height 420
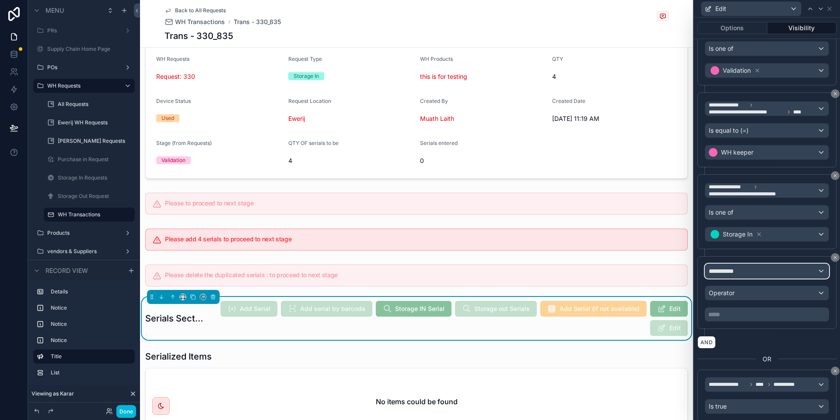
click at [753, 269] on div "**********" at bounding box center [767, 271] width 123 height 14
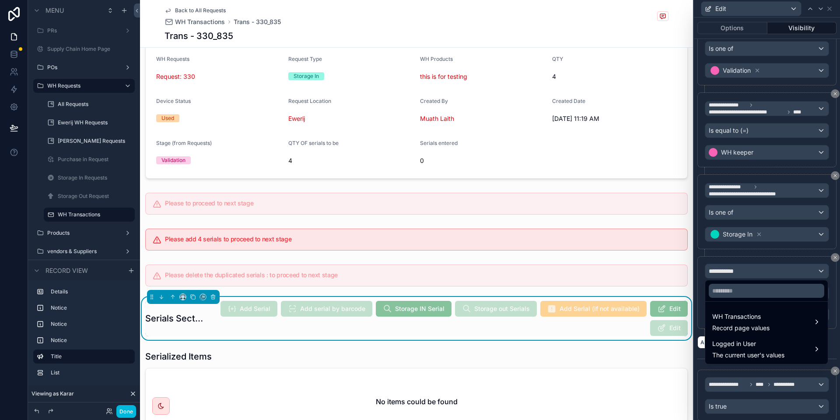
click at [745, 323] on div "WH Transactions Record page values" at bounding box center [741, 321] width 57 height 21
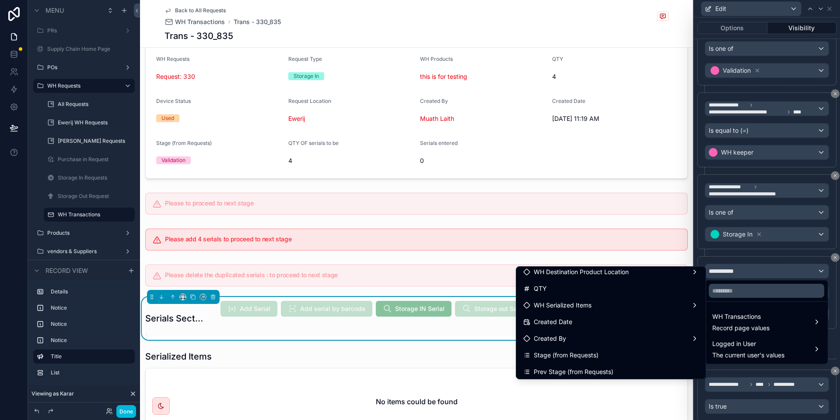
scroll to position [134, 0]
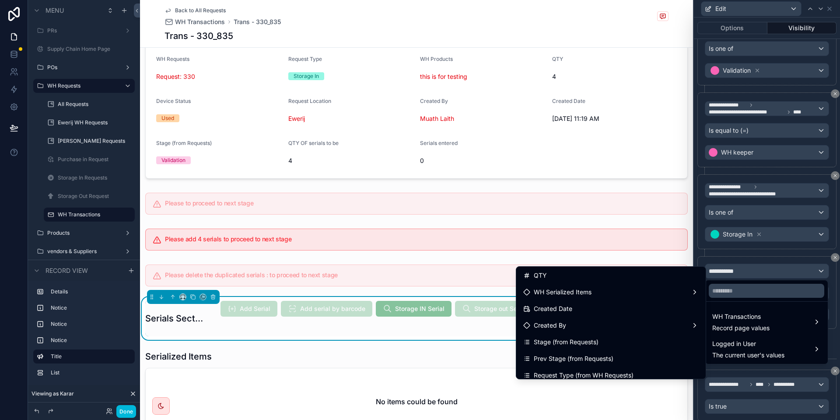
click at [612, 291] on div "WH Serialized Items" at bounding box center [611, 292] width 176 height 11
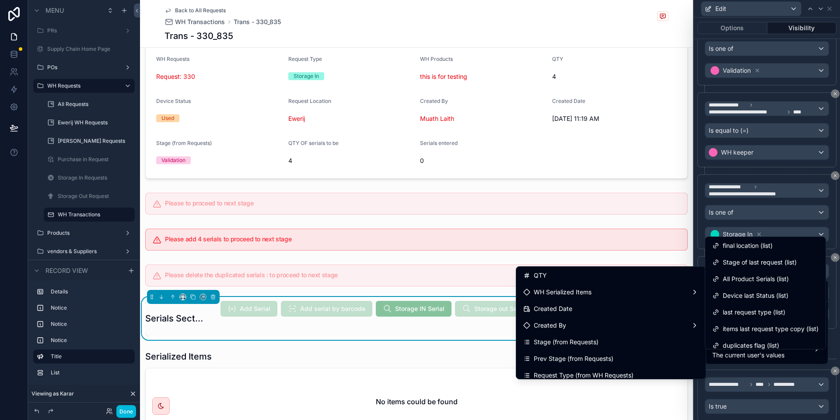
scroll to position [0, 0]
click at [739, 246] on span "id (list)" at bounding box center [732, 246] width 19 height 11
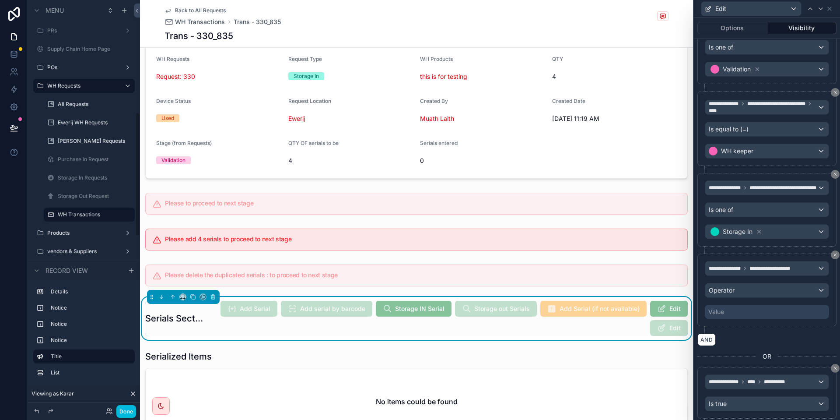
scroll to position [369, 0]
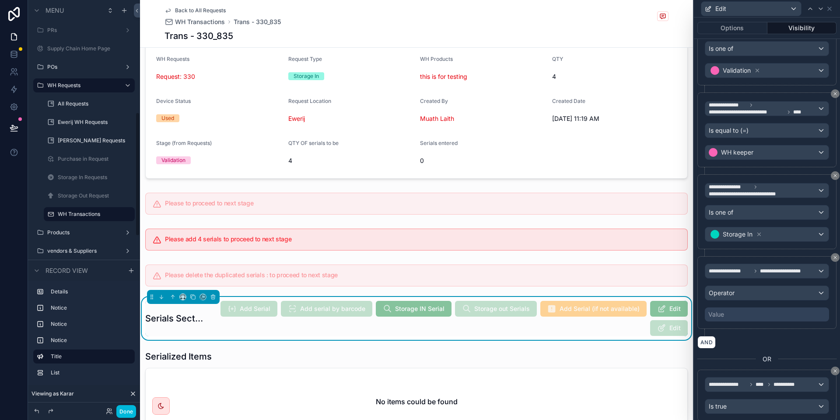
click at [753, 314] on div "Value" at bounding box center [767, 314] width 124 height 14
click at [758, 290] on div "Operator" at bounding box center [767, 293] width 123 height 14
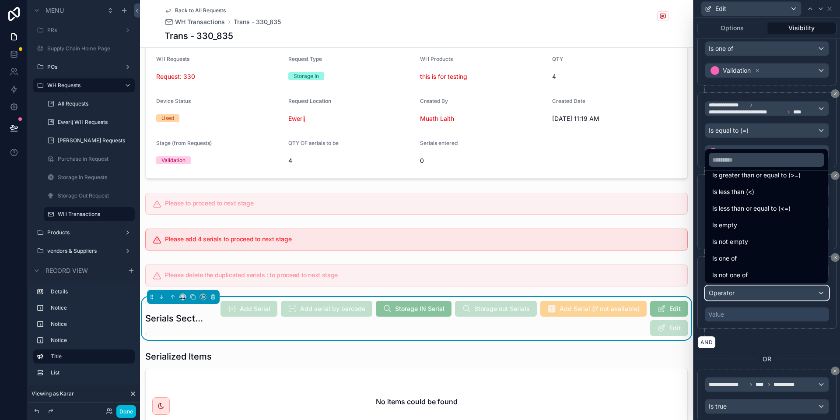
scroll to position [62, 0]
click at [769, 243] on div "Is not empty" at bounding box center [767, 240] width 109 height 11
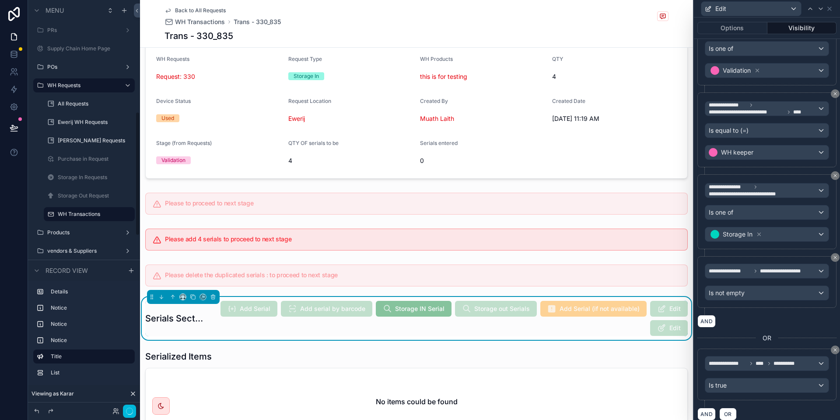
scroll to position [369, 0]
click at [123, 415] on button "Done" at bounding box center [126, 411] width 20 height 13
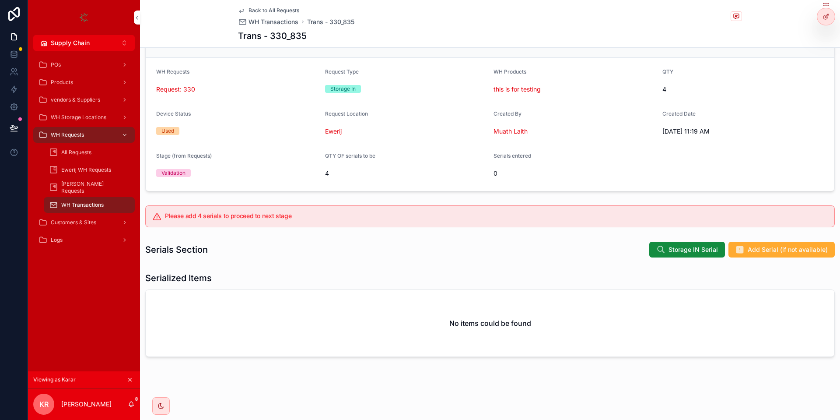
scroll to position [40, 0]
click at [689, 258] on div "Serials Section Storage IN Serial Add Serial (if not available)" at bounding box center [490, 250] width 700 height 24
click at [688, 253] on span "Storage IN Serial" at bounding box center [693, 249] width 49 height 9
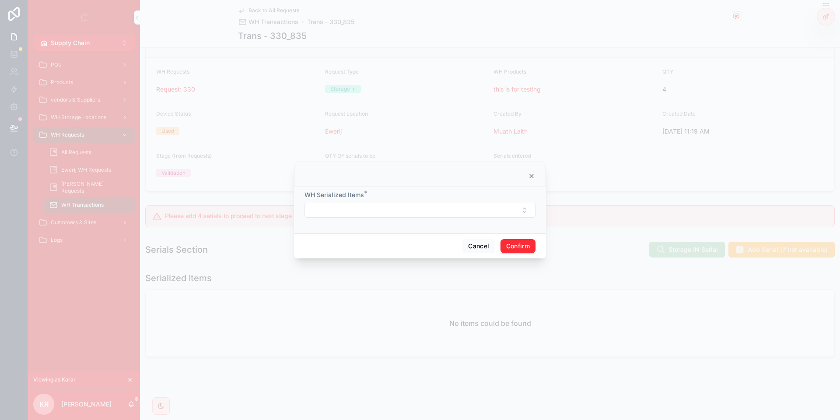
click at [474, 255] on div "Cancel Confirm" at bounding box center [420, 245] width 252 height 25
click at [474, 246] on button "Cancel" at bounding box center [479, 246] width 32 height 14
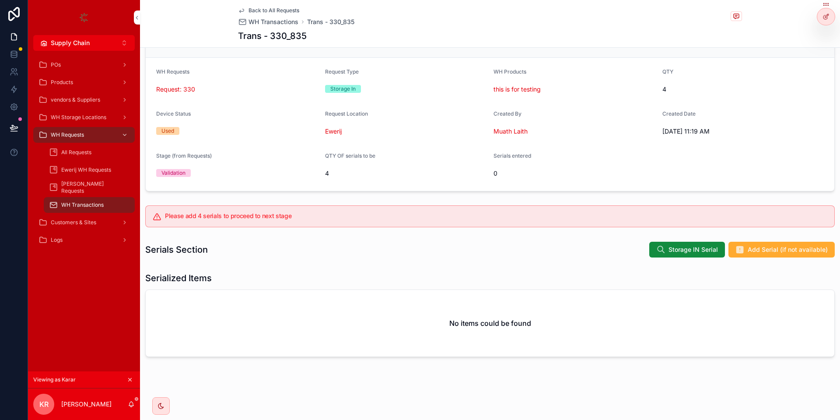
click at [665, 247] on icon "scrollable content" at bounding box center [660, 249] width 9 height 9
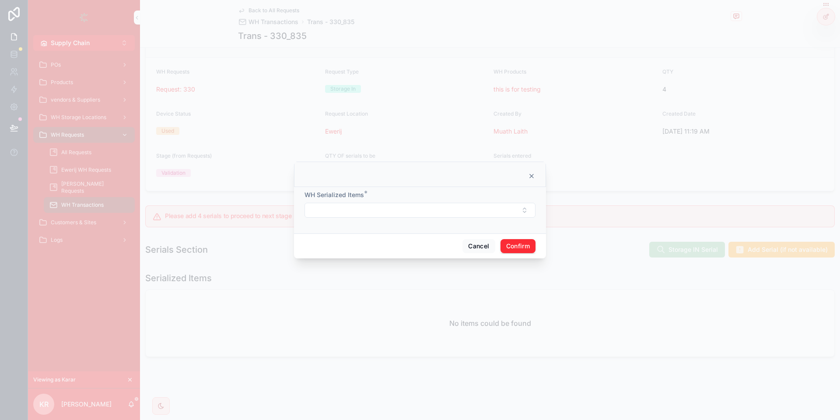
click at [412, 203] on div "WH Serialized Items *" at bounding box center [420, 203] width 231 height 27
click at [411, 204] on button "Select Button" at bounding box center [420, 210] width 231 height 15
click at [318, 210] on button "Select Button" at bounding box center [420, 210] width 231 height 15
click at [527, 177] on div at bounding box center [420, 175] width 230 height 7
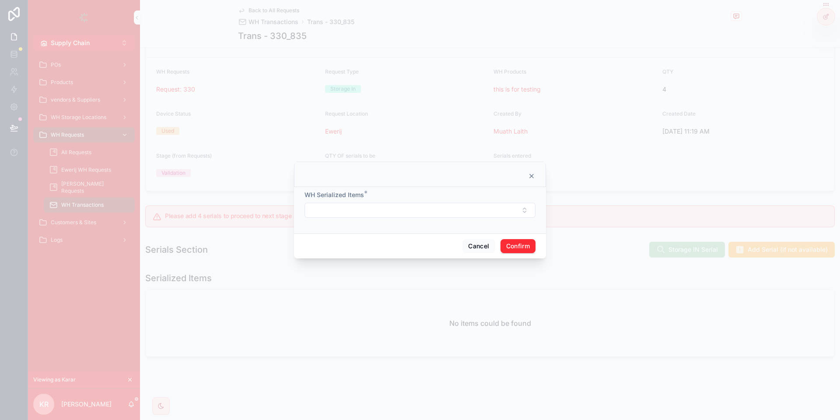
click at [530, 176] on icon at bounding box center [531, 175] width 7 height 7
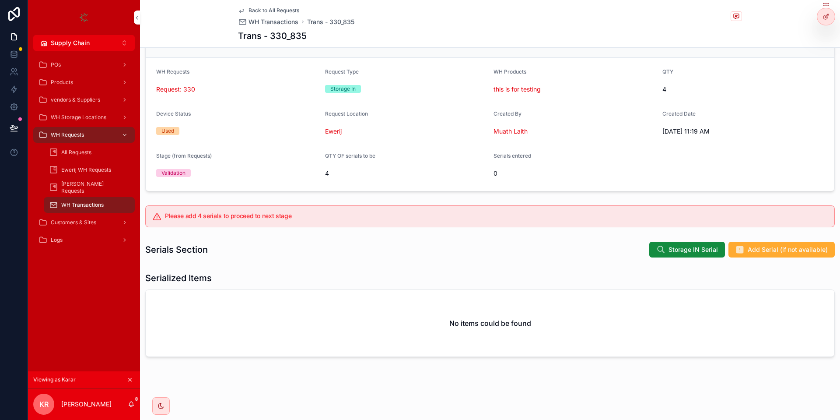
click at [667, 245] on button "Storage IN Serial" at bounding box center [687, 250] width 76 height 16
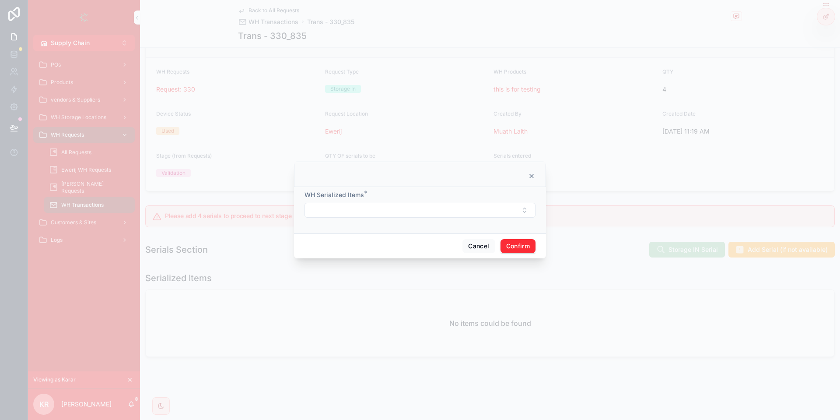
click at [379, 206] on button "Select Button" at bounding box center [420, 210] width 231 height 15
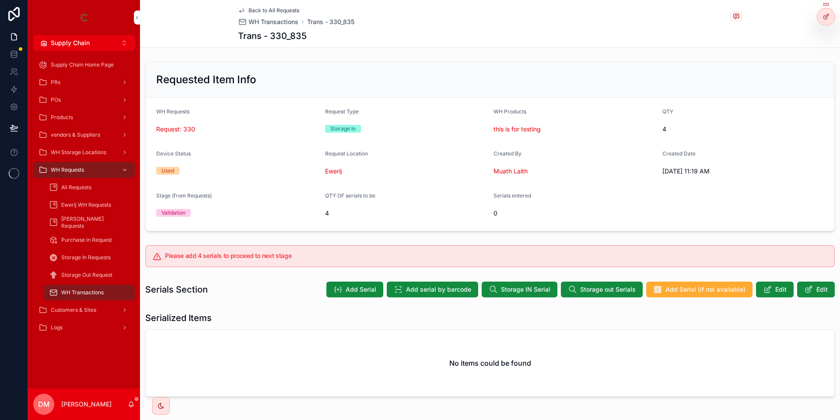
click at [95, 274] on span "Storage Out Request" at bounding box center [86, 274] width 51 height 7
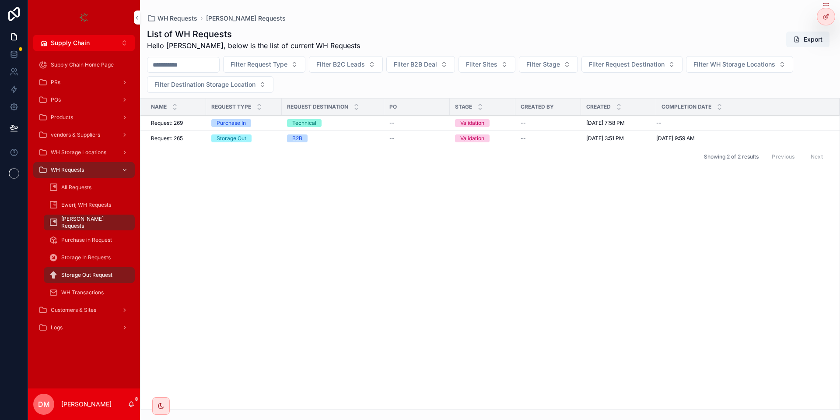
click at [116, 233] on div "Purchase in Request" at bounding box center [89, 240] width 81 height 14
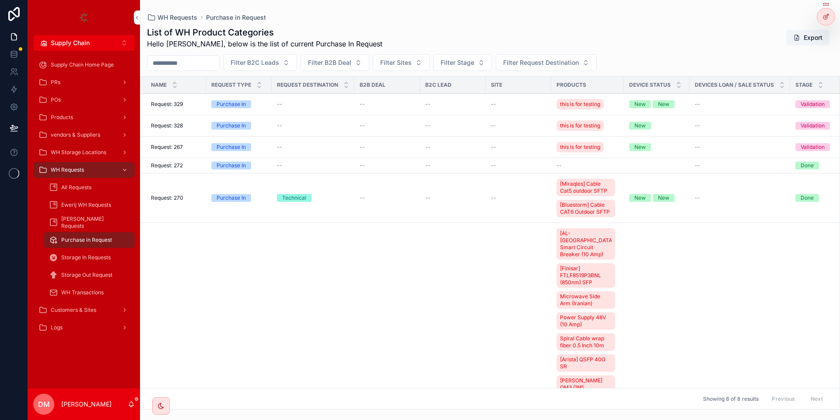
click at [100, 271] on span "Storage Out Request" at bounding box center [86, 274] width 51 height 7
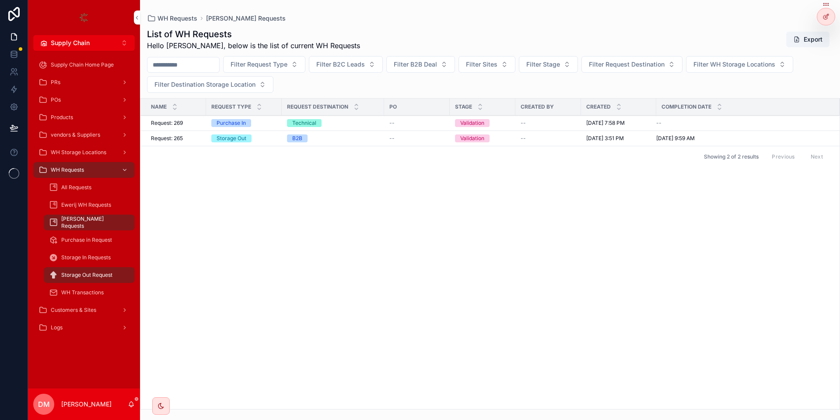
click at [823, 14] on icon at bounding box center [826, 16] width 7 height 7
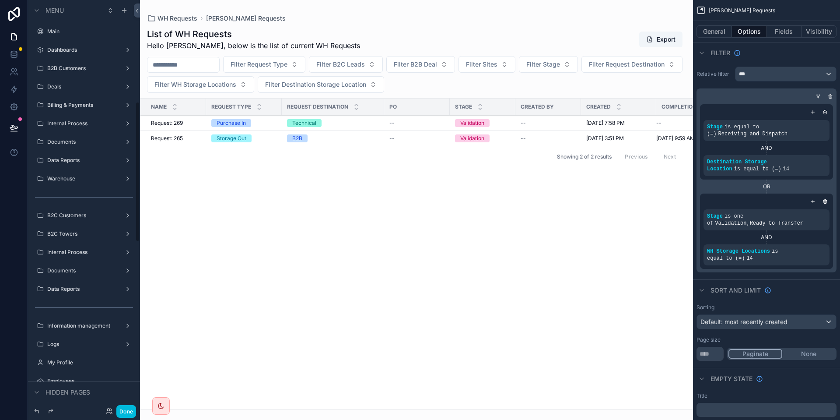
scroll to position [295, 0]
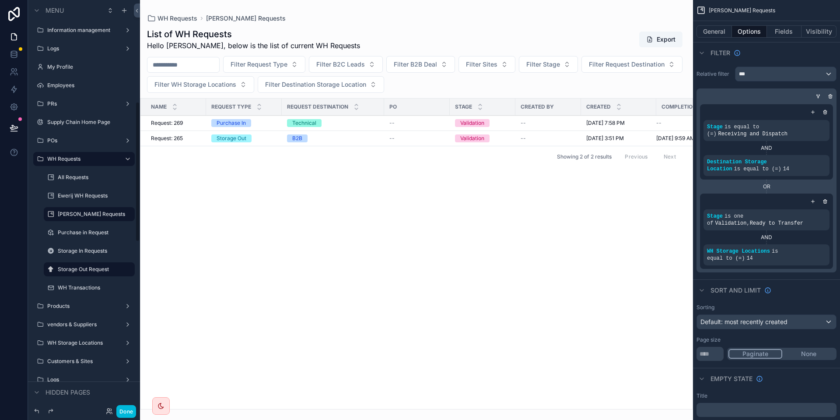
click at [89, 271] on label "Storage Out Request" at bounding box center [94, 269] width 72 height 7
click at [88, 269] on label "Storage Out Request" at bounding box center [94, 269] width 72 height 7
click at [85, 208] on div "[PERSON_NAME] Requests" at bounding box center [90, 214] width 88 height 14
click at [84, 203] on div "Ewerij WH Requests" at bounding box center [90, 196] width 102 height 16
click at [84, 196] on label "Ewerij WH Requests" at bounding box center [94, 195] width 72 height 7
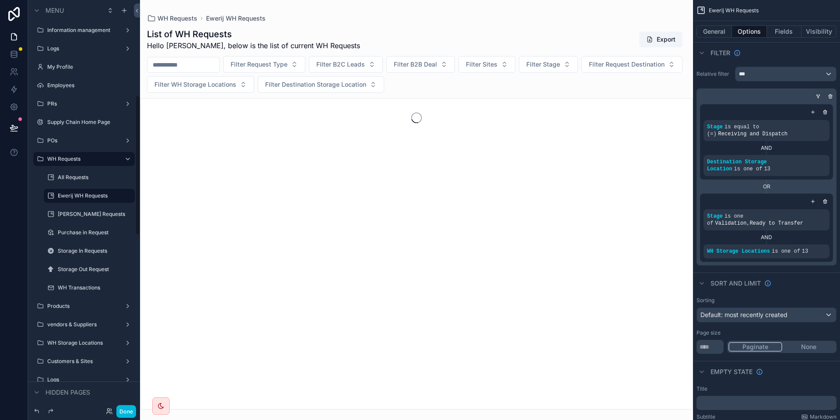
scroll to position [277, 0]
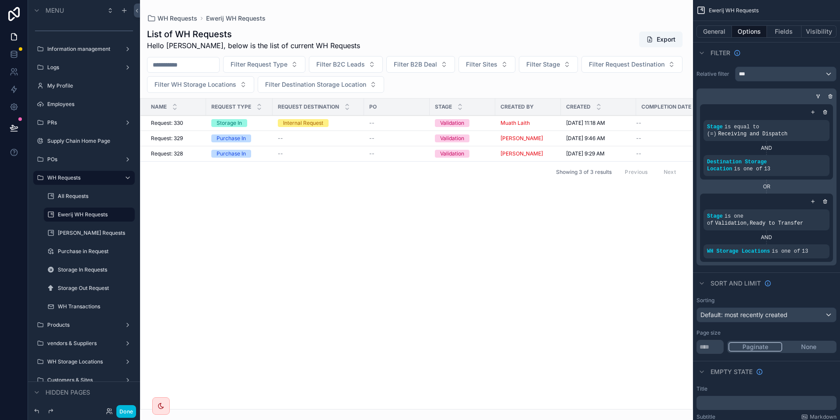
click at [78, 250] on label "Purchase in Request" at bounding box center [94, 251] width 72 height 7
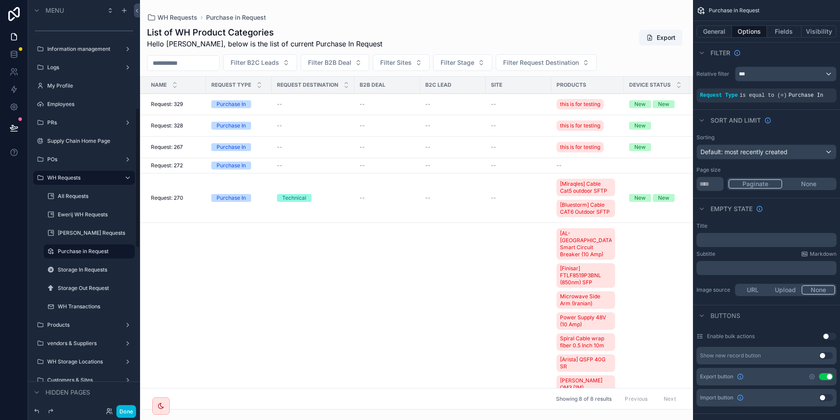
scroll to position [314, 0]
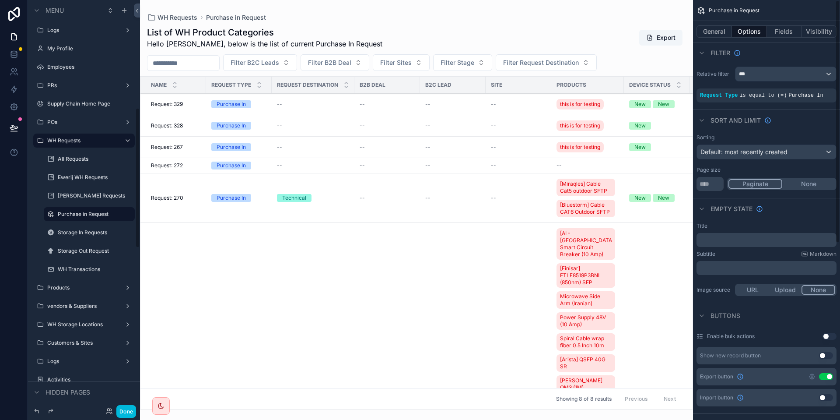
click at [79, 231] on label "Storage In Requests" at bounding box center [94, 232] width 72 height 7
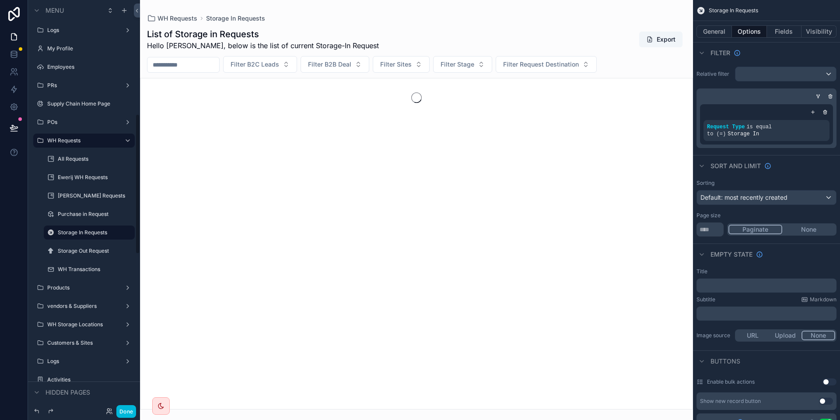
scroll to position [332, 0]
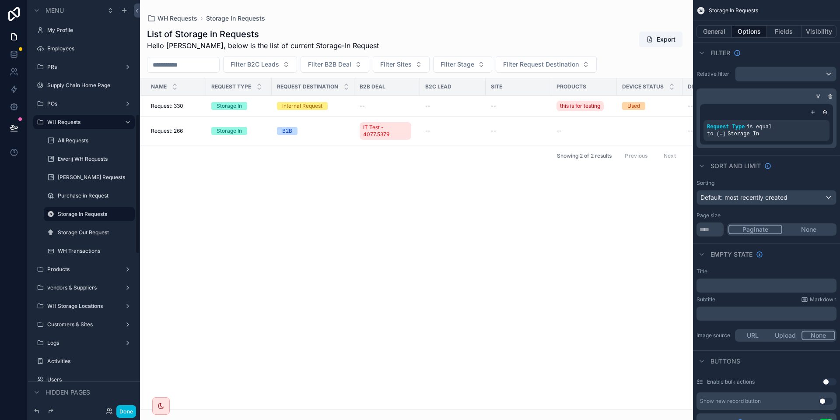
click at [72, 235] on label "Storage Out Request" at bounding box center [94, 232] width 72 height 7
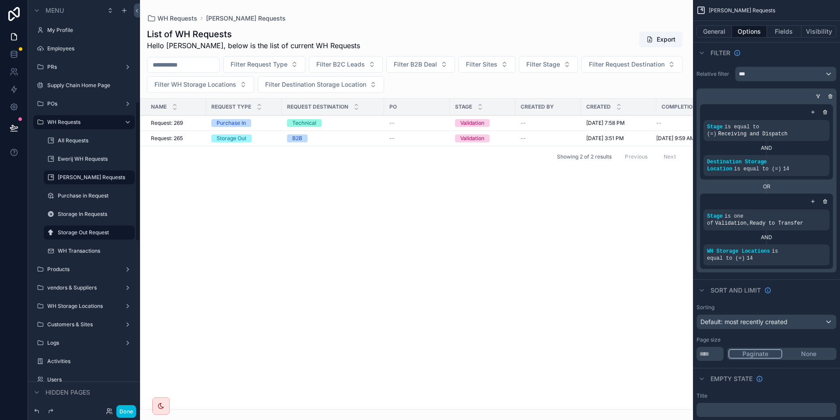
scroll to position [295, 0]
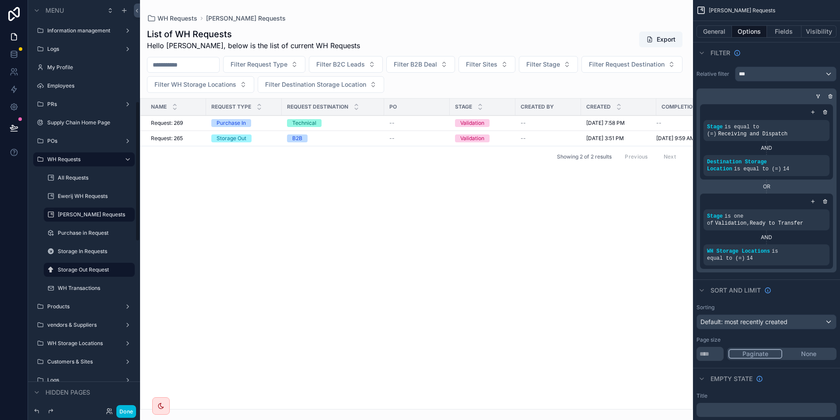
click at [0, 0] on icon "scrollable content" at bounding box center [0, 0] width 0 height 0
click at [171, 292] on span "Remove" at bounding box center [167, 291] width 23 height 9
click at [86, 271] on label "WH Transactions" at bounding box center [94, 269] width 72 height 7
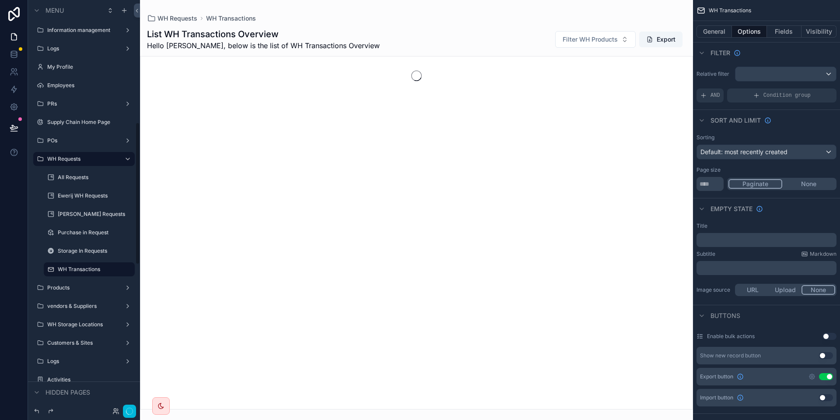
scroll to position [351, 0]
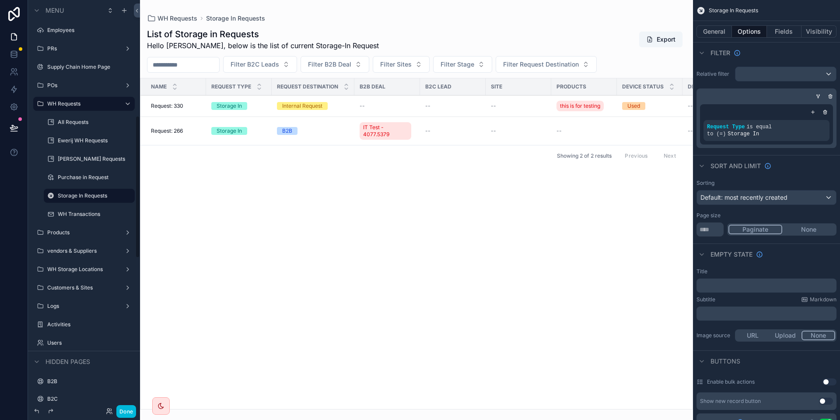
scroll to position [332, 0]
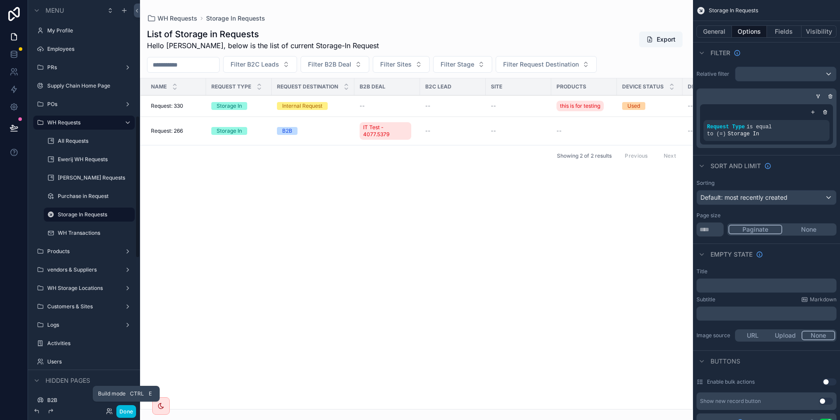
click at [125, 409] on button "Done" at bounding box center [126, 411] width 20 height 13
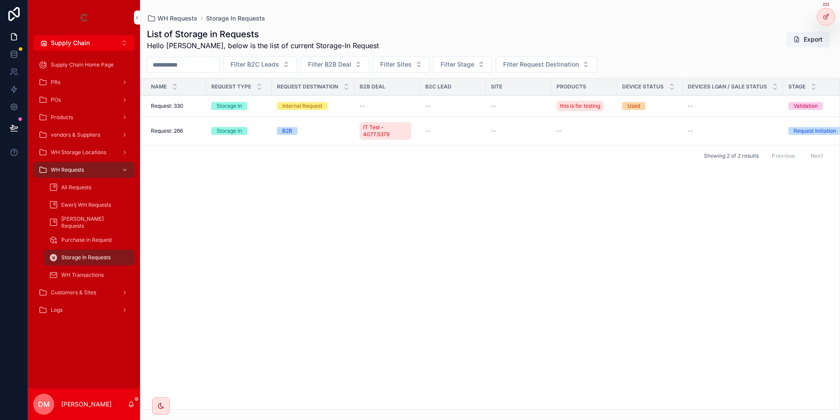
click at [80, 218] on div "Basra WH Requests" at bounding box center [89, 222] width 81 height 14
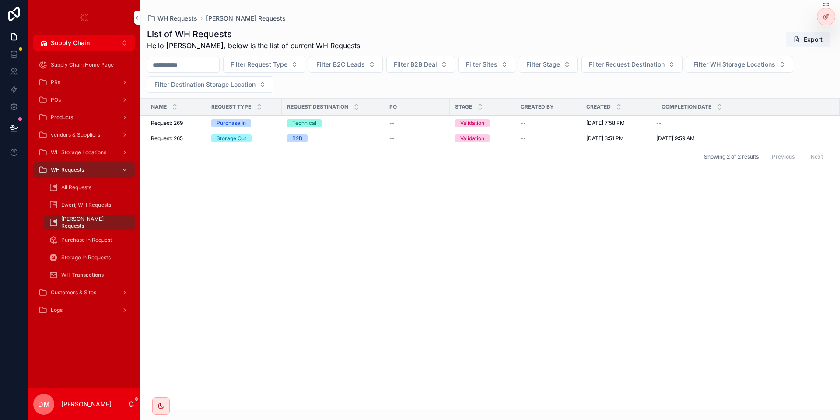
click at [98, 185] on div "All Requests" at bounding box center [89, 187] width 81 height 14
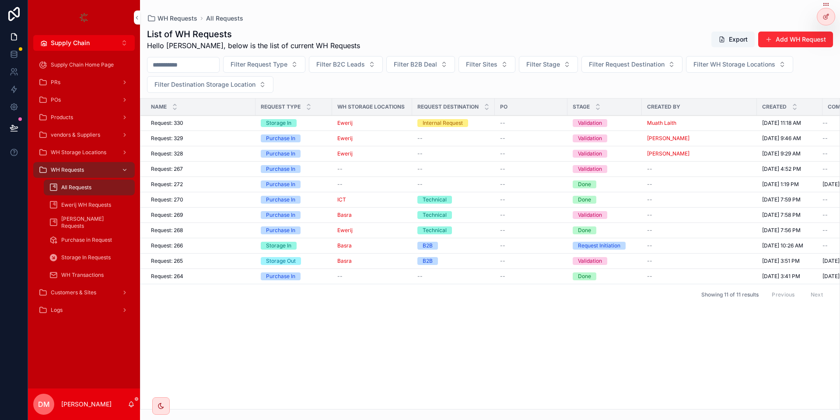
click at [244, 138] on div "Request: 329 Request: 329" at bounding box center [200, 138] width 99 height 7
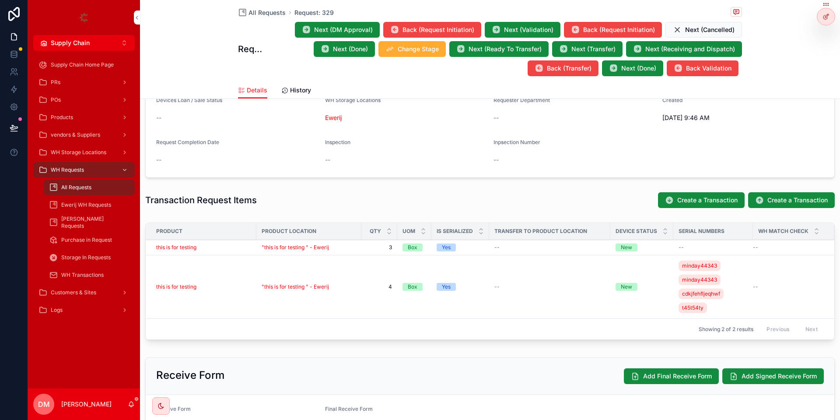
scroll to position [263, 0]
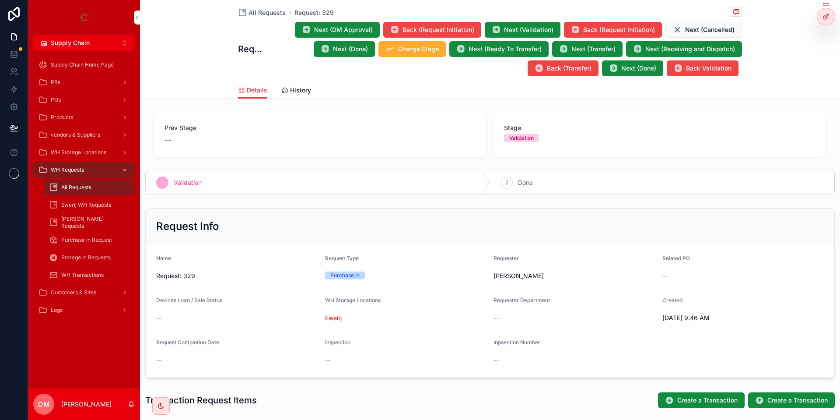
scroll to position [269, 0]
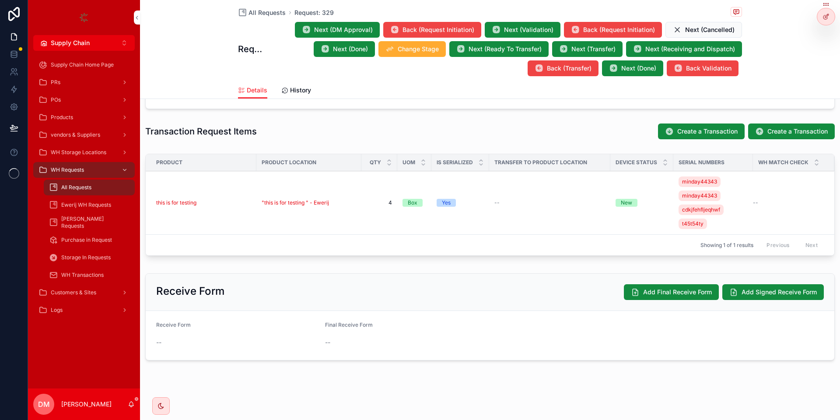
click at [214, 203] on div "this is for testing" at bounding box center [203, 202] width 95 height 7
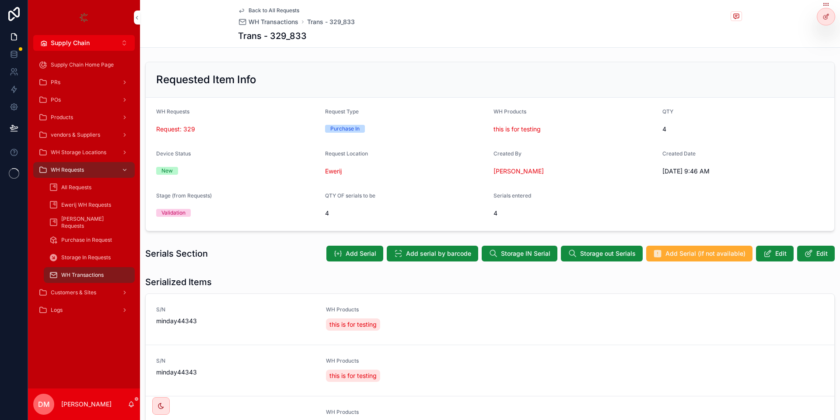
scroll to position [158, 0]
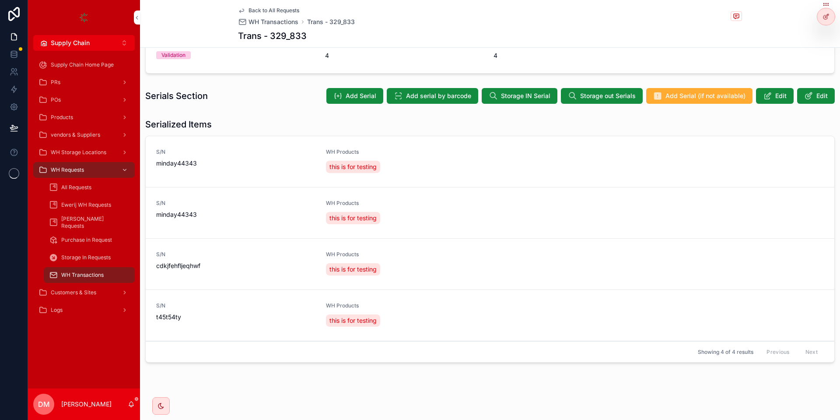
click at [0, 0] on icon "scrollable content" at bounding box center [0, 0] width 0 height 0
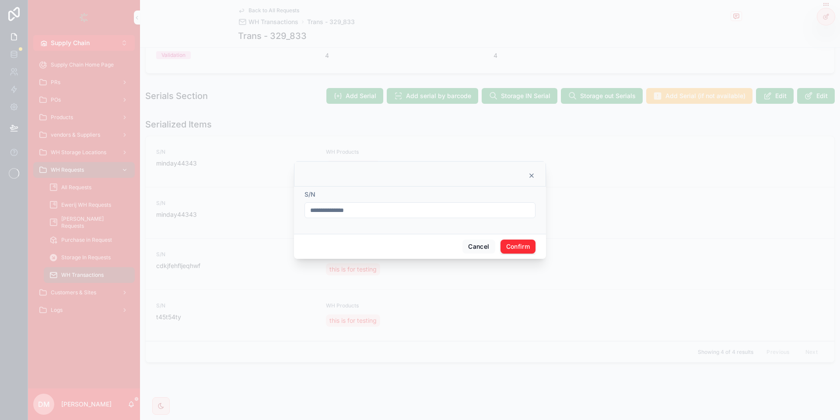
click at [372, 210] on input "**********" at bounding box center [420, 210] width 230 height 12
click at [356, 209] on input "*******" at bounding box center [420, 210] width 230 height 12
type input "*******"
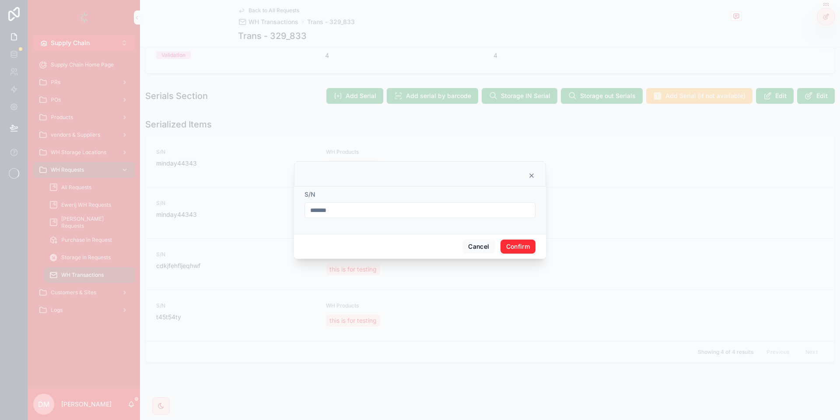
click at [513, 244] on button "Confirm" at bounding box center [518, 246] width 35 height 14
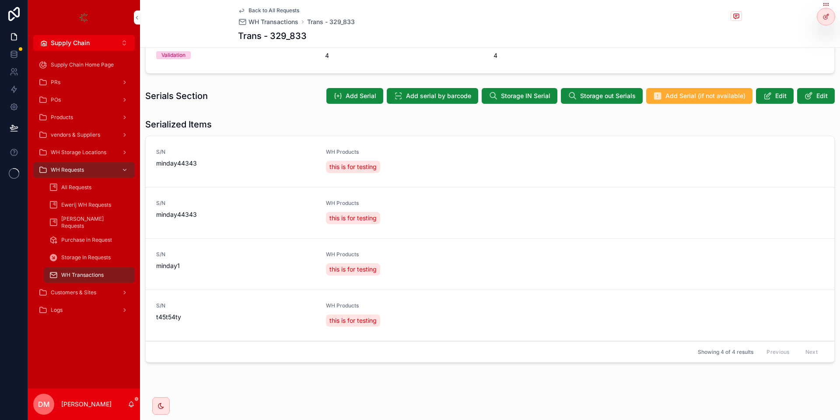
click at [0, 0] on button "Delete" at bounding box center [0, 0] width 0 height 0
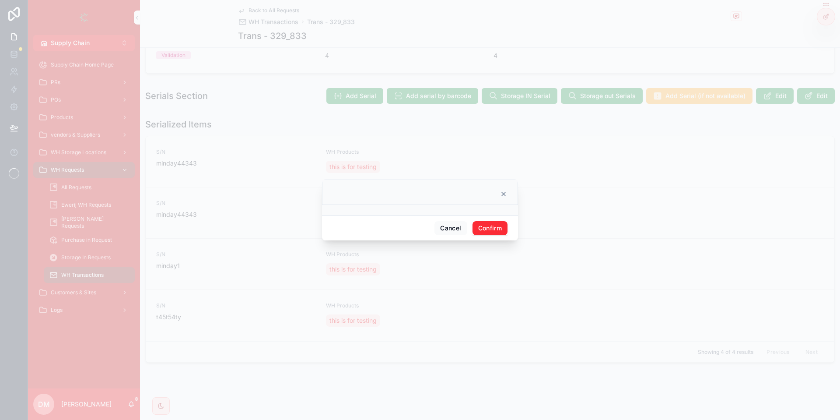
click at [500, 226] on button "Confirm" at bounding box center [490, 228] width 35 height 14
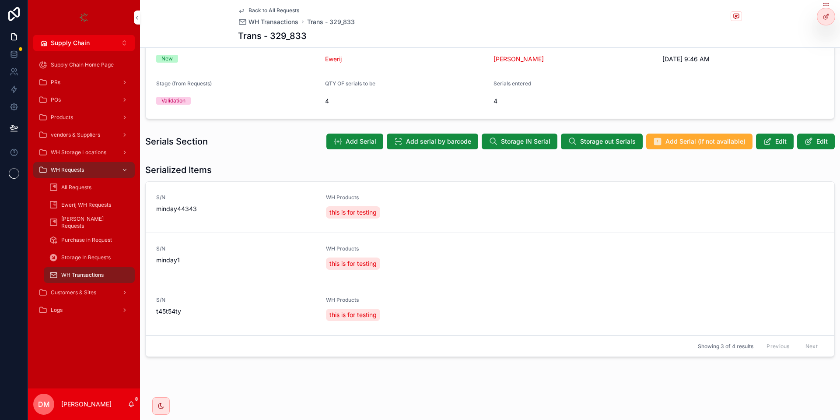
scroll to position [112, 0]
click at [0, 0] on button "Edit" at bounding box center [0, 0] width 0 height 0
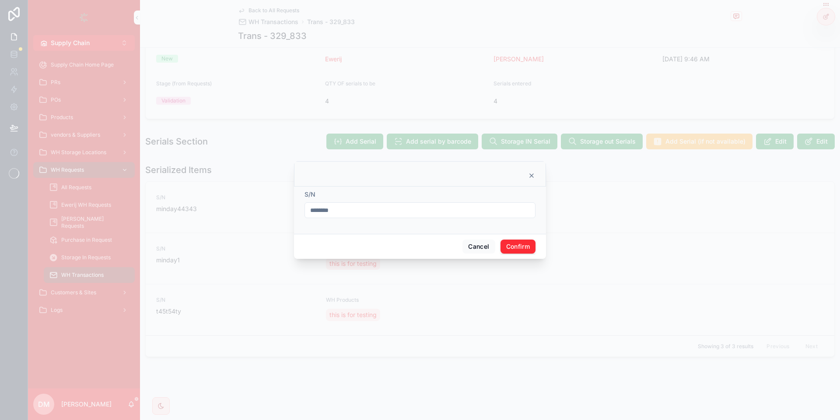
click at [330, 212] on input "********" at bounding box center [420, 210] width 230 height 12
type input "*******"
click at [528, 242] on button "Confirm" at bounding box center [518, 246] width 35 height 14
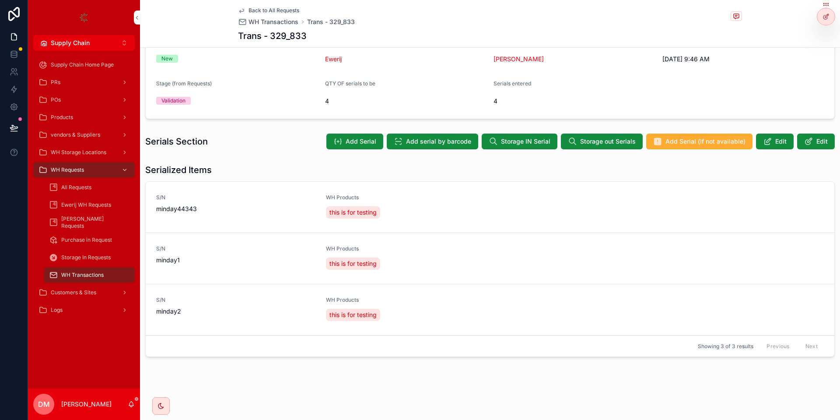
click at [0, 0] on button "Edit" at bounding box center [0, 0] width 0 height 0
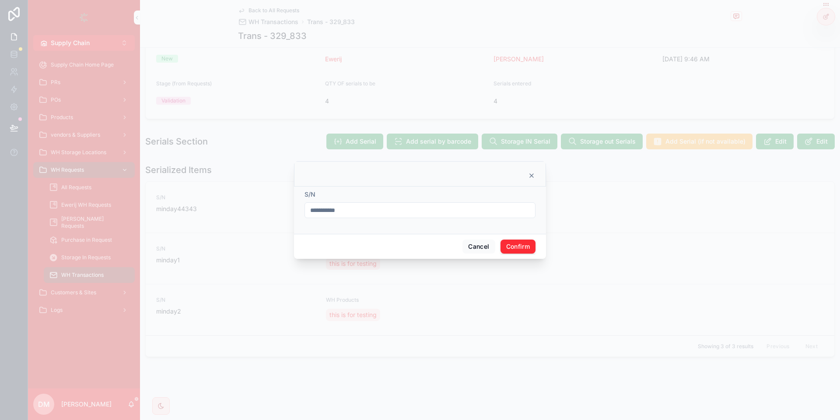
click at [392, 221] on form "**********" at bounding box center [420, 208] width 231 height 37
click at [389, 216] on div "**********" at bounding box center [420, 210] width 231 height 16
click at [388, 215] on input "**********" at bounding box center [420, 210] width 230 height 12
click at [386, 212] on input "**********" at bounding box center [420, 210] width 230 height 12
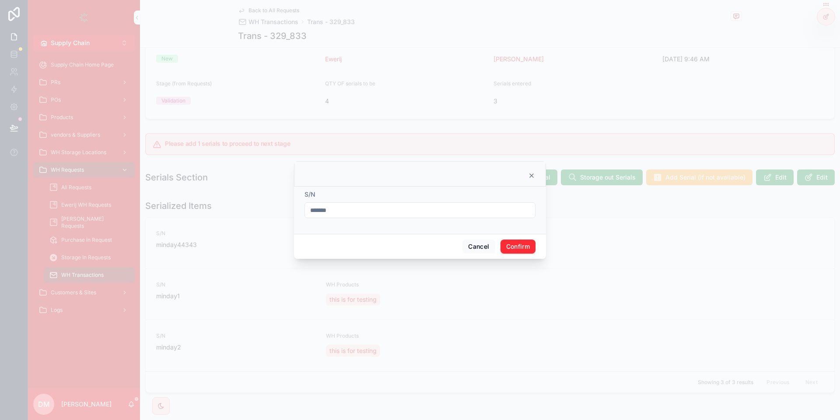
type input "*******"
click at [514, 245] on button "Confirm" at bounding box center [518, 246] width 35 height 14
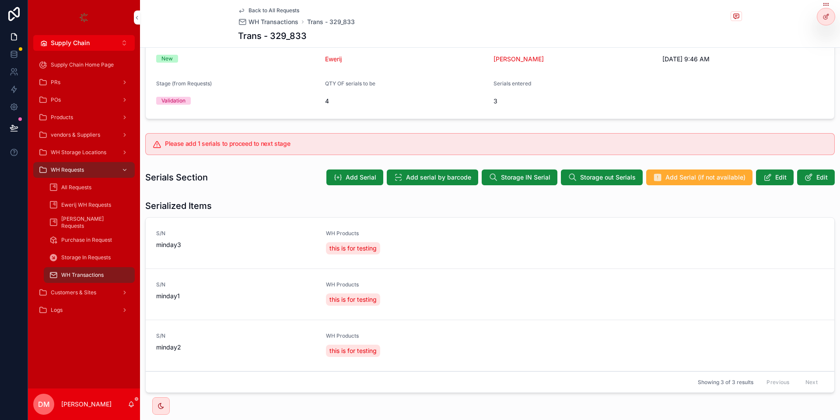
click at [354, 179] on span "Add Serial" at bounding box center [361, 177] width 31 height 9
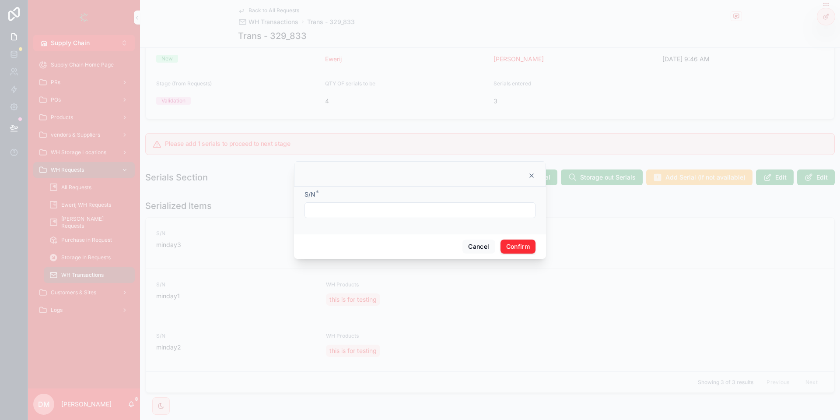
click at [370, 207] on input "text" at bounding box center [420, 210] width 230 height 12
type input "*******"
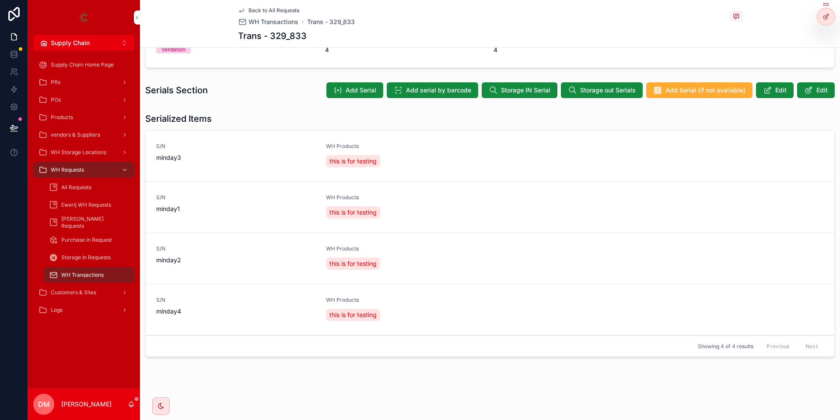
scroll to position [0, 0]
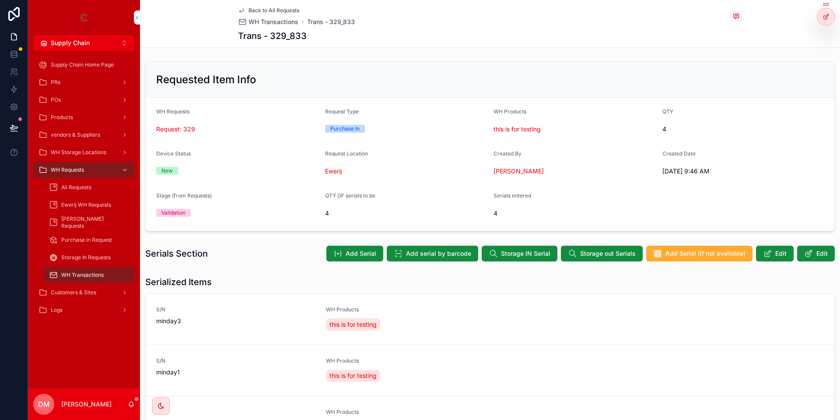
click at [275, 9] on span "Back to All Requests" at bounding box center [274, 10] width 51 height 7
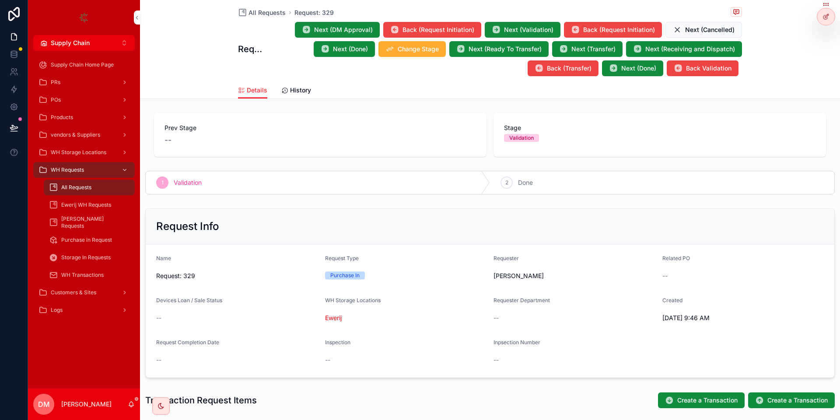
click at [341, 53] on span "Next (Done)" at bounding box center [350, 49] width 35 height 9
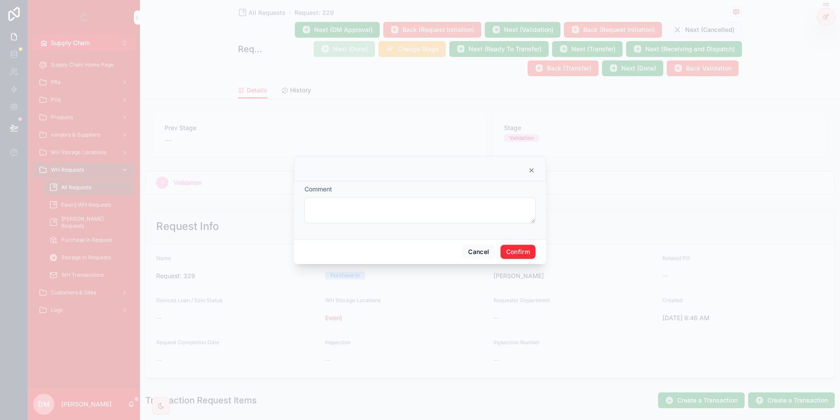
click at [517, 249] on button "Confirm" at bounding box center [518, 252] width 35 height 14
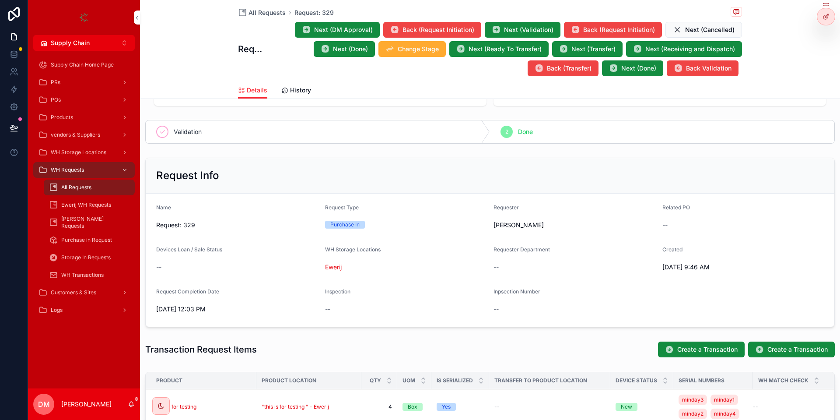
scroll to position [236, 0]
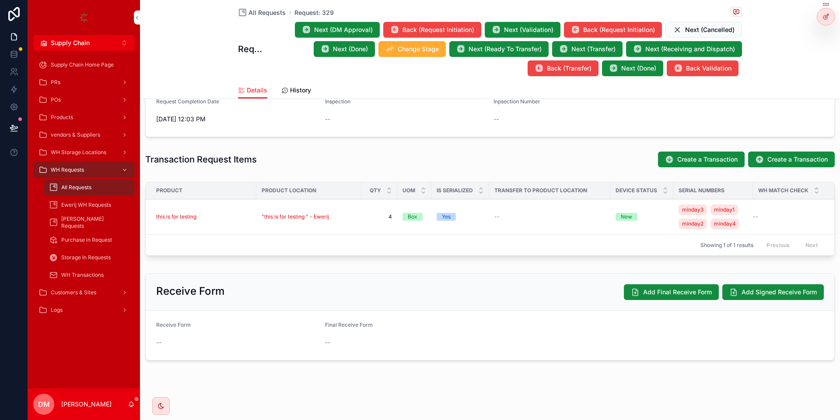
click at [229, 218] on div "this is for testing" at bounding box center [203, 216] width 95 height 7
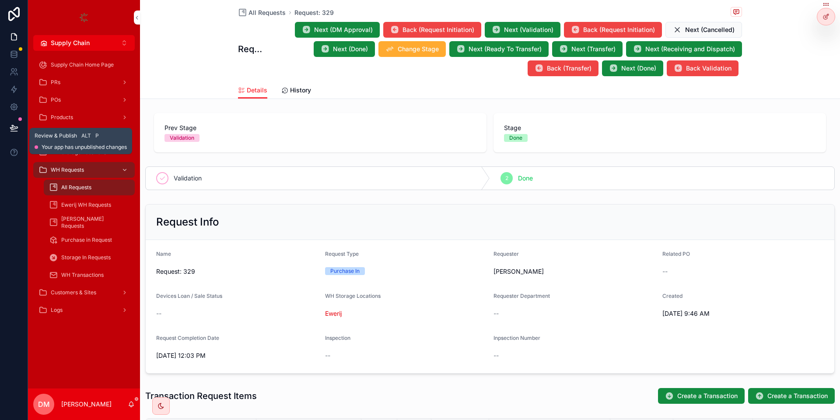
click at [5, 125] on button at bounding box center [13, 128] width 19 height 25
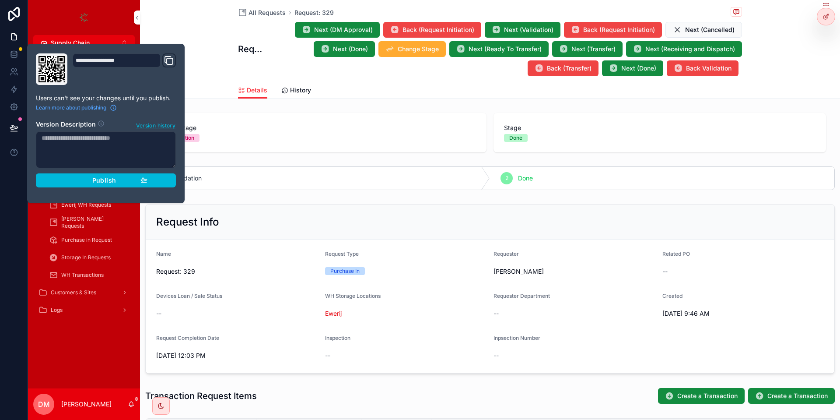
click at [157, 189] on div "**********" at bounding box center [105, 123] width 147 height 140
click at [131, 187] on button "Publish" at bounding box center [106, 180] width 140 height 14
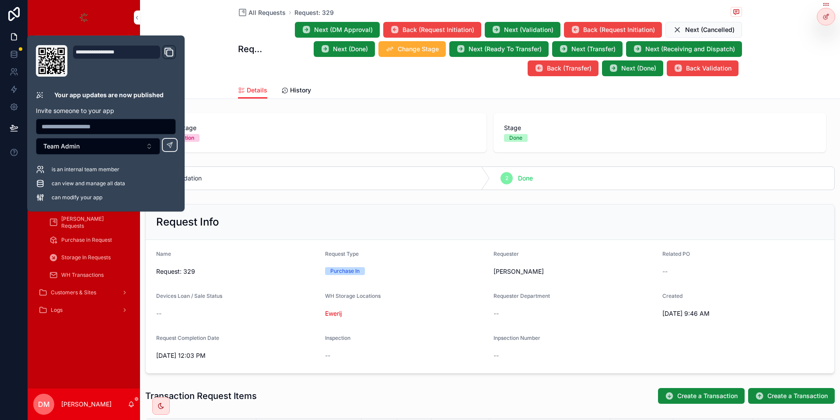
click at [318, 159] on div "Prev Stage Validation Stage Done Validation 2 Done Request Info Name Request: 3…" at bounding box center [490, 354] width 700 height 491
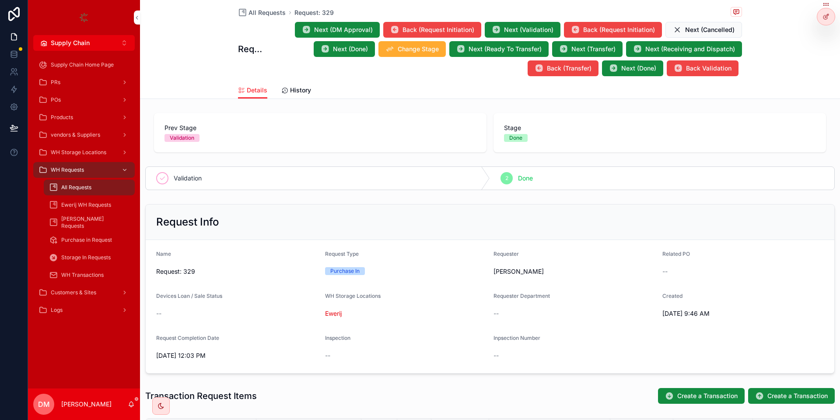
scroll to position [236, 0]
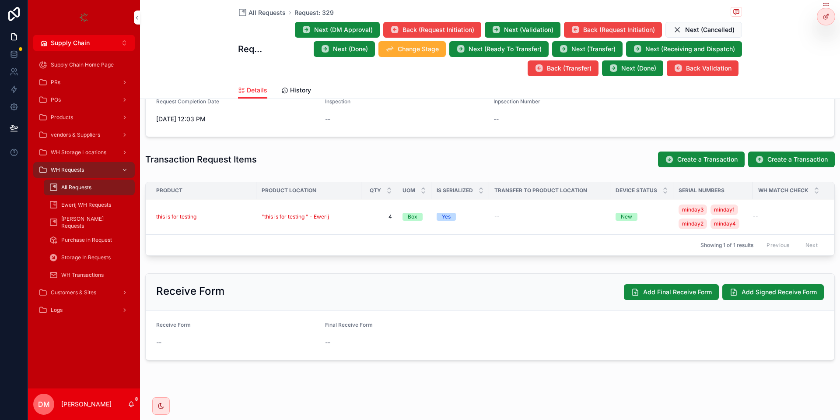
click at [217, 210] on td "this is for testing" at bounding box center [201, 216] width 111 height 35
click at [222, 213] on td "this is for testing" at bounding box center [201, 216] width 111 height 35
click at [242, 219] on div "this is for testing" at bounding box center [203, 216] width 95 height 7
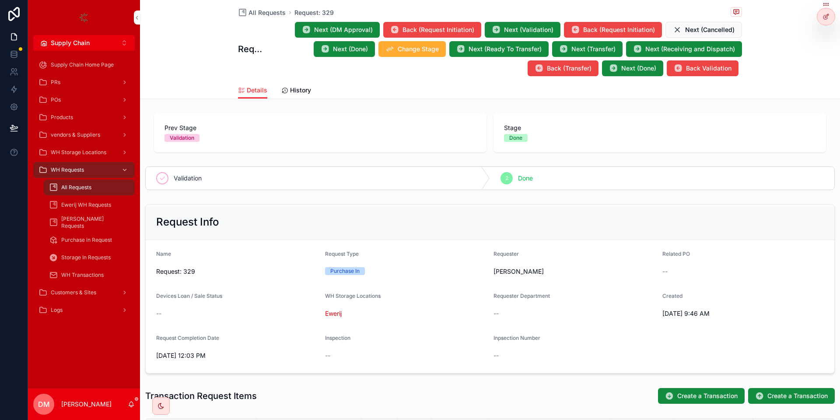
scroll to position [4, 0]
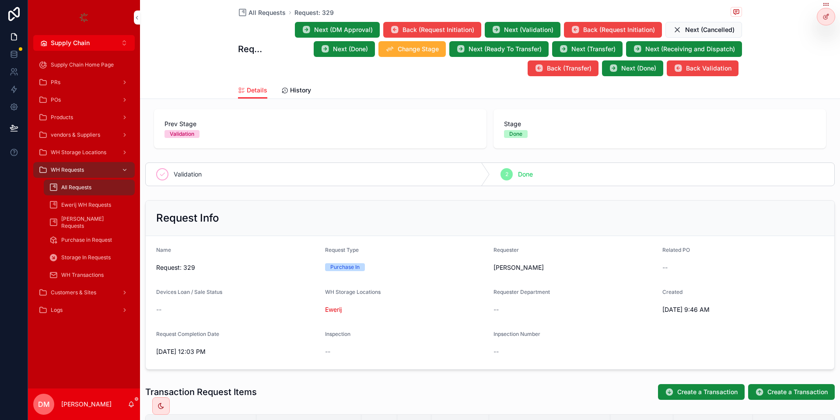
click at [75, 189] on span "All Requests" at bounding box center [76, 187] width 30 height 7
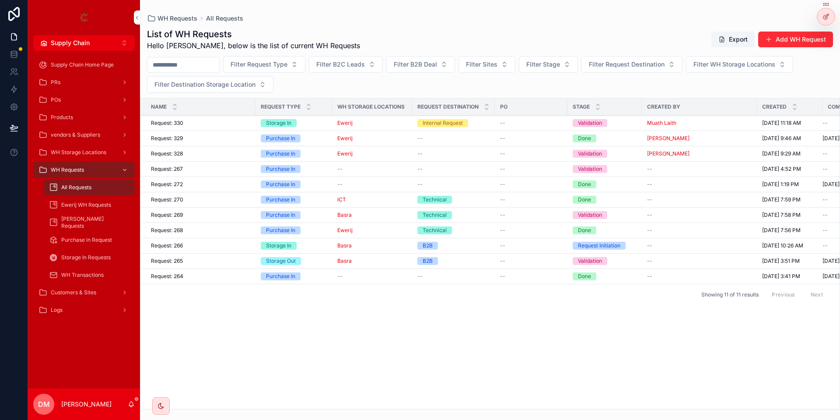
click at [785, 43] on button "Add WH Request" at bounding box center [795, 40] width 75 height 16
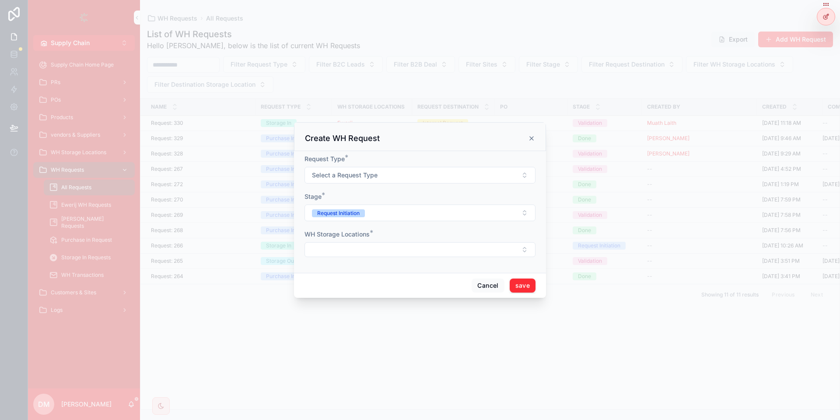
click at [337, 172] on span "Select a Request Type" at bounding box center [345, 175] width 66 height 9
click at [395, 226] on div "Storage Out" at bounding box center [383, 223] width 30 height 8
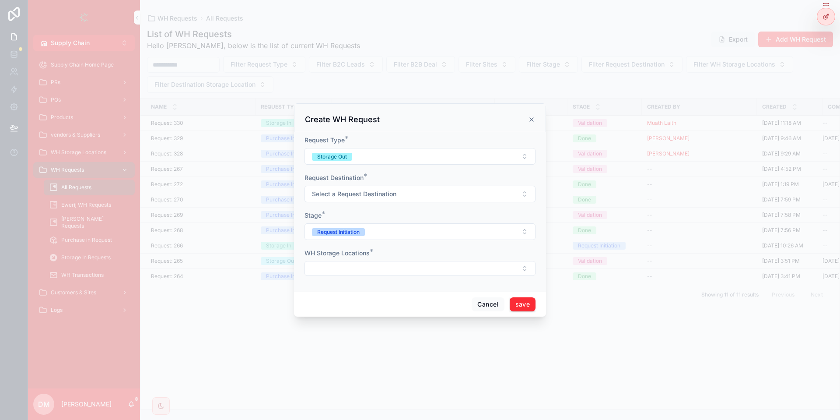
click at [369, 192] on span "Select a Request Destination" at bounding box center [354, 194] width 84 height 9
click at [401, 291] on div "Internal Request" at bounding box center [388, 295] width 40 height 8
click at [331, 267] on button "Select Button" at bounding box center [420, 268] width 231 height 15
click at [395, 341] on div "Ewerij" at bounding box center [420, 345] width 122 height 14
click at [522, 309] on button "save" at bounding box center [523, 305] width 26 height 14
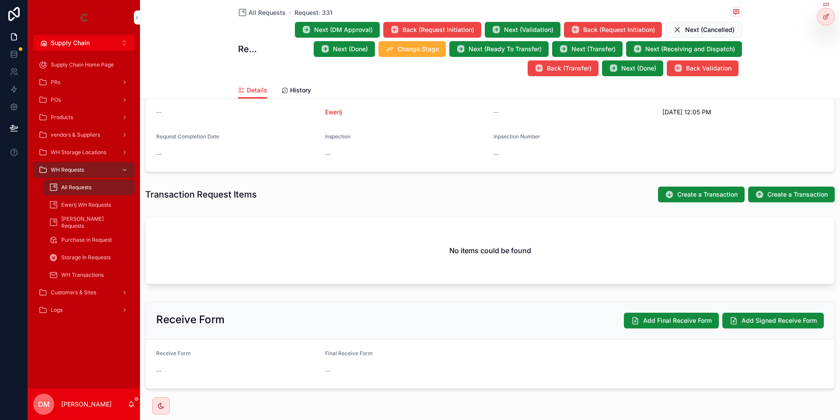
scroll to position [210, 0]
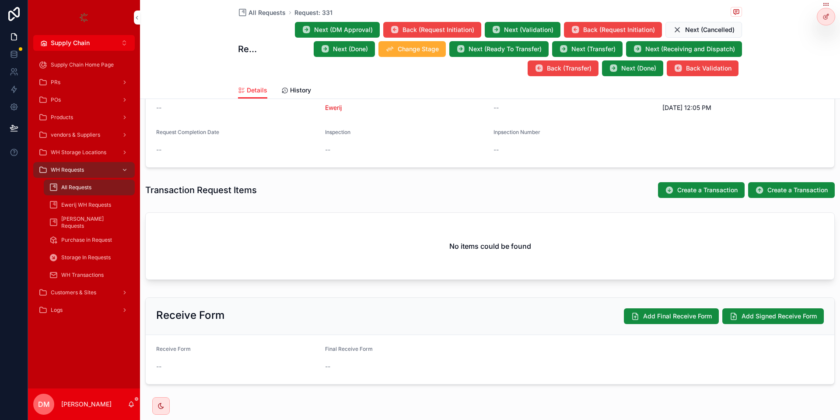
click at [771, 192] on span "Create a Transaction" at bounding box center [798, 190] width 60 height 9
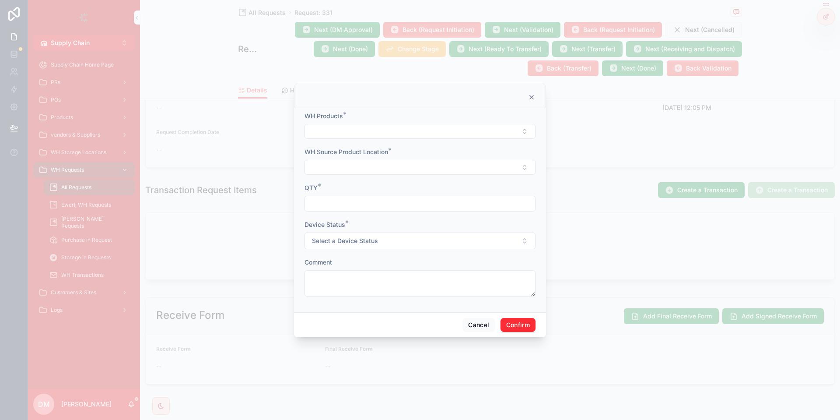
click at [398, 134] on button "Select Button" at bounding box center [420, 131] width 231 height 15
type input "****"
click at [388, 162] on span "this is for testing" at bounding box center [386, 165] width 47 height 9
click at [343, 169] on button "Select Button" at bounding box center [420, 168] width 231 height 15
click at [397, 204] on span ""this is for testing " - Ewerij" at bounding box center [402, 202] width 78 height 9
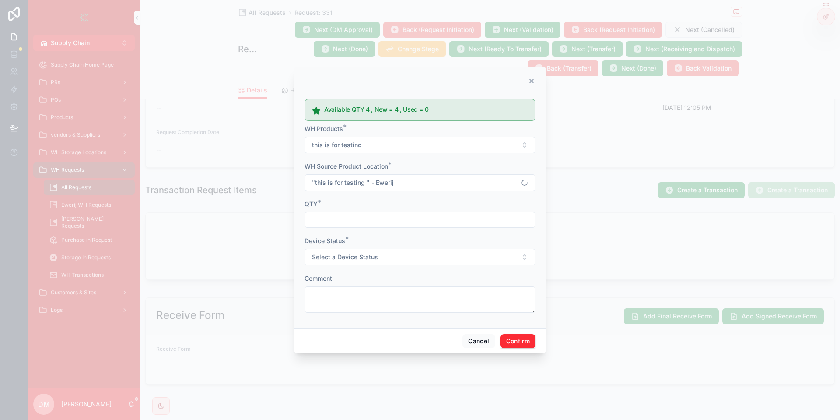
click at [330, 224] on input "text" at bounding box center [420, 220] width 230 height 12
type input "*"
click at [323, 264] on button "Select a Device Status" at bounding box center [420, 257] width 231 height 17
click at [329, 259] on span "Select a Device Status" at bounding box center [345, 257] width 66 height 9
click at [328, 259] on span "Select a Device Status" at bounding box center [345, 257] width 66 height 9
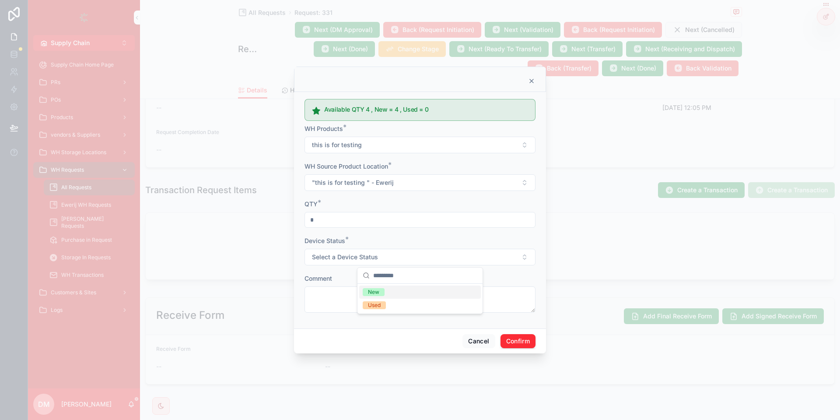
click at [414, 282] on input "text" at bounding box center [425, 275] width 104 height 16
click at [396, 290] on div "New" at bounding box center [420, 291] width 122 height 13
click at [356, 298] on textarea at bounding box center [420, 299] width 231 height 26
click at [512, 338] on button "Confirm" at bounding box center [518, 341] width 35 height 14
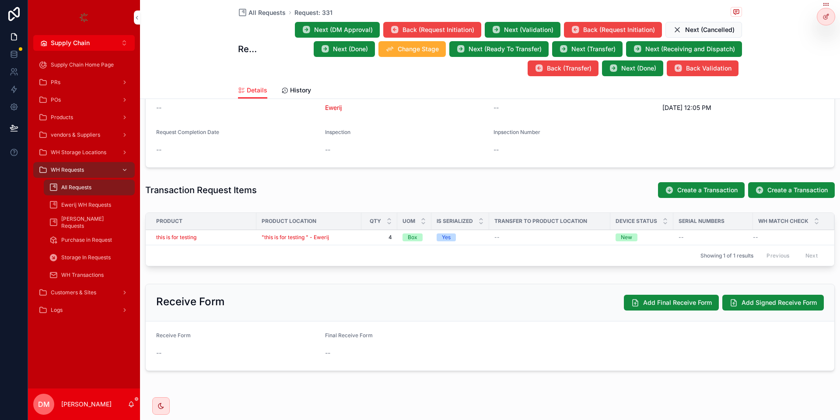
click at [233, 234] on div "this is for testing" at bounding box center [203, 237] width 95 height 7
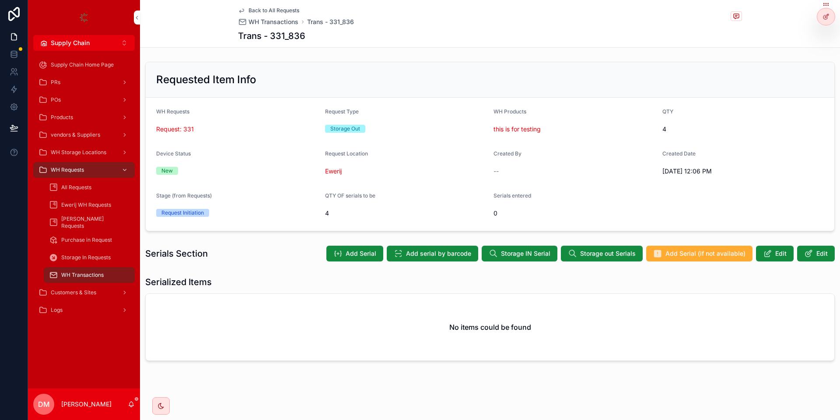
scroll to position [4, 0]
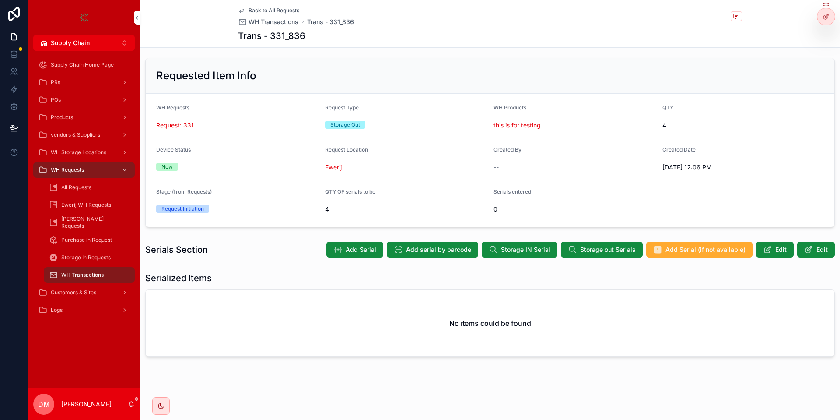
click at [572, 251] on icon "scrollable content" at bounding box center [572, 249] width 9 height 9
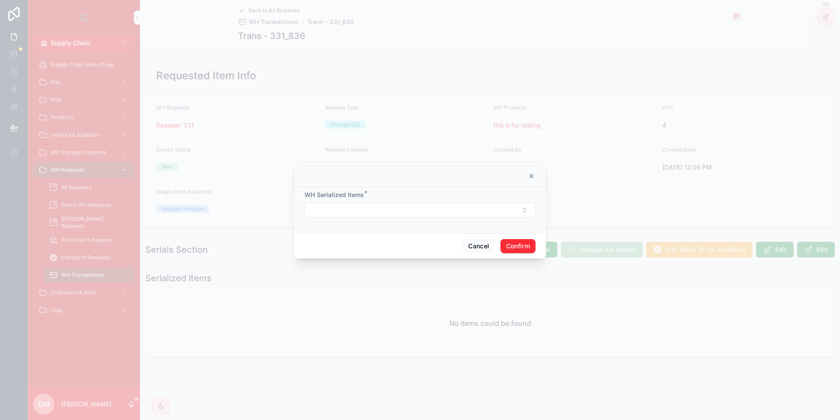
click at [325, 209] on button "Select Button" at bounding box center [420, 210] width 231 height 15
click at [407, 286] on div "minday1" at bounding box center [420, 287] width 122 height 14
click at [400, 279] on div "minday2" at bounding box center [420, 274] width 122 height 14
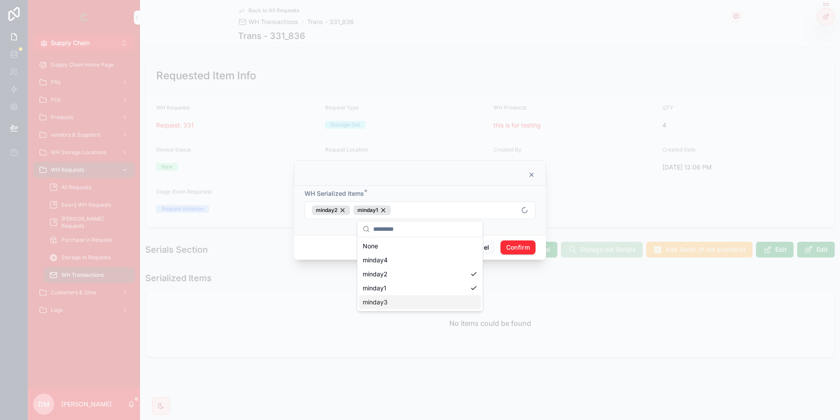
click at [400, 302] on div "minday3" at bounding box center [420, 302] width 122 height 14
click at [383, 265] on div "minday4" at bounding box center [420, 260] width 122 height 14
click at [515, 220] on form "WH Serialized Items * minday4 minday2 minday1 minday3" at bounding box center [420, 208] width 231 height 39
click at [518, 248] on button "Confirm" at bounding box center [518, 247] width 35 height 14
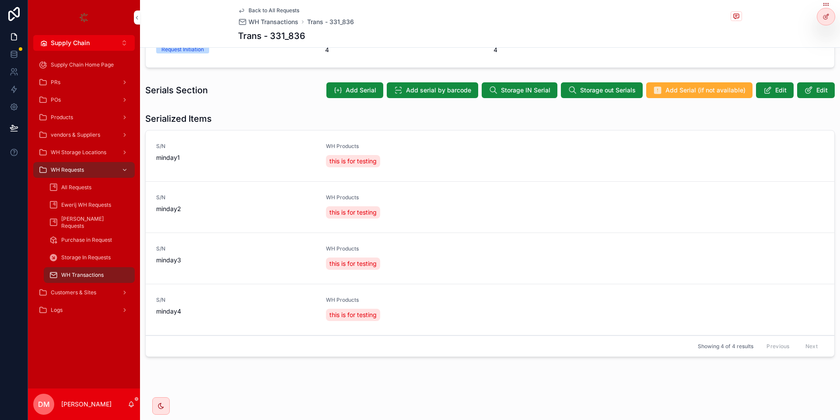
scroll to position [0, 0]
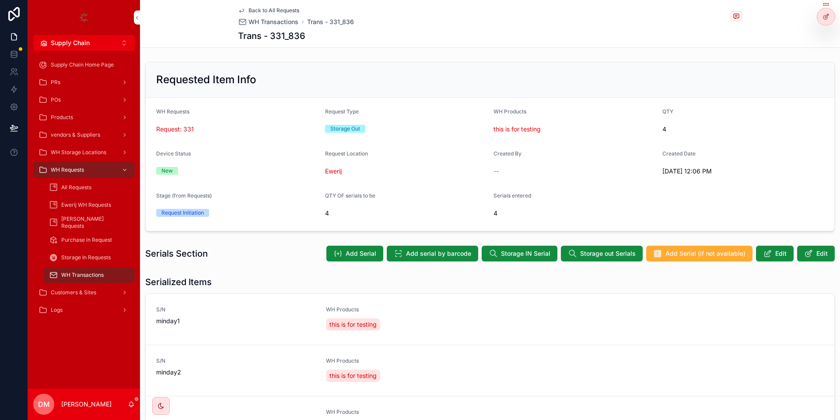
click at [288, 10] on span "Back to All Requests" at bounding box center [274, 10] width 51 height 7
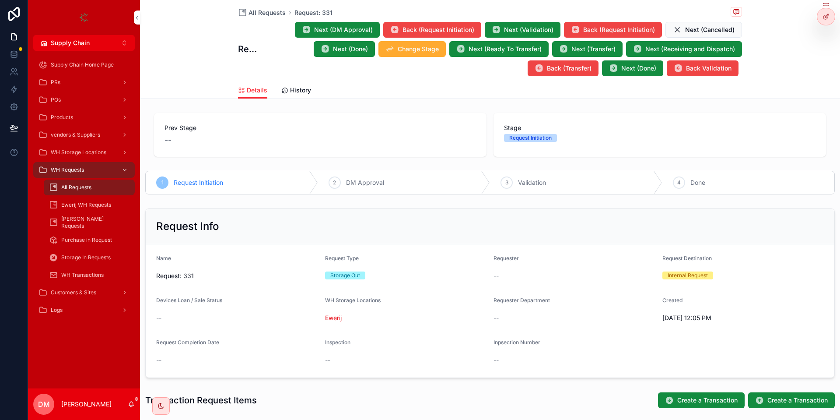
click at [368, 51] on span "Next (Done)" at bounding box center [350, 49] width 35 height 9
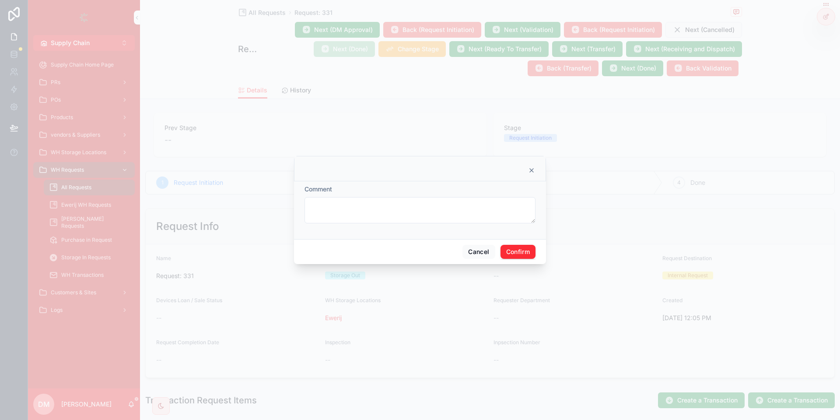
click at [521, 244] on div "Cancel Confirm" at bounding box center [420, 251] width 252 height 25
click at [514, 255] on button "Confirm" at bounding box center [518, 252] width 35 height 14
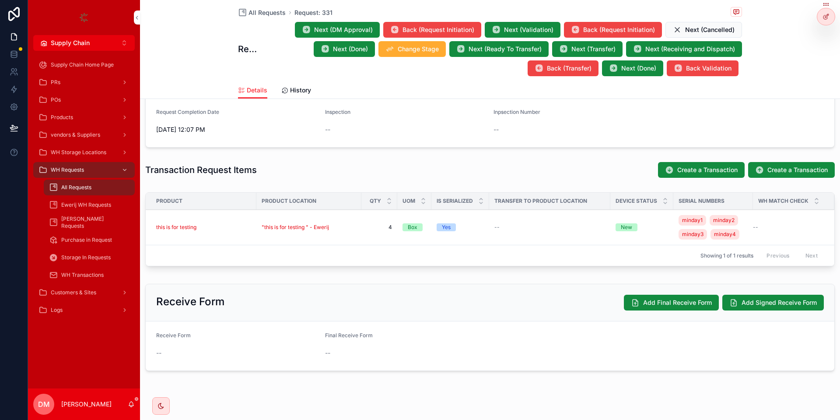
scroll to position [236, 0]
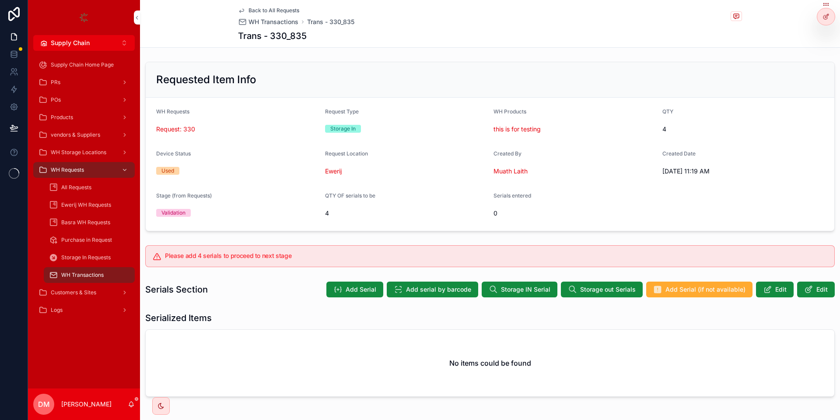
click at [0, 0] on icon at bounding box center [0, 0] width 0 height 0
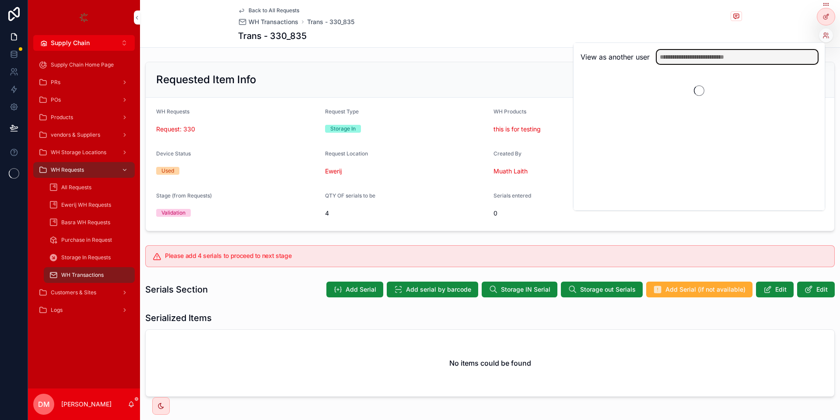
click at [745, 52] on input "text" at bounding box center [737, 57] width 161 height 14
type input "****"
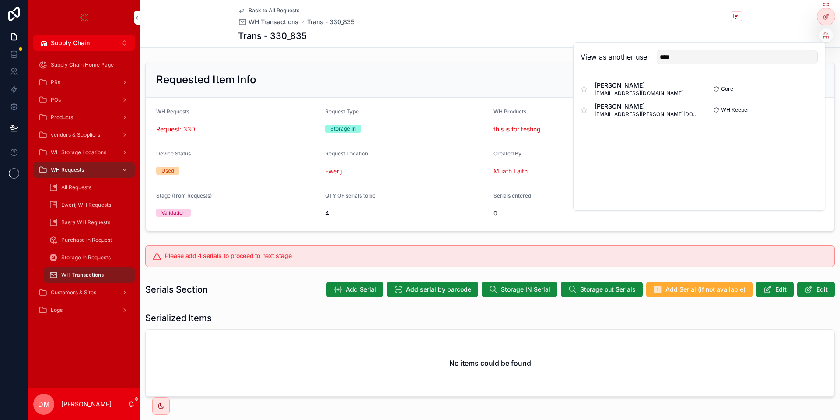
click at [795, 111] on div "WH Keeper Select" at bounding box center [758, 109] width 119 height 7
click at [0, 0] on button "Select" at bounding box center [0, 0] width 0 height 0
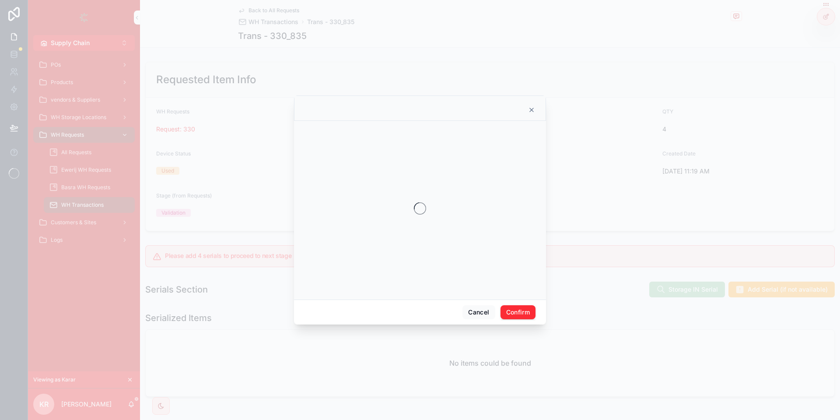
scroll to position [12, 0]
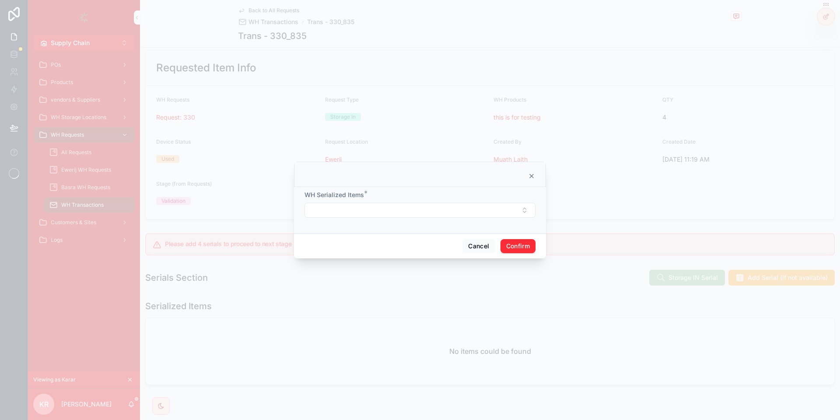
drag, startPoint x: 353, startPoint y: 193, endPoint x: 353, endPoint y: 203, distance: 9.6
click at [353, 198] on span "WH Serialized Items" at bounding box center [335, 194] width 60 height 7
click at [353, 203] on div "WH Serialized Items *" at bounding box center [420, 203] width 231 height 27
click at [357, 216] on button "Select Button" at bounding box center [420, 210] width 231 height 15
click at [518, 212] on button "Select Button" at bounding box center [420, 210] width 231 height 15
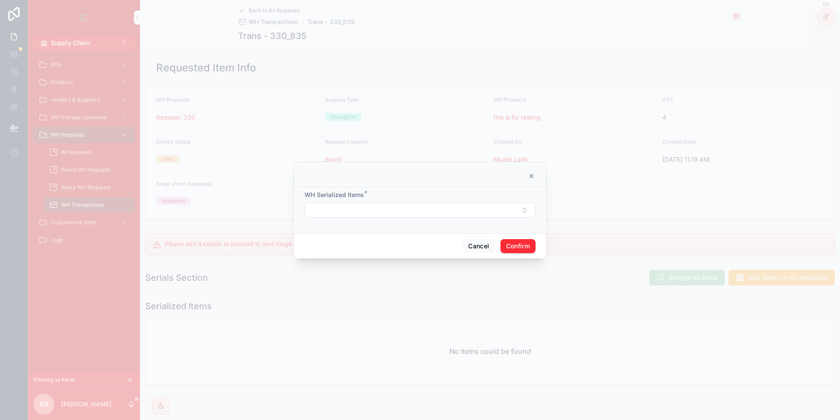
click at [344, 206] on button "Select Button" at bounding box center [420, 210] width 231 height 15
click at [508, 219] on form "WH Serialized Items *" at bounding box center [420, 208] width 231 height 36
click at [370, 207] on button "Select Button" at bounding box center [420, 210] width 231 height 15
click at [316, 224] on form "WH Serialized Items *" at bounding box center [420, 208] width 231 height 36
click at [470, 240] on button "Cancel" at bounding box center [479, 246] width 32 height 14
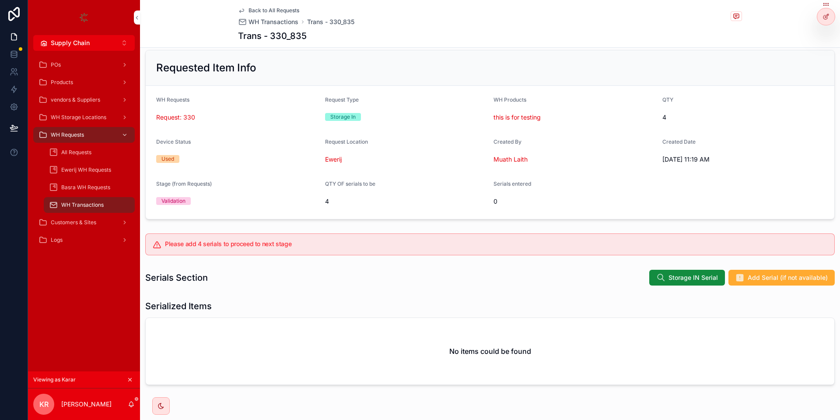
click at [685, 275] on span "Storage IN Serial" at bounding box center [693, 277] width 49 height 9
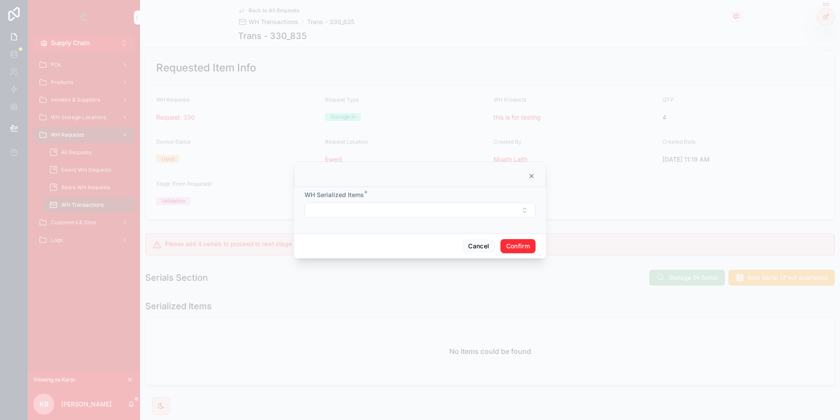
click at [600, 298] on div at bounding box center [420, 210] width 840 height 420
click at [430, 211] on button "Select Button" at bounding box center [420, 210] width 231 height 15
click at [486, 246] on button "Cancel" at bounding box center [479, 246] width 32 height 14
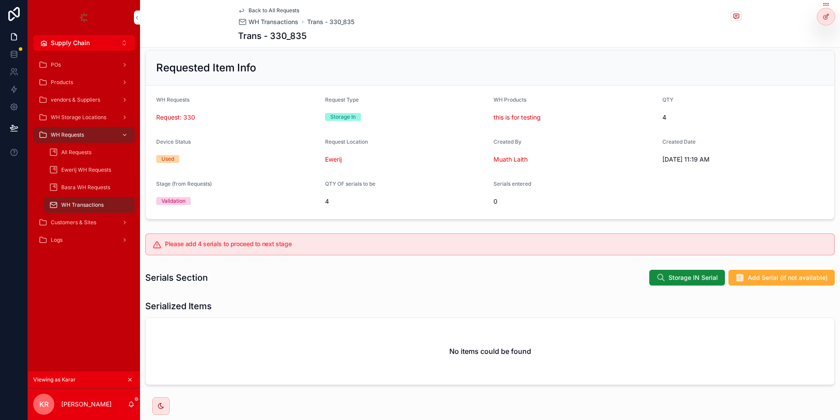
click at [773, 278] on span "Add Serial (if not available)" at bounding box center [788, 277] width 80 height 9
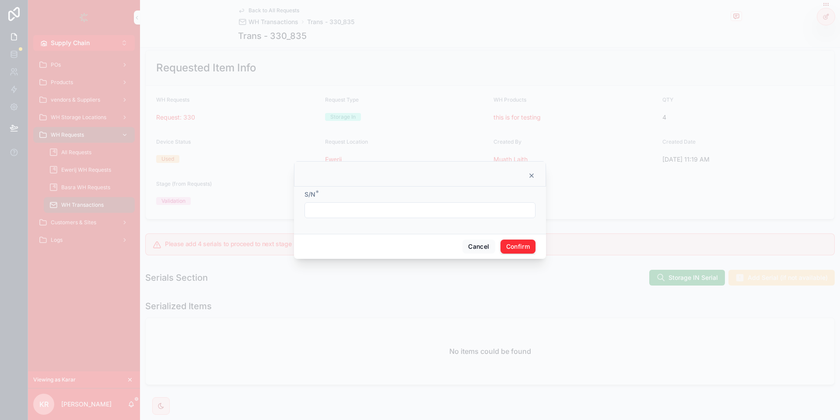
click at [414, 208] on input "text" at bounding box center [420, 210] width 230 height 12
type input "*"
type input "*******"
click at [506, 242] on button "Confirm" at bounding box center [518, 246] width 35 height 14
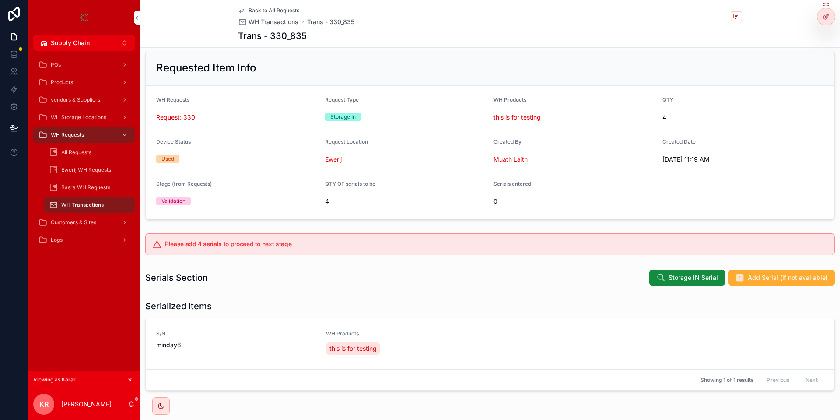
scroll to position [40, 0]
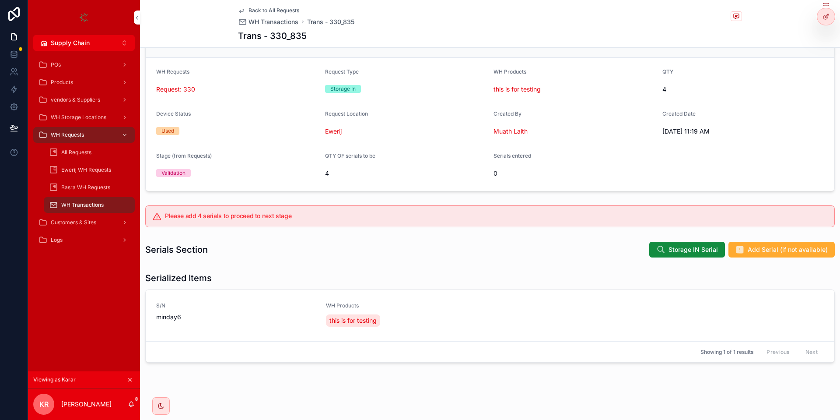
click at [729, 245] on button "Add Serial (if not available)" at bounding box center [782, 250] width 106 height 16
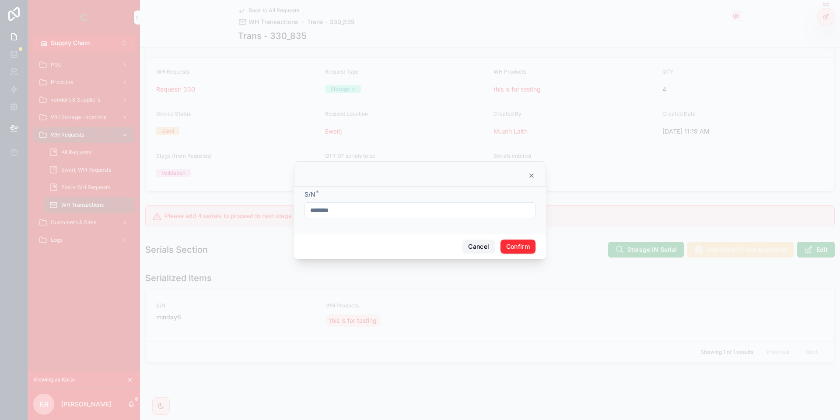
click at [479, 247] on button "Cancel" at bounding box center [479, 246] width 32 height 14
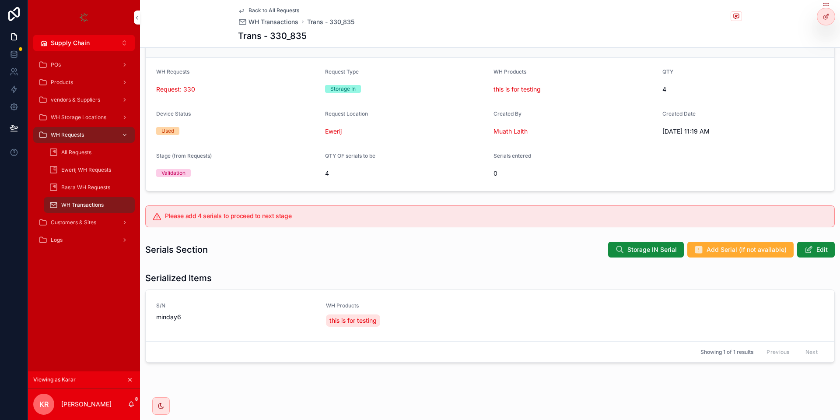
click at [671, 250] on span "Storage IN Serial" at bounding box center [652, 249] width 49 height 9
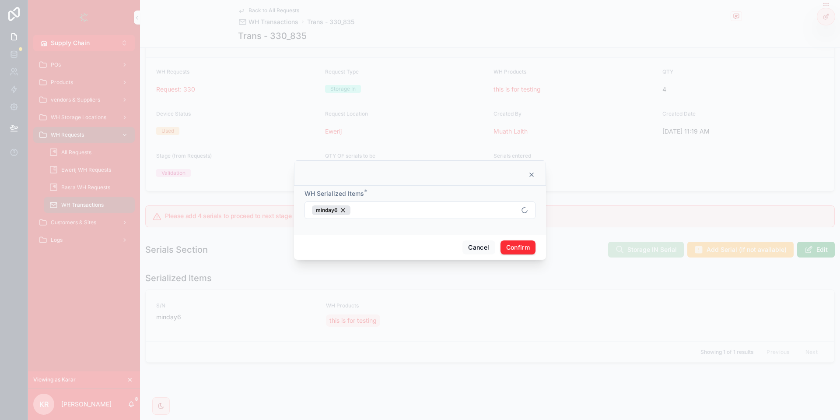
click at [378, 210] on button "minday6" at bounding box center [420, 210] width 231 height 18
click at [400, 270] on div "minday2" at bounding box center [420, 274] width 122 height 14
click at [390, 291] on div "minday1" at bounding box center [420, 288] width 122 height 14
click at [528, 251] on button "Confirm" at bounding box center [518, 247] width 35 height 14
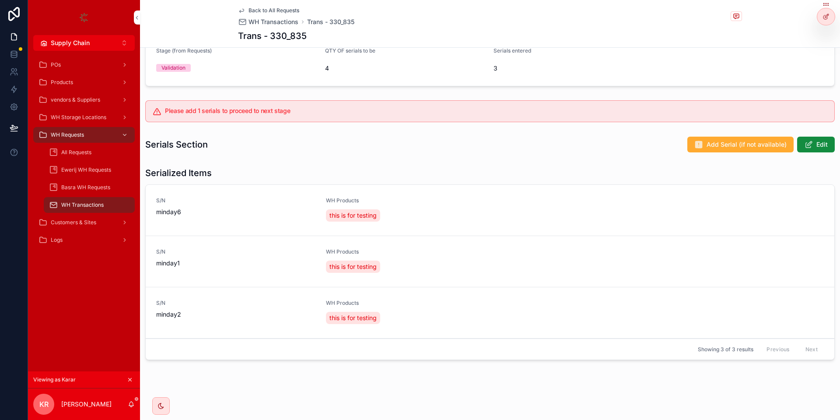
scroll to position [92, 0]
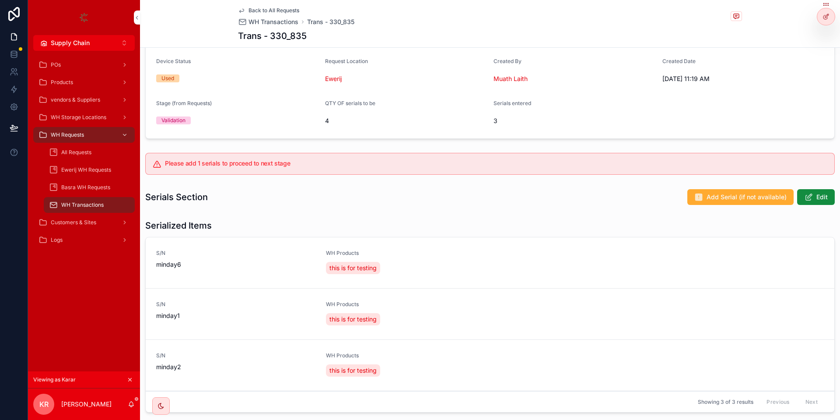
click at [757, 199] on span "Add Serial (if not available)" at bounding box center [747, 197] width 80 height 9
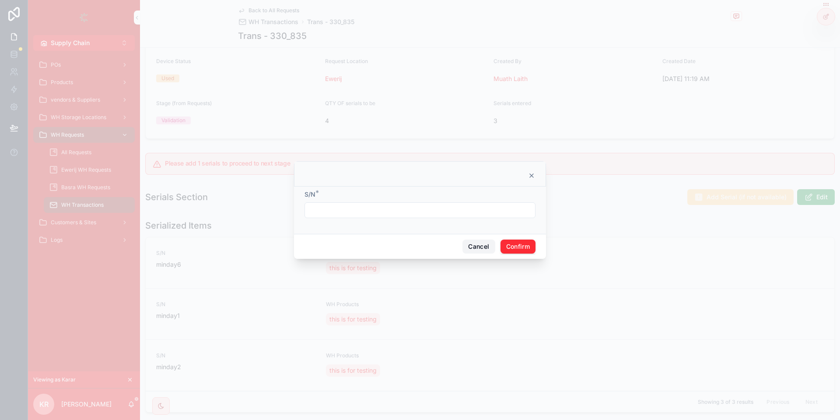
click at [470, 242] on button "Cancel" at bounding box center [479, 246] width 32 height 14
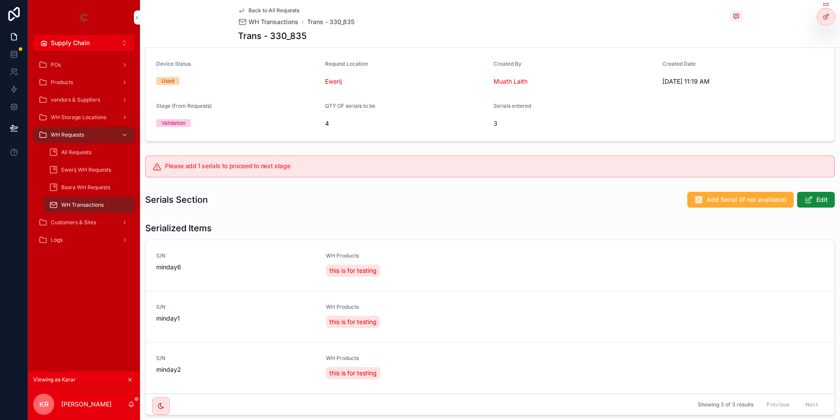
scroll to position [105, 0]
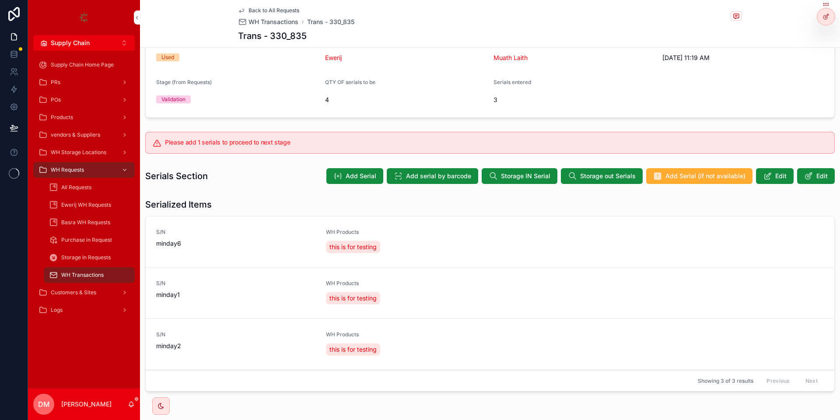
scroll to position [95, 0]
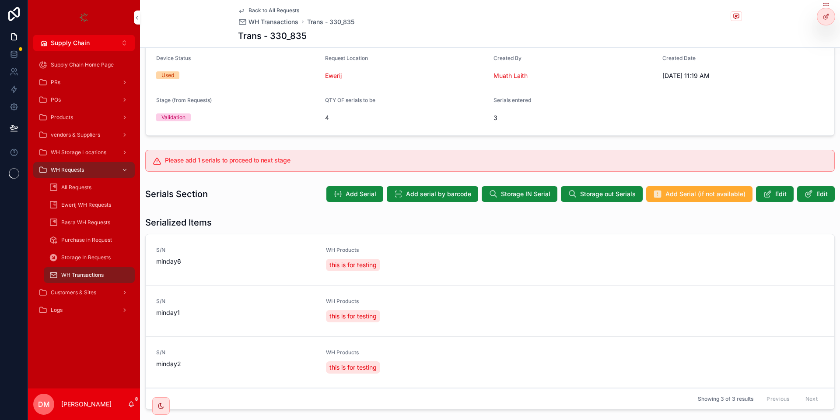
click at [0, 0] on icon at bounding box center [0, 0] width 0 height 0
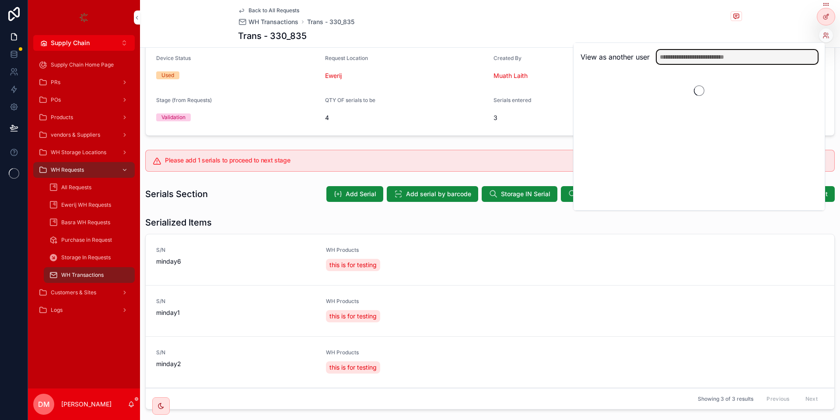
click at [706, 58] on input "text" at bounding box center [737, 57] width 161 height 14
type input "****"
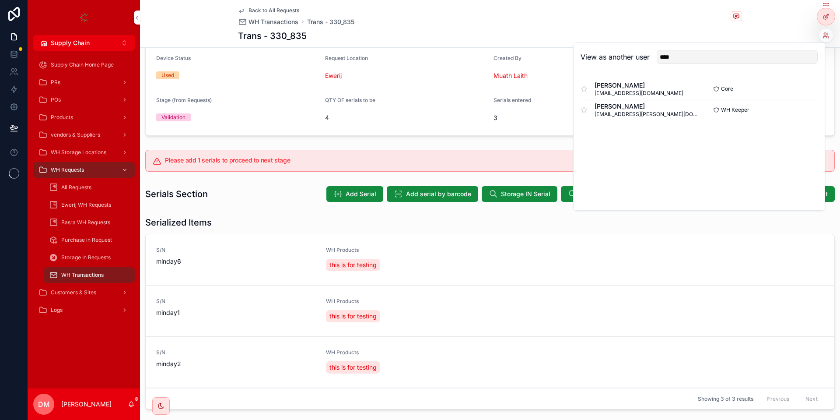
click at [0, 0] on button "Select" at bounding box center [0, 0] width 0 height 0
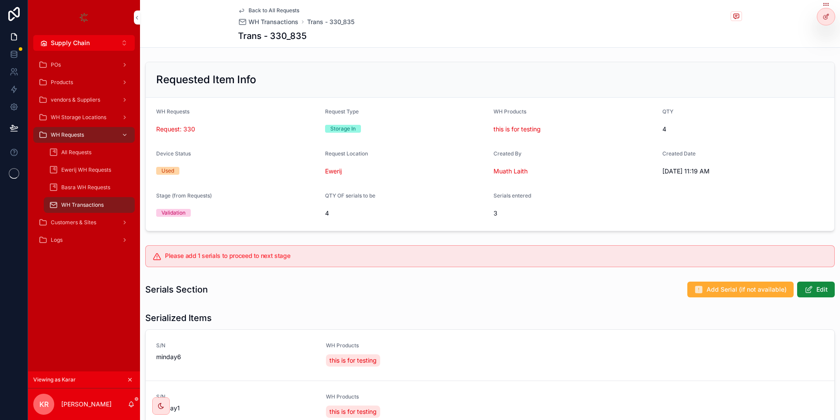
scroll to position [148, 0]
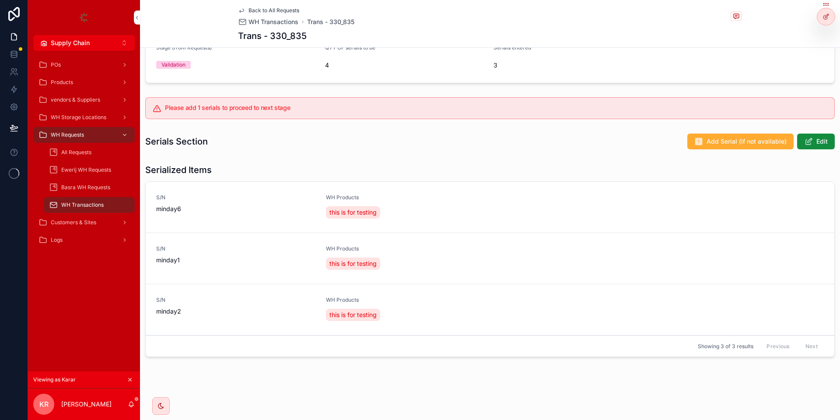
click at [834, 9] on div at bounding box center [826, 13] width 18 height 25
click at [829, 18] on icon at bounding box center [826, 16] width 7 height 7
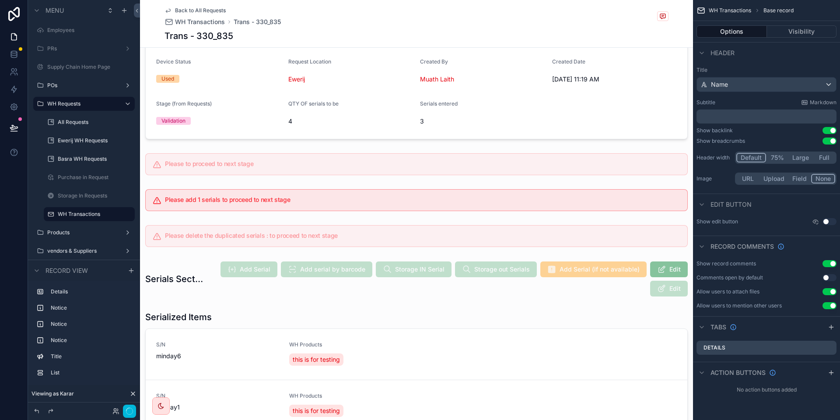
scroll to position [158, 0]
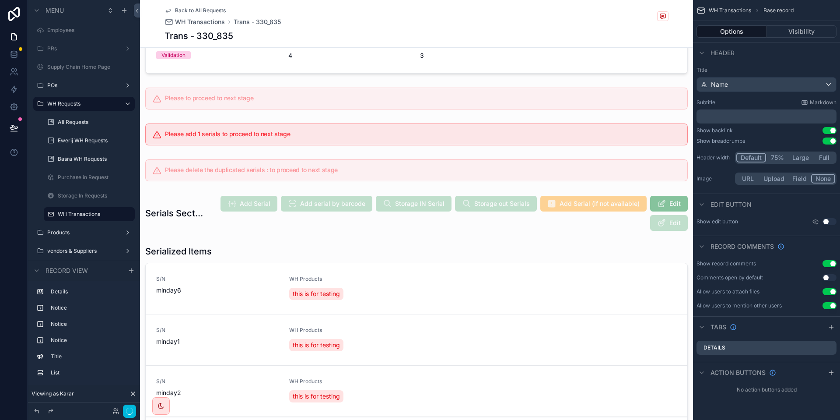
click at [262, 203] on div "scrollable content" at bounding box center [416, 213] width 553 height 43
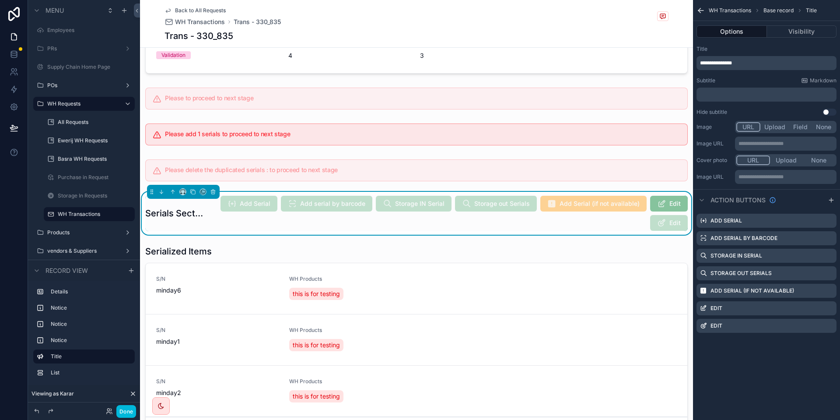
click at [0, 0] on icon "scrollable content" at bounding box center [0, 0] width 0 height 0
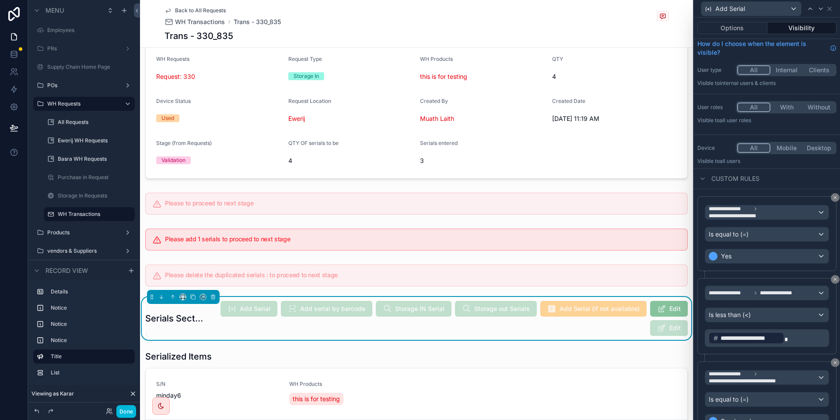
scroll to position [0, 0]
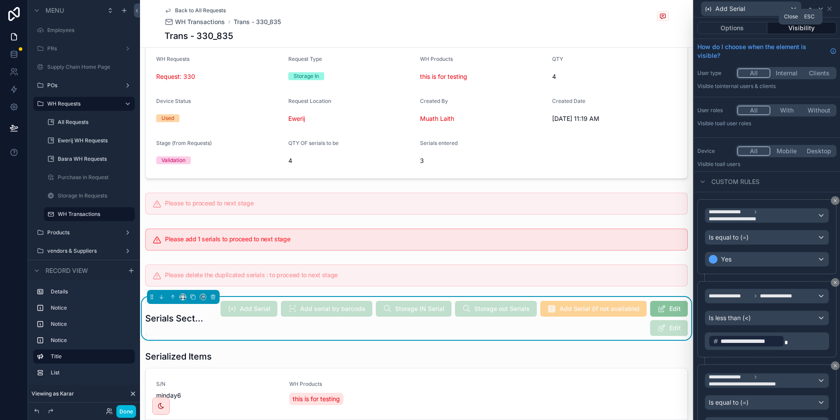
click at [829, 9] on icon at bounding box center [829, 8] width 7 height 7
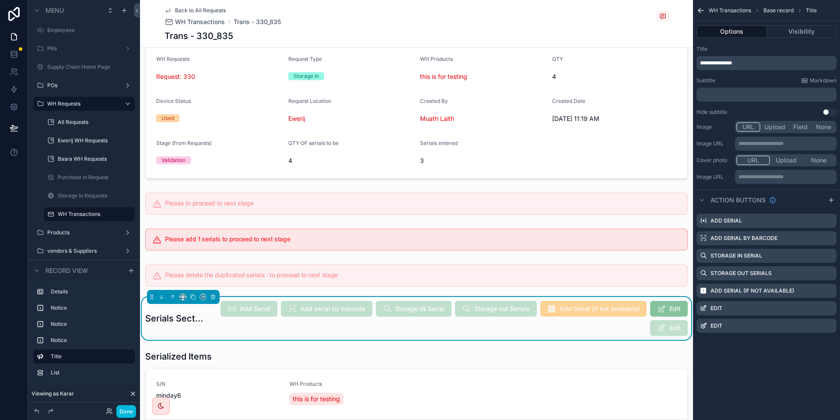
click at [0, 0] on icon "scrollable content" at bounding box center [0, 0] width 0 height 0
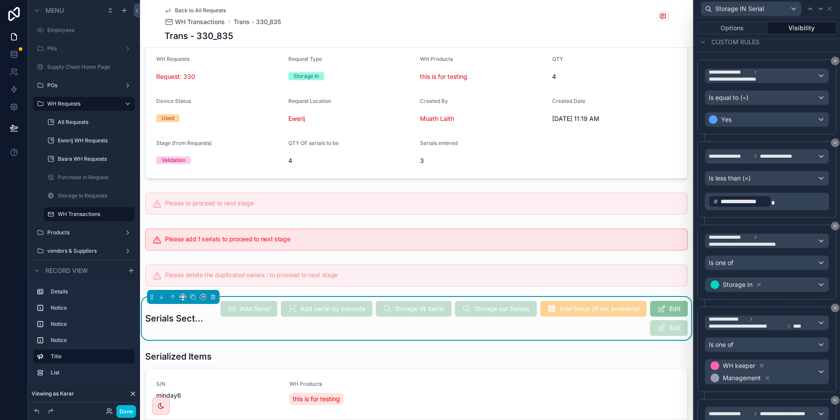
scroll to position [210, 0]
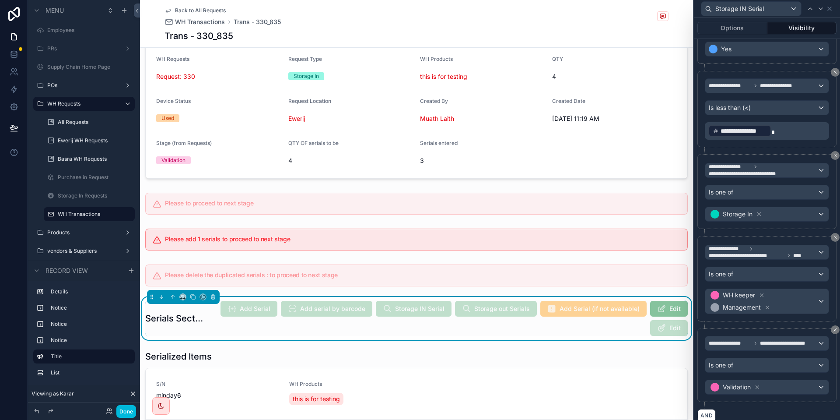
click at [779, 129] on p "**********" at bounding box center [768, 131] width 119 height 14
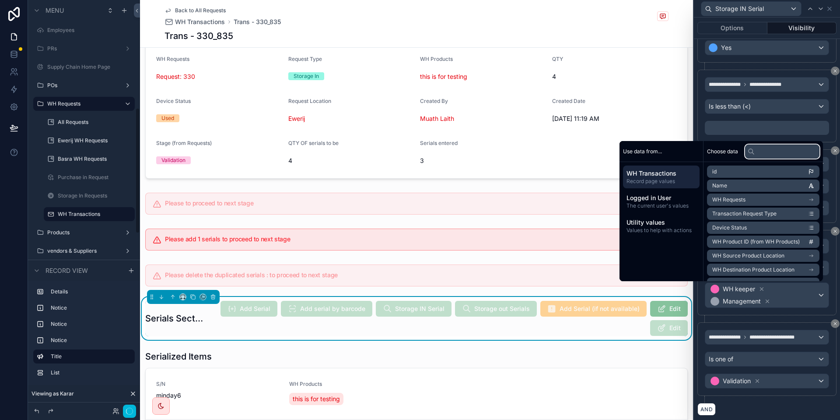
click at [763, 150] on input "text" at bounding box center [782, 151] width 74 height 14
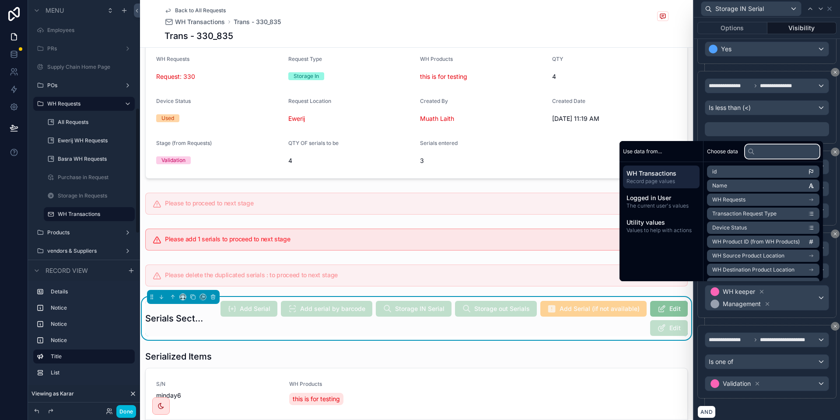
scroll to position [350, 0]
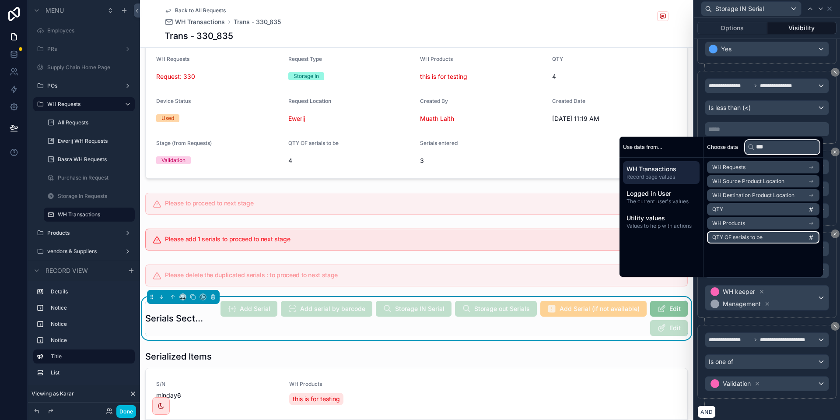
type input "***"
click at [761, 231] on li "QTY OF serials to be" at bounding box center [763, 237] width 112 height 12
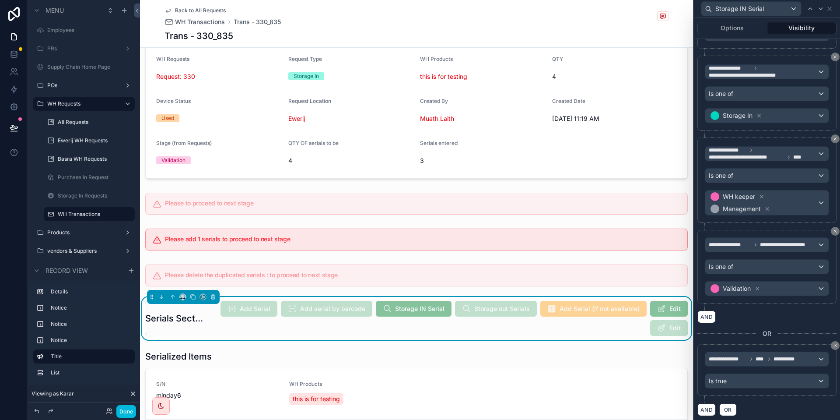
scroll to position [310, 0]
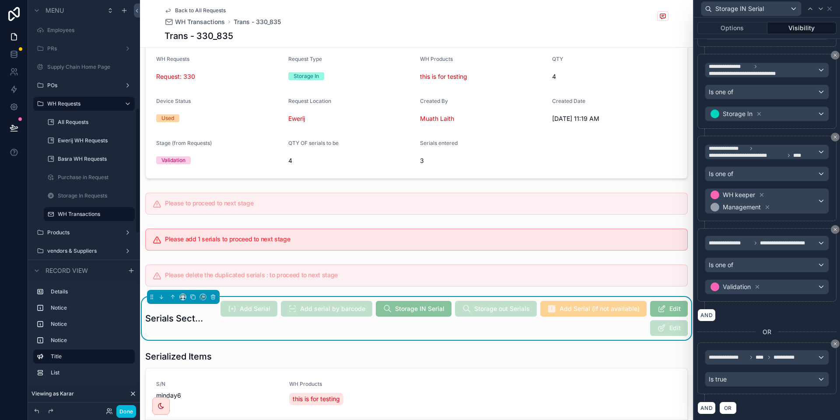
click at [122, 411] on button "Done" at bounding box center [126, 411] width 20 height 13
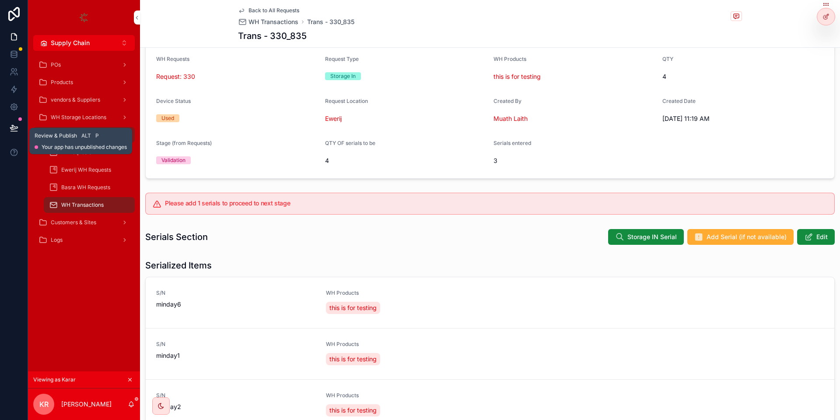
click at [11, 128] on icon at bounding box center [14, 127] width 9 height 9
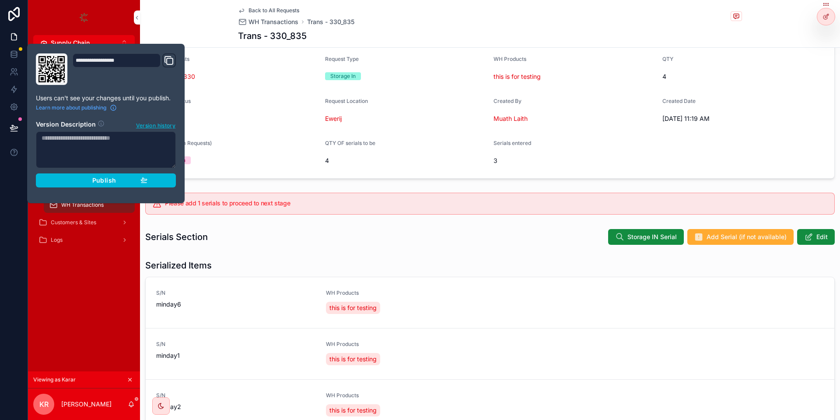
click at [115, 181] on span "Publish" at bounding box center [104, 180] width 24 height 8
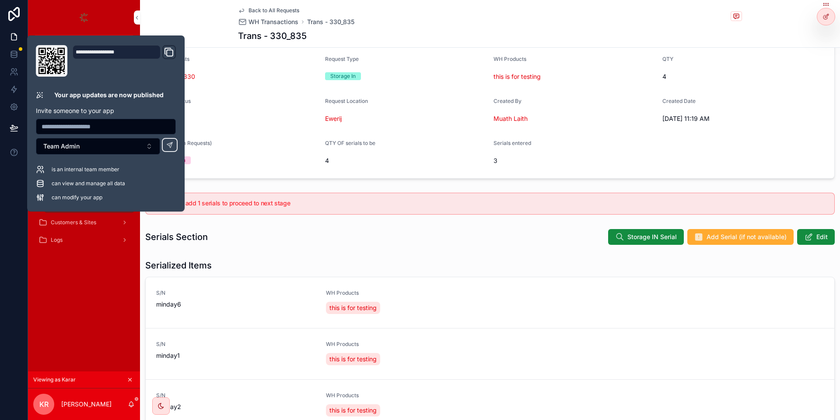
click at [435, 130] on form "WH Requests Request: 330 Request Type Storage In WH Products this is for testin…" at bounding box center [490, 111] width 689 height 133
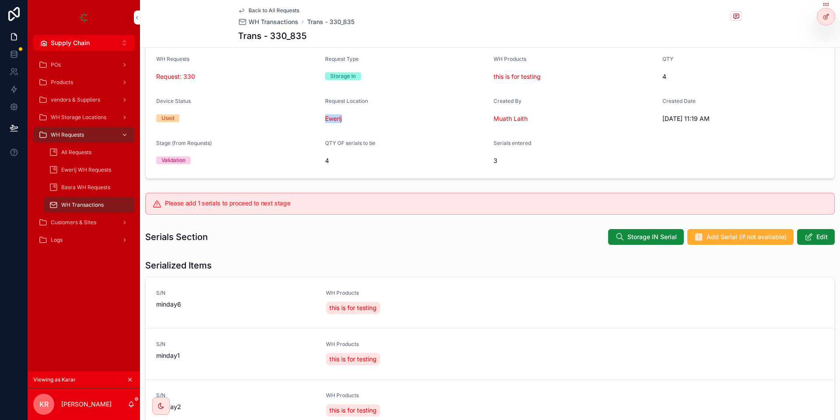
click at [435, 130] on form "WH Requests Request: 330 Request Type Storage In WH Products this is for testin…" at bounding box center [490, 111] width 689 height 133
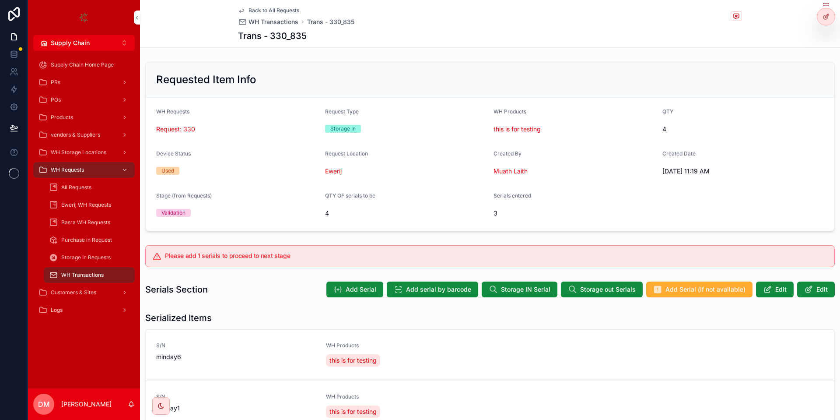
click at [539, 207] on div "3" at bounding box center [575, 213] width 162 height 14
click at [0, 0] on div at bounding box center [0, 0] width 0 height 0
click at [0, 0] on icon at bounding box center [0, 0] width 0 height 0
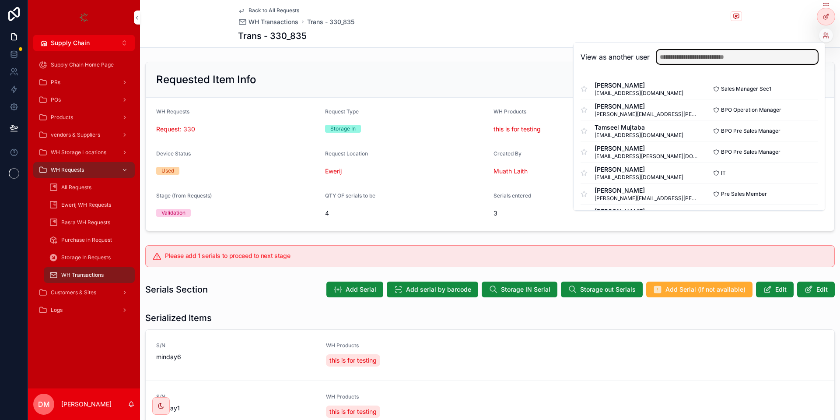
click at [778, 54] on input "text" at bounding box center [737, 57] width 161 height 14
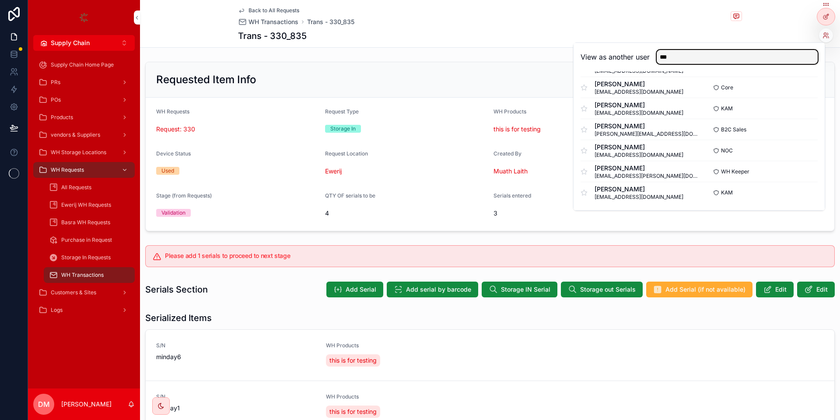
type input "***"
click at [0, 0] on button "Select" at bounding box center [0, 0] width 0 height 0
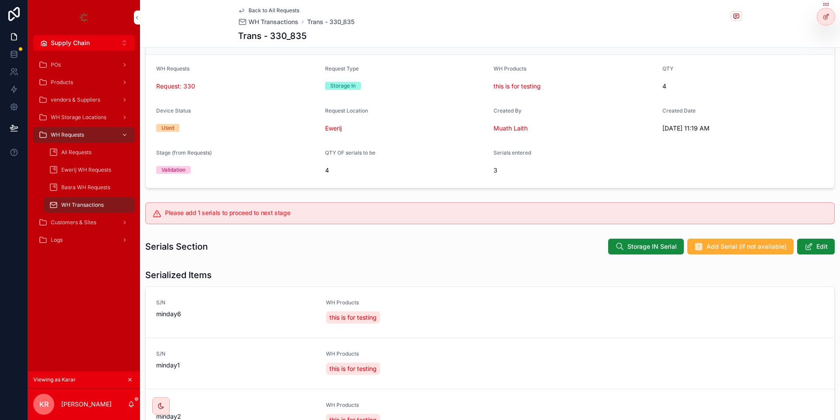
scroll to position [95, 0]
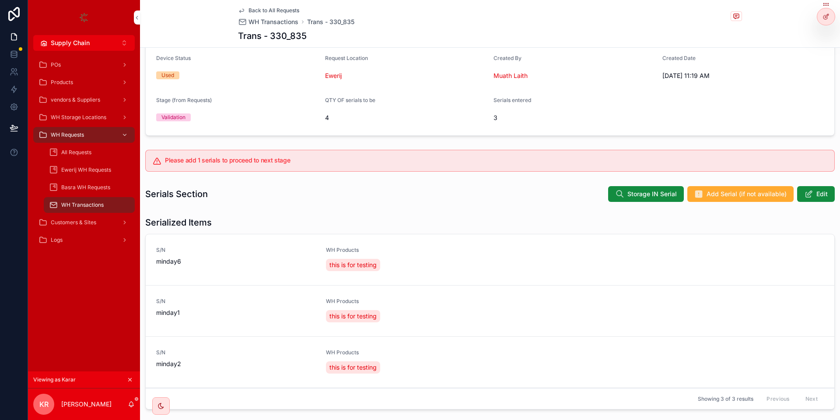
click at [643, 201] on button "Storage IN Serial" at bounding box center [646, 194] width 76 height 16
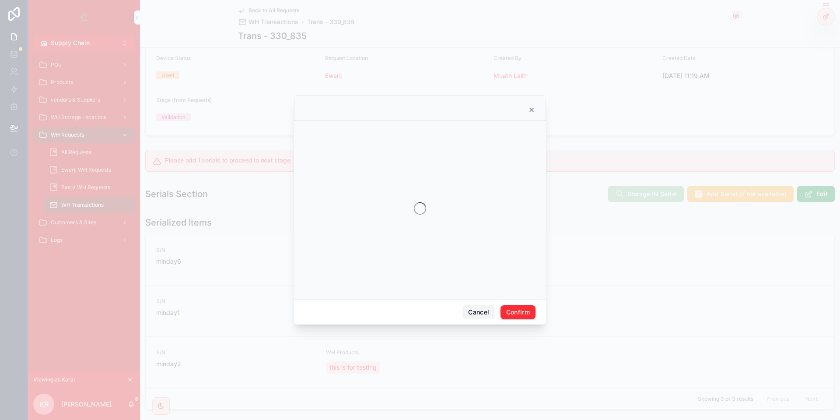
click at [472, 307] on button "Cancel" at bounding box center [479, 312] width 32 height 14
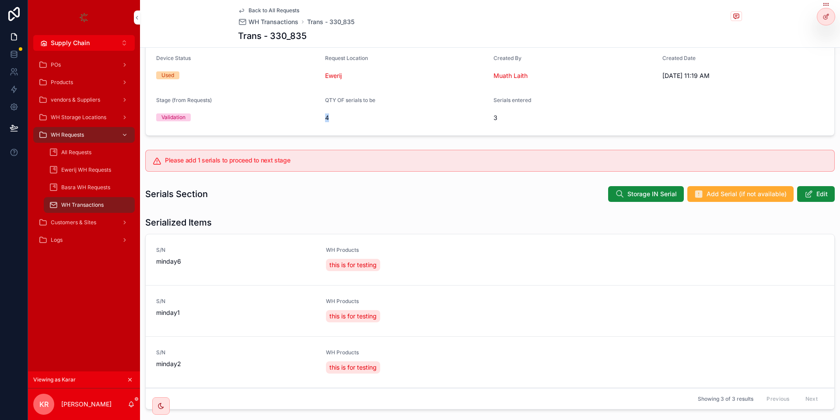
drag, startPoint x: 325, startPoint y: 116, endPoint x: 337, endPoint y: 117, distance: 12.7
click at [337, 117] on form "WH Requests Request: 330 Request Type Storage In WH Products this is for testin…" at bounding box center [490, 68] width 689 height 133
drag, startPoint x: 498, startPoint y: 117, endPoint x: 492, endPoint y: 117, distance: 5.7
click at [494, 117] on span "3" at bounding box center [575, 117] width 162 height 9
drag, startPoint x: 323, startPoint y: 118, endPoint x: 330, endPoint y: 119, distance: 6.6
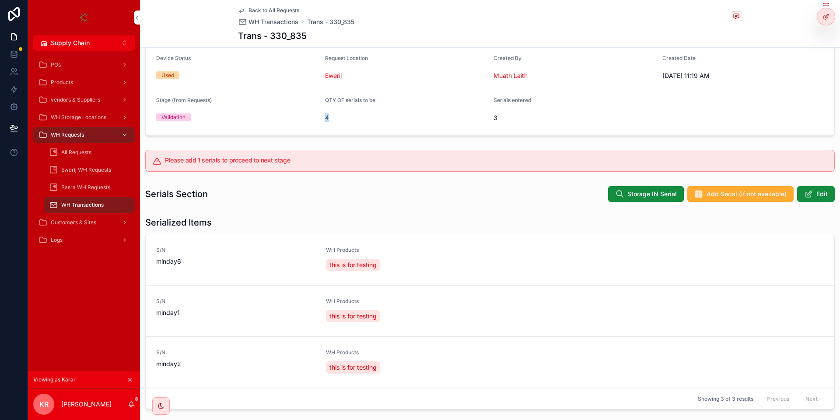
click at [330, 119] on form "WH Requests Request: 330 Request Type Storage In WH Products this is for testin…" at bounding box center [490, 68] width 689 height 133
click at [497, 116] on form "WH Requests Request: 330 Request Type Storage In WH Products this is for testin…" at bounding box center [490, 68] width 689 height 133
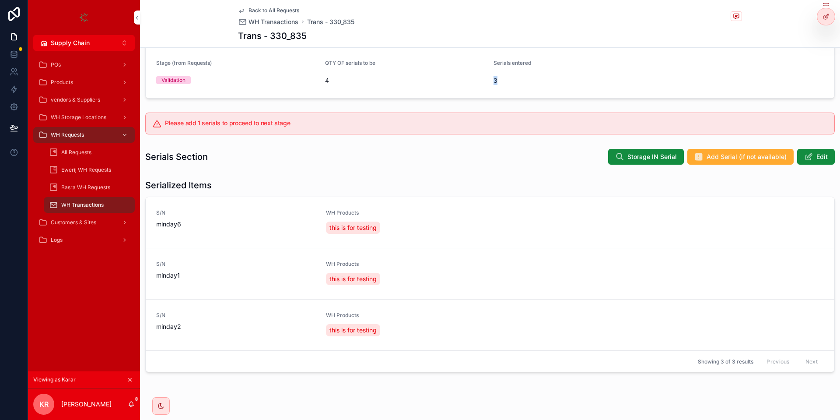
scroll to position [148, 0]
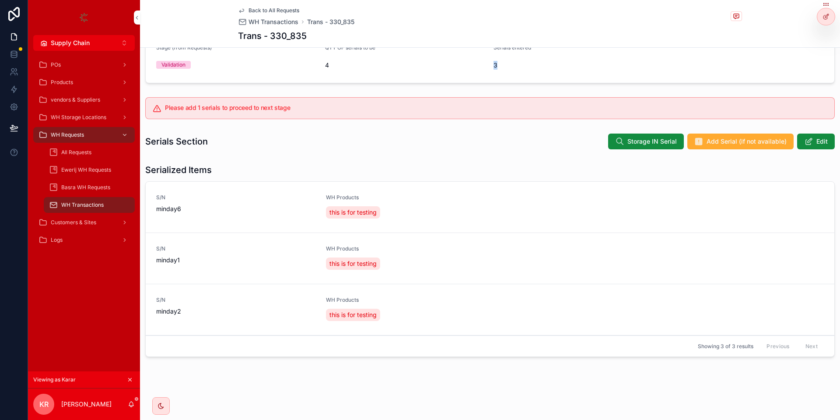
click at [130, 378] on icon "scrollable content" at bounding box center [130, 379] width 6 height 6
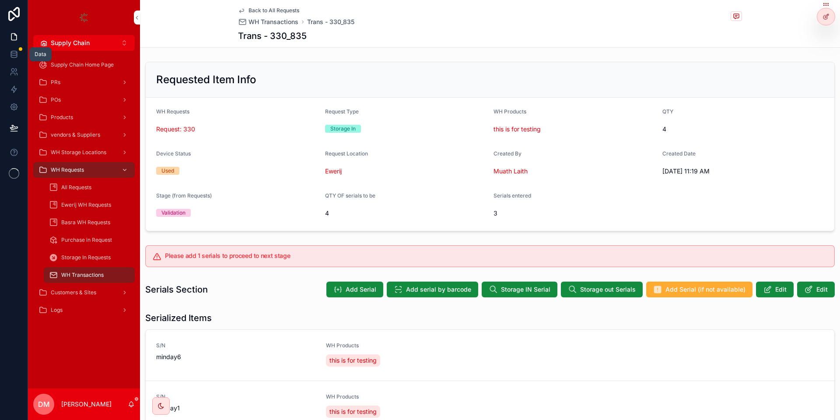
click at [15, 58] on icon at bounding box center [14, 54] width 9 height 9
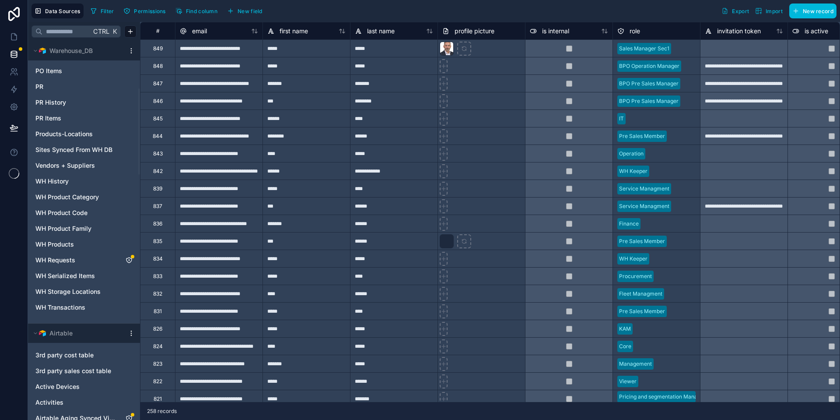
scroll to position [210, 0]
click at [88, 258] on link "WH Requests" at bounding box center [75, 259] width 80 height 9
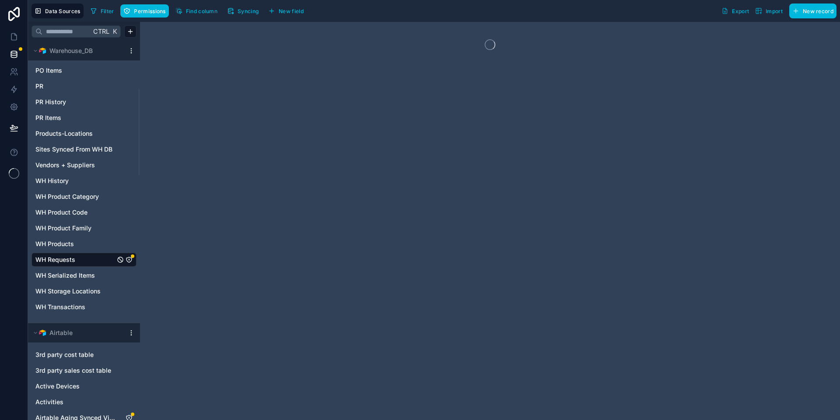
click at [149, 15] on button "Permissions" at bounding box center [144, 10] width 48 height 13
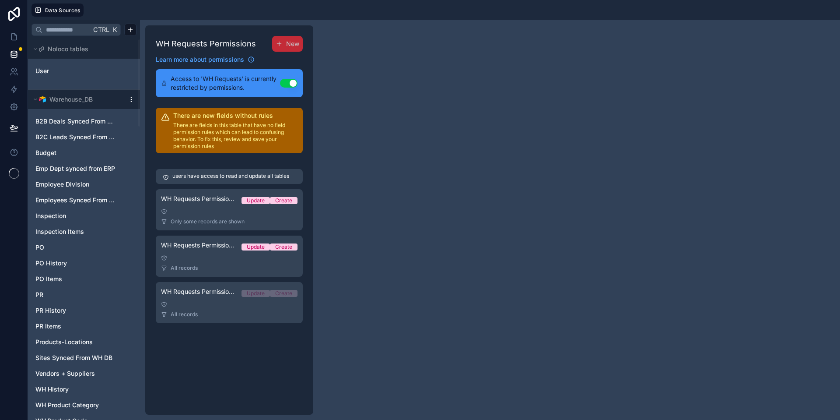
click at [233, 212] on div at bounding box center [229, 211] width 137 height 6
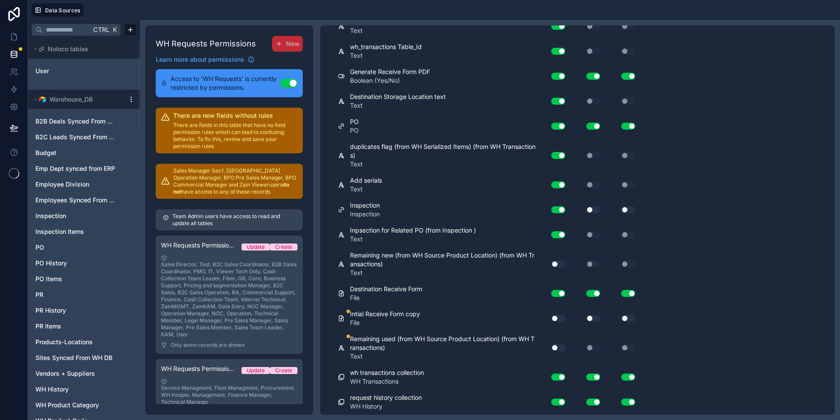
scroll to position [1379, 0]
drag, startPoint x: 394, startPoint y: 337, endPoint x: 483, endPoint y: 346, distance: 89.4
click at [483, 346] on span "Remaining used (from WH Source Product Location) (from WH Transactions)" at bounding box center [443, 343] width 186 height 18
click at [477, 344] on span "Remaining used (from WH Source Product Location) (from WH Transactions)" at bounding box center [443, 343] width 186 height 18
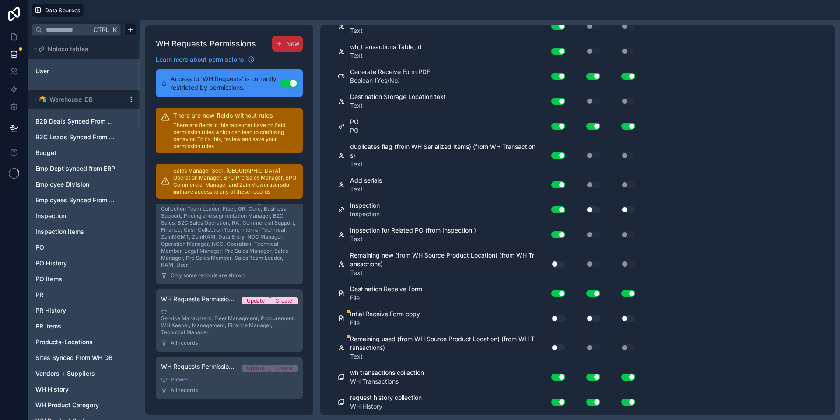
click at [240, 307] on link "WH Requests Permission 2 Update Create Service Managment, Fleet Managment, Proc…" at bounding box center [229, 320] width 147 height 62
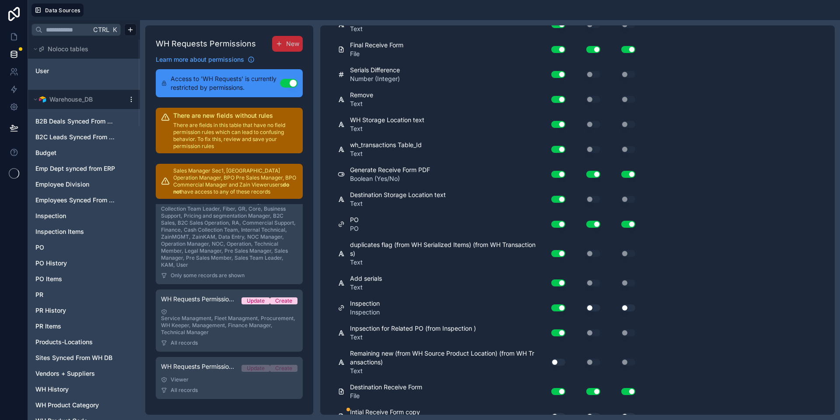
scroll to position [1145, 0]
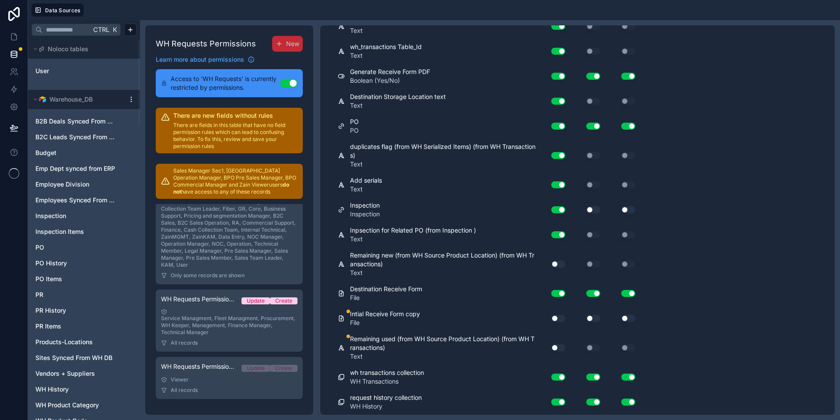
click at [190, 370] on span "WH Requests Permission 3" at bounding box center [198, 366] width 74 height 9
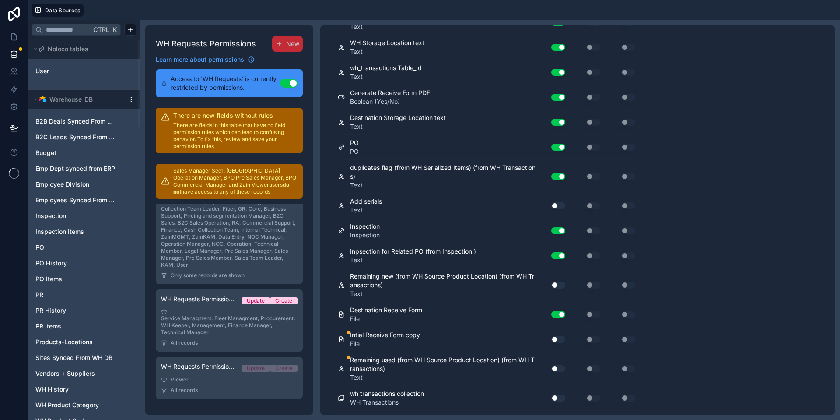
scroll to position [1134, 0]
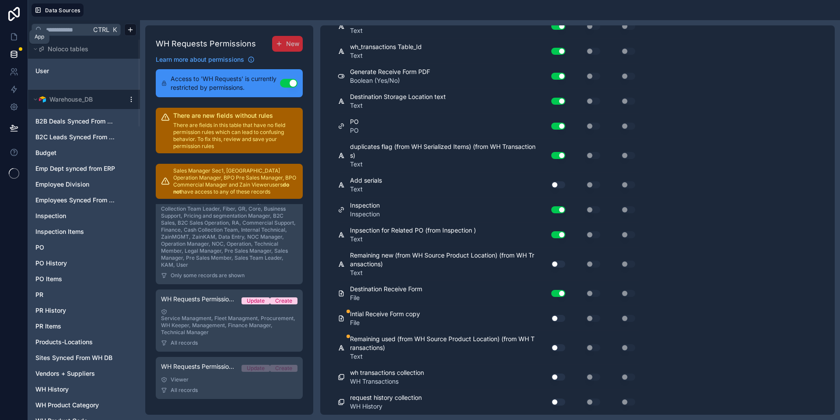
click at [18, 38] on icon at bounding box center [14, 36] width 9 height 9
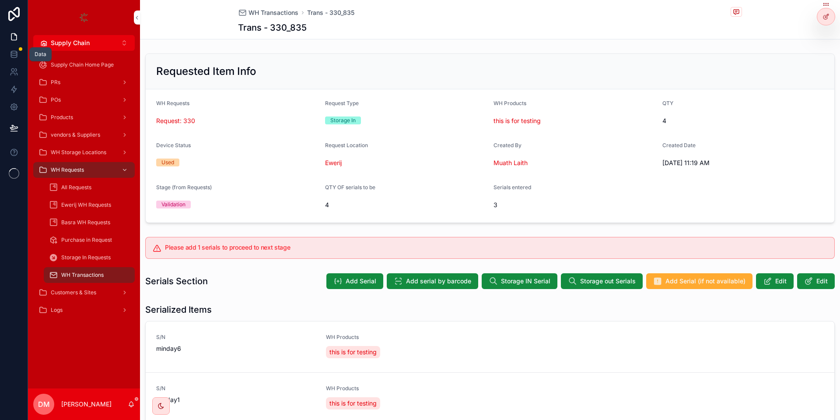
click at [11, 57] on icon at bounding box center [14, 54] width 9 height 9
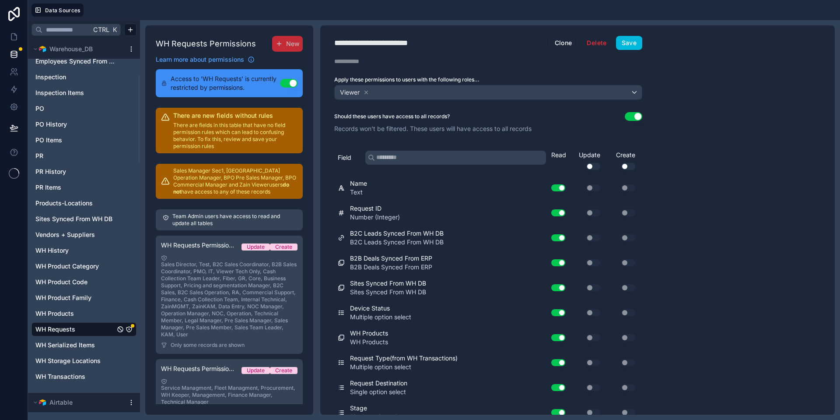
scroll to position [158, 0]
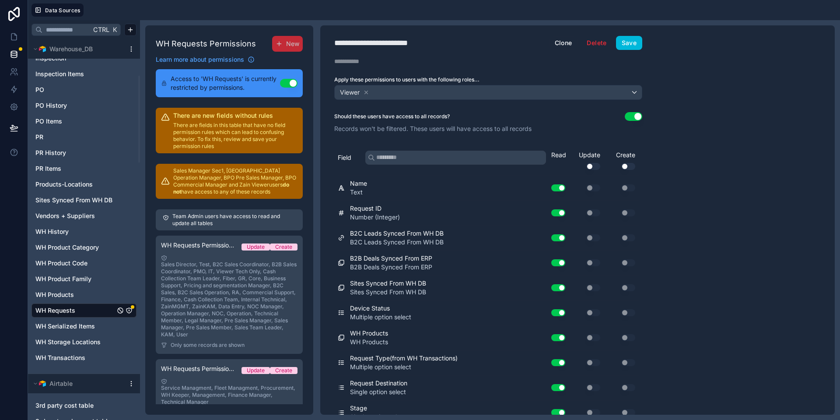
click at [129, 47] on html "Data Sources Ctrl K Noloco tables User Warehouse_DB B2B Deals Synced From ERP B…" at bounding box center [420, 210] width 840 height 420
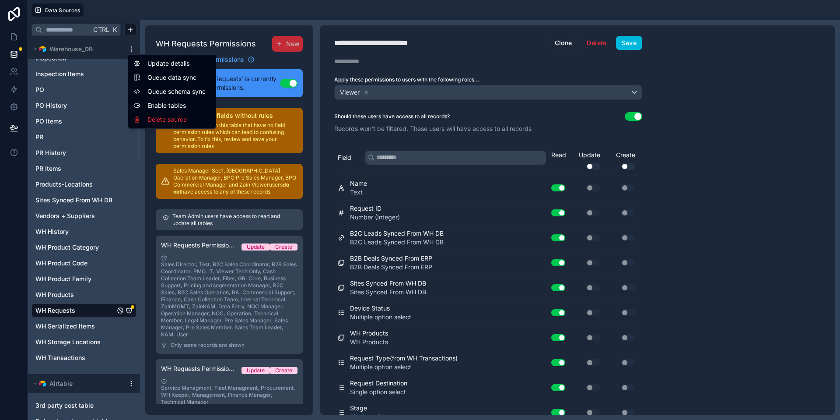
click at [172, 79] on span "Queue data sync" at bounding box center [178, 77] width 63 height 9
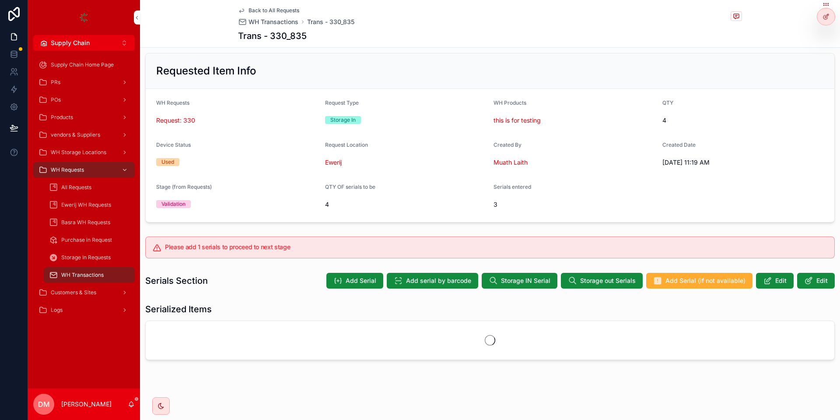
scroll to position [12, 0]
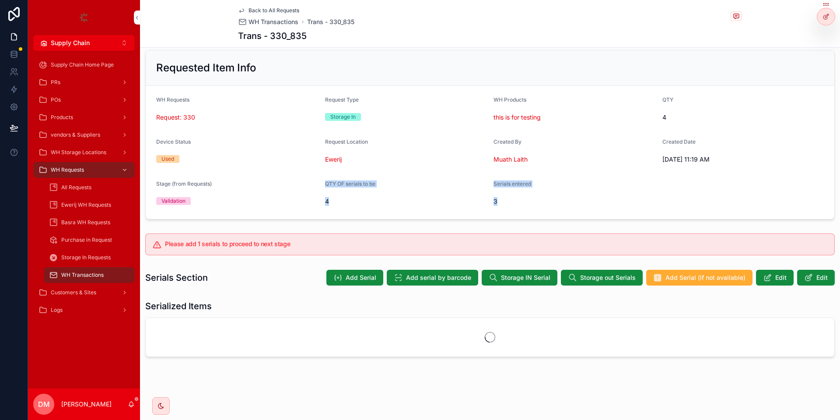
drag, startPoint x: 309, startPoint y: 198, endPoint x: 513, endPoint y: 202, distance: 203.1
click at [513, 201] on form "WH Requests Request: 330 Request Type Storage In WH Products this is for testin…" at bounding box center [490, 152] width 689 height 133
click at [496, 206] on div "3" at bounding box center [575, 201] width 162 height 14
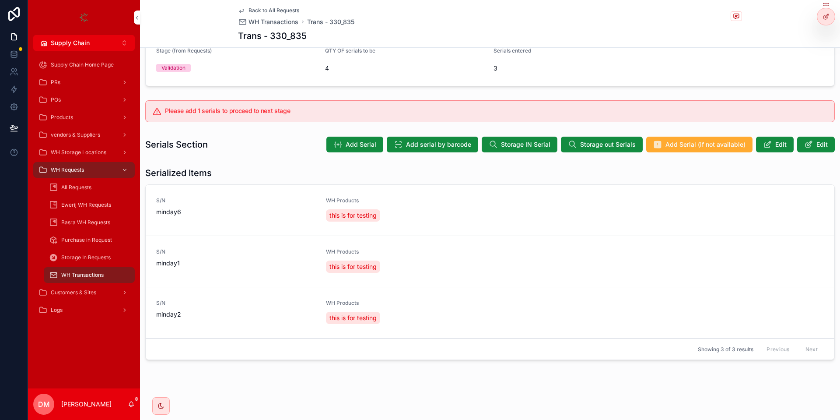
scroll to position [148, 0]
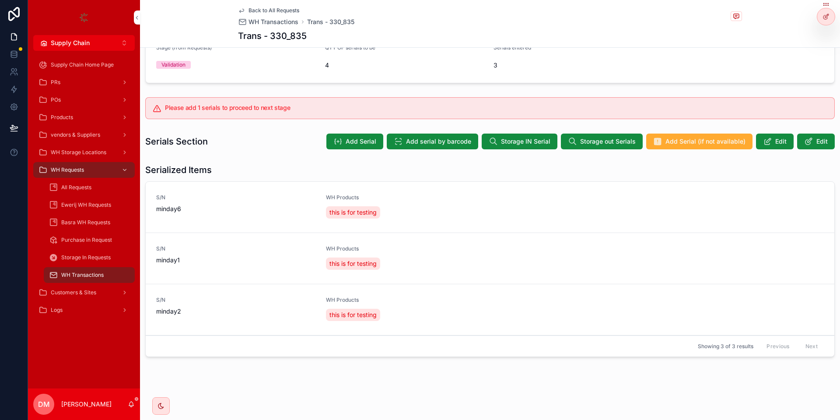
click at [355, 143] on span "Add Serial" at bounding box center [361, 141] width 31 height 9
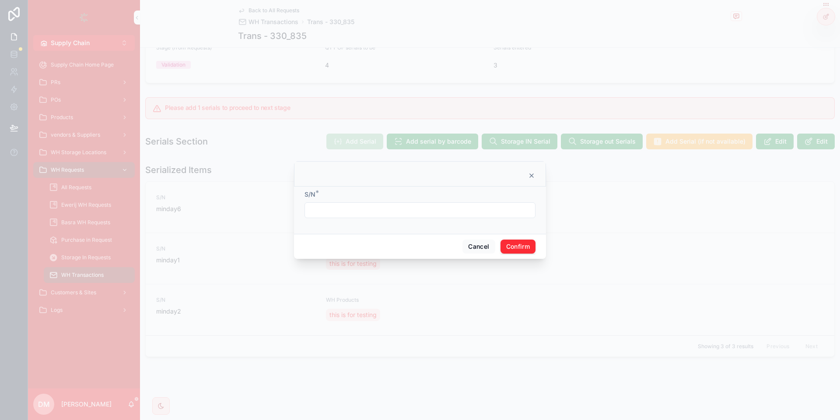
click at [350, 210] on input "text" at bounding box center [420, 210] width 230 height 12
click at [479, 248] on button "Cancel" at bounding box center [479, 246] width 32 height 14
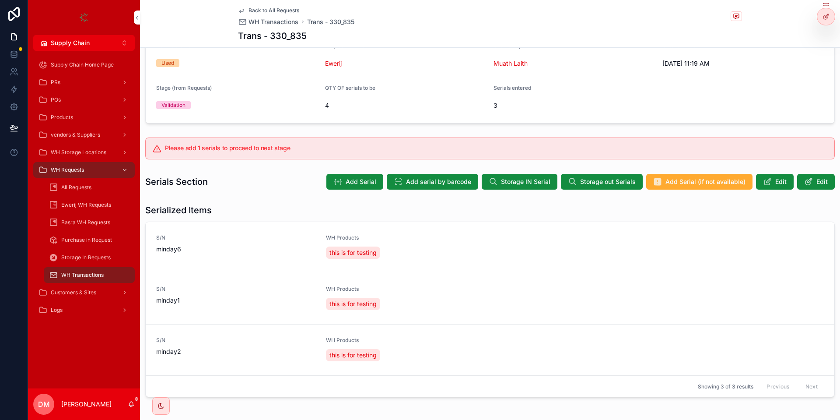
scroll to position [102, 0]
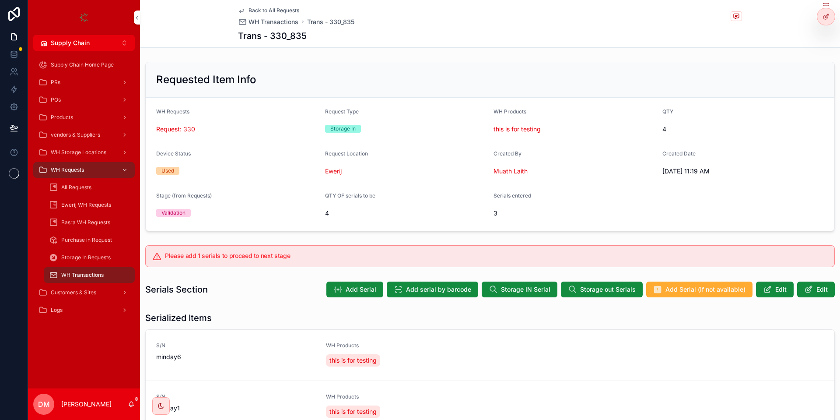
scroll to position [148, 0]
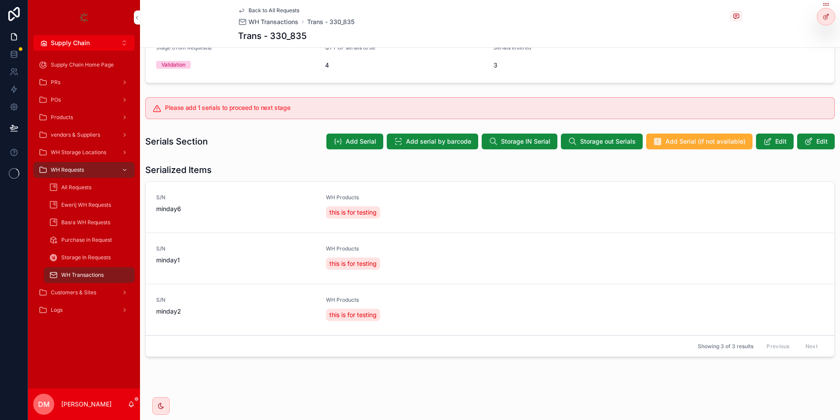
click at [517, 136] on button "Storage IN Serial" at bounding box center [520, 141] width 76 height 16
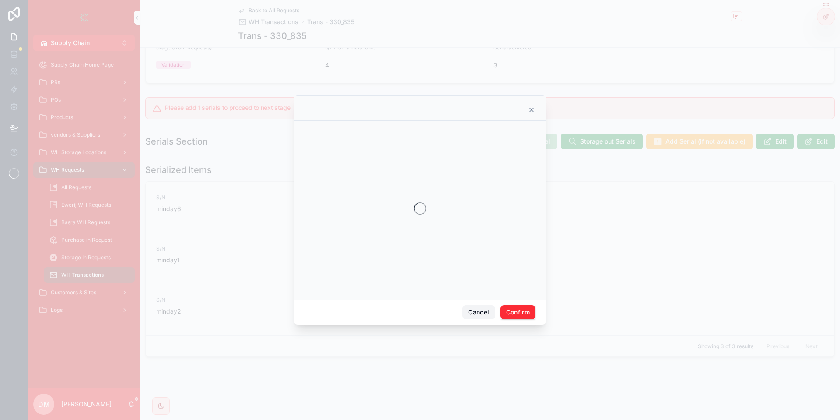
drag, startPoint x: 484, startPoint y: 311, endPoint x: 555, endPoint y: 283, distance: 76.8
click at [483, 311] on button "Cancel" at bounding box center [479, 312] width 32 height 14
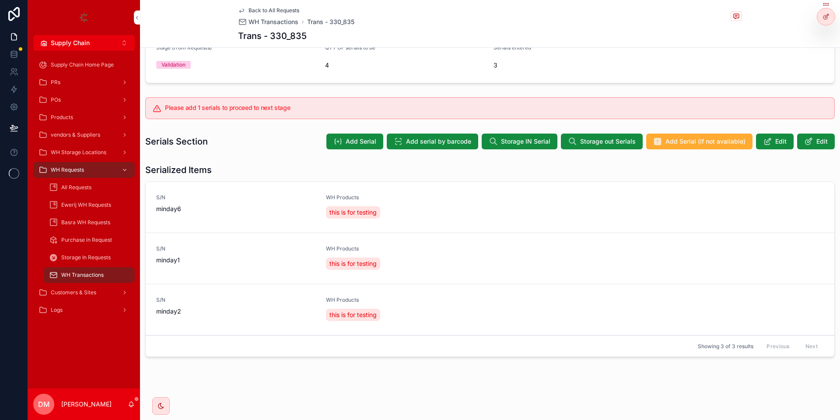
click at [765, 138] on icon "scrollable content" at bounding box center [767, 141] width 9 height 9
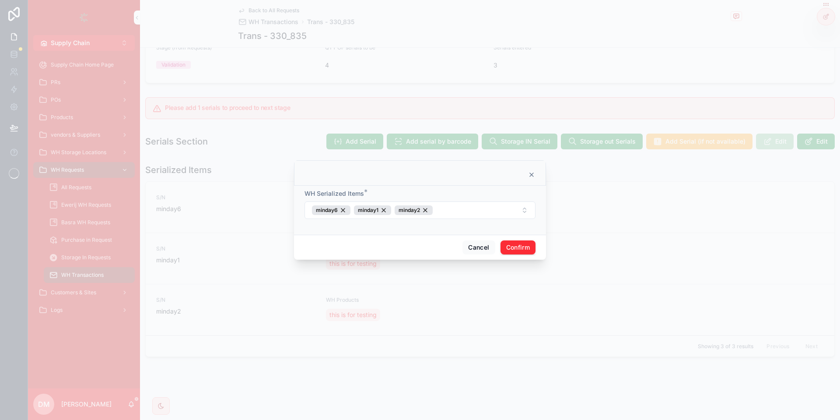
click at [472, 206] on button "minday6 minday1 minday2" at bounding box center [420, 210] width 231 height 18
click at [425, 264] on div "minday4" at bounding box center [420, 260] width 122 height 14
click at [529, 243] on button "Confirm" at bounding box center [518, 247] width 35 height 14
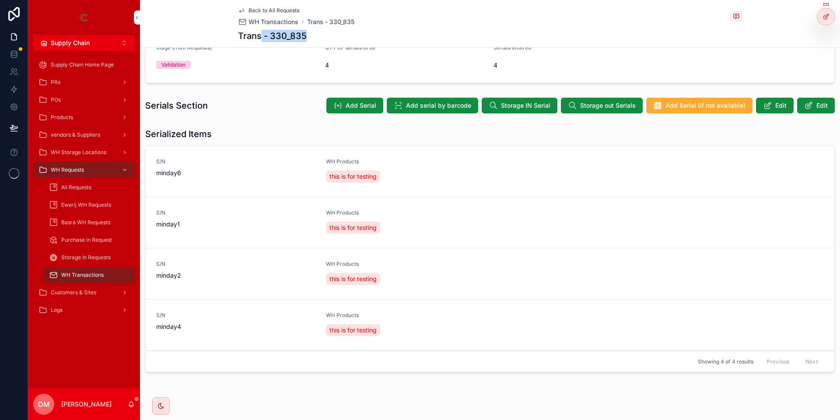
drag, startPoint x: 305, startPoint y: 37, endPoint x: 263, endPoint y: 26, distance: 44.3
click at [263, 34] on h1 "Trans - 330_835" at bounding box center [272, 36] width 69 height 12
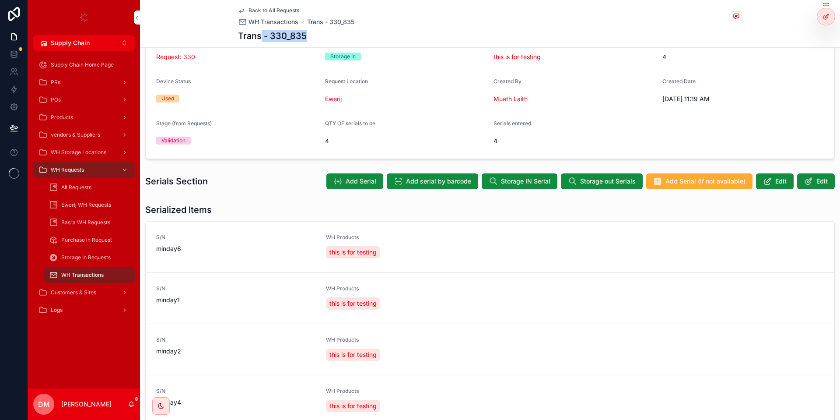
scroll to position [105, 0]
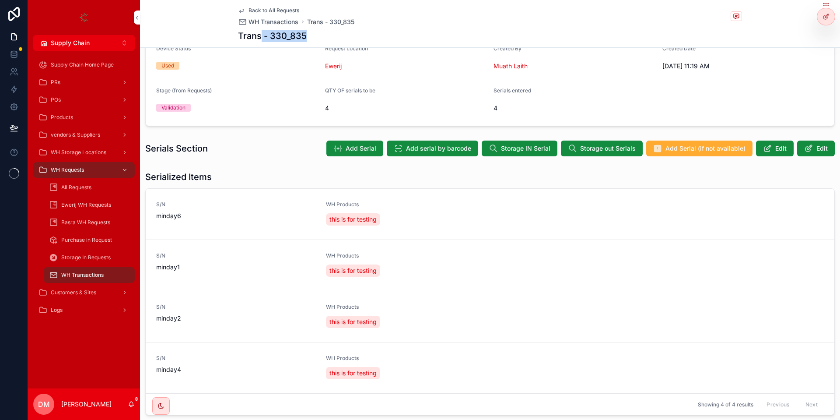
click at [0, 0] on icon at bounding box center [0, 0] width 0 height 0
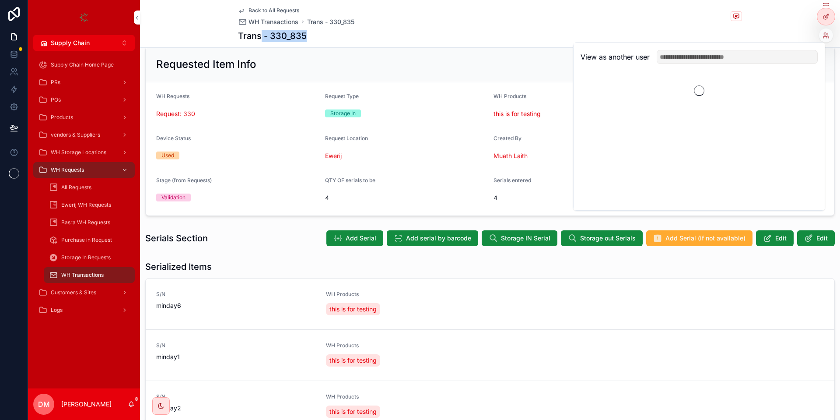
scroll to position [0, 0]
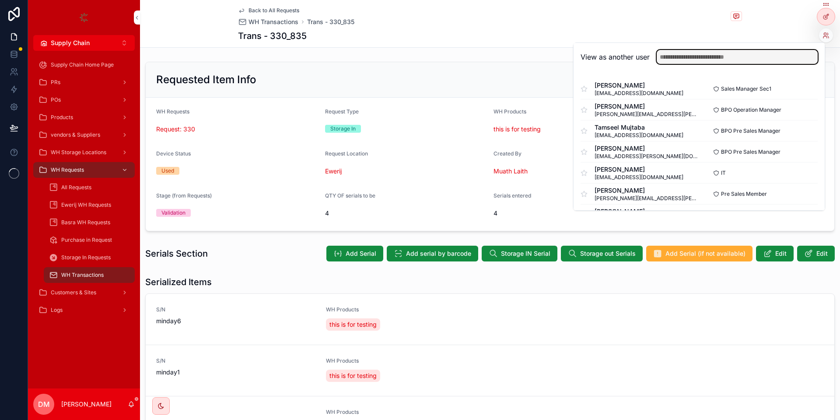
click at [744, 58] on input "text" at bounding box center [737, 57] width 161 height 14
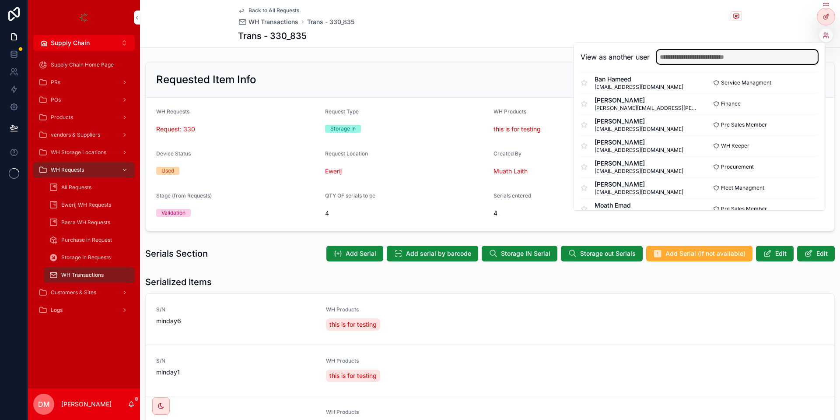
scroll to position [210, 0]
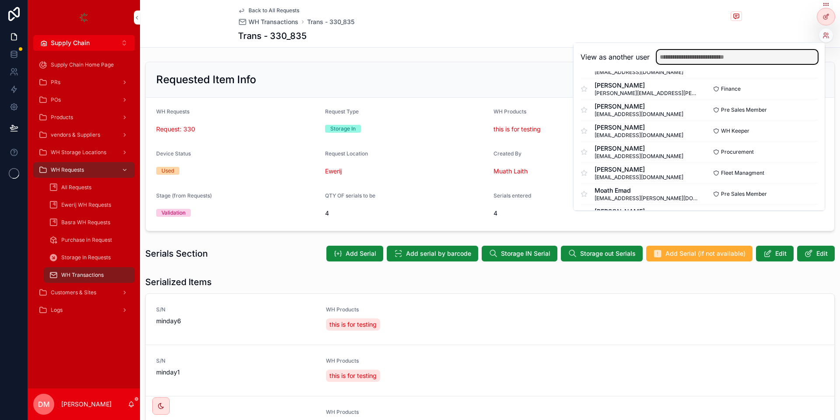
click at [760, 59] on input "text" at bounding box center [737, 57] width 161 height 14
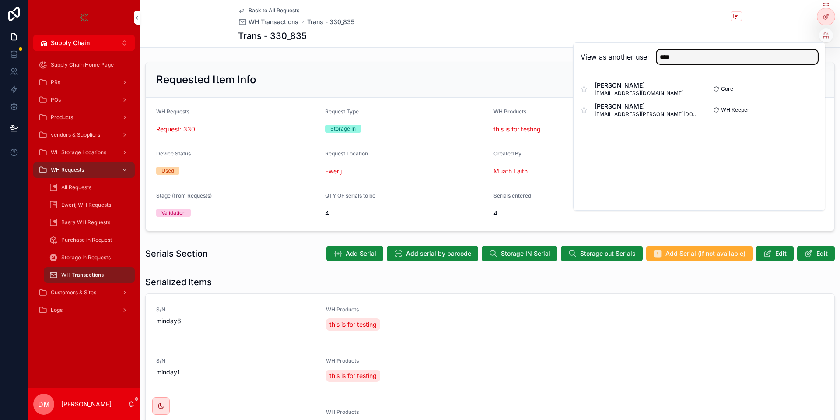
type input "****"
click at [0, 0] on button "Select" at bounding box center [0, 0] width 0 height 0
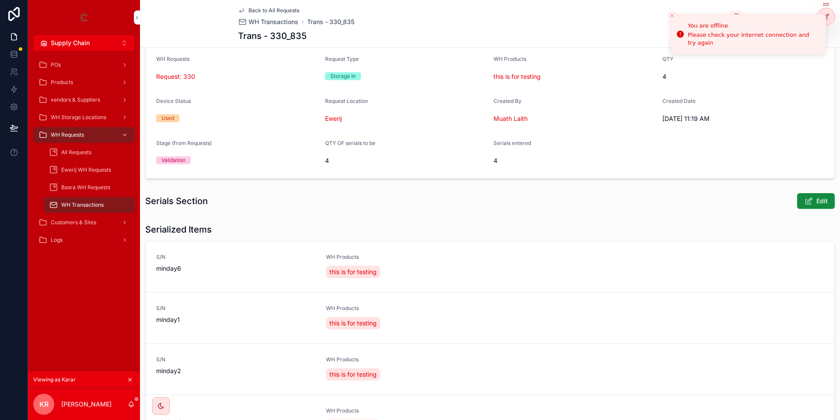
scroll to position [53, 0]
click at [0, 0] on span "Edit" at bounding box center [0, 0] width 0 height 0
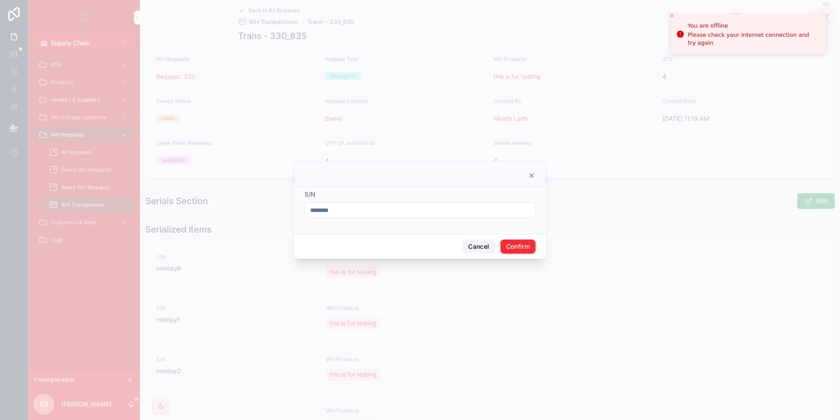
click at [481, 245] on button "Cancel" at bounding box center [479, 246] width 32 height 14
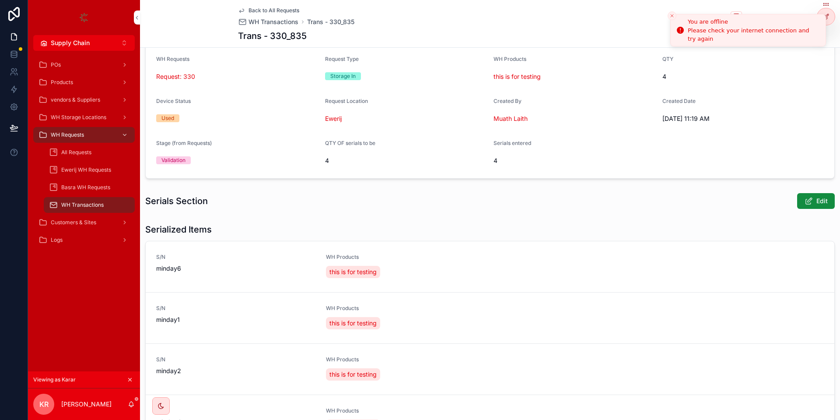
click at [670, 16] on icon "Close toast" at bounding box center [672, 15] width 5 height 5
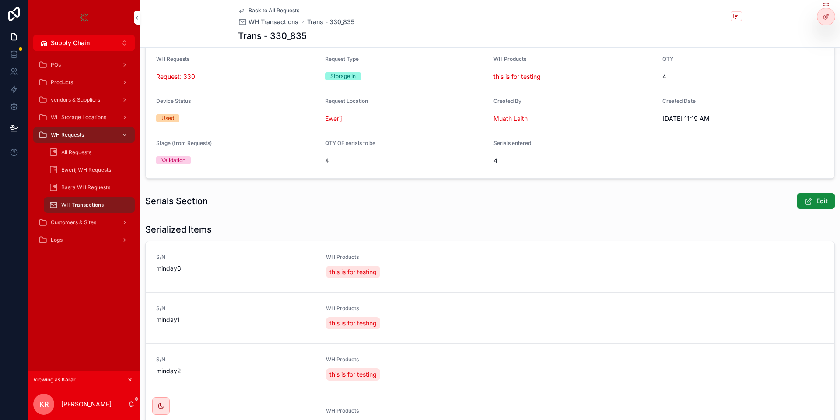
click at [829, 15] on icon at bounding box center [826, 16] width 7 height 7
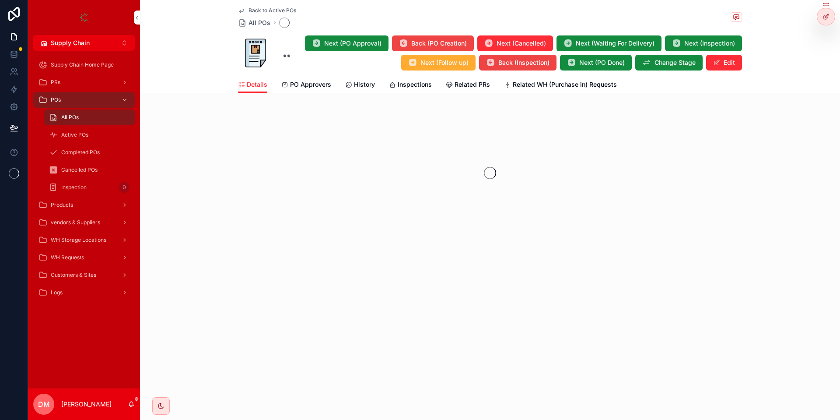
click at [77, 45] on span "Supply Chain" at bounding box center [70, 43] width 39 height 9
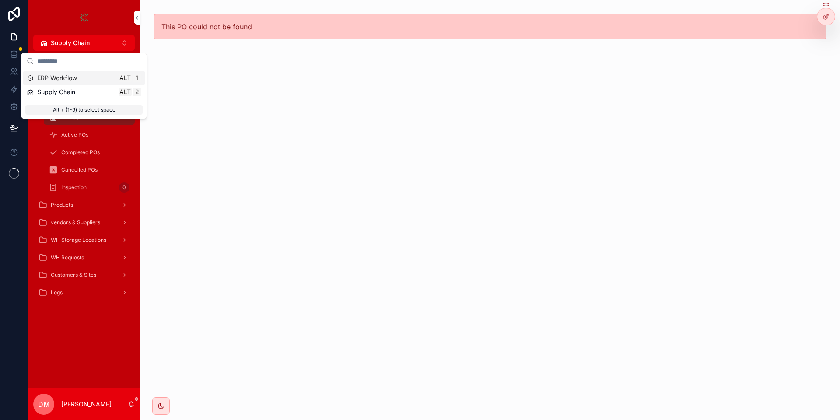
click at [76, 77] on span "ERP Workflow" at bounding box center [57, 78] width 40 height 9
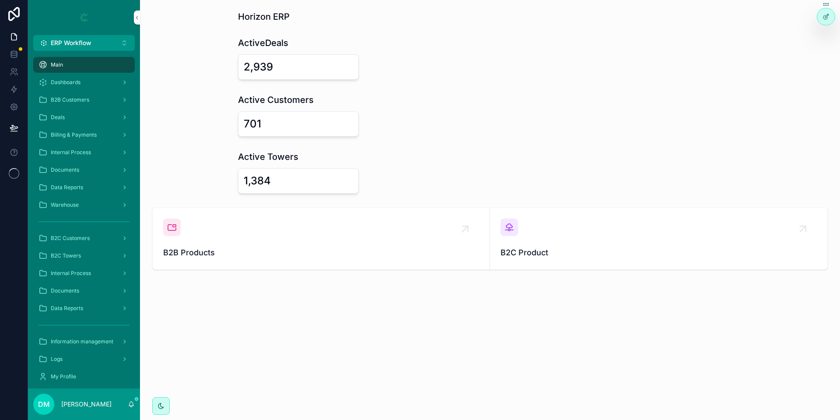
click at [65, 182] on div "Data Reports" at bounding box center [84, 187] width 91 height 14
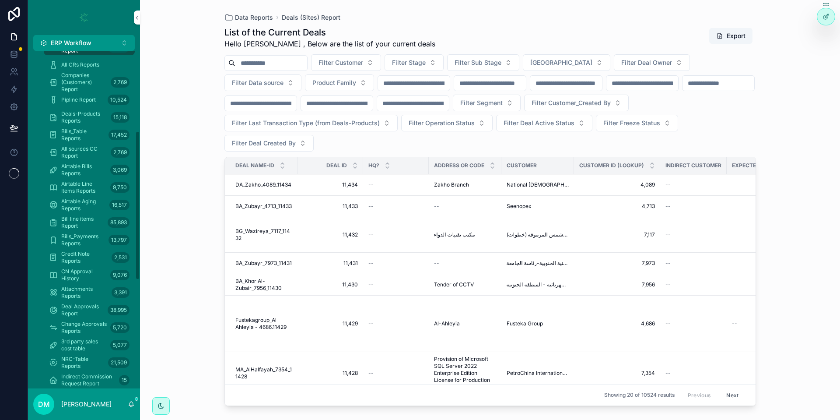
scroll to position [197, 0]
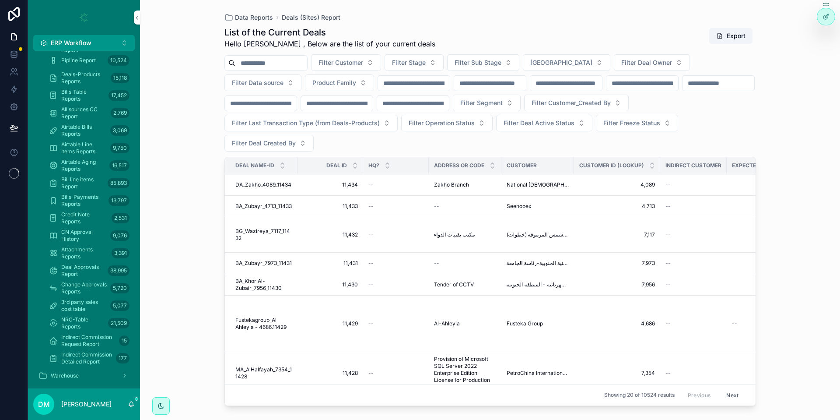
click at [95, 96] on span "Bills_Table Reports" at bounding box center [83, 95] width 44 height 14
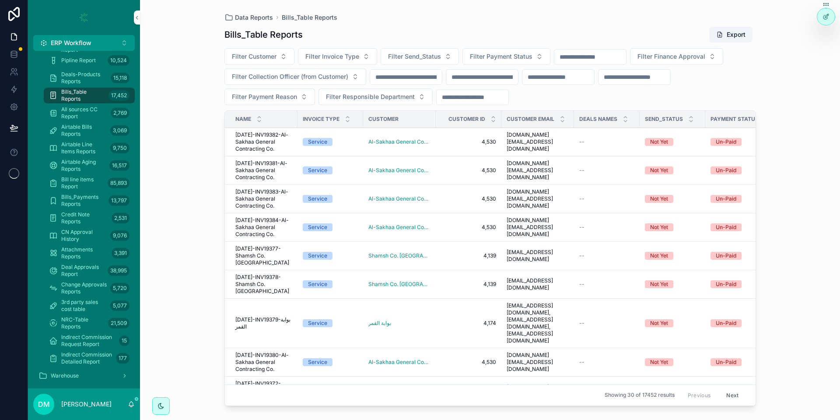
click at [734, 31] on button "Export" at bounding box center [730, 35] width 43 height 16
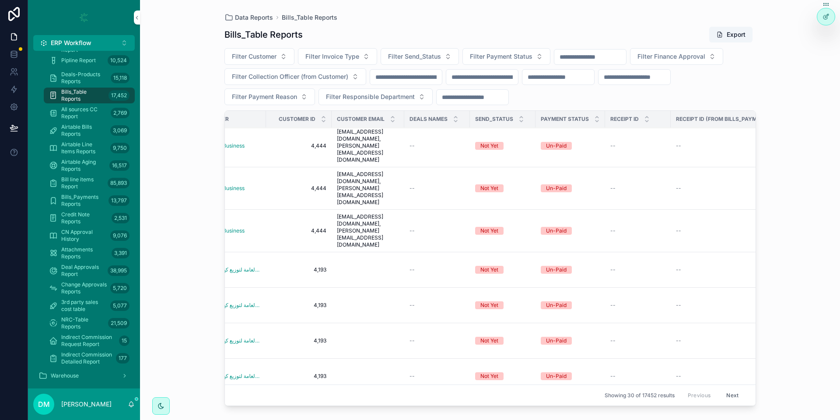
scroll to position [578, 168]
drag, startPoint x: 313, startPoint y: 403, endPoint x: 352, endPoint y: 375, distance: 47.7
click at [352, 375] on div "Name Invoice Type Customer Customer ID Customer Email Deals Names Send_Status P…" at bounding box center [490, 258] width 531 height 295
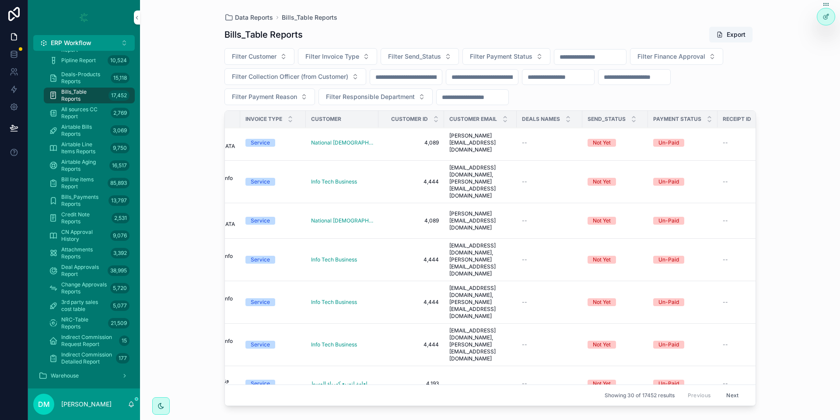
scroll to position [485, 0]
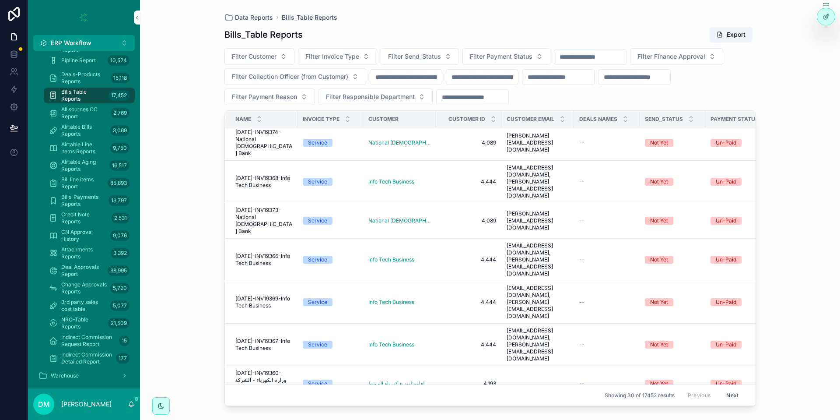
click at [728, 34] on button "Export" at bounding box center [730, 35] width 43 height 16
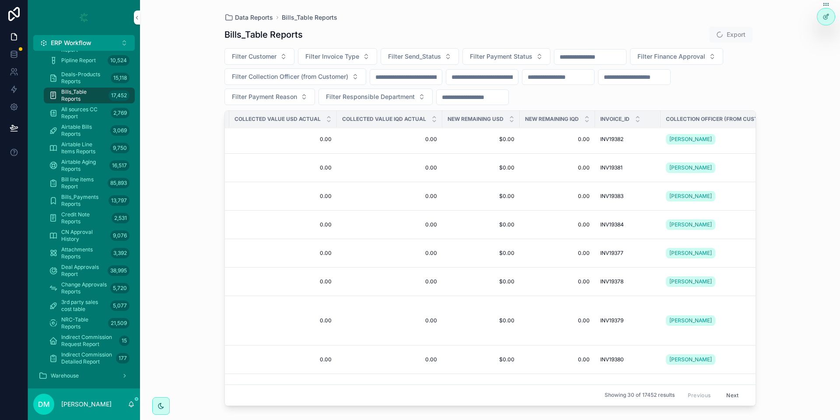
scroll to position [3, 1282]
click at [394, 53] on span "Filter Send_Status" at bounding box center [414, 56] width 53 height 9
click at [377, 51] on button "Filter Invoice Type" at bounding box center [337, 56] width 79 height 17
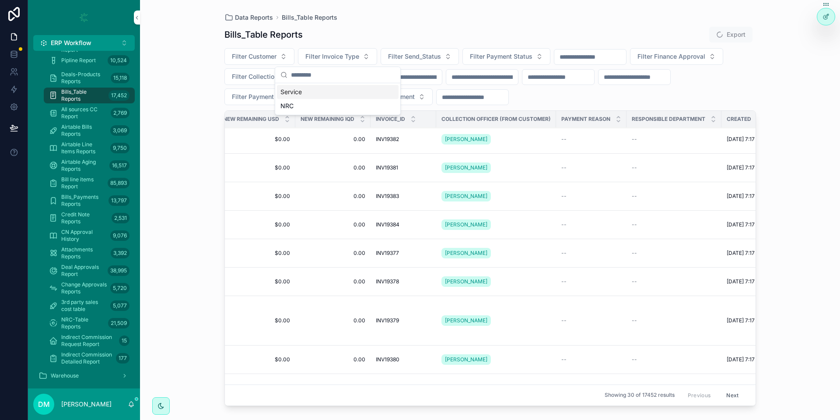
scroll to position [3, 1505]
click at [703, 96] on div "Filter Customer Filter Invoice Type Filter Send_Status Filter Payment Status Fi…" at bounding box center [491, 76] width 532 height 57
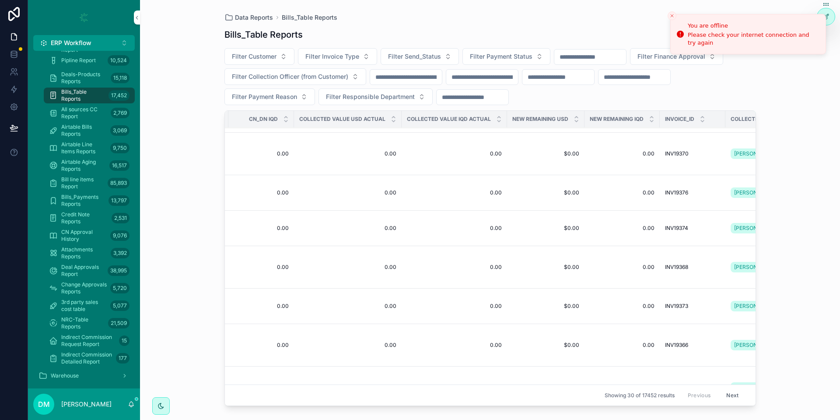
scroll to position [491, 1216]
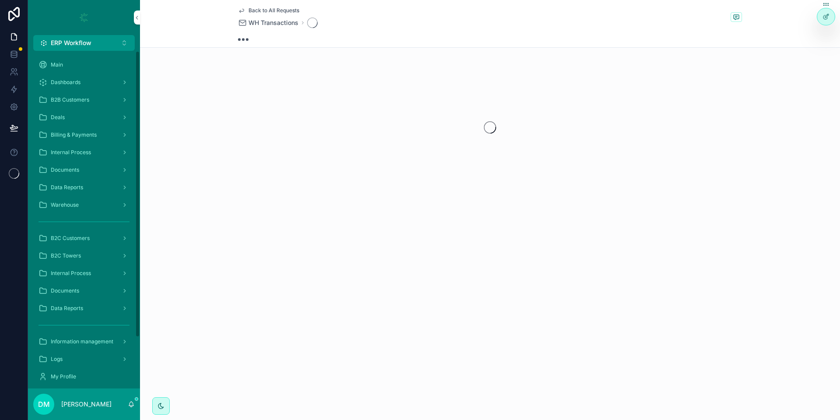
click at [101, 42] on button "ERP Workflow Alt 1" at bounding box center [84, 43] width 102 height 16
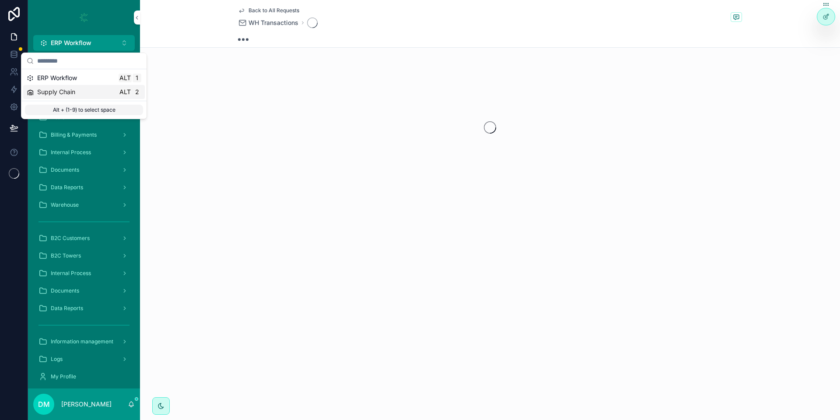
click at [93, 92] on div "Supply Chain Alt 2" at bounding box center [84, 92] width 115 height 9
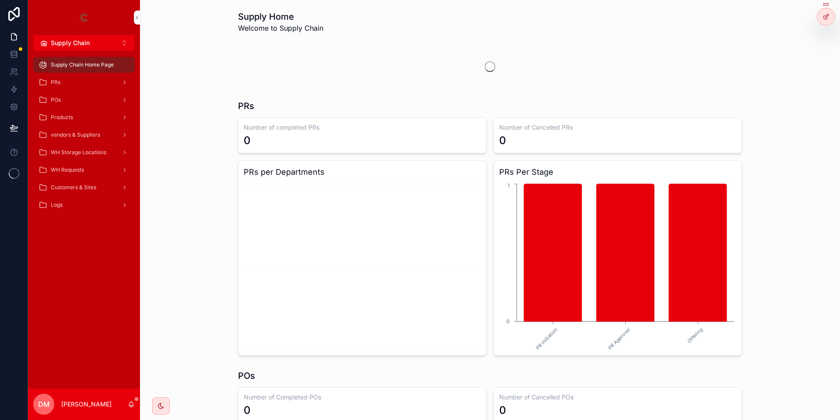
click at [90, 168] on div "WH Requests" at bounding box center [84, 170] width 91 height 14
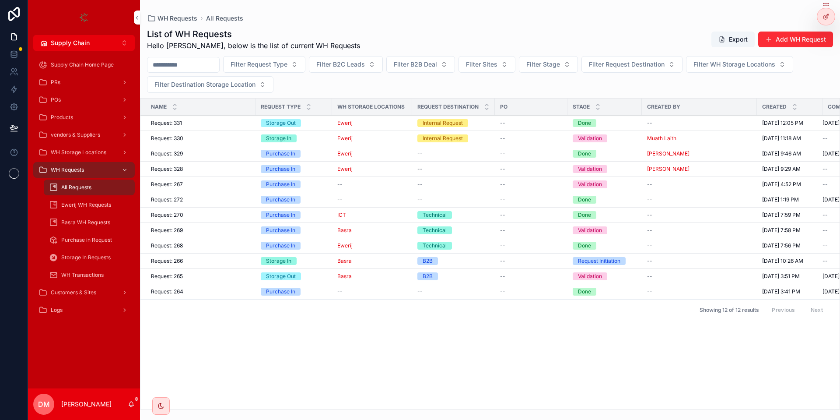
click at [103, 204] on span "Ewerij WH Requests" at bounding box center [86, 204] width 50 height 7
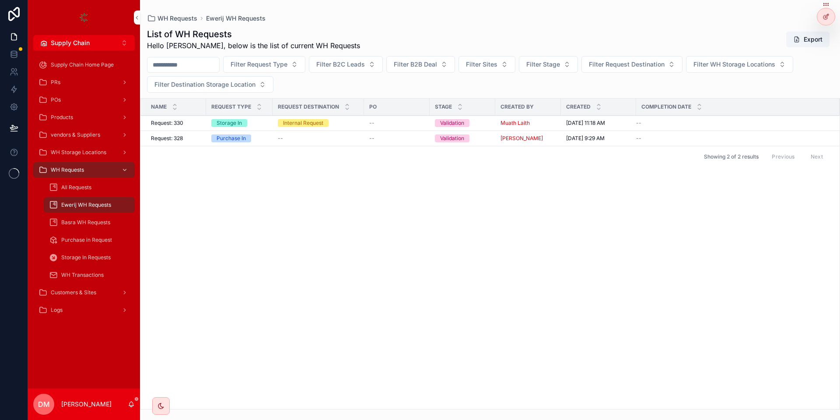
click at [102, 184] on div "All Requests" at bounding box center [89, 187] width 81 height 14
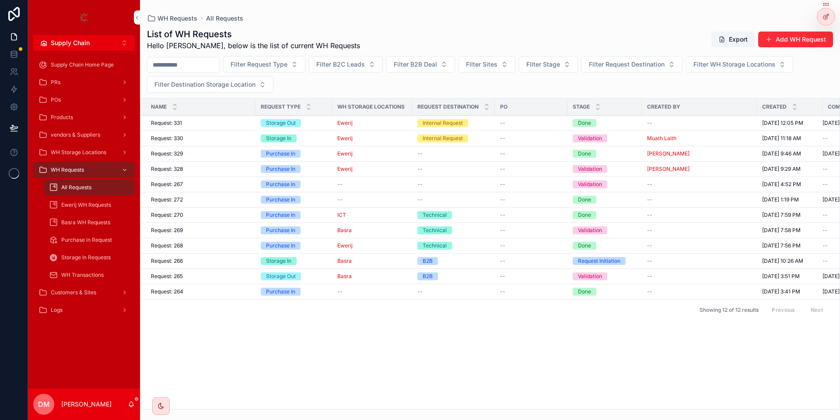
click at [214, 139] on div "Request: 330 Request: 330" at bounding box center [200, 138] width 99 height 7
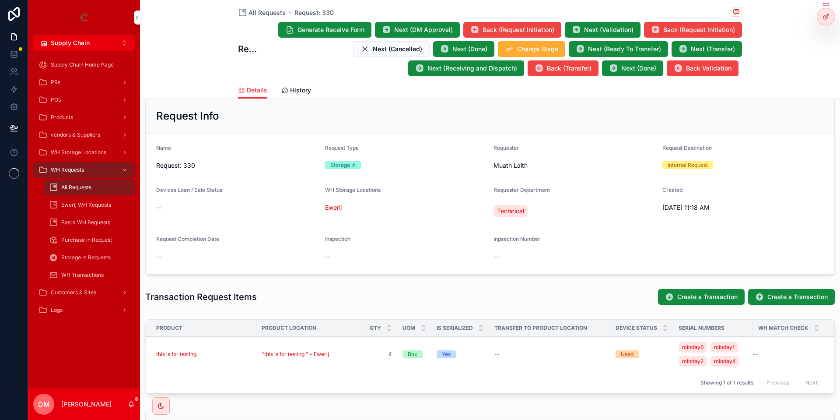
scroll to position [158, 0]
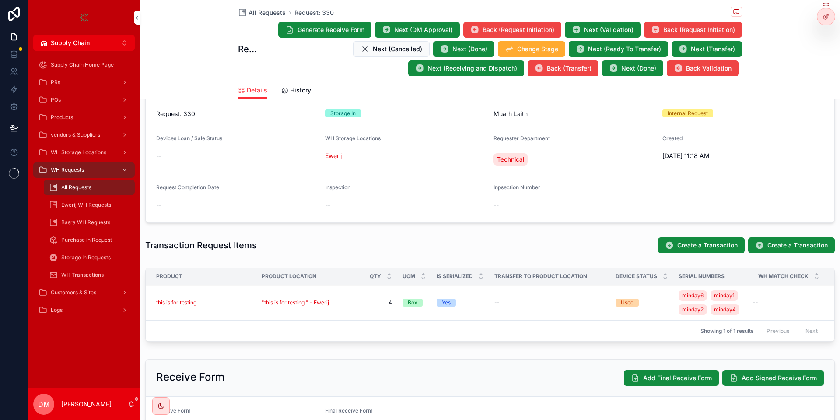
click at [226, 296] on td "this is for testing" at bounding box center [201, 302] width 111 height 35
click at [228, 304] on div "this is for testing" at bounding box center [203, 302] width 95 height 7
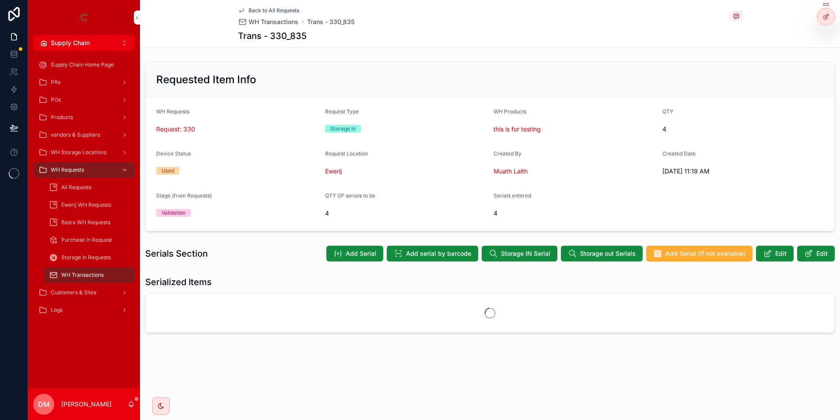
click at [0, 0] on icon at bounding box center [0, 0] width 0 height 0
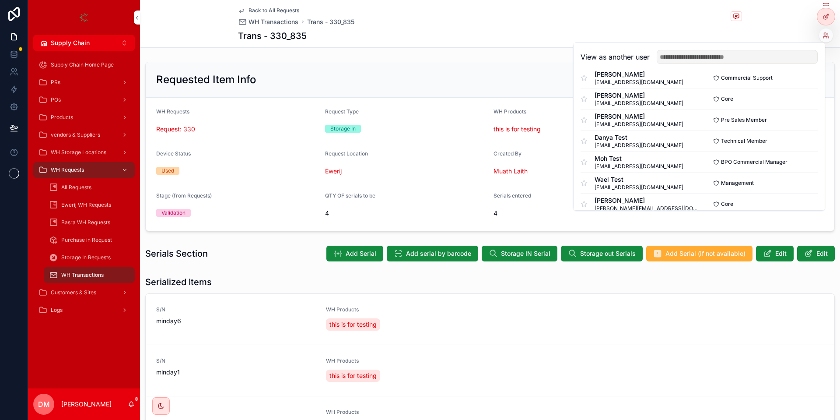
scroll to position [473, 0]
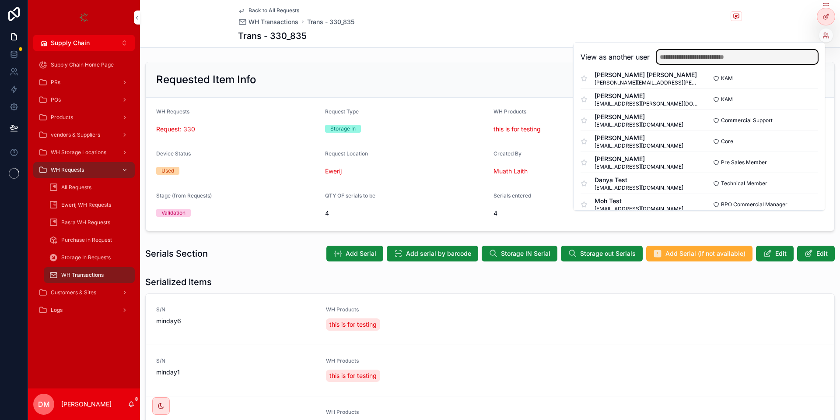
drag, startPoint x: 733, startPoint y: 56, endPoint x: 733, endPoint y: 61, distance: 5.7
click at [734, 61] on input "text" at bounding box center [737, 57] width 161 height 14
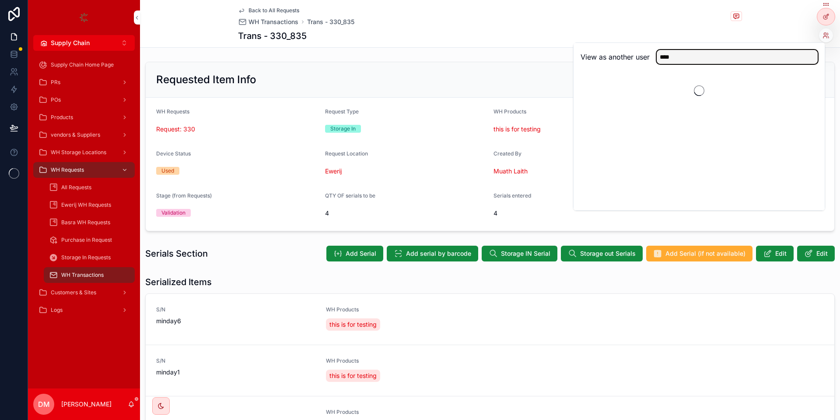
scroll to position [0, 0]
type input "****"
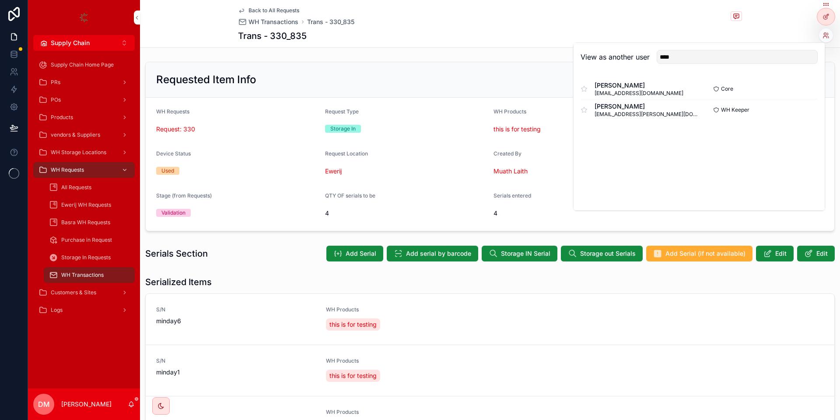
click at [0, 0] on button "Select" at bounding box center [0, 0] width 0 height 0
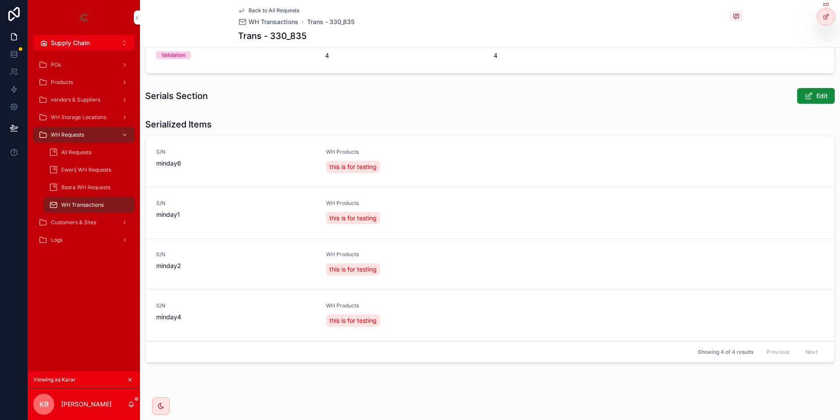
scroll to position [105, 0]
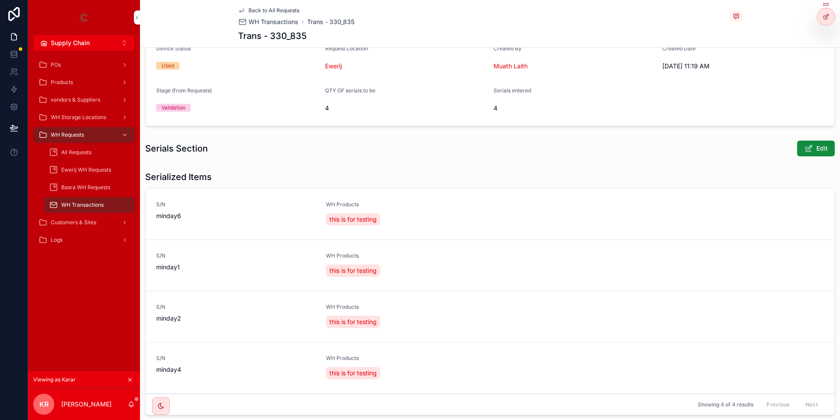
click at [814, 143] on button "Edit" at bounding box center [816, 148] width 38 height 16
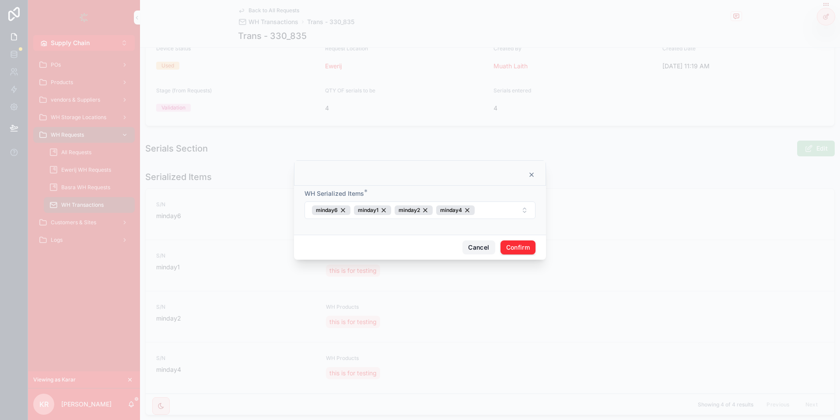
click at [463, 250] on button "Cancel" at bounding box center [479, 247] width 32 height 14
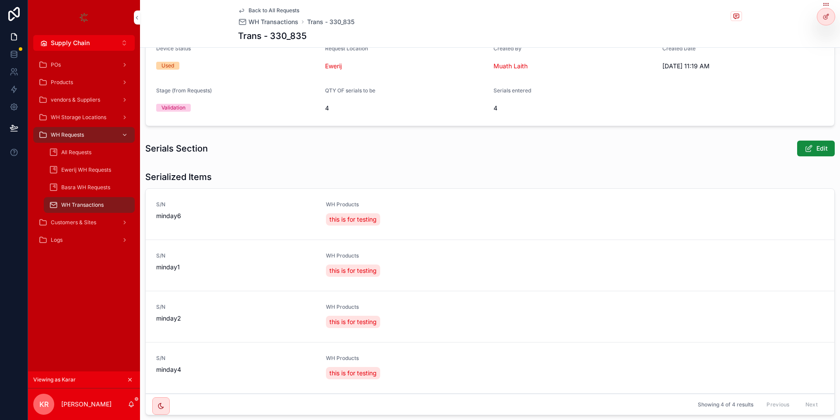
click at [816, 144] on button "Edit" at bounding box center [816, 148] width 38 height 16
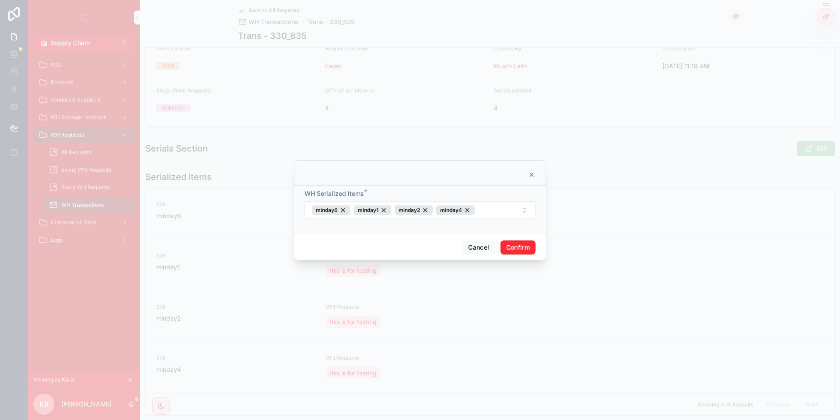
click at [473, 239] on div "Cancel Confirm" at bounding box center [420, 247] width 252 height 25
click at [468, 245] on button "Cancel" at bounding box center [479, 247] width 32 height 14
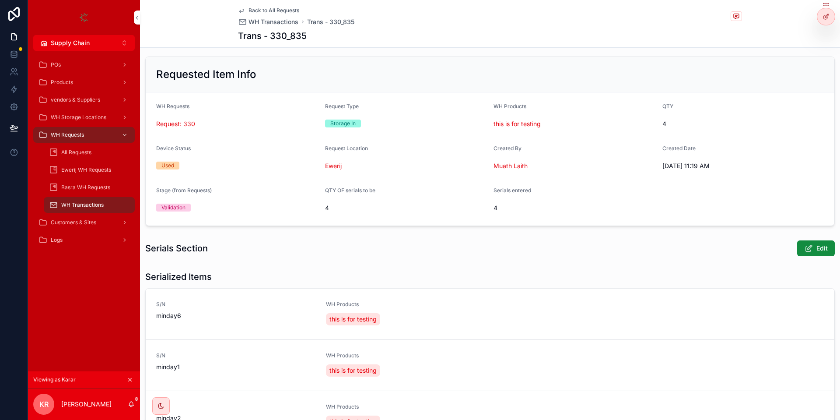
scroll to position [0, 0]
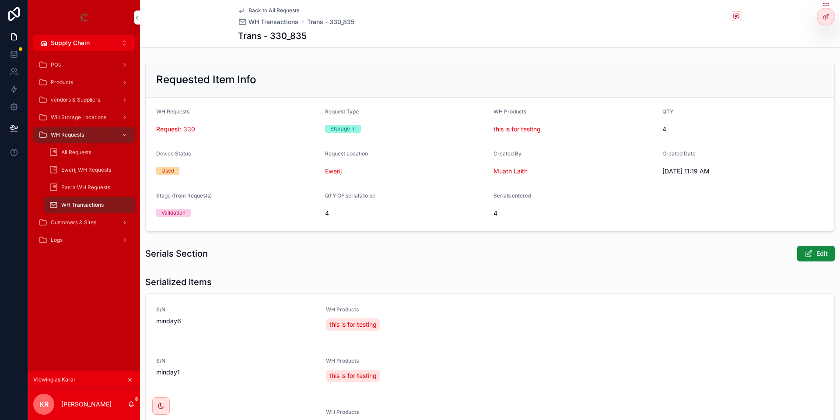
click at [261, 12] on span "Back to All Requests" at bounding box center [274, 10] width 51 height 7
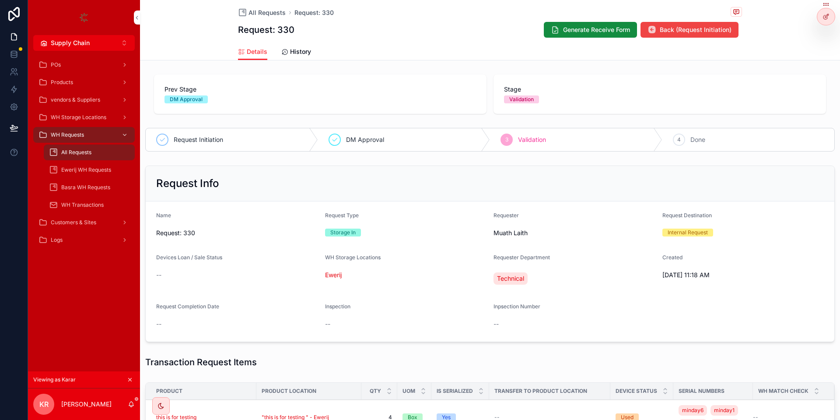
scroll to position [200, 0]
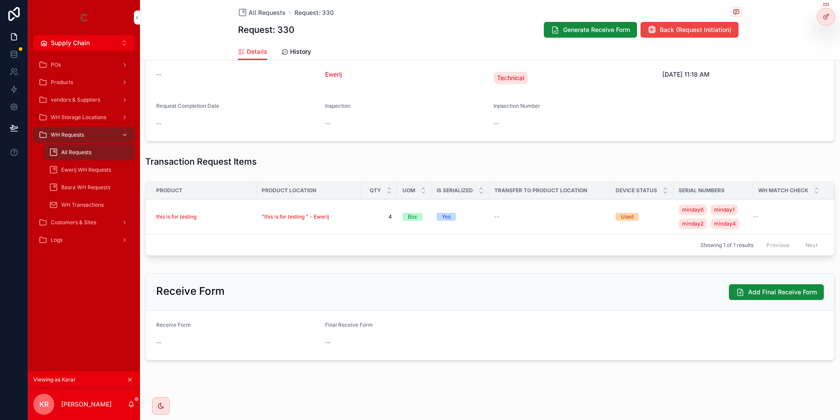
click at [588, 22] on button "Generate Receive Form" at bounding box center [590, 30] width 93 height 16
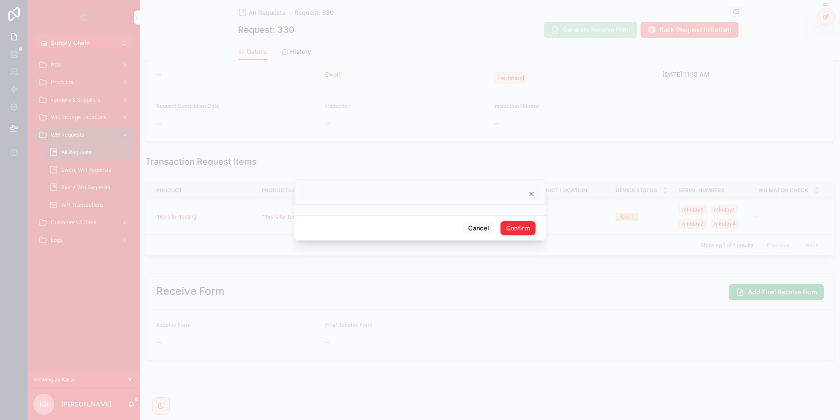
click at [526, 219] on div "Cancel Confirm" at bounding box center [420, 227] width 252 height 25
click at [519, 231] on button "Confirm" at bounding box center [518, 228] width 35 height 14
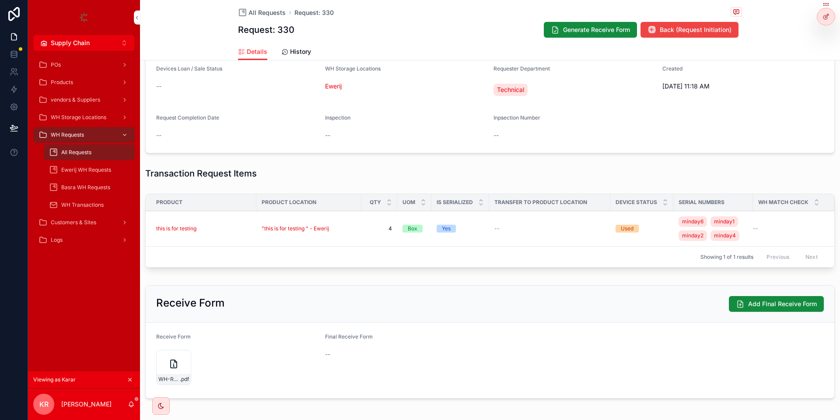
scroll to position [174, 0]
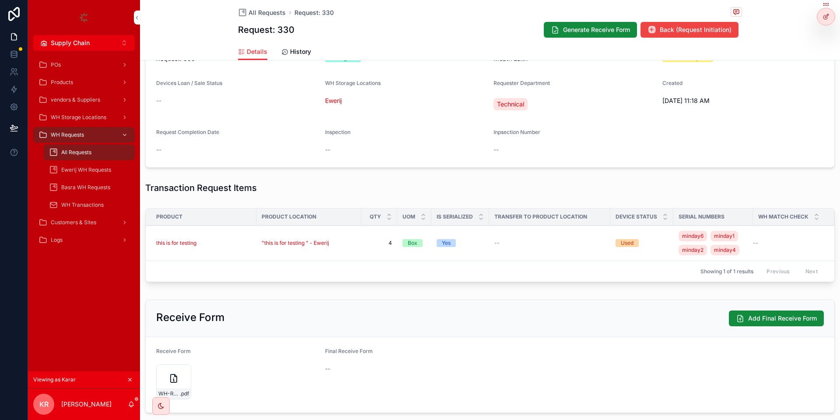
click at [175, 383] on div "WH-Request-Form .pdf" at bounding box center [173, 381] width 35 height 35
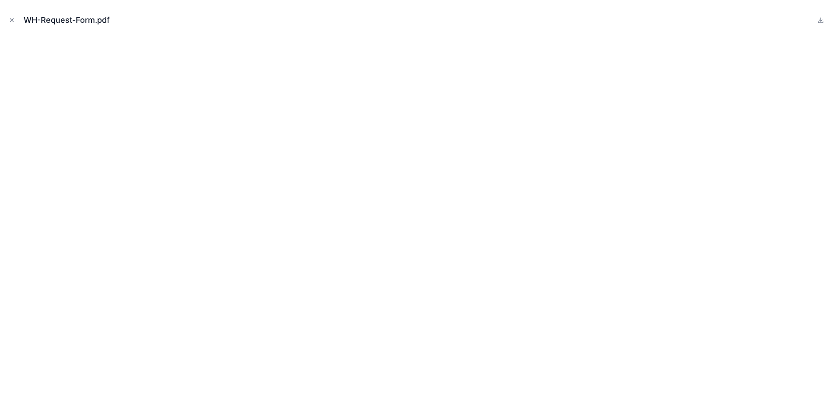
click at [6, 27] on div "WH-Request-Form.pdf" at bounding box center [420, 210] width 840 height 420
click at [8, 22] on button "Close modal" at bounding box center [12, 20] width 10 height 10
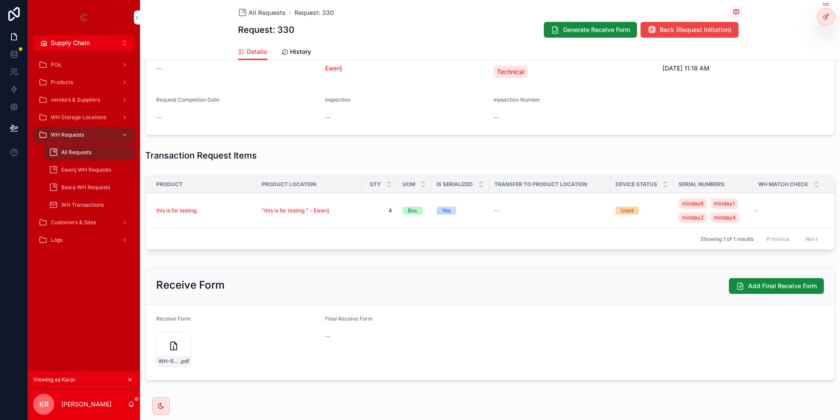
scroll to position [227, 0]
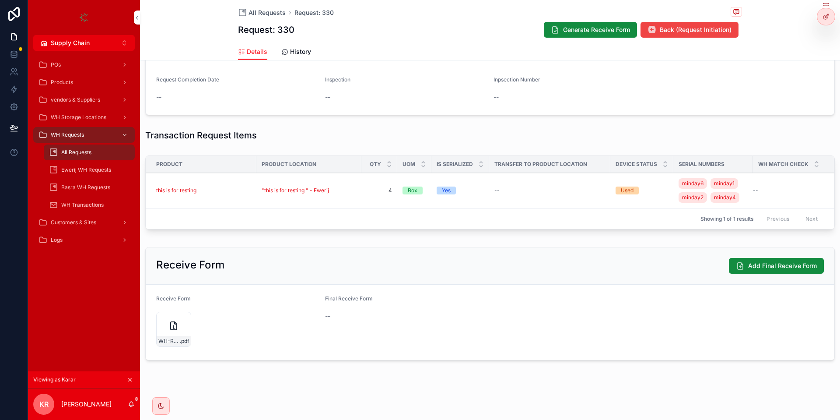
click at [225, 267] on div "Receive Form Add Final Receive Form" at bounding box center [490, 266] width 668 height 16
click at [309, 266] on div "Receive Form Add Final Receive Form" at bounding box center [490, 266] width 668 height 16
click at [176, 330] on icon "scrollable content" at bounding box center [174, 326] width 6 height 8
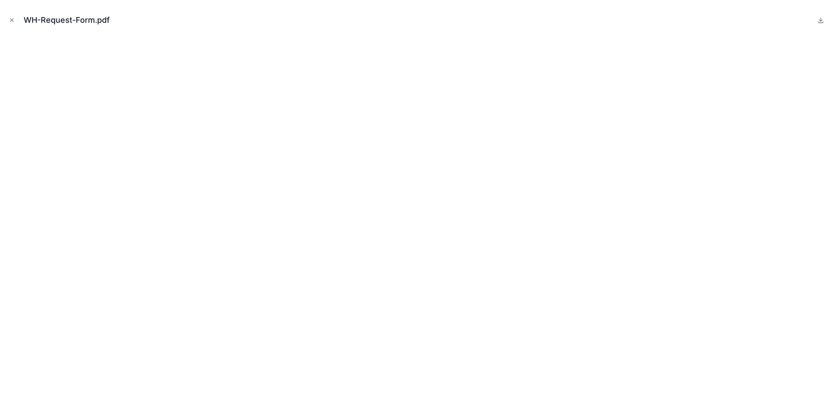
click at [10, 18] on icon "Close modal" at bounding box center [12, 20] width 6 height 6
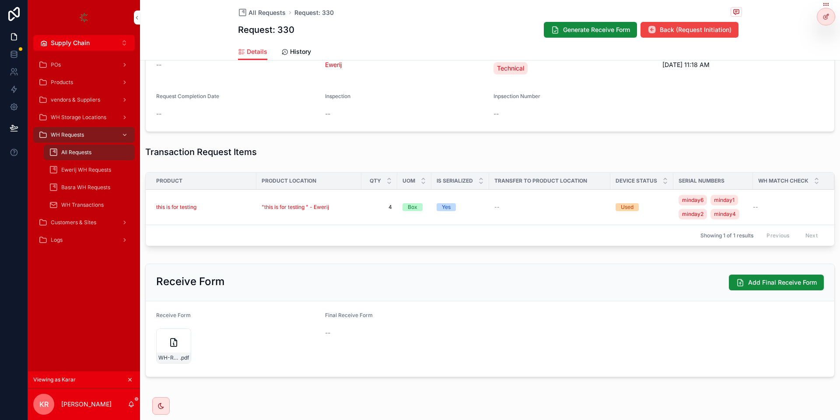
scroll to position [227, 0]
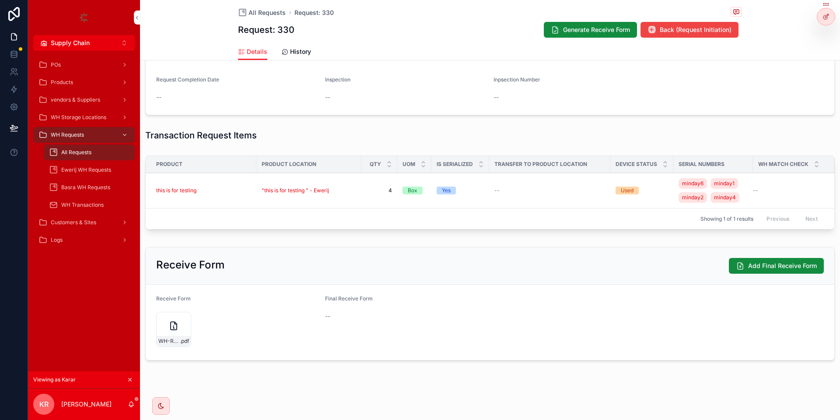
click at [166, 334] on div "WH-Request-Form .pdf" at bounding box center [173, 329] width 35 height 35
